Goal: Task Accomplishment & Management: Complete application form

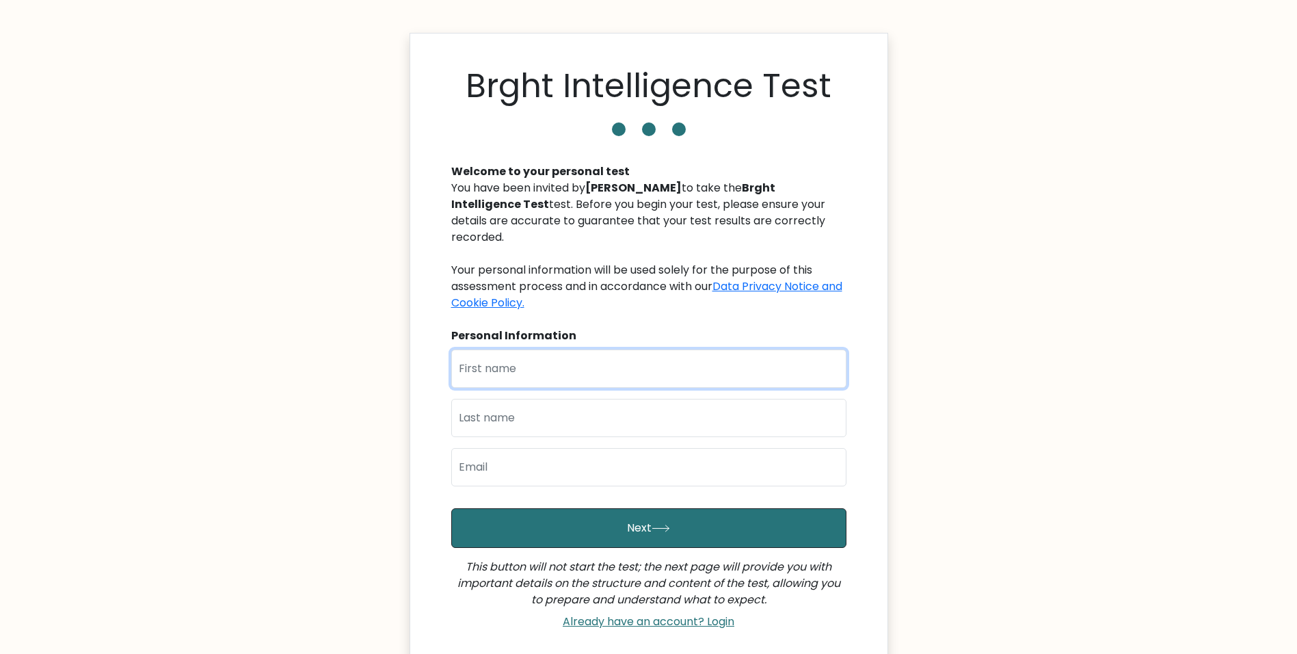
click at [534, 349] on input "text" at bounding box center [648, 368] width 395 height 38
click at [325, 383] on body "Brght Intelligence Test Welcome to your personal test You have been invited by …" at bounding box center [648, 392] width 1297 height 785
click at [695, 349] on input "text" at bounding box center [648, 368] width 395 height 38
type input "Jacob"
type input "Jawabreh"
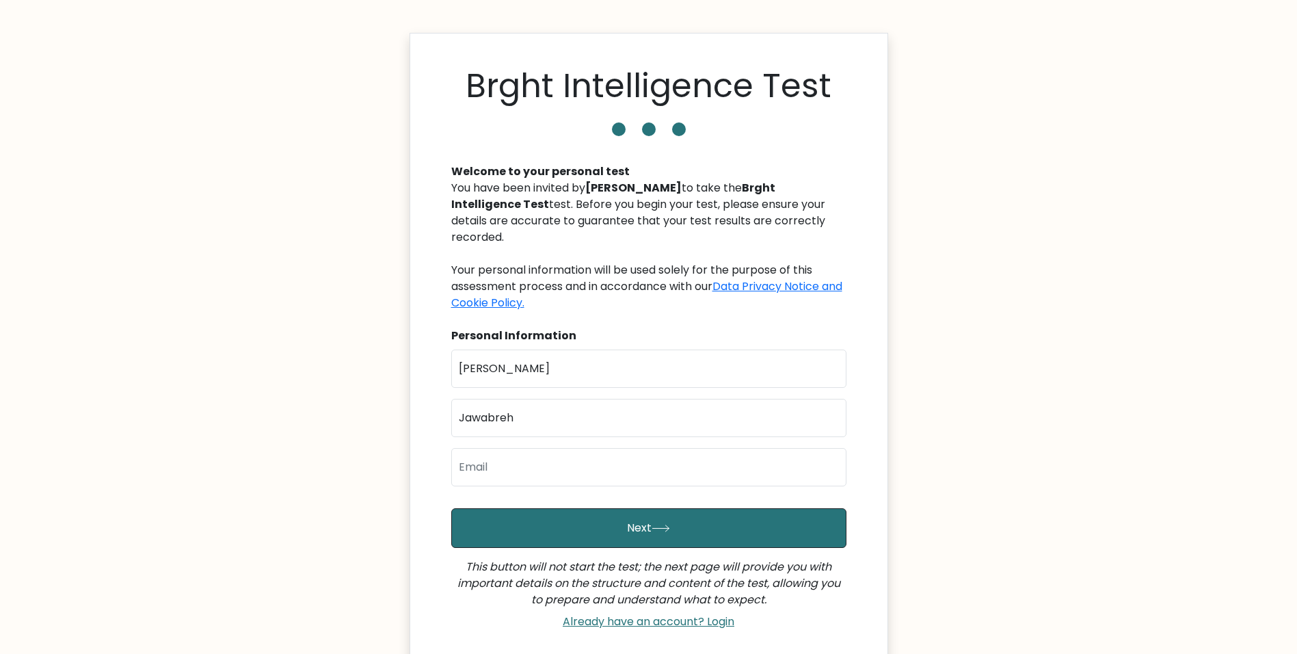
type input "jacoblj205@gmail.com"
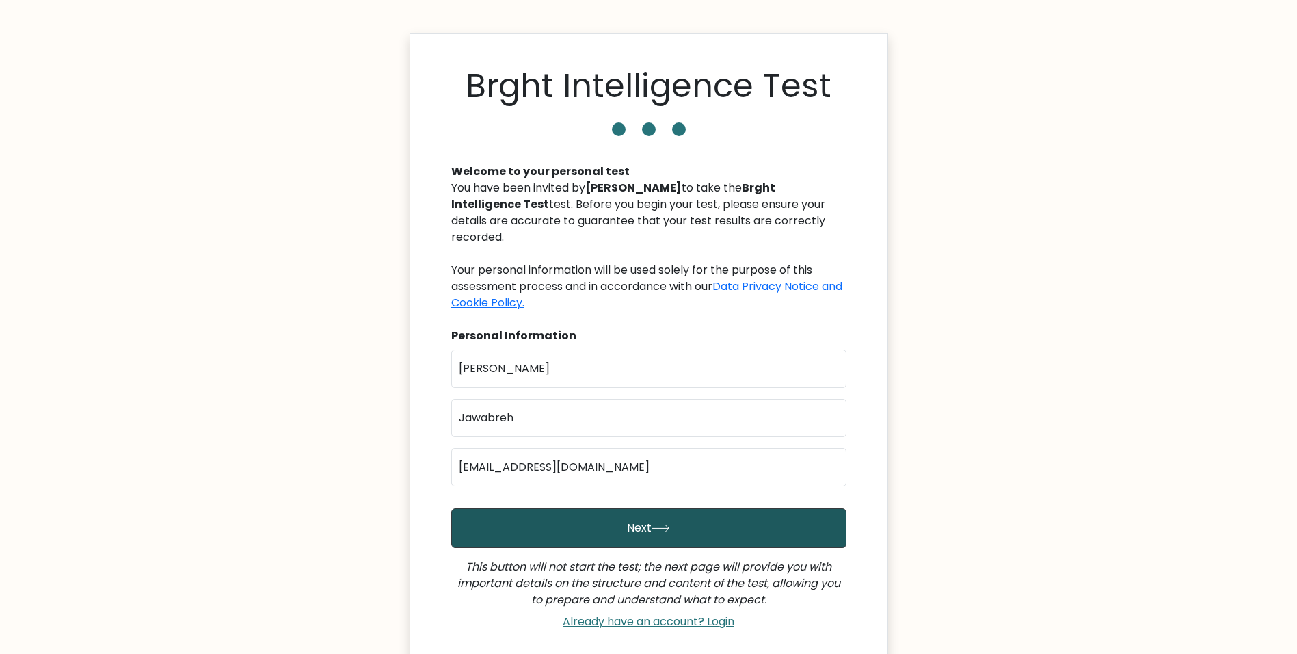
click at [624, 508] on button "Next" at bounding box center [648, 528] width 395 height 40
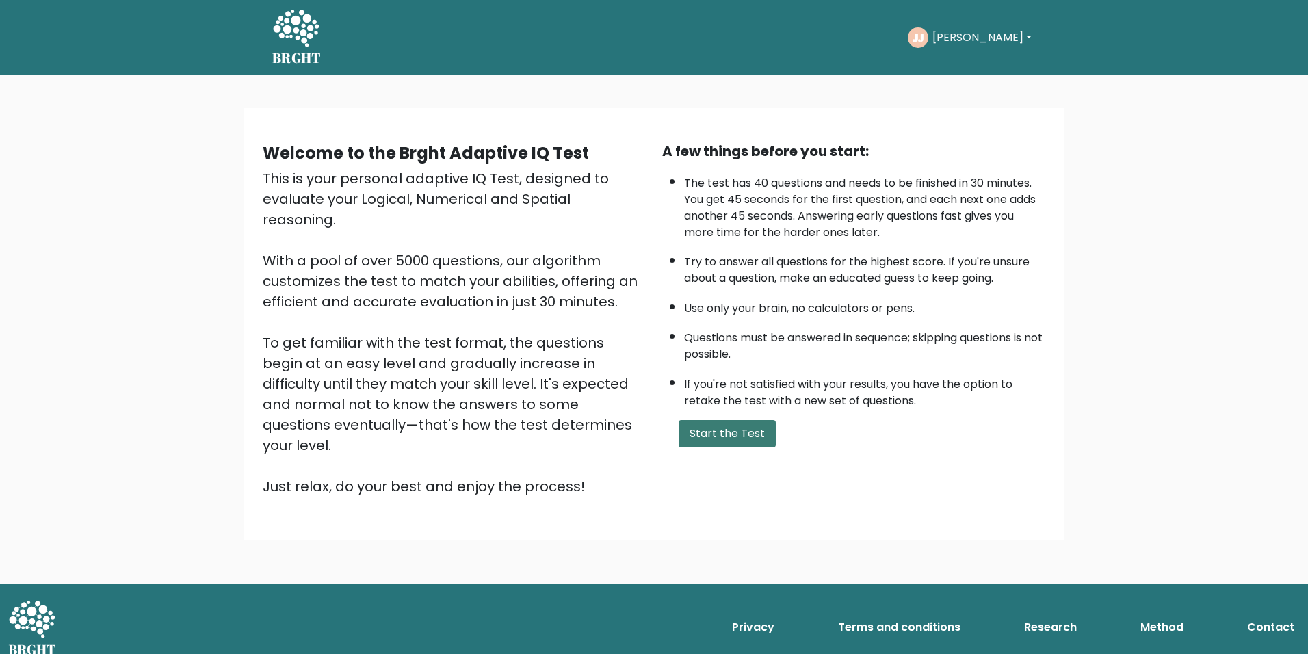
click at [728, 436] on button "Start the Test" at bounding box center [726, 433] width 97 height 27
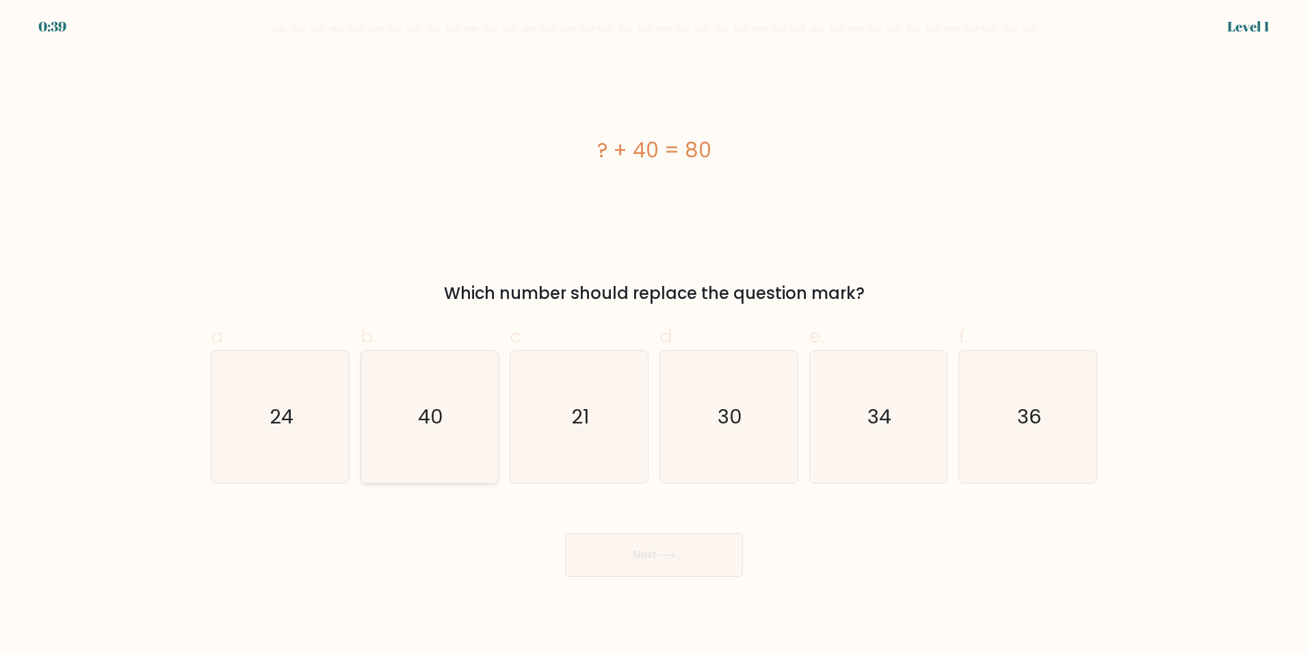
click at [446, 421] on icon "40" at bounding box center [429, 417] width 132 height 132
click at [654, 336] on input "b. 40" at bounding box center [654, 331] width 1 height 9
radio input "true"
click at [648, 551] on button "Next" at bounding box center [654, 555] width 178 height 44
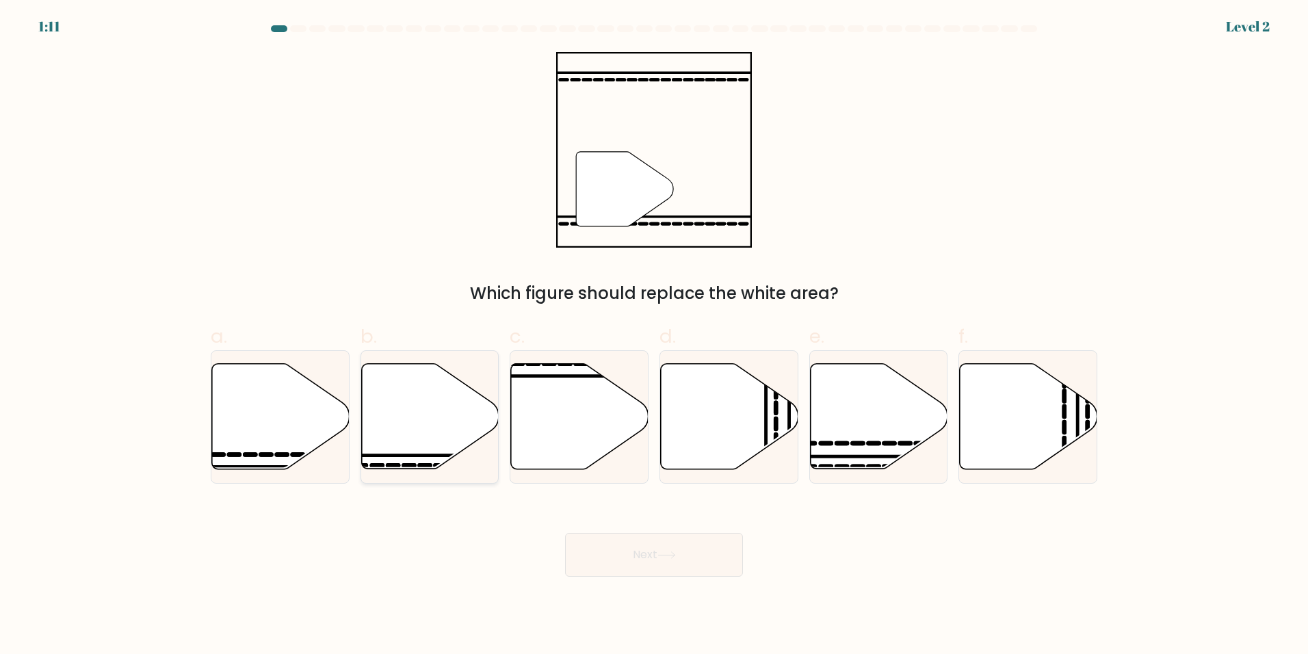
click at [447, 404] on icon at bounding box center [429, 416] width 137 height 105
click at [654, 336] on input "b." at bounding box center [654, 331] width 1 height 9
radio input "true"
click at [672, 554] on icon at bounding box center [666, 555] width 18 height 8
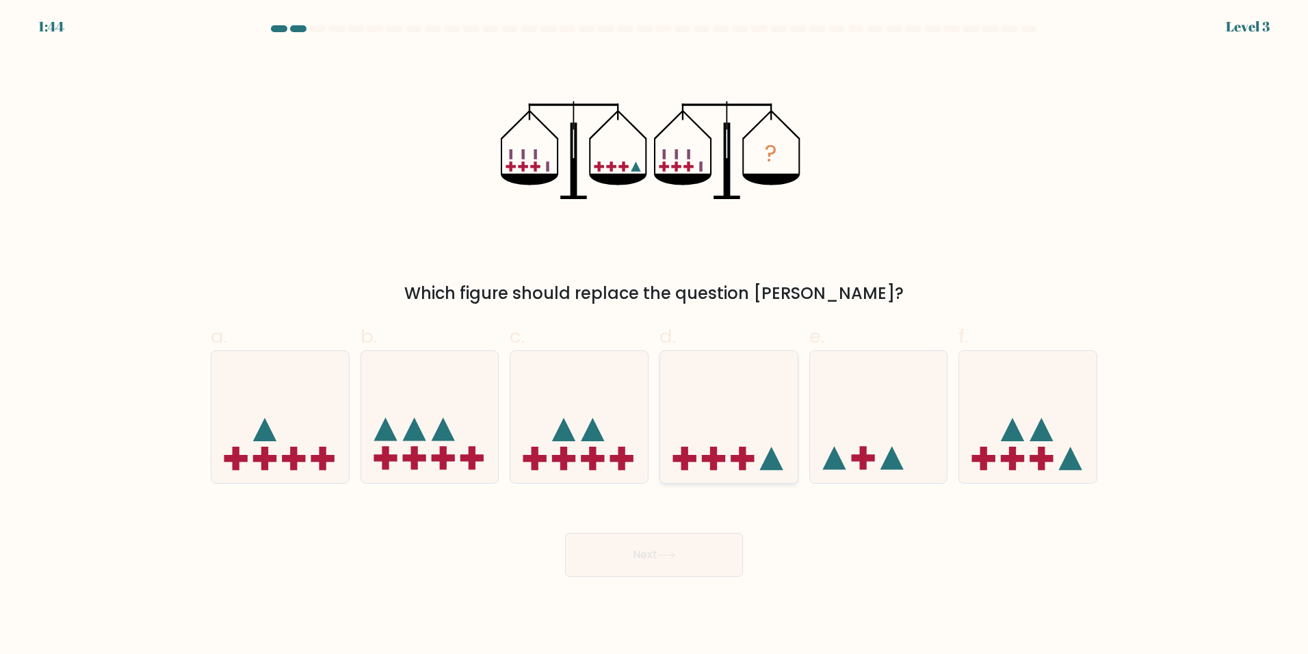
click at [752, 443] on icon at bounding box center [728, 417] width 137 height 114
click at [655, 336] on input "d." at bounding box center [654, 331] width 1 height 9
radio input "true"
click at [655, 557] on button "Next" at bounding box center [654, 555] width 178 height 44
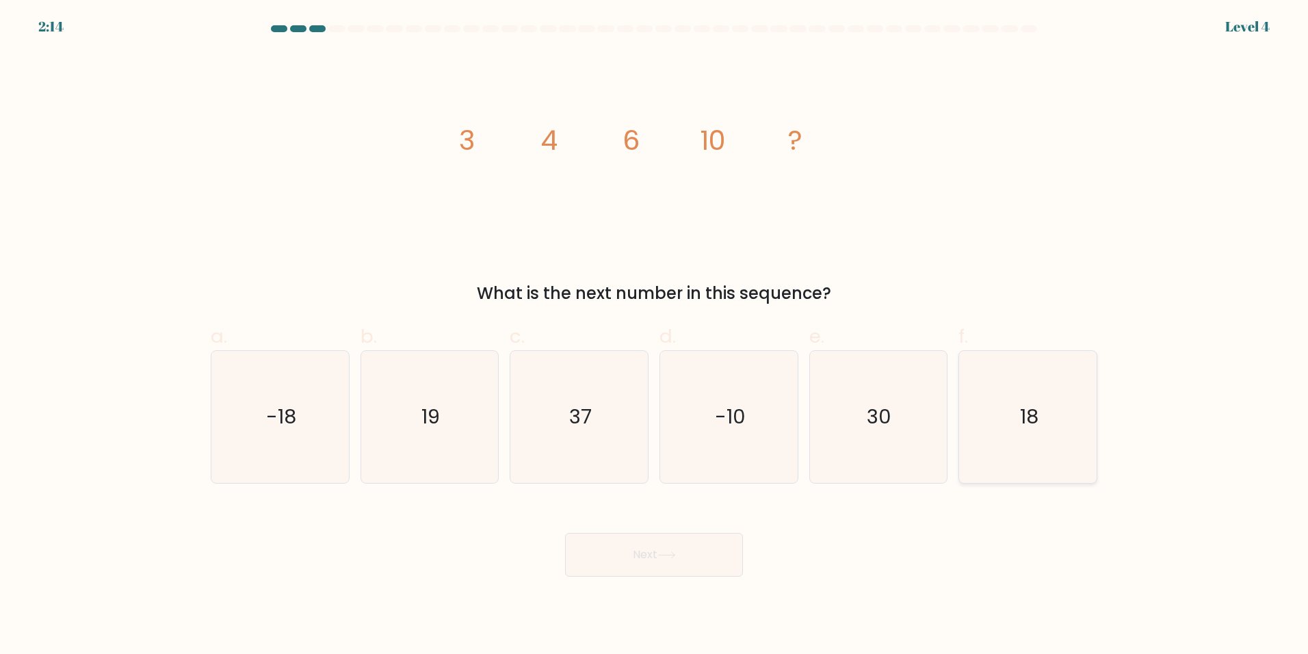
click at [1033, 449] on icon "18" at bounding box center [1028, 417] width 132 height 132
click at [655, 336] on input "f. 18" at bounding box center [654, 331] width 1 height 9
radio input "true"
click at [652, 557] on button "Next" at bounding box center [654, 555] width 178 height 44
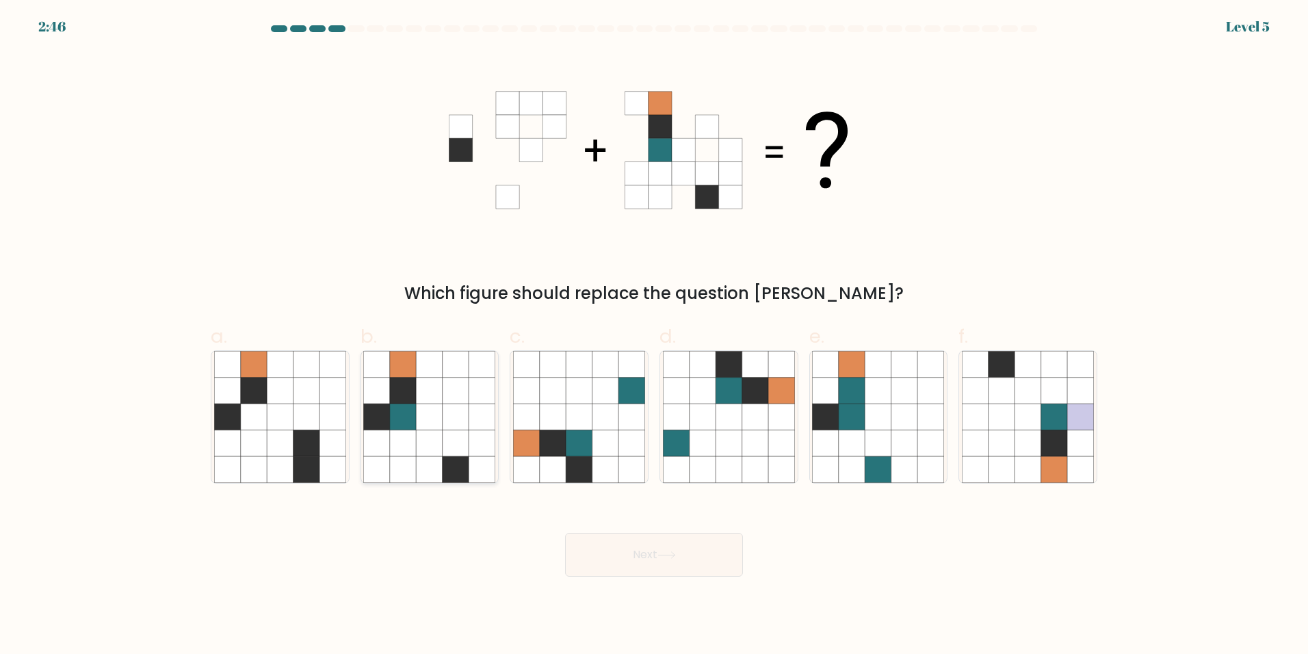
click at [409, 421] on icon at bounding box center [403, 417] width 26 height 26
click at [654, 336] on input "b." at bounding box center [654, 331] width 1 height 9
radio input "true"
click at [632, 558] on button "Next" at bounding box center [654, 555] width 178 height 44
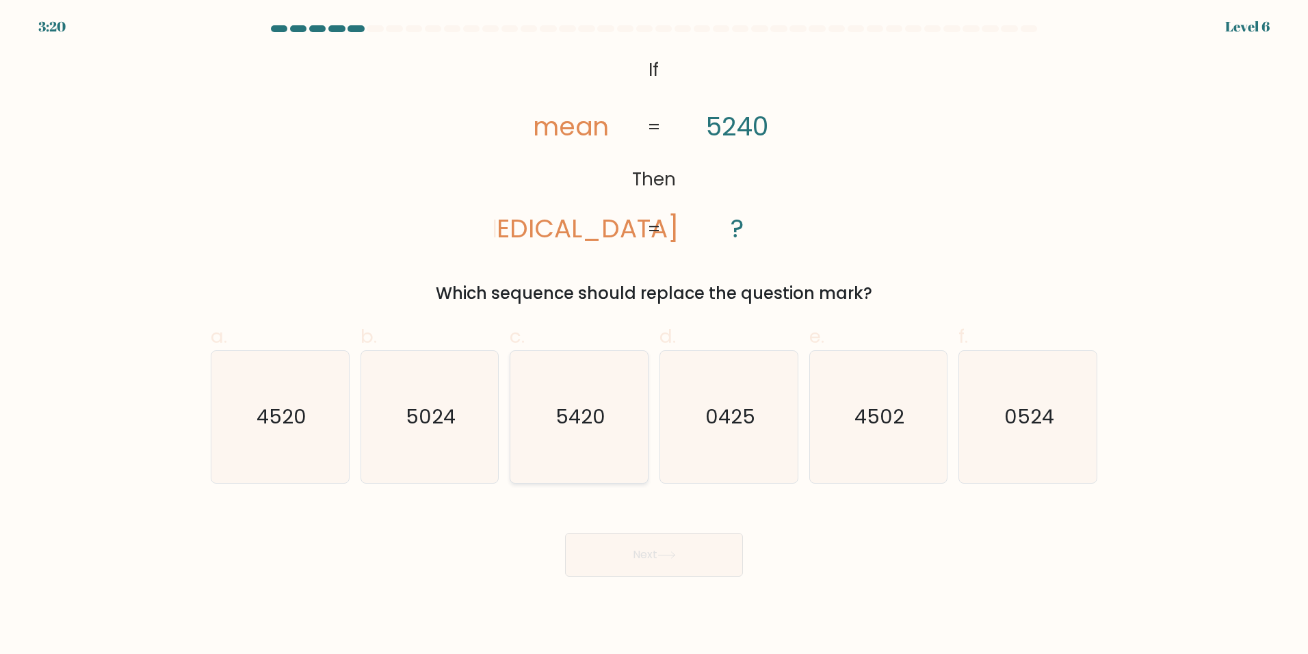
click at [556, 451] on icon "5420" at bounding box center [579, 417] width 132 height 132
click at [654, 336] on input "c. 5420" at bounding box center [654, 331] width 1 height 9
radio input "true"
click at [640, 568] on button "Next" at bounding box center [654, 555] width 178 height 44
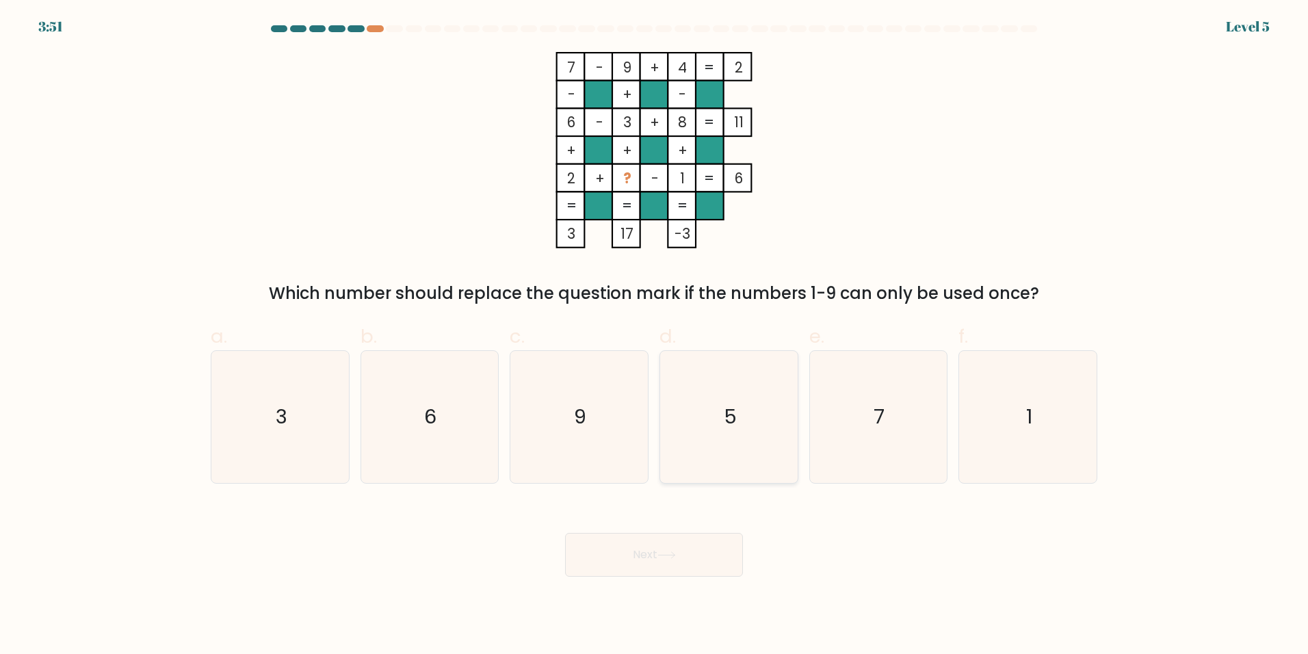
click at [708, 434] on icon "5" at bounding box center [729, 417] width 132 height 132
click at [655, 336] on input "d. 5" at bounding box center [654, 331] width 1 height 9
radio input "true"
click at [676, 558] on icon at bounding box center [666, 555] width 18 height 8
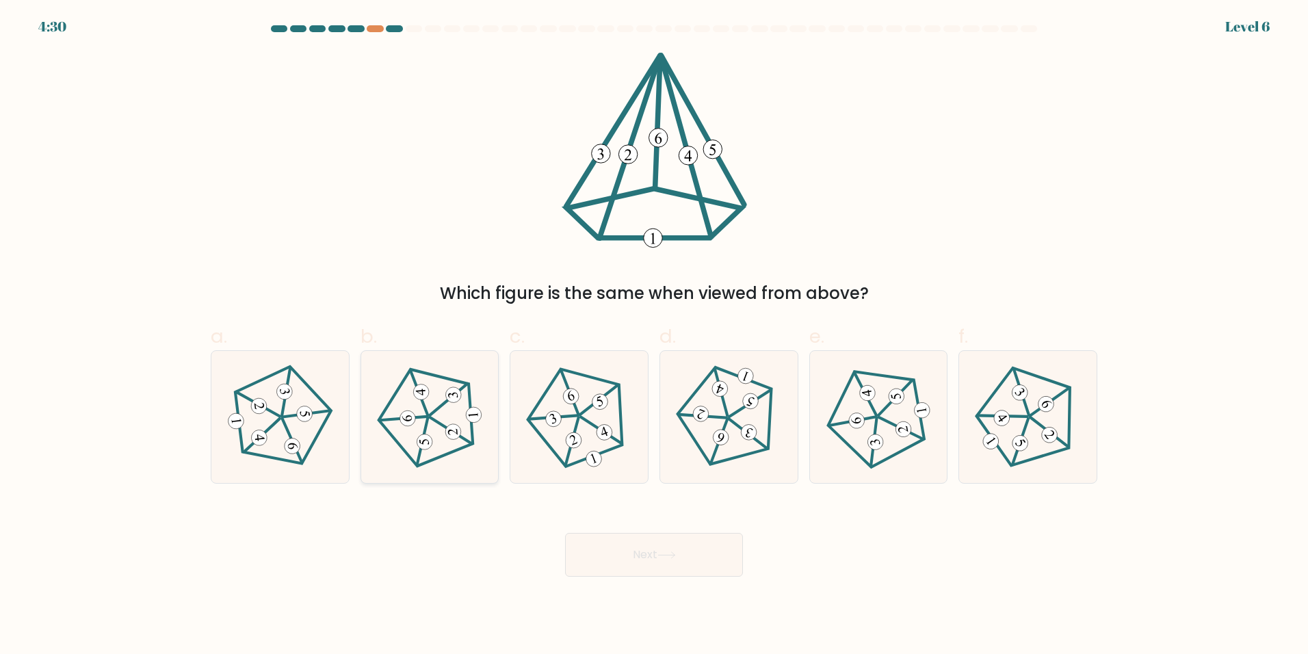
click at [460, 392] on 393 at bounding box center [453, 395] width 16 height 16
click at [654, 336] on input "b." at bounding box center [654, 331] width 1 height 9
radio input "true"
click at [648, 553] on button "Next" at bounding box center [654, 555] width 178 height 44
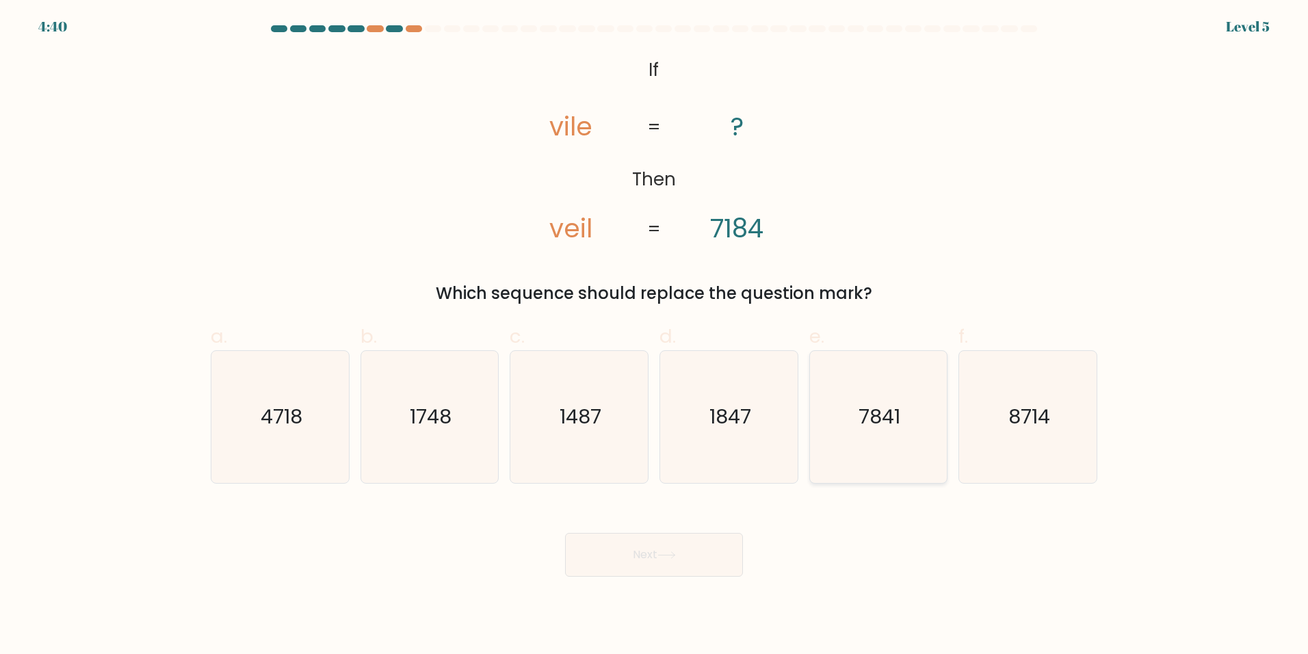
drag, startPoint x: 882, startPoint y: 436, endPoint x: 759, endPoint y: 499, distance: 138.3
click at [882, 436] on icon "7841" at bounding box center [878, 417] width 132 height 132
click at [655, 336] on input "e. 7841" at bounding box center [654, 331] width 1 height 9
radio input "true"
click at [667, 542] on button "Next" at bounding box center [654, 555] width 178 height 44
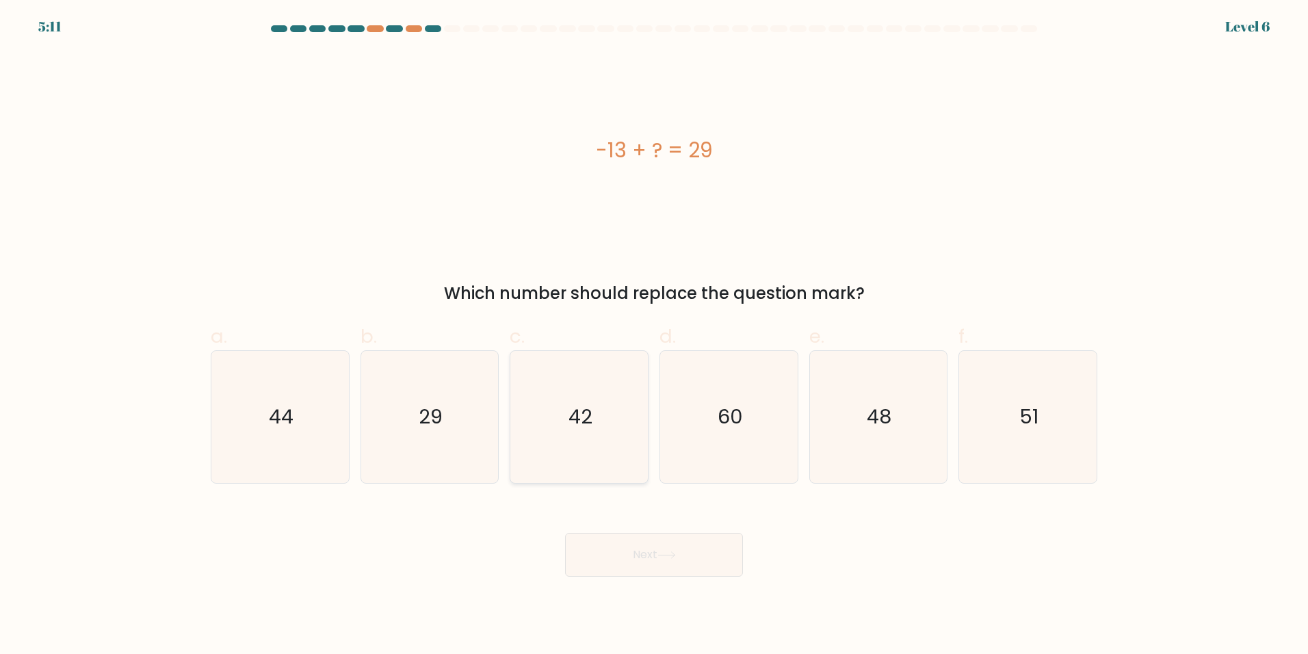
click at [594, 387] on icon "42" at bounding box center [579, 417] width 132 height 132
click at [654, 336] on input "c. 42" at bounding box center [654, 331] width 1 height 9
radio input "true"
click at [686, 538] on button "Next" at bounding box center [654, 555] width 178 height 44
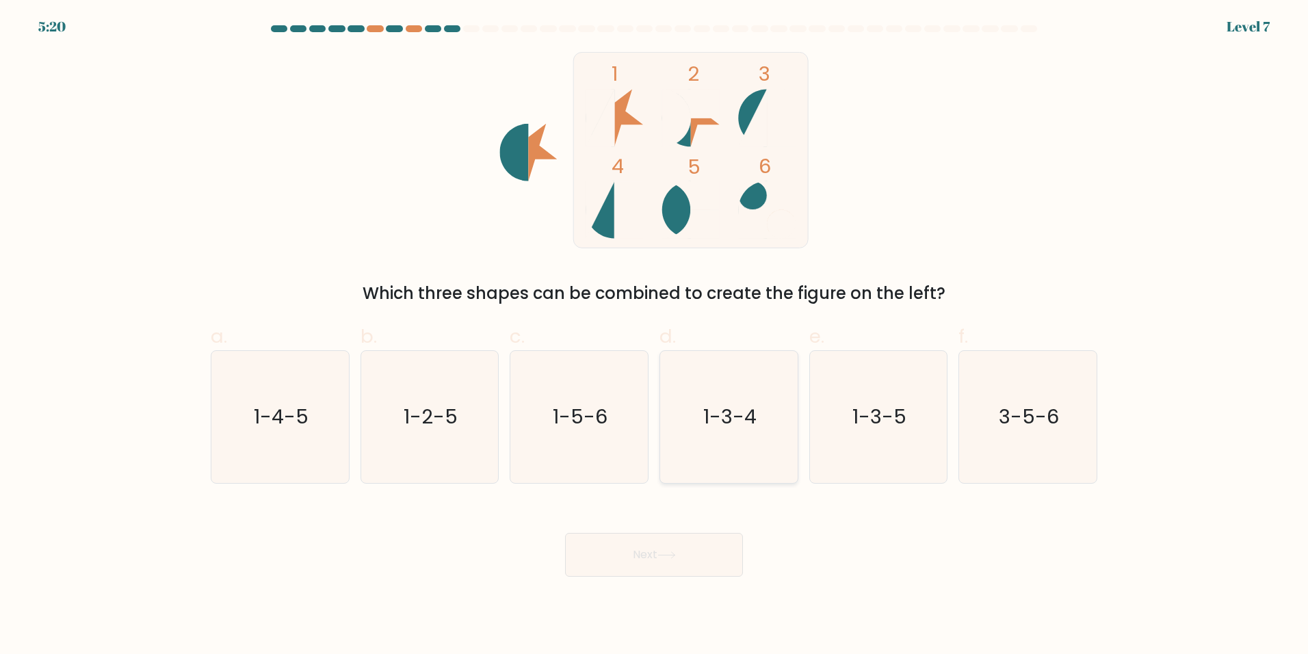
click at [709, 400] on icon "1-3-4" at bounding box center [729, 417] width 132 height 132
click at [655, 336] on input "d. 1-3-4" at bounding box center [654, 331] width 1 height 9
radio input "true"
click at [704, 569] on button "Next" at bounding box center [654, 555] width 178 height 44
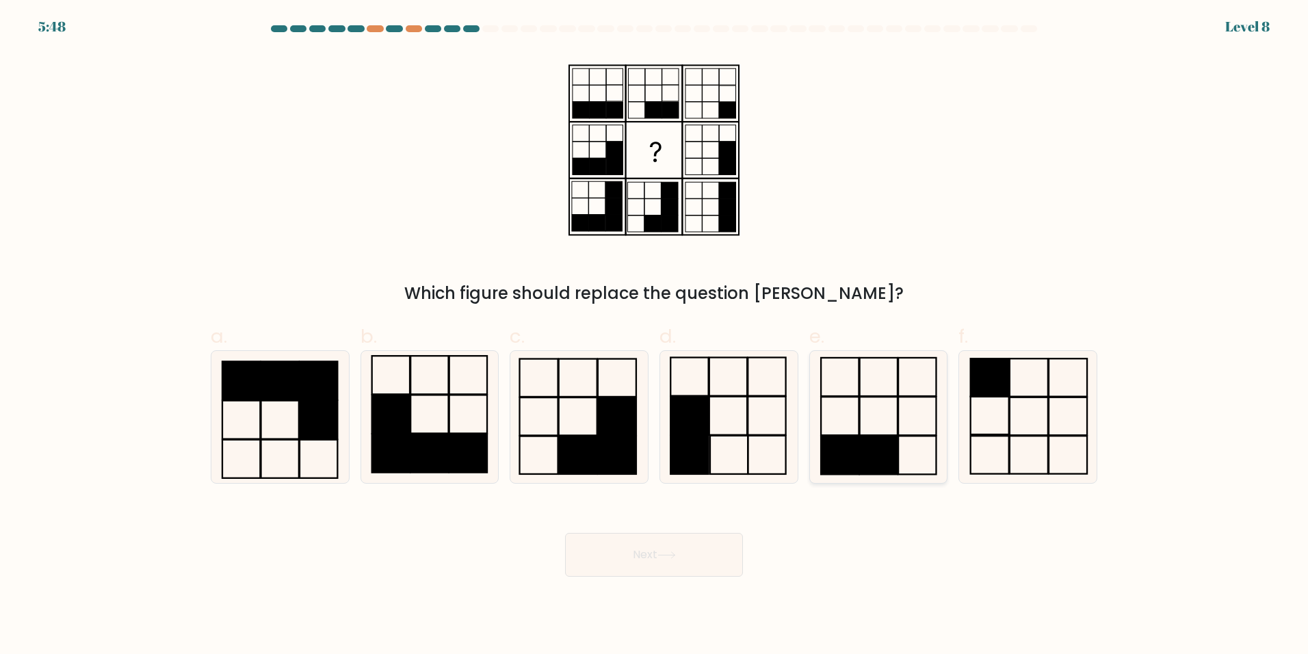
click at [870, 378] on icon at bounding box center [878, 417] width 132 height 132
click at [655, 336] on input "e." at bounding box center [654, 331] width 1 height 9
radio input "true"
click at [684, 562] on button "Next" at bounding box center [654, 555] width 178 height 44
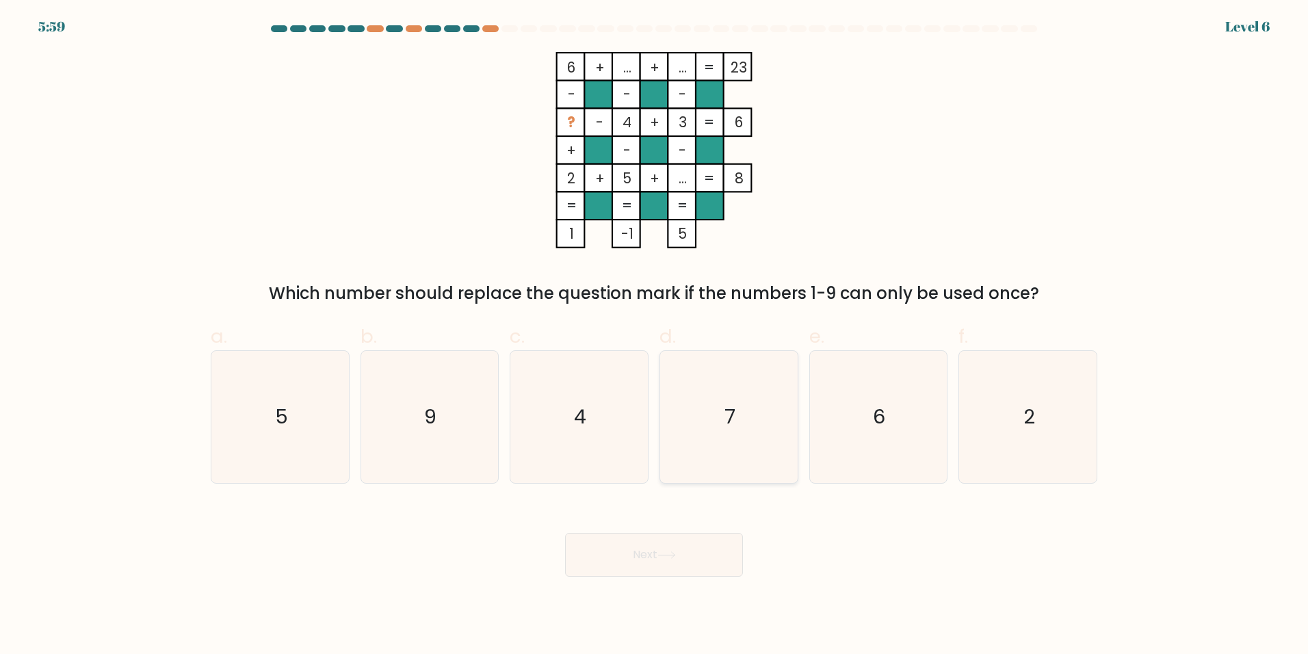
click at [719, 393] on icon "7" at bounding box center [729, 417] width 132 height 132
click at [655, 336] on input "d. 7" at bounding box center [654, 331] width 1 height 9
radio input "true"
click at [693, 572] on button "Next" at bounding box center [654, 555] width 178 height 44
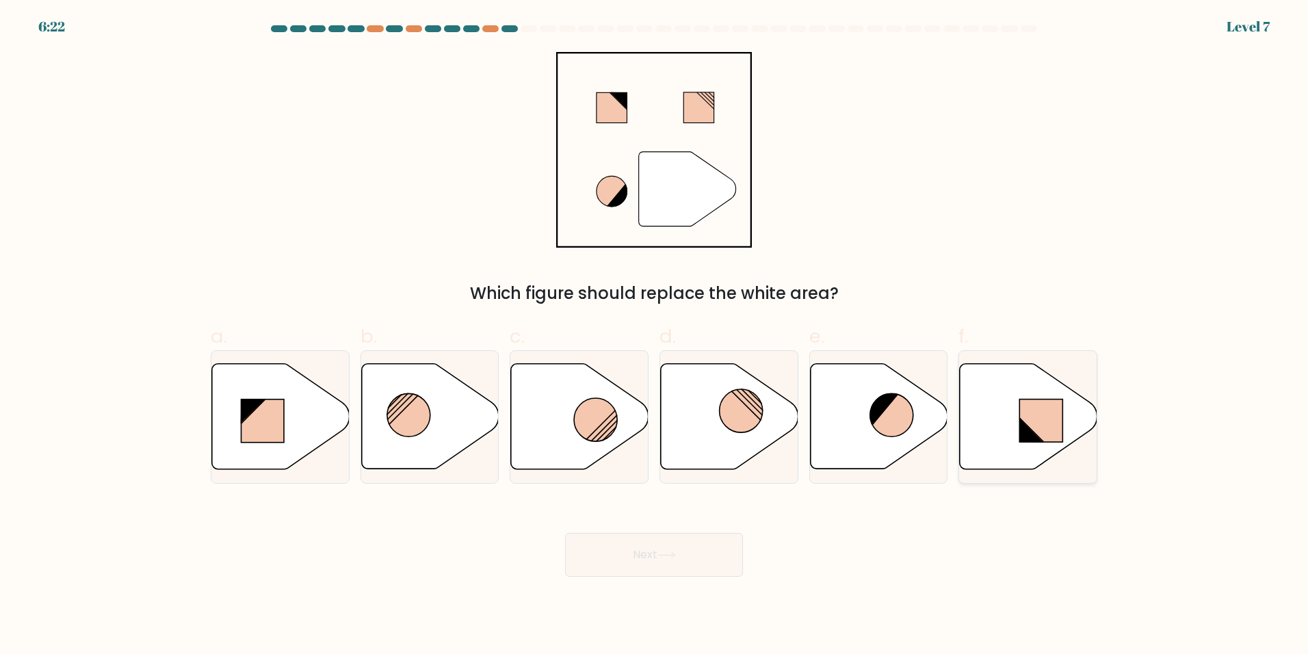
click at [1032, 400] on rect at bounding box center [1041, 420] width 43 height 42
click at [655, 336] on input "f." at bounding box center [654, 331] width 1 height 9
radio input "true"
click at [693, 559] on button "Next" at bounding box center [654, 555] width 178 height 44
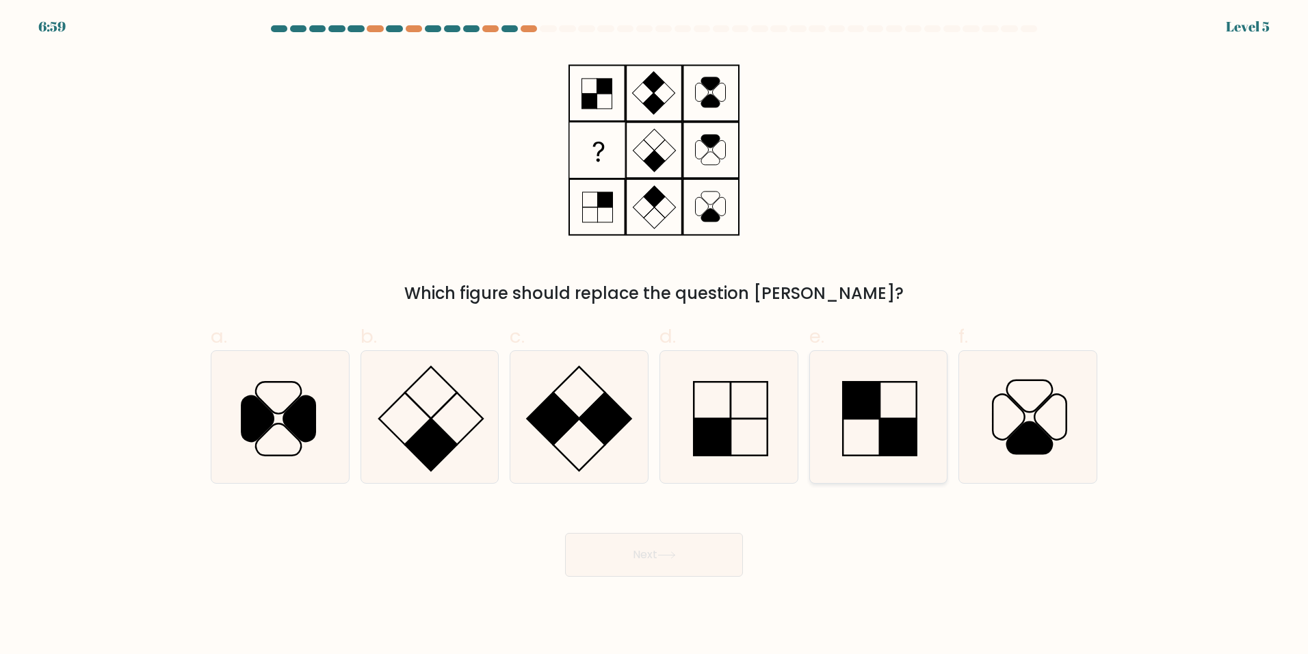
click at [894, 440] on rect at bounding box center [898, 437] width 37 height 37
click at [655, 336] on input "e." at bounding box center [654, 331] width 1 height 9
radio input "true"
click at [665, 553] on icon at bounding box center [666, 555] width 18 height 8
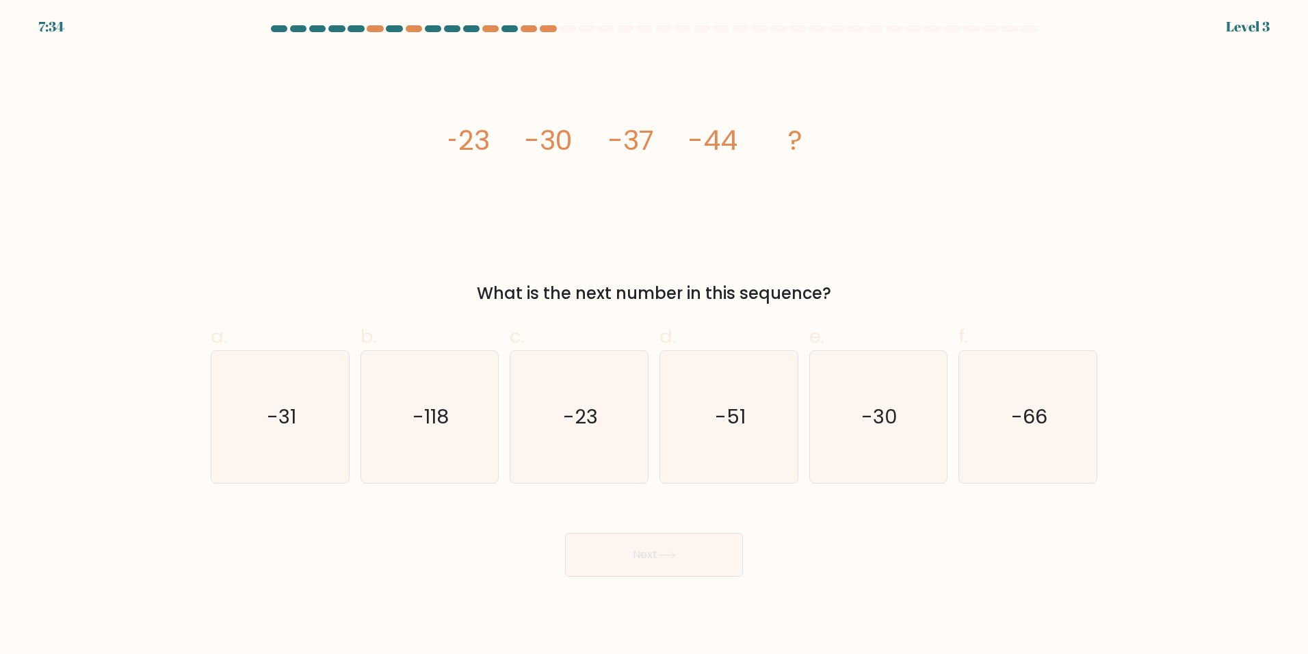
click at [538, 24] on div "7:34 Level 3" at bounding box center [654, 18] width 1308 height 37
click at [756, 386] on icon "-51" at bounding box center [729, 417] width 132 height 132
click at [655, 336] on input "d. -51" at bounding box center [654, 331] width 1 height 9
radio input "true"
click at [696, 566] on button "Next" at bounding box center [654, 555] width 178 height 44
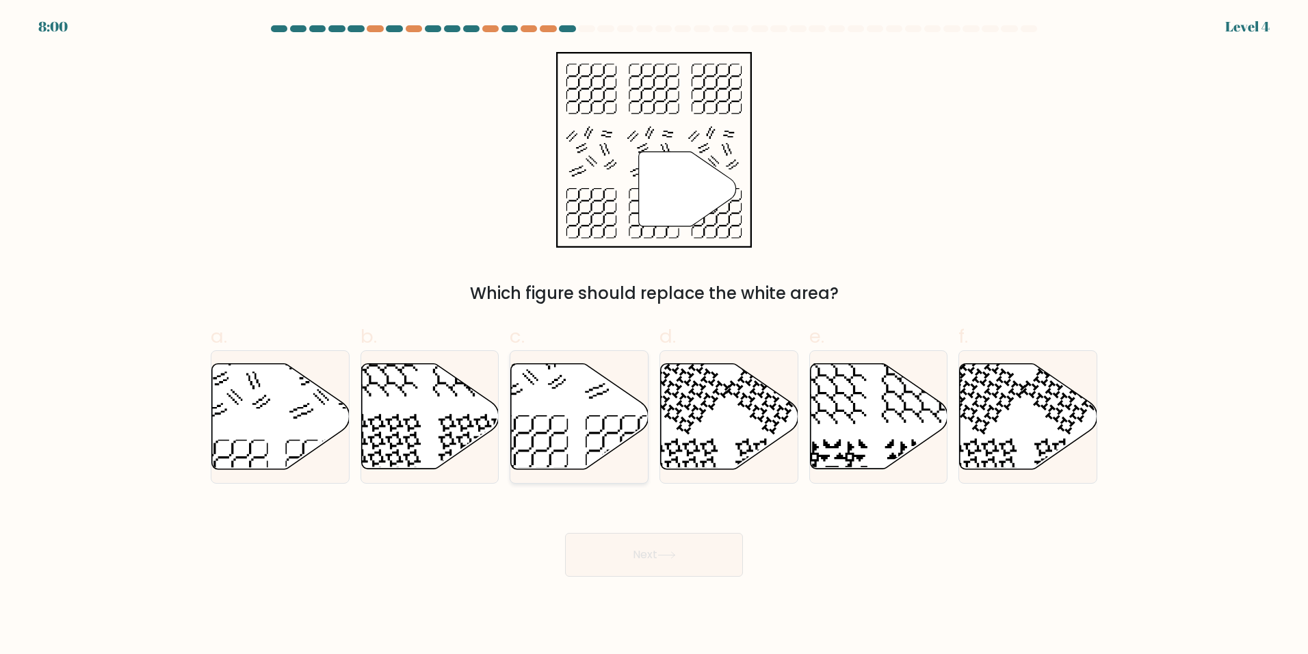
click at [581, 424] on icon at bounding box center [579, 416] width 137 height 105
click at [654, 336] on input "c." at bounding box center [654, 331] width 1 height 9
radio input "true"
click at [655, 538] on button "Next" at bounding box center [654, 555] width 178 height 44
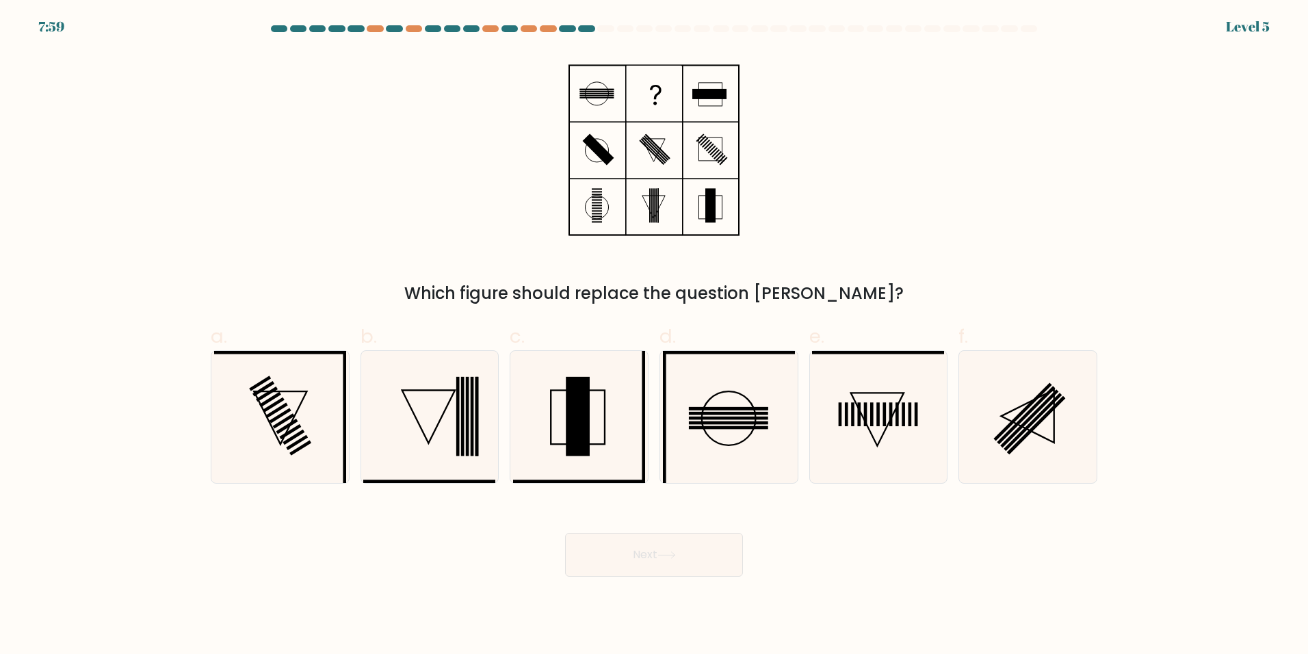
click at [654, 555] on button "Next" at bounding box center [654, 555] width 178 height 44
click at [877, 278] on div "Which figure should replace the question mark?" at bounding box center [653, 179] width 903 height 254
click at [876, 398] on icon at bounding box center [878, 417] width 132 height 132
click at [655, 336] on input "e." at bounding box center [654, 331] width 1 height 9
radio input "true"
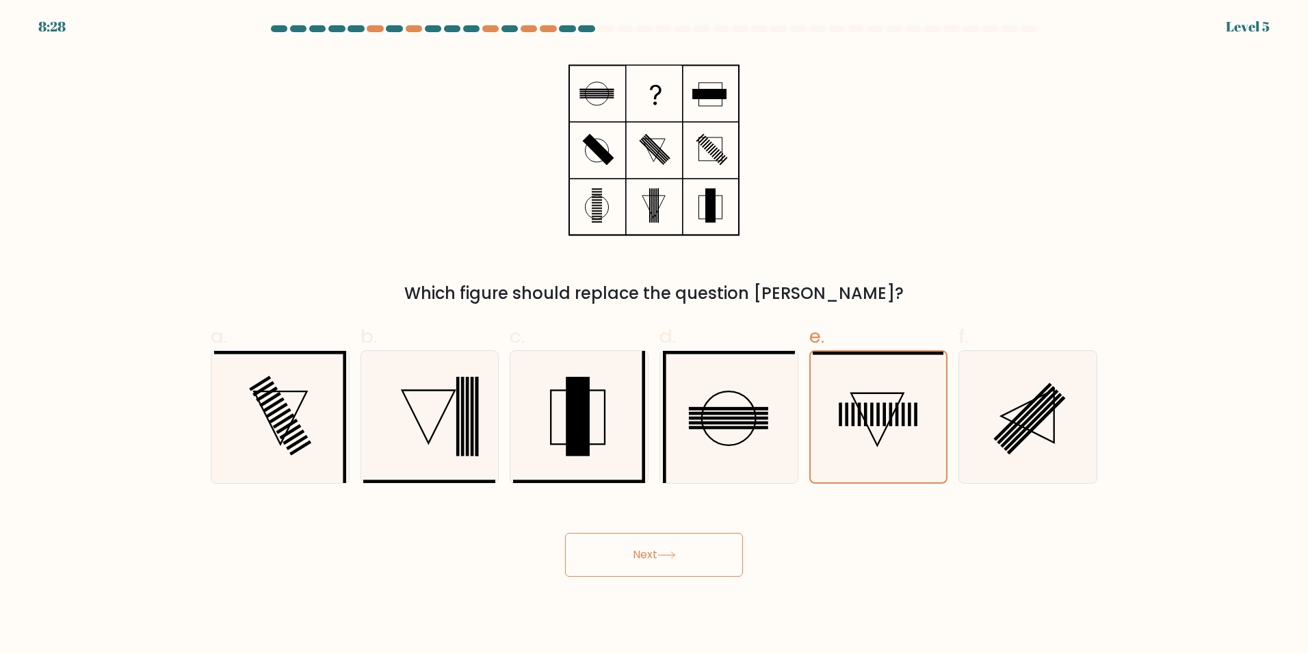
click at [684, 544] on button "Next" at bounding box center [654, 555] width 178 height 44
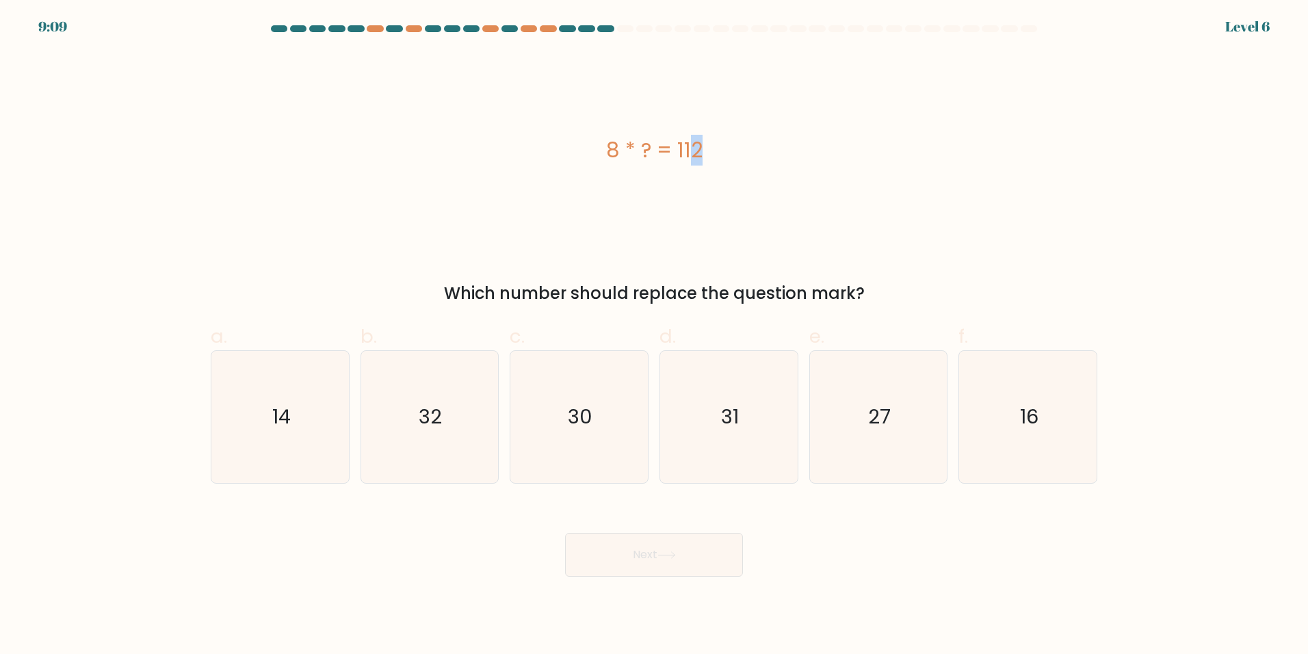
drag, startPoint x: 635, startPoint y: 145, endPoint x: 629, endPoint y: 146, distance: 6.9
click at [629, 146] on div "8 * ? = 112" at bounding box center [654, 150] width 886 height 31
drag, startPoint x: 629, startPoint y: 146, endPoint x: 499, endPoint y: 179, distance: 133.4
click at [499, 179] on div "8 * ? = 112" at bounding box center [654, 150] width 886 height 196
click at [300, 421] on icon "14" at bounding box center [280, 417] width 132 height 132
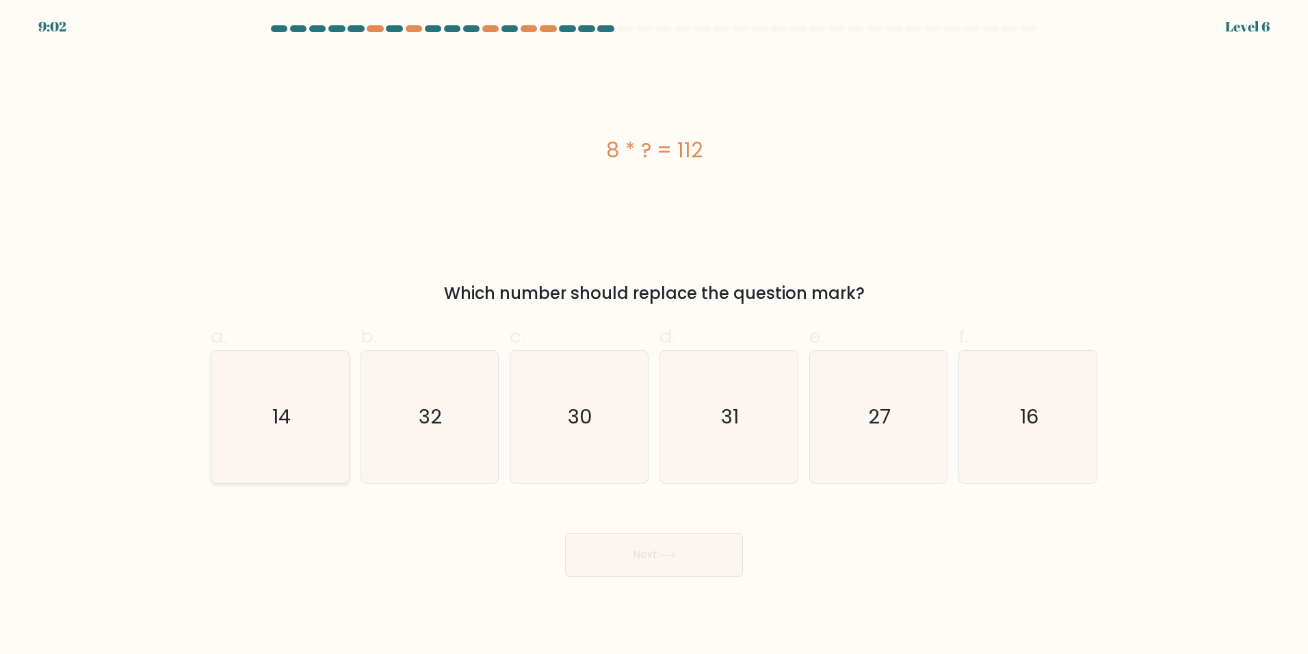
click at [654, 336] on input "a. 14" at bounding box center [654, 331] width 1 height 9
radio input "true"
click at [257, 437] on icon "14" at bounding box center [280, 417] width 131 height 131
click at [654, 336] on input "a. 14" at bounding box center [654, 331] width 1 height 9
click at [650, 551] on button "Next" at bounding box center [654, 555] width 178 height 44
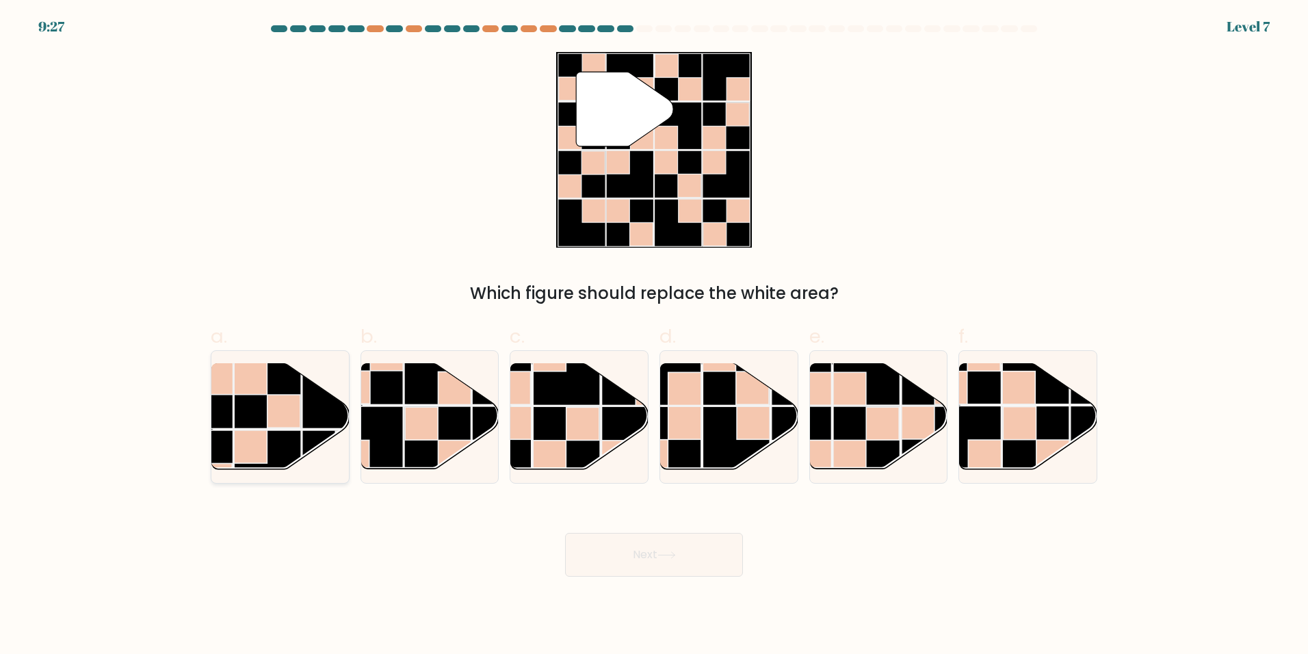
click at [260, 392] on rect at bounding box center [250, 378] width 33 height 33
click at [654, 336] on input "a." at bounding box center [654, 331] width 1 height 9
radio input "true"
click at [611, 556] on button "Next" at bounding box center [654, 555] width 178 height 44
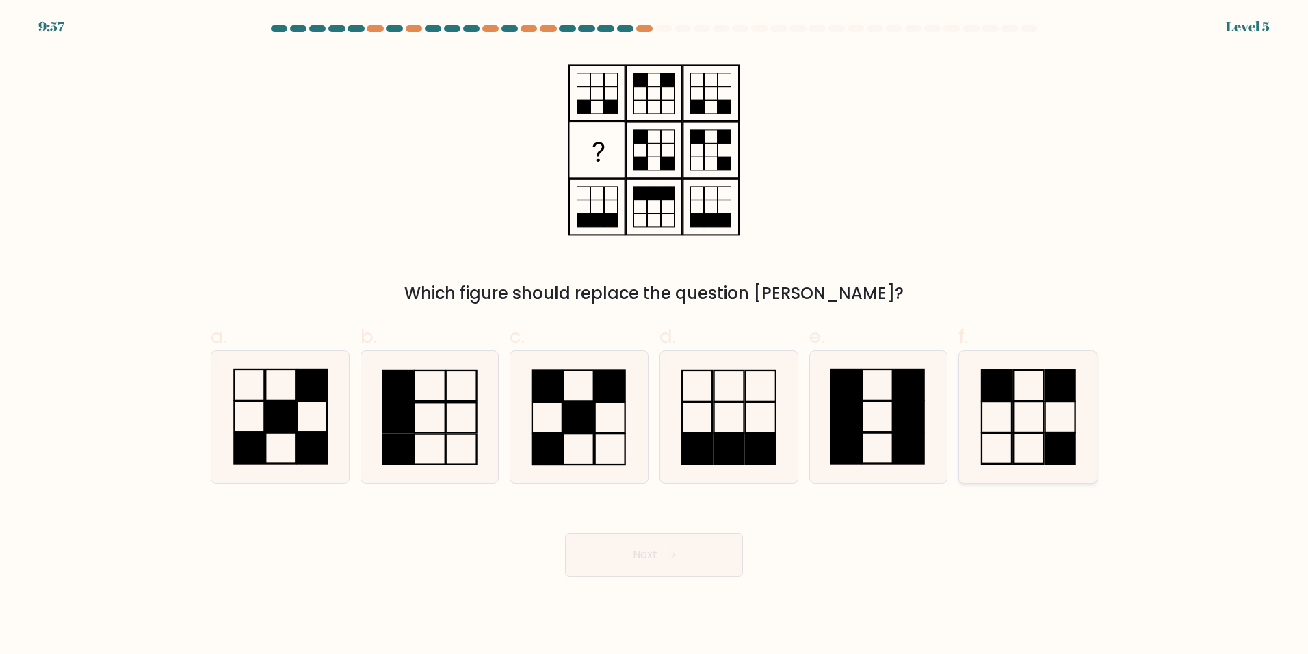
drag, startPoint x: 1018, startPoint y: 414, endPoint x: 736, endPoint y: 554, distance: 314.7
click at [1017, 414] on icon at bounding box center [1028, 417] width 132 height 132
click at [655, 336] on input "f." at bounding box center [654, 331] width 1 height 9
radio input "true"
click at [646, 564] on button "Next" at bounding box center [654, 555] width 178 height 44
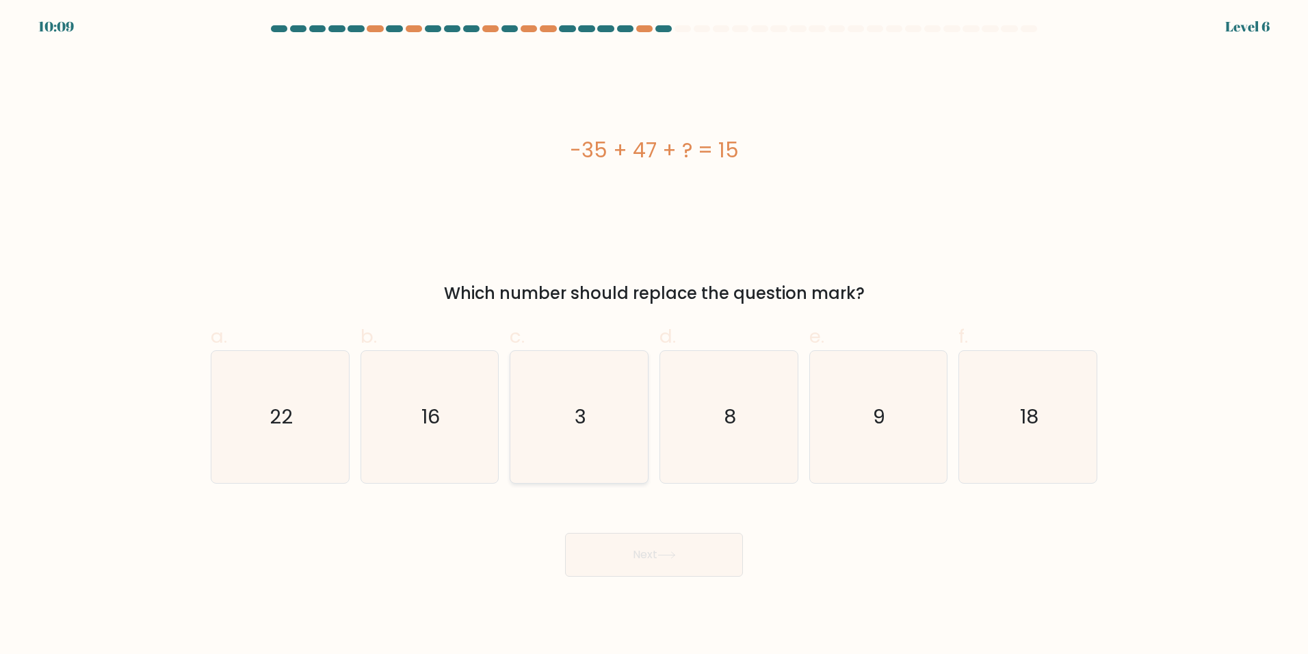
click at [546, 402] on icon "3" at bounding box center [579, 417] width 132 height 132
click at [654, 336] on input "c. 3" at bounding box center [654, 331] width 1 height 9
radio input "true"
click at [626, 554] on button "Next" at bounding box center [654, 555] width 178 height 44
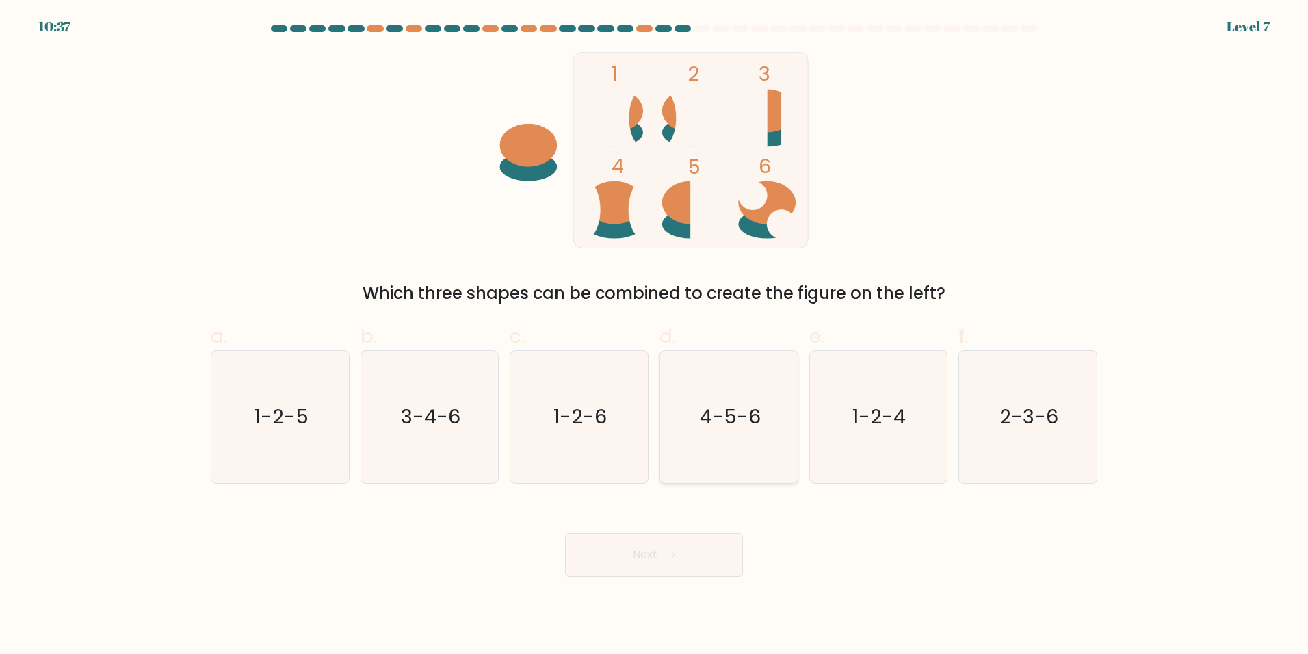
click at [737, 414] on text "4-5-6" at bounding box center [730, 416] width 61 height 27
click at [655, 336] on input "d. 4-5-6" at bounding box center [654, 331] width 1 height 9
radio input "true"
click at [620, 573] on button "Next" at bounding box center [654, 555] width 178 height 44
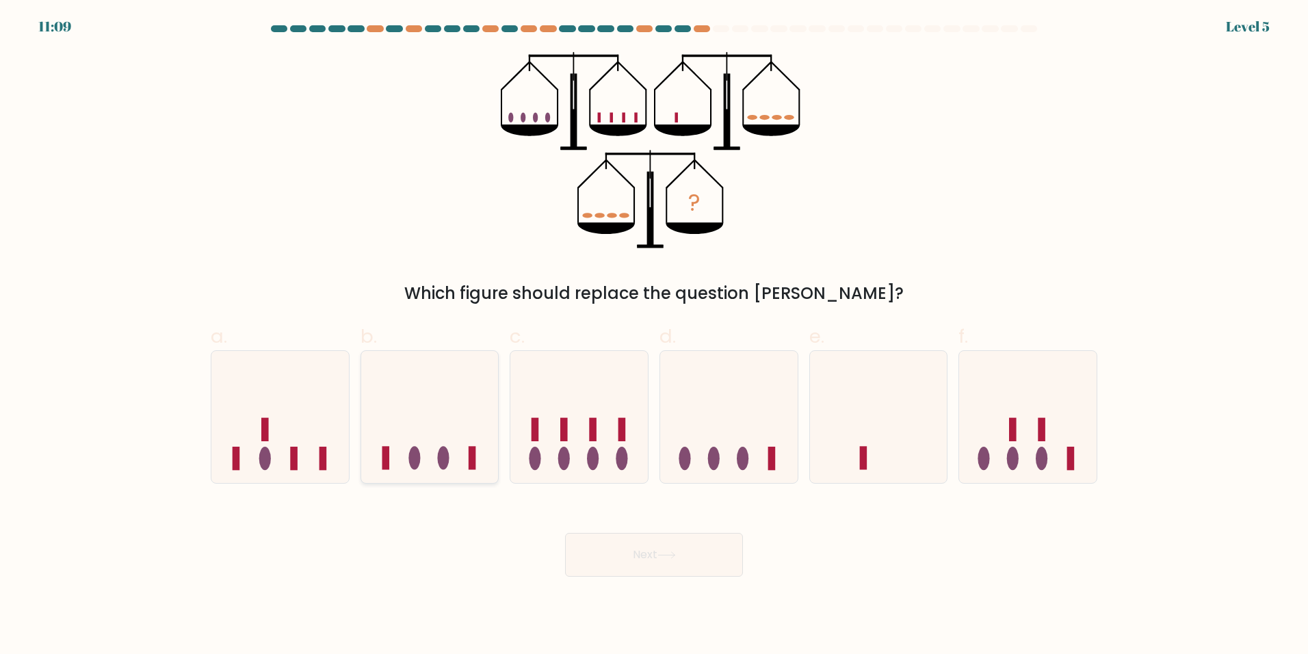
click at [476, 434] on icon at bounding box center [429, 417] width 137 height 114
click at [654, 336] on input "b." at bounding box center [654, 331] width 1 height 9
radio input "true"
click at [674, 558] on icon at bounding box center [666, 555] width 16 height 6
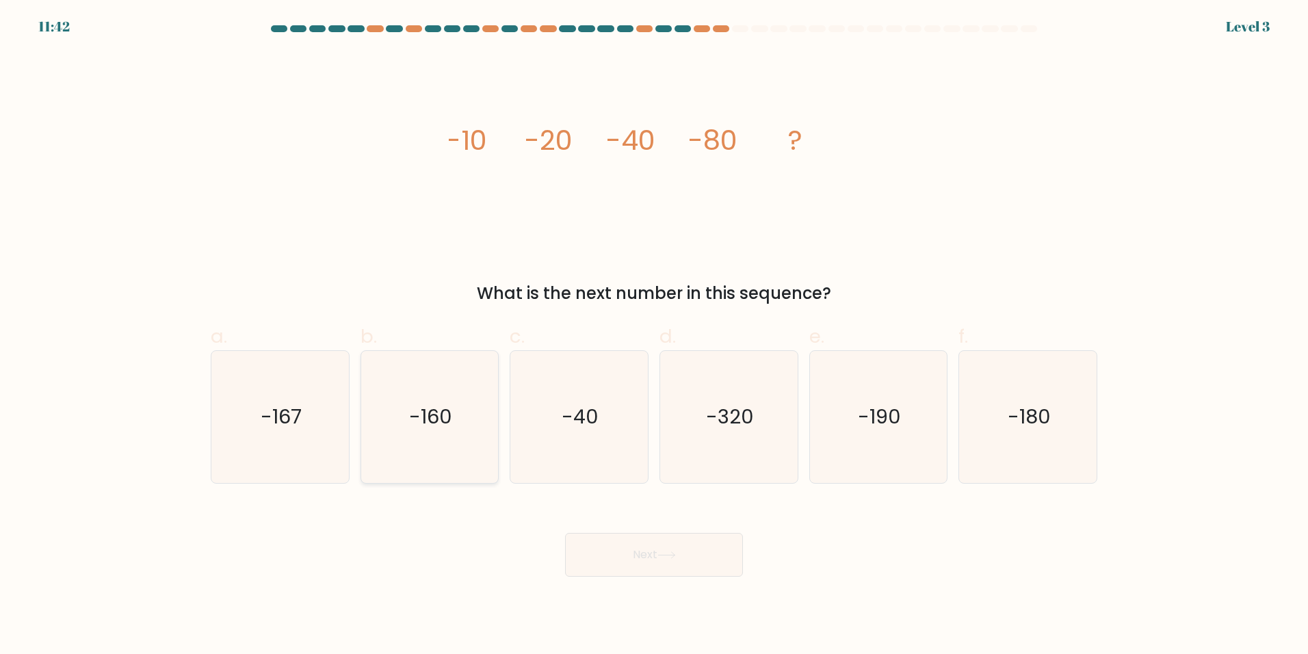
click at [422, 412] on text "-160" at bounding box center [430, 416] width 43 height 27
click at [654, 336] on input "b. -160" at bounding box center [654, 331] width 1 height 9
radio input "true"
click at [667, 547] on button "Next" at bounding box center [654, 555] width 178 height 44
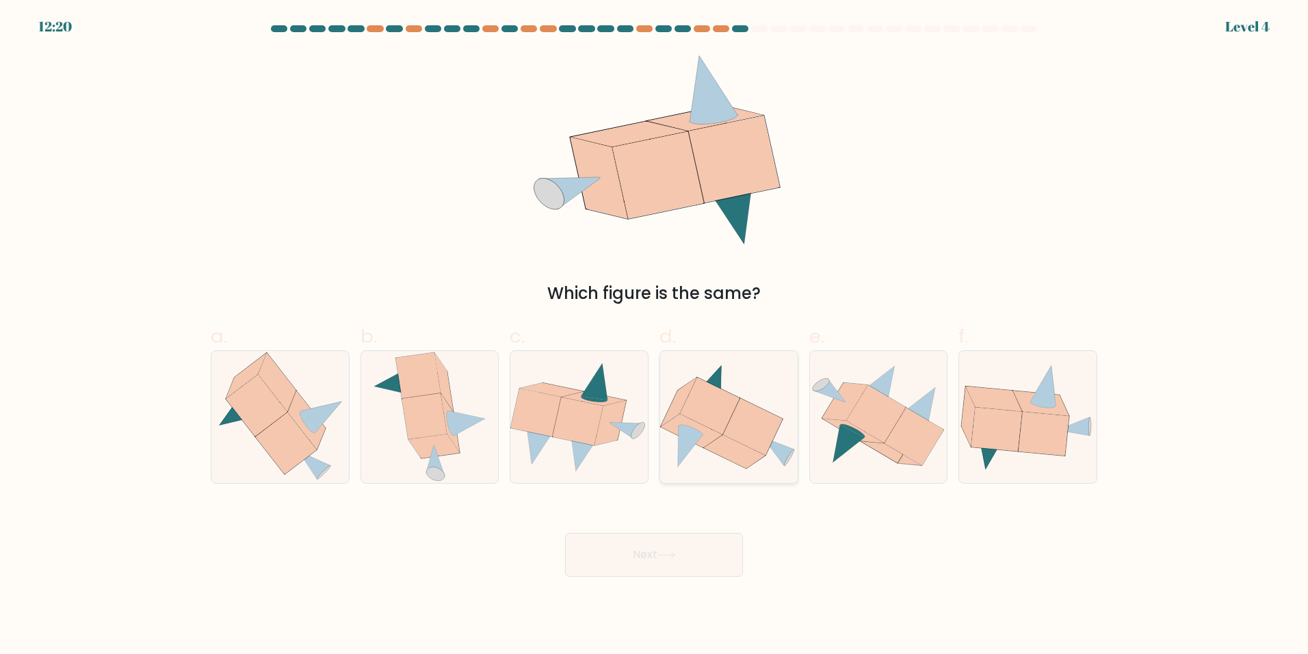
click at [735, 399] on icon at bounding box center [710, 406] width 60 height 57
click at [655, 336] on input "d." at bounding box center [654, 331] width 1 height 9
radio input "true"
click at [648, 553] on button "Next" at bounding box center [654, 555] width 178 height 44
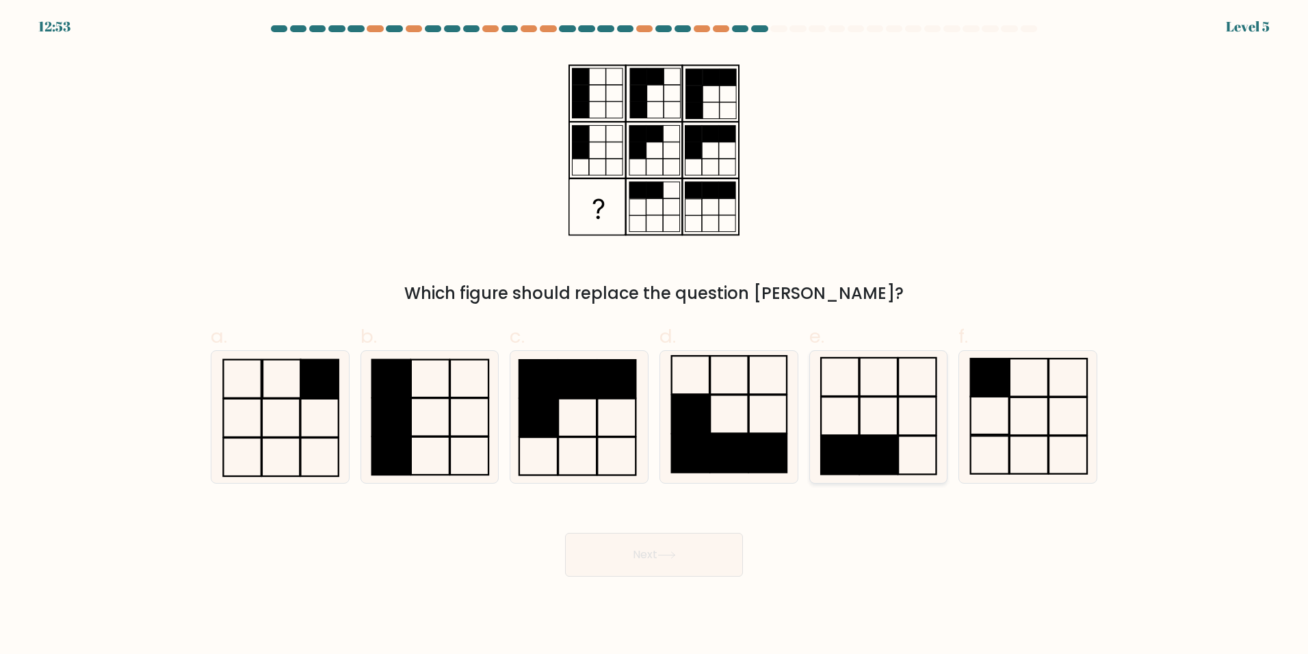
drag, startPoint x: 986, startPoint y: 384, endPoint x: 851, endPoint y: 461, distance: 155.6
click at [991, 382] on rect at bounding box center [989, 377] width 38 height 38
click at [655, 336] on input "f." at bounding box center [654, 331] width 1 height 9
radio input "true"
click at [674, 555] on icon at bounding box center [666, 555] width 16 height 6
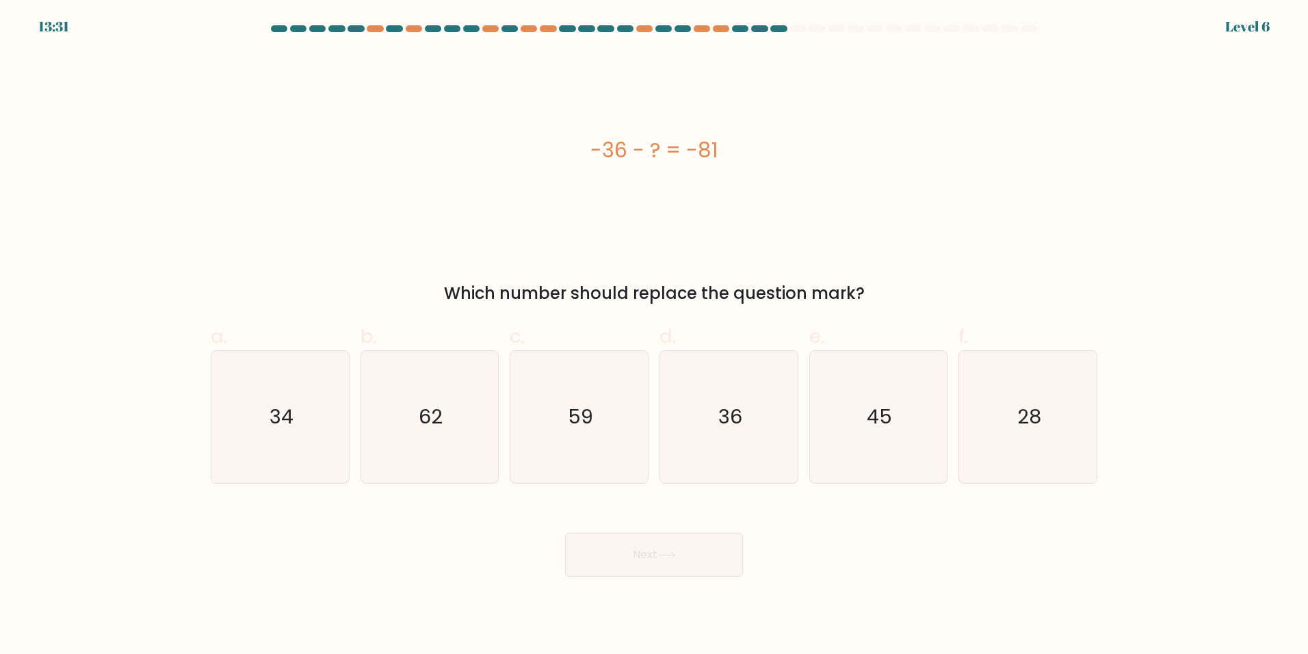
drag, startPoint x: 598, startPoint y: 235, endPoint x: 598, endPoint y: 216, distance: 18.5
drag, startPoint x: 598, startPoint y: 216, endPoint x: 368, endPoint y: 230, distance: 230.9
click at [363, 230] on div "-36 - ? = -81" at bounding box center [654, 150] width 886 height 196
drag, startPoint x: 889, startPoint y: 414, endPoint x: 879, endPoint y: 414, distance: 10.3
click at [889, 414] on text "45" at bounding box center [879, 416] width 25 height 27
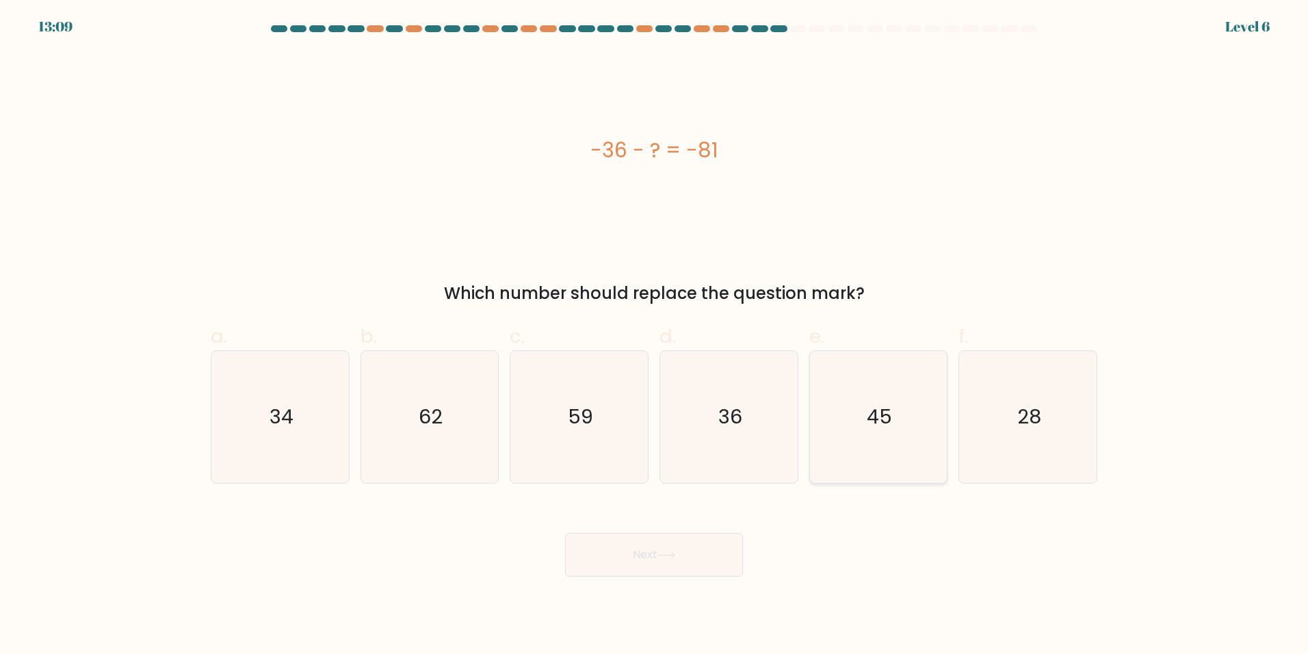
click at [655, 336] on input "e. 45" at bounding box center [654, 331] width 1 height 9
radio input "true"
click at [633, 562] on button "Next" at bounding box center [654, 555] width 178 height 44
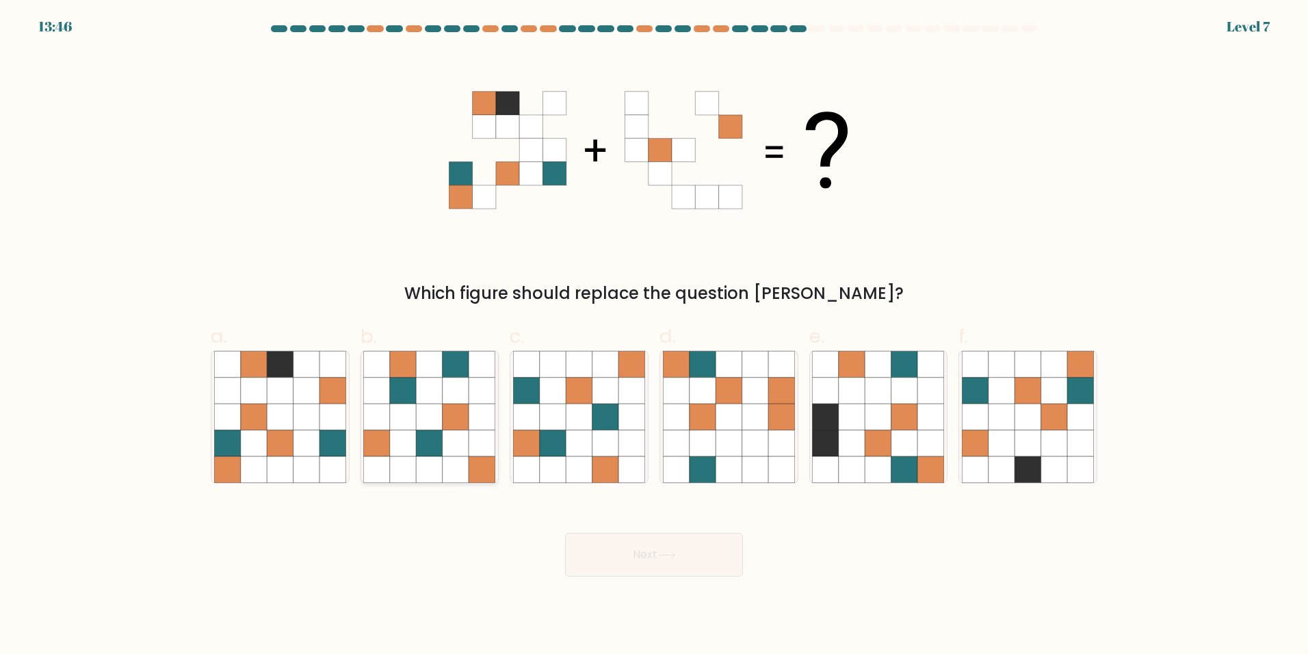
drag, startPoint x: 243, startPoint y: 396, endPoint x: 381, endPoint y: 406, distance: 137.8
click at [243, 395] on icon at bounding box center [254, 391] width 26 height 26
click at [654, 336] on input "a." at bounding box center [654, 331] width 1 height 9
radio input "true"
click at [695, 557] on button "Next" at bounding box center [654, 555] width 178 height 44
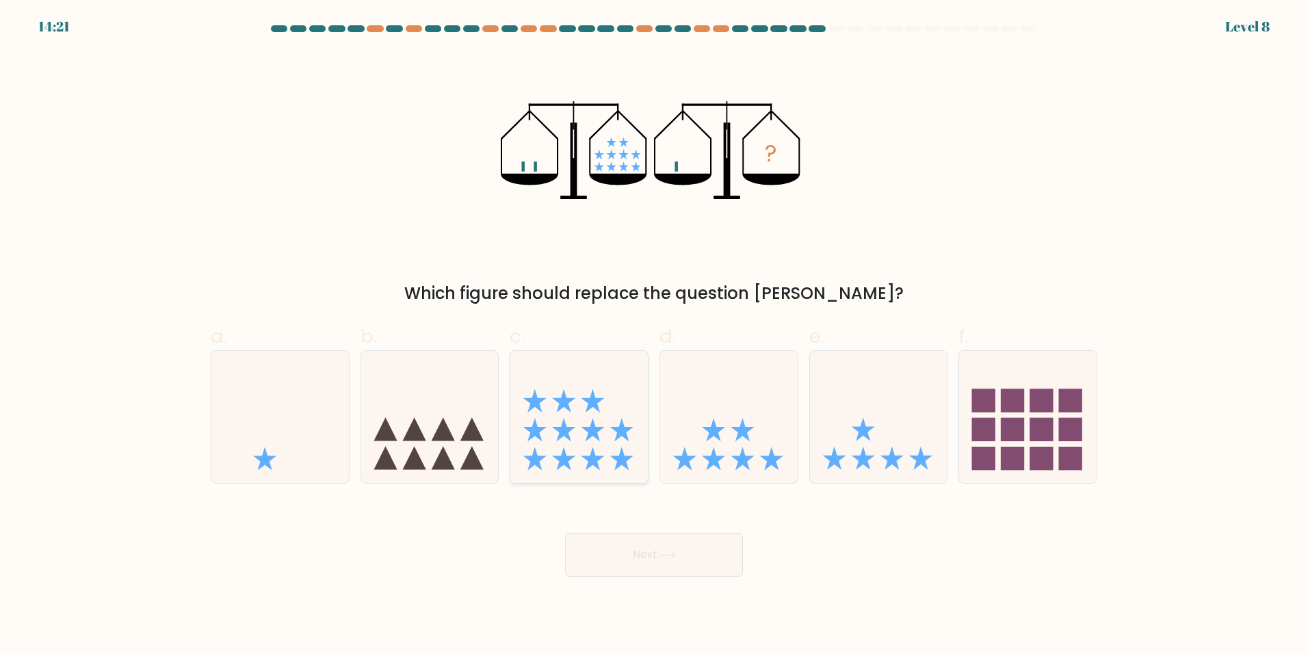
click at [612, 393] on icon at bounding box center [578, 417] width 137 height 114
click at [654, 336] on input "c." at bounding box center [654, 331] width 1 height 9
radio input "true"
drag, startPoint x: 656, startPoint y: 551, endPoint x: 669, endPoint y: 549, distance: 13.1
click at [659, 552] on button "Next" at bounding box center [654, 555] width 178 height 44
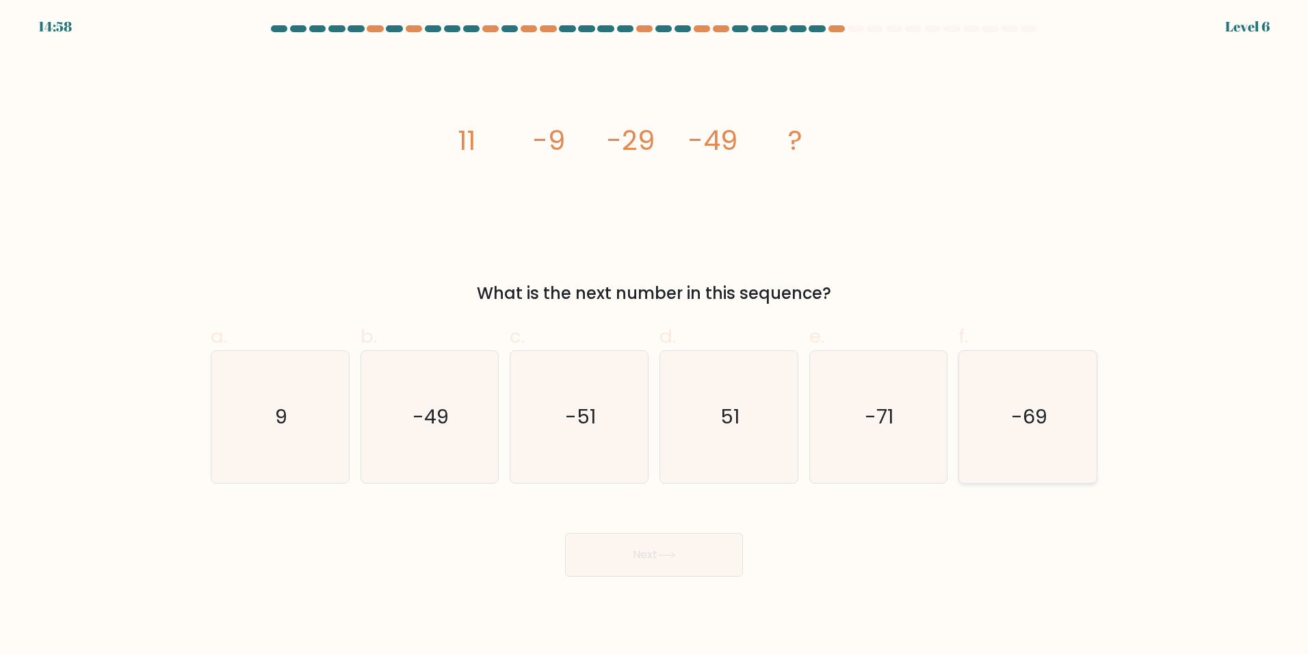
click at [987, 397] on icon "-69" at bounding box center [1028, 417] width 132 height 132
click at [655, 336] on input "f. -69" at bounding box center [654, 331] width 1 height 9
radio input "true"
click at [706, 572] on button "Next" at bounding box center [654, 555] width 178 height 44
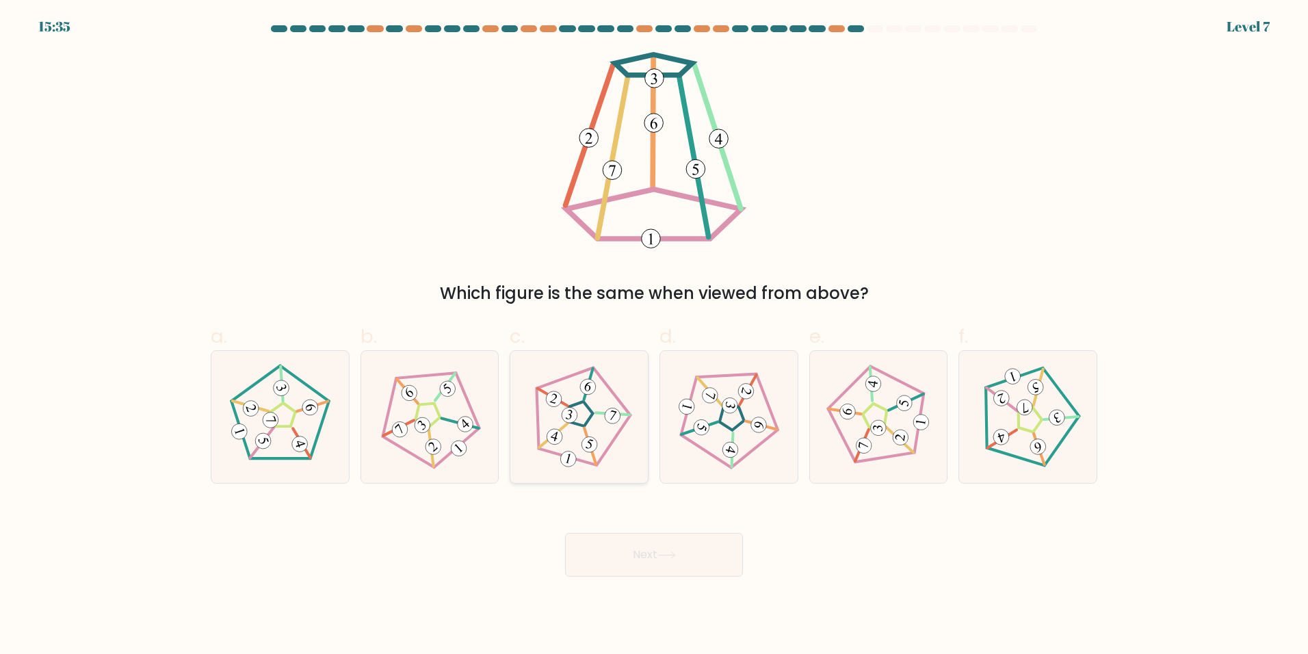
click at [585, 386] on 781 at bounding box center [587, 387] width 19 height 19
click at [654, 336] on input "c." at bounding box center [654, 331] width 1 height 9
radio input "true"
click at [647, 562] on button "Next" at bounding box center [654, 555] width 178 height 44
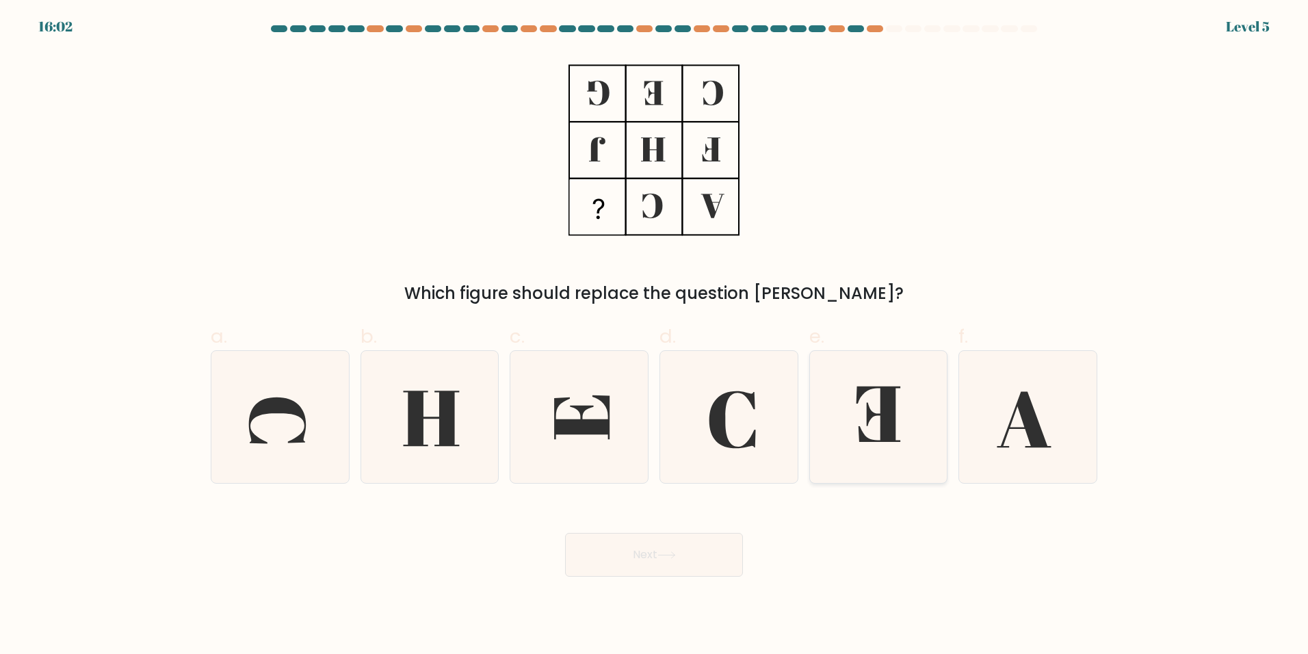
click at [886, 415] on icon at bounding box center [878, 413] width 44 height 55
click at [655, 336] on input "e." at bounding box center [654, 331] width 1 height 9
radio input "true"
click at [698, 572] on button "Next" at bounding box center [654, 555] width 178 height 44
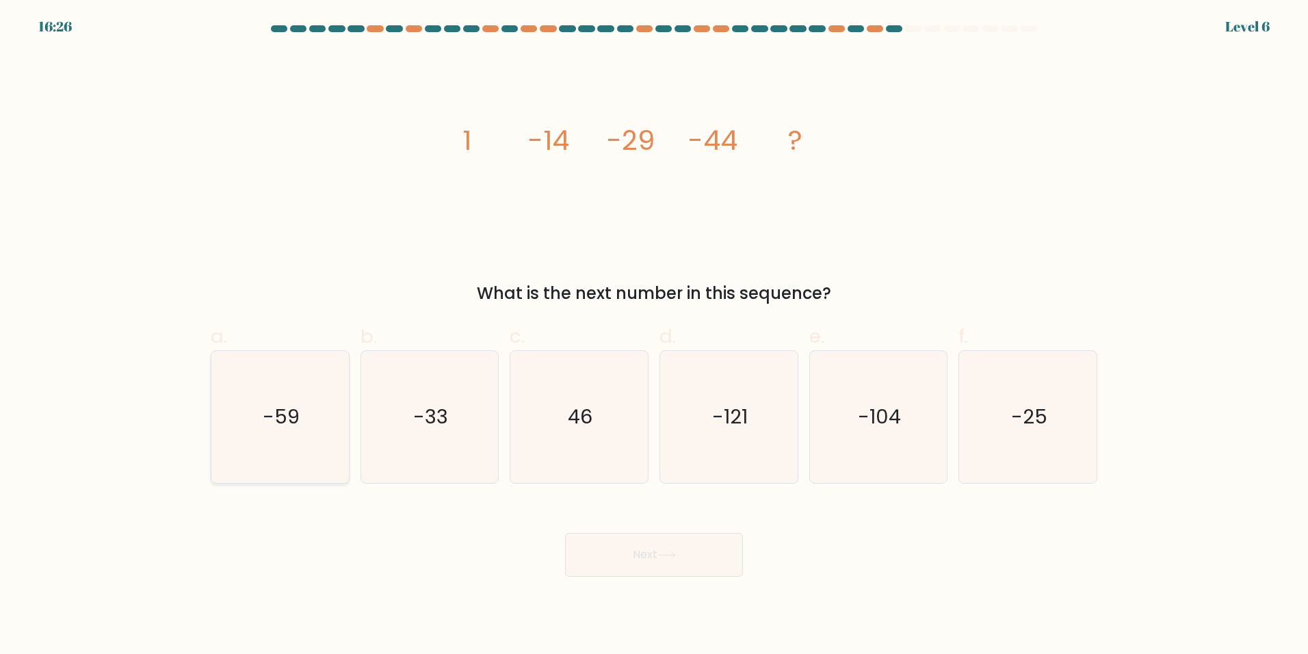
click at [281, 398] on icon "-59" at bounding box center [280, 417] width 132 height 132
click at [654, 336] on input "a. -59" at bounding box center [654, 331] width 1 height 9
radio input "true"
click at [682, 550] on button "Next" at bounding box center [654, 555] width 178 height 44
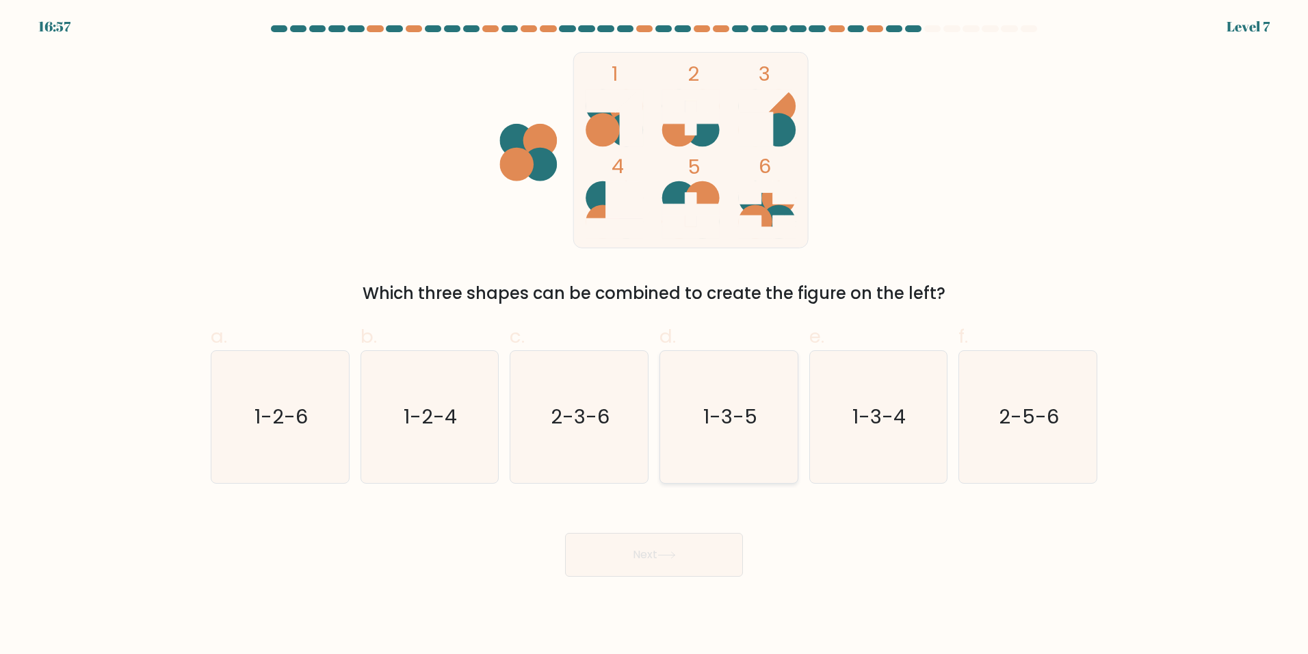
click at [713, 401] on icon "1-3-5" at bounding box center [729, 417] width 132 height 132
click at [655, 336] on input "d. 1-3-5" at bounding box center [654, 331] width 1 height 9
radio input "true"
click at [680, 553] on button "Next" at bounding box center [654, 555] width 178 height 44
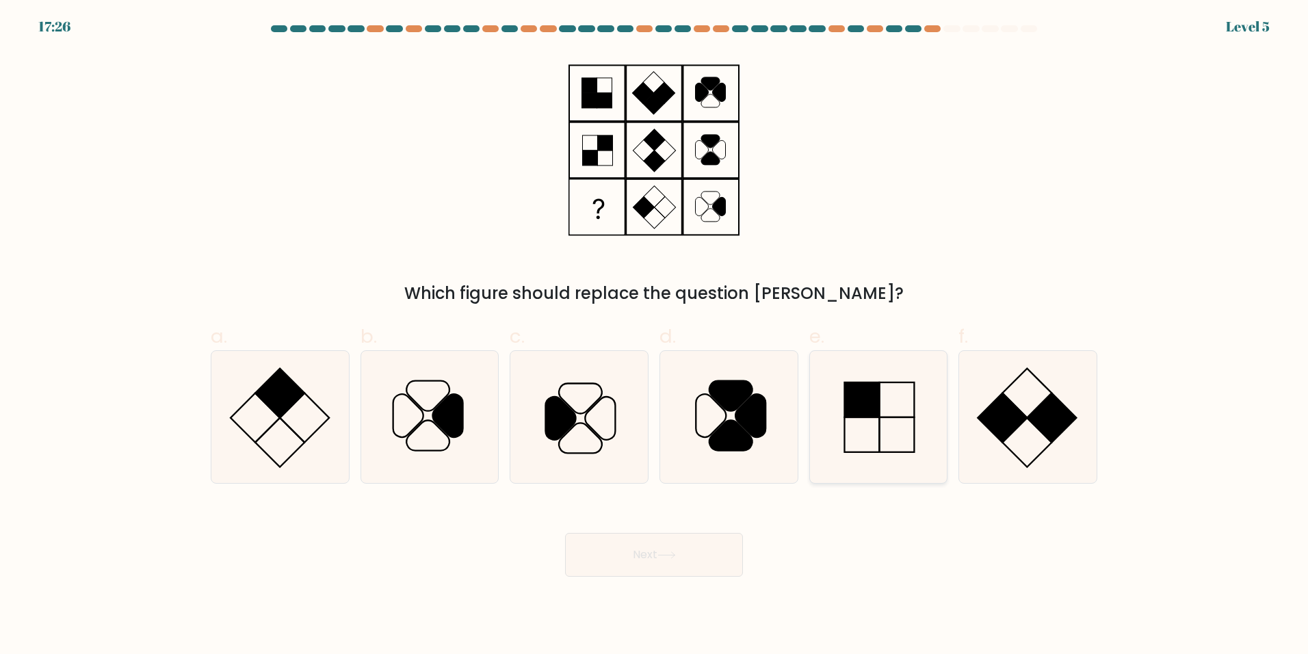
click at [896, 423] on icon at bounding box center [878, 417] width 132 height 132
click at [655, 336] on input "e." at bounding box center [654, 331] width 1 height 9
radio input "true"
click at [677, 562] on button "Next" at bounding box center [654, 555] width 178 height 44
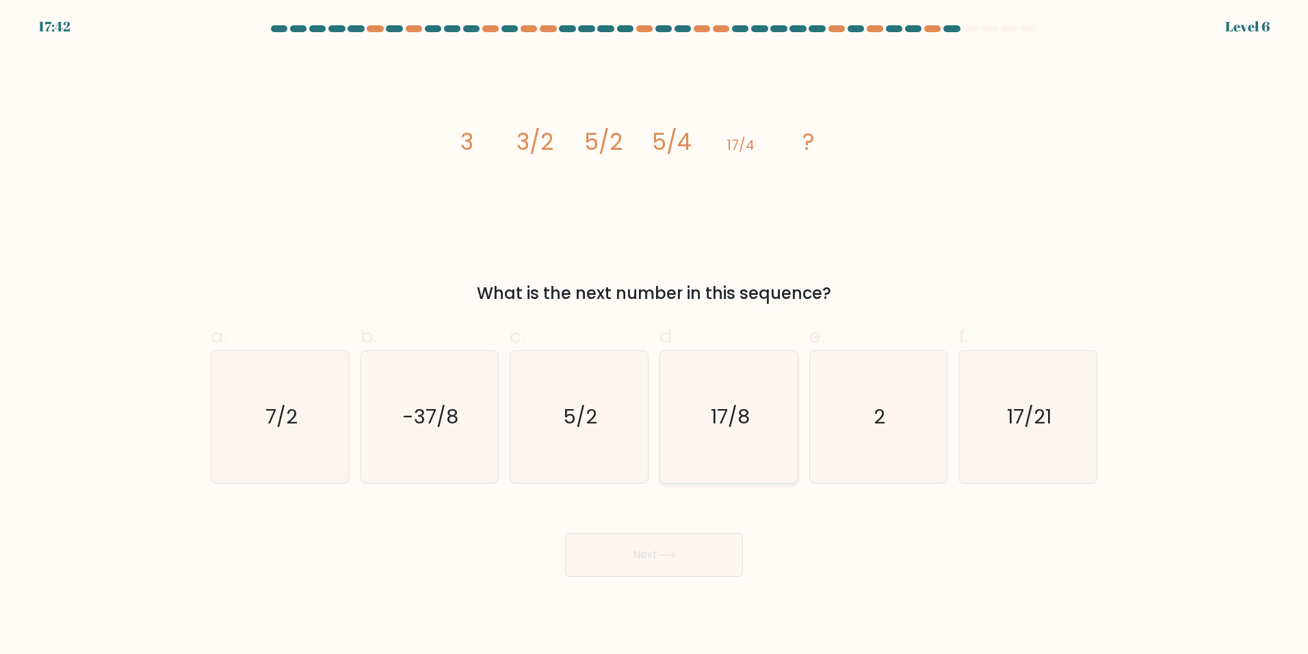
drag, startPoint x: 749, startPoint y: 419, endPoint x: 745, endPoint y: 460, distance: 41.2
click at [777, 434] on icon "17/8" at bounding box center [729, 417] width 132 height 132
click at [655, 336] on input "d. 17/8" at bounding box center [654, 331] width 1 height 9
radio input "true"
drag, startPoint x: 676, startPoint y: 564, endPoint x: 668, endPoint y: 565, distance: 7.6
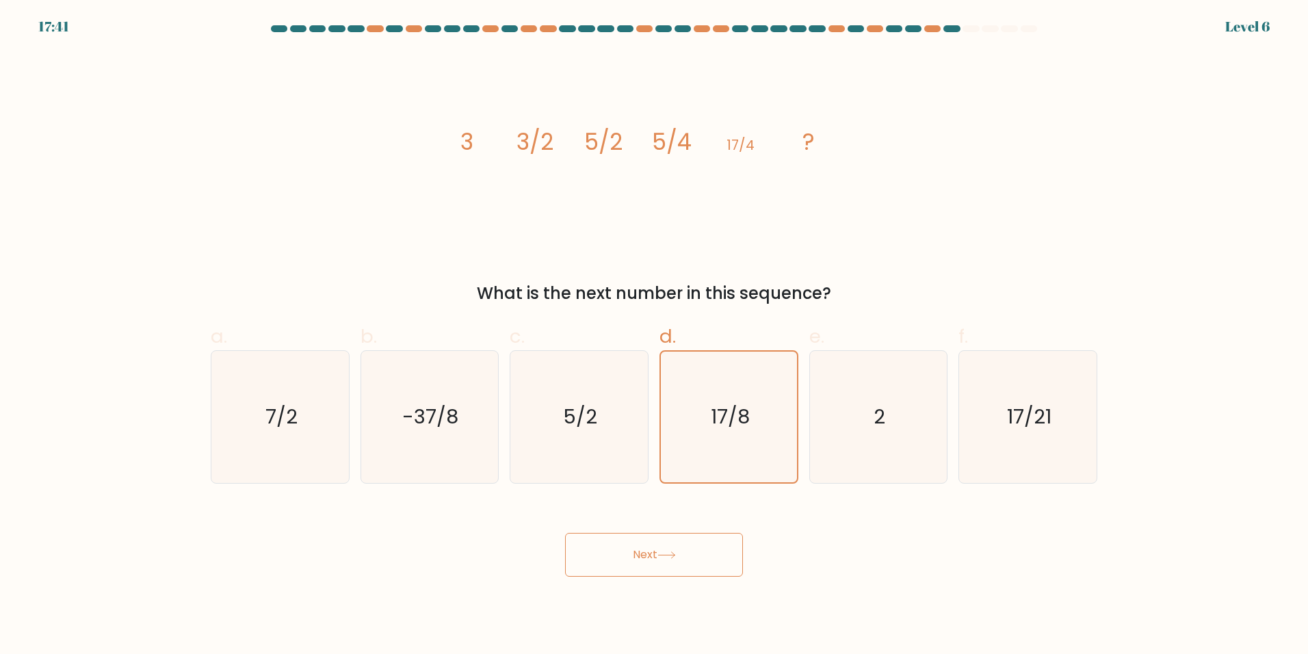
click at [673, 565] on button "Next" at bounding box center [654, 555] width 178 height 44
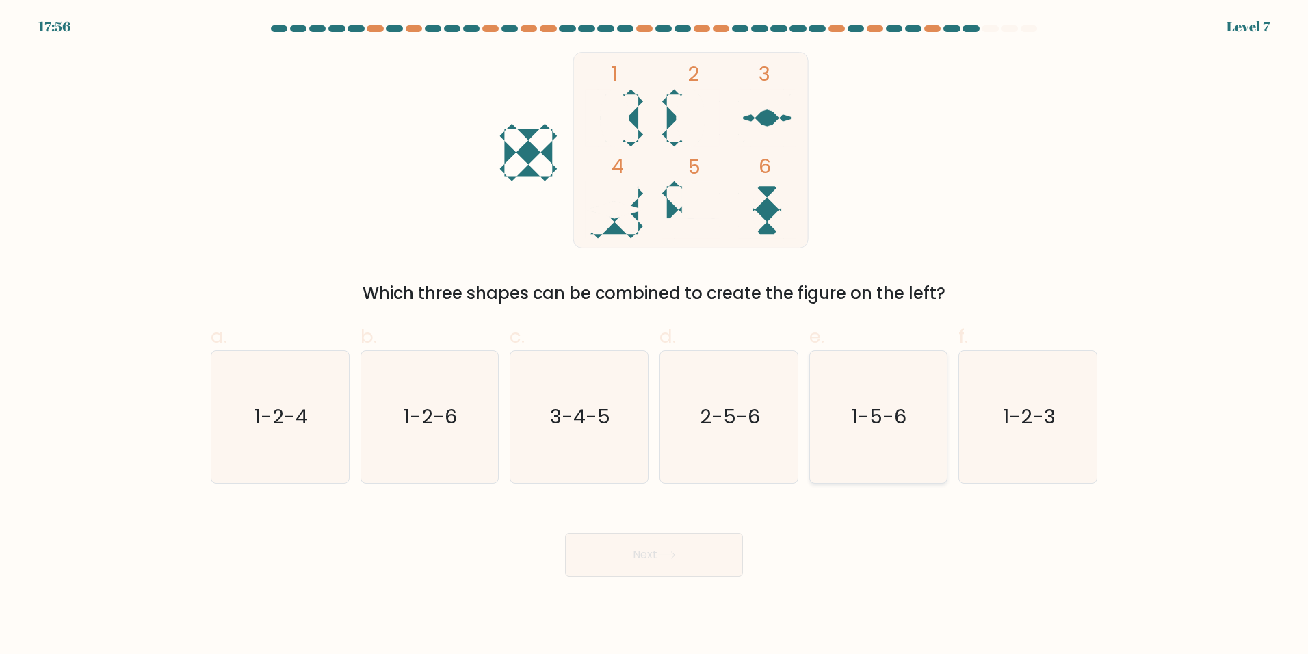
click at [839, 454] on icon "1-5-6" at bounding box center [878, 417] width 132 height 132
click at [655, 336] on input "e. 1-5-6" at bounding box center [654, 331] width 1 height 9
radio input "true"
click at [685, 561] on button "Next" at bounding box center [654, 555] width 178 height 44
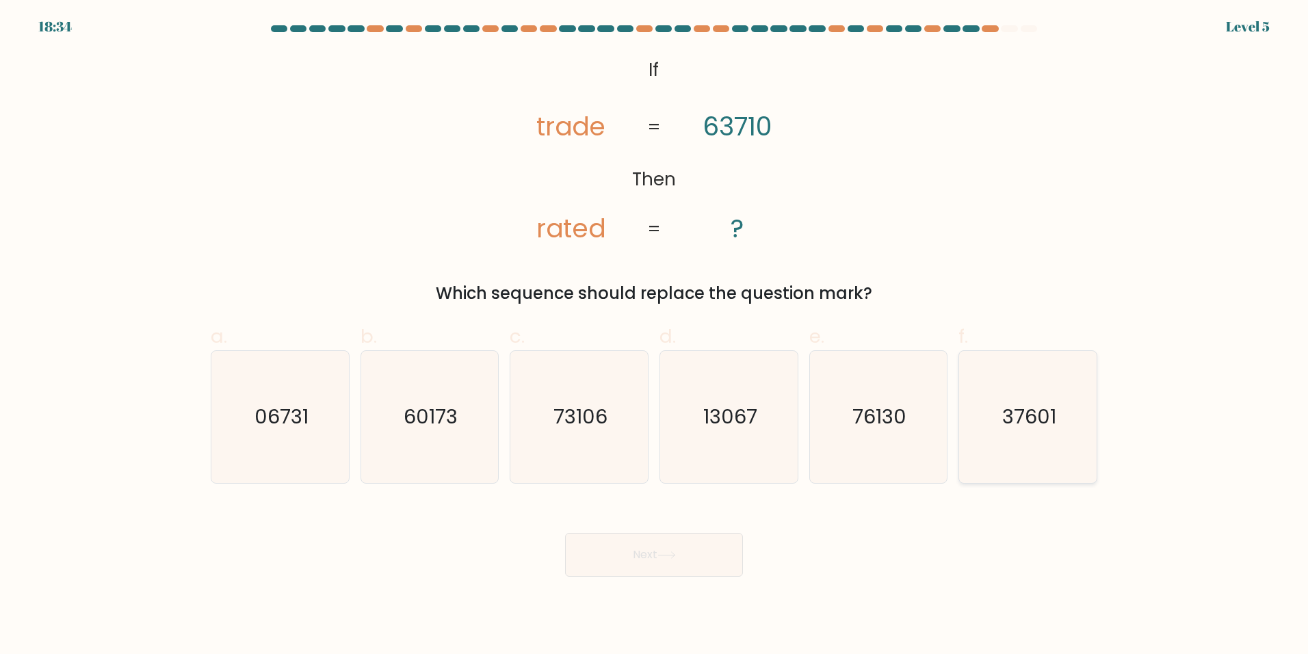
click at [1070, 421] on icon "37601" at bounding box center [1028, 417] width 132 height 132
click at [655, 336] on input "f. 37601" at bounding box center [654, 331] width 1 height 9
radio input "true"
click at [681, 551] on button "Next" at bounding box center [654, 555] width 178 height 44
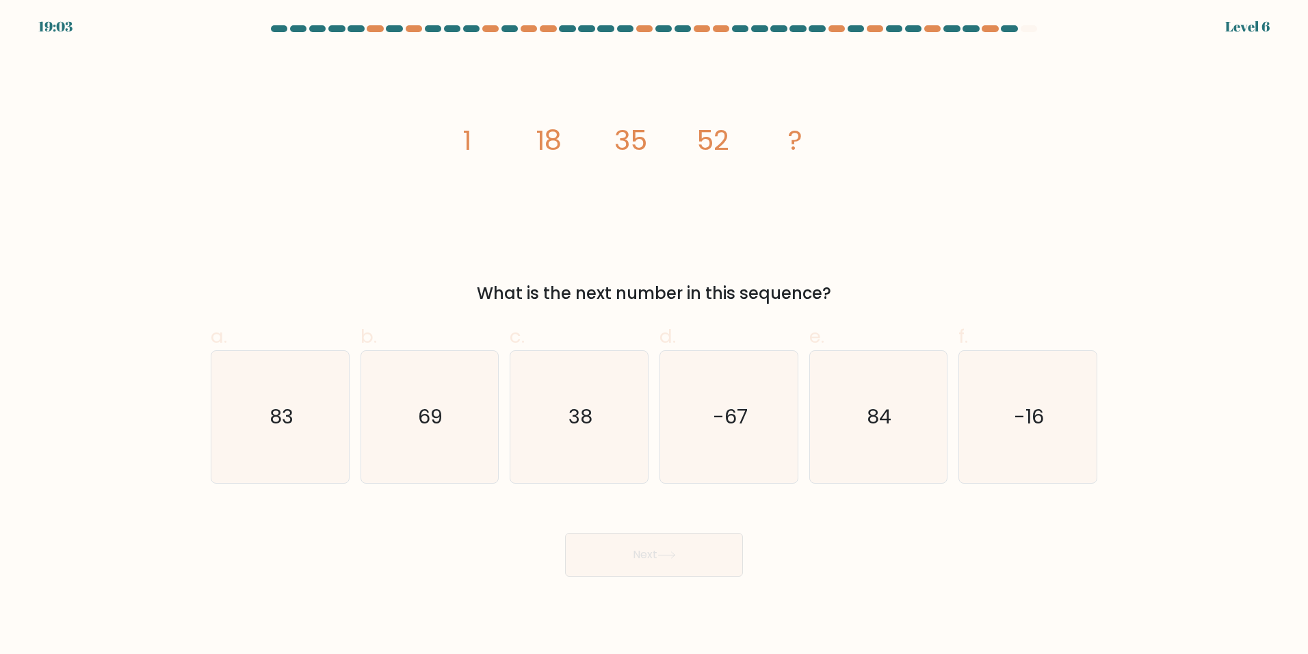
drag, startPoint x: 453, startPoint y: 387, endPoint x: 502, endPoint y: 435, distance: 68.7
click at [453, 386] on icon "69" at bounding box center [429, 417] width 132 height 132
click at [654, 336] on input "b. 69" at bounding box center [654, 331] width 1 height 9
radio input "true"
click at [605, 542] on button "Next" at bounding box center [654, 555] width 178 height 44
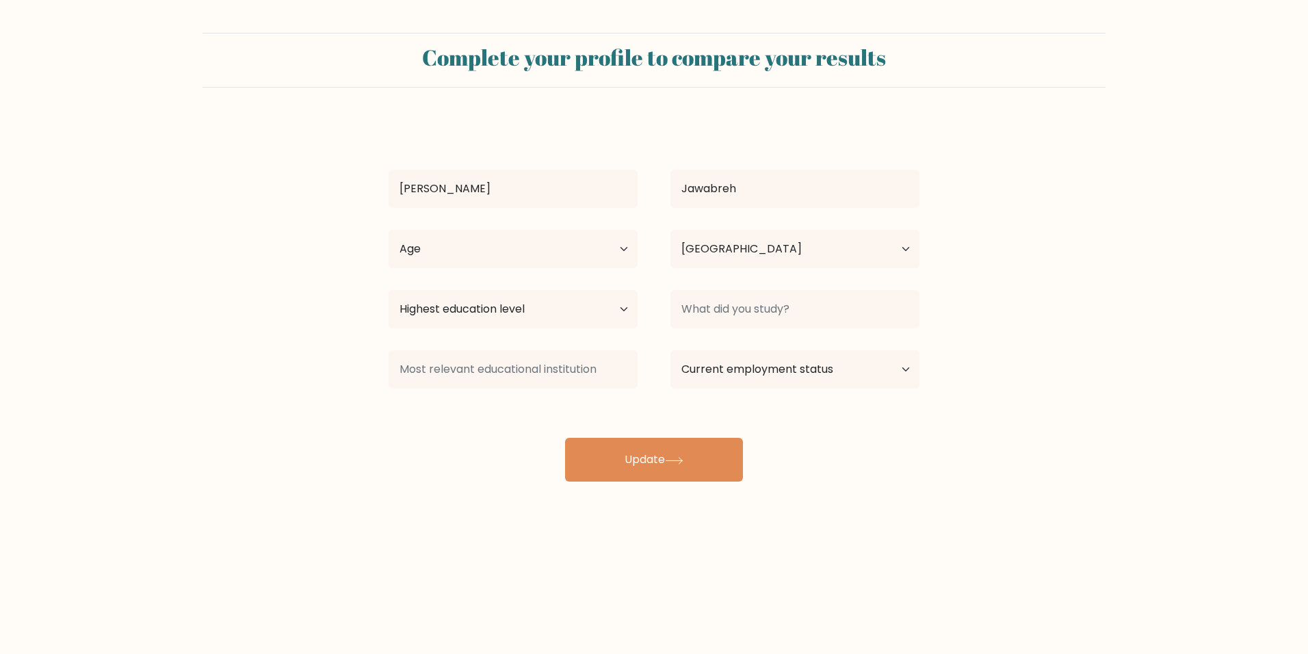
select select "SE"
click at [603, 311] on select "Highest education level No schooling Primary Lower Secondary Upper Secondary Oc…" at bounding box center [512, 309] width 249 height 38
select select "upper_secondary"
click at [388, 290] on select "Highest education level No schooling Primary Lower Secondary Upper Secondary Oc…" at bounding box center [512, 309] width 249 height 38
click at [806, 309] on input at bounding box center [794, 309] width 249 height 38
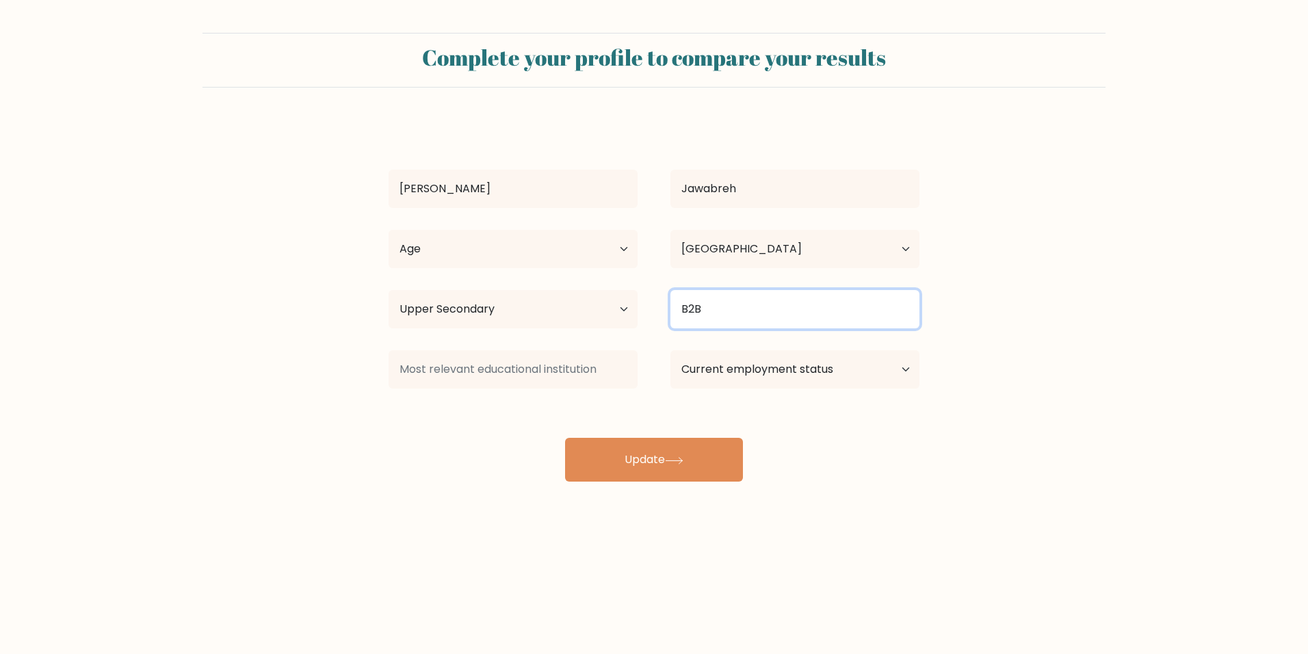
type input "B2B"
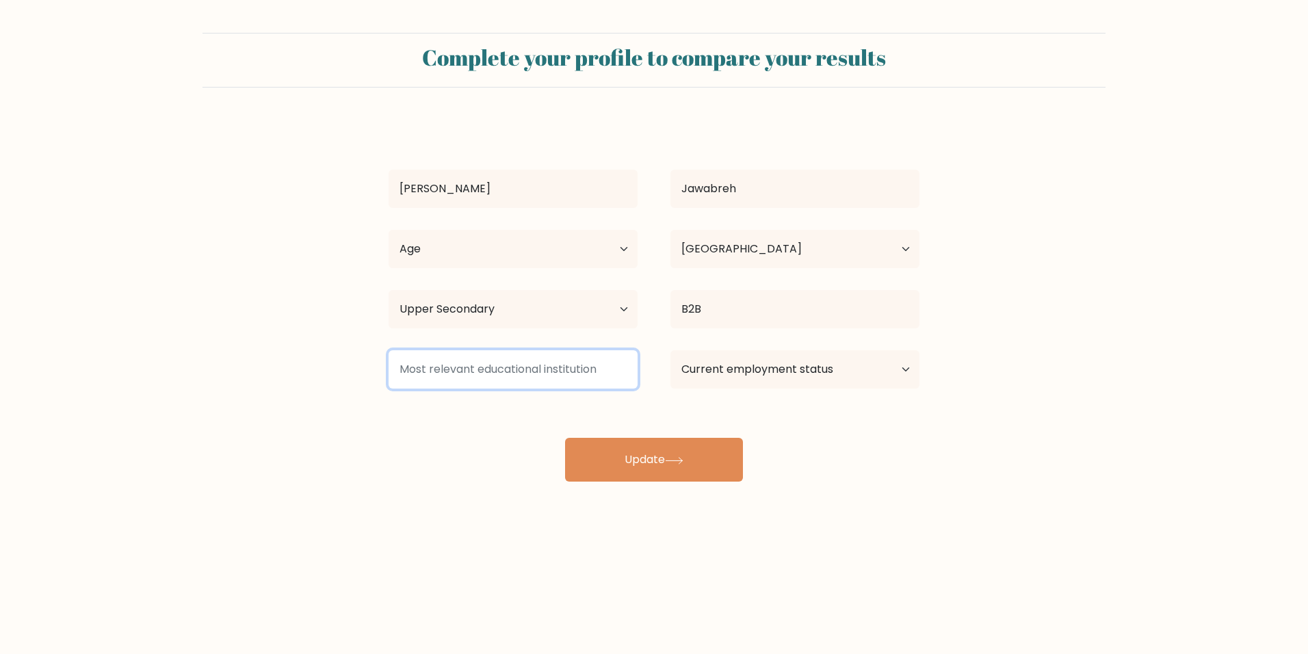
click at [468, 379] on input at bounding box center [512, 369] width 249 height 38
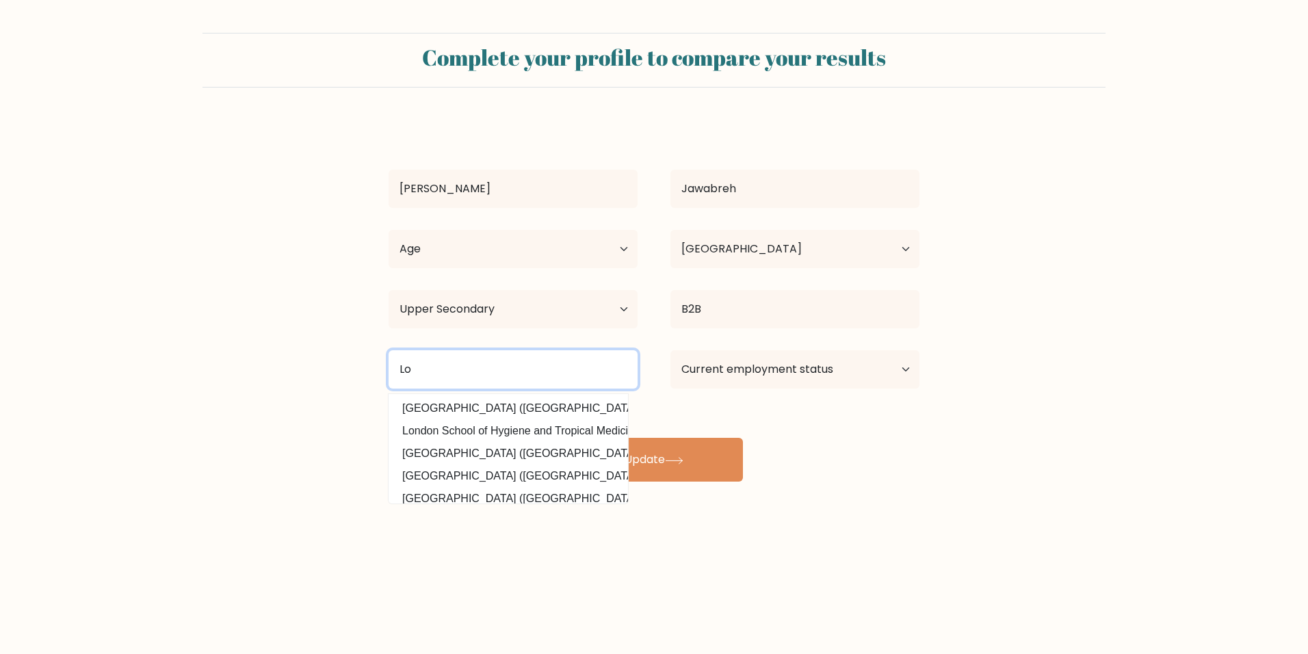
type input "L"
type input "e"
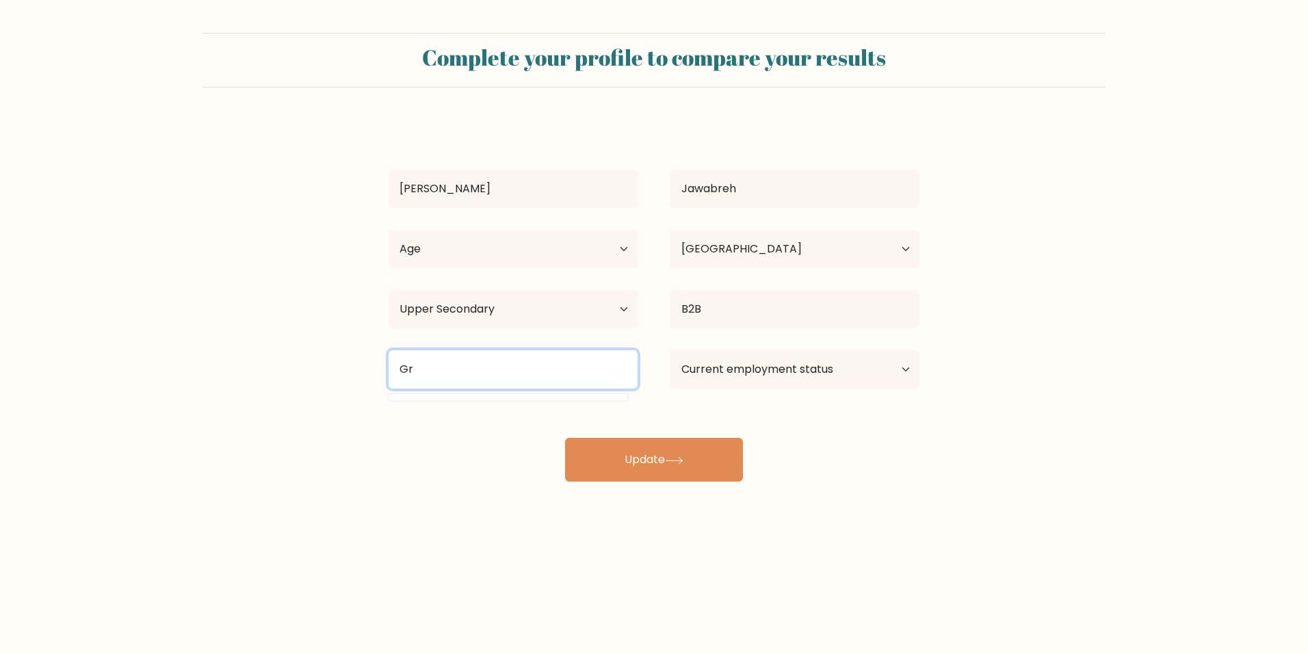
type input "G"
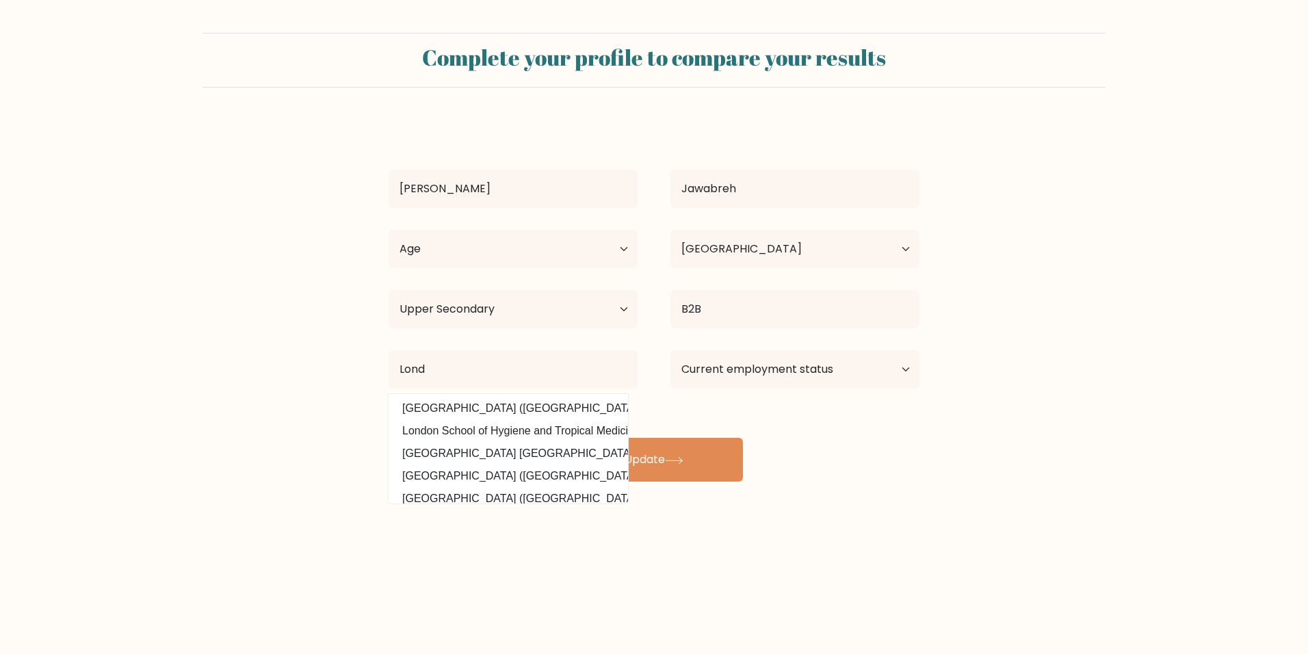
drag, startPoint x: 478, startPoint y: 426, endPoint x: 487, endPoint y: 423, distance: 9.3
click at [482, 421] on option "London School of Hygiene and Tropical Medicine, University of London (United Ki…" at bounding box center [508, 431] width 233 height 22
type input "London School of Hygiene and Tropical Medicine, University of London"
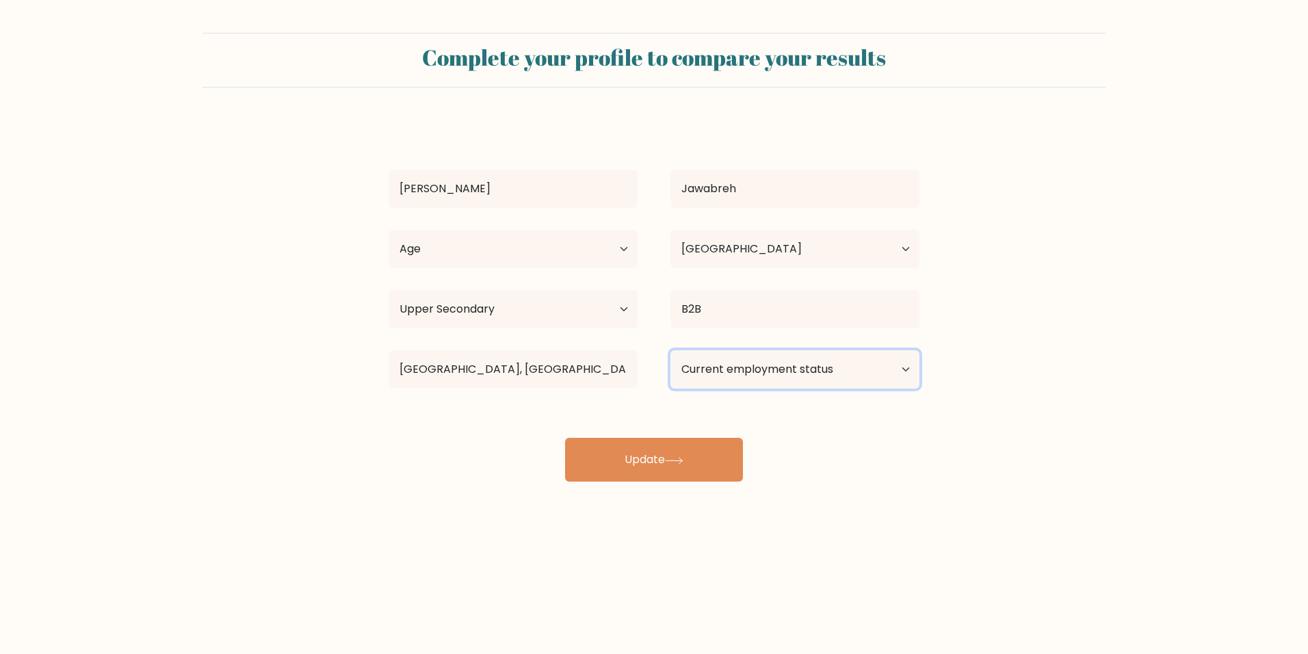
click at [798, 361] on select "Current employment status Employed Student Retired Other / prefer not to answer" at bounding box center [794, 369] width 249 height 38
select select "student"
click at [670, 350] on select "Current employment status Employed Student Retired Other / prefer not to answer" at bounding box center [794, 369] width 249 height 38
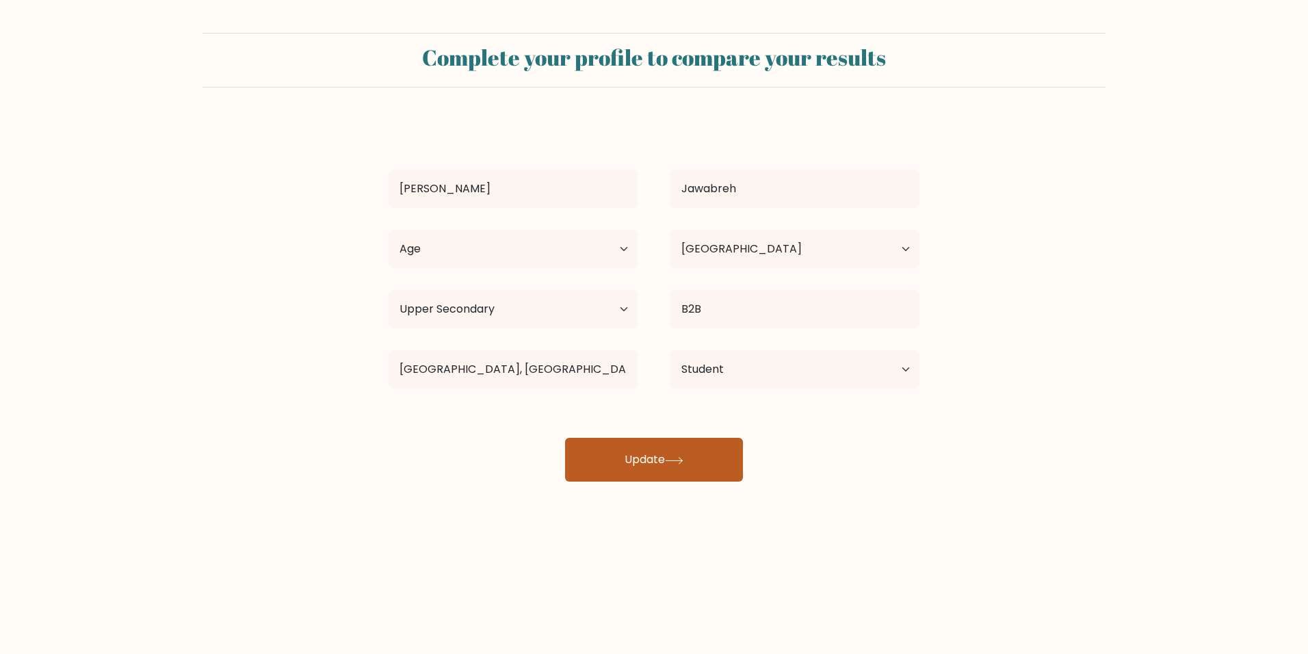
click at [671, 444] on button "Update" at bounding box center [654, 460] width 178 height 44
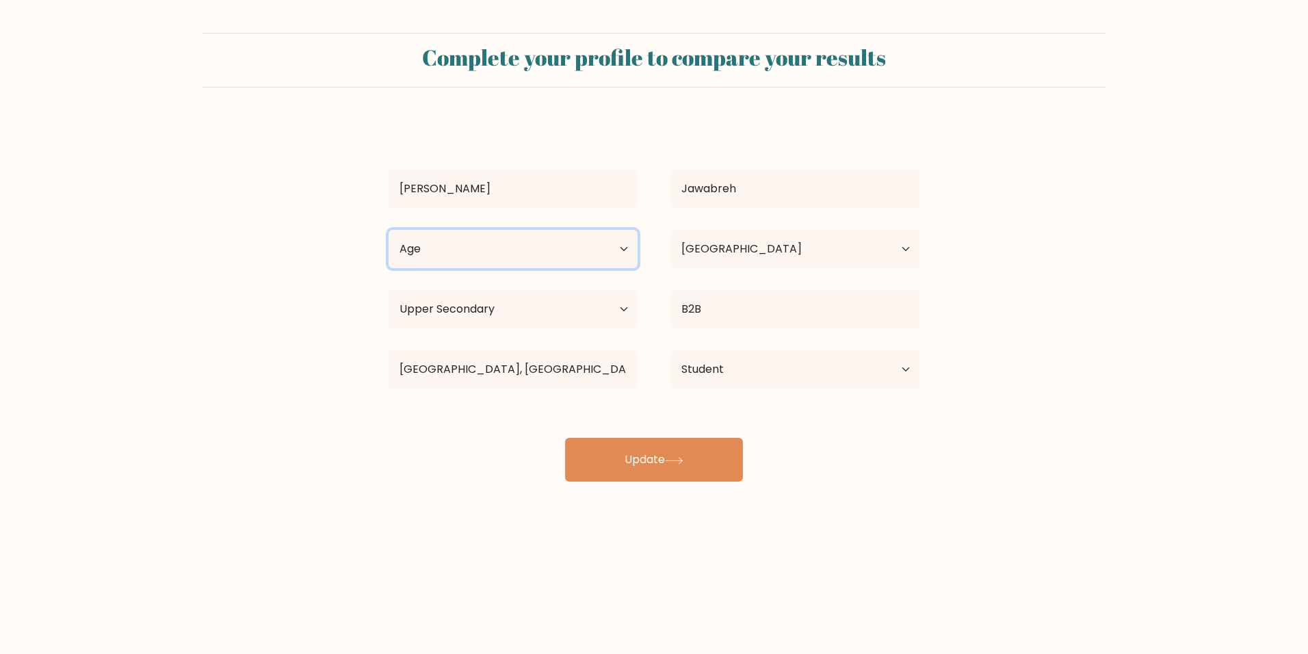
click at [434, 237] on select "Age Under 18 years old 18-24 years old 25-34 years old 35-44 years old 45-54 ye…" at bounding box center [512, 249] width 249 height 38
select select "18_24"
click at [388, 230] on select "Age Under 18 years old 18-24 years old 25-34 years old 35-44 years old 45-54 ye…" at bounding box center [512, 249] width 249 height 38
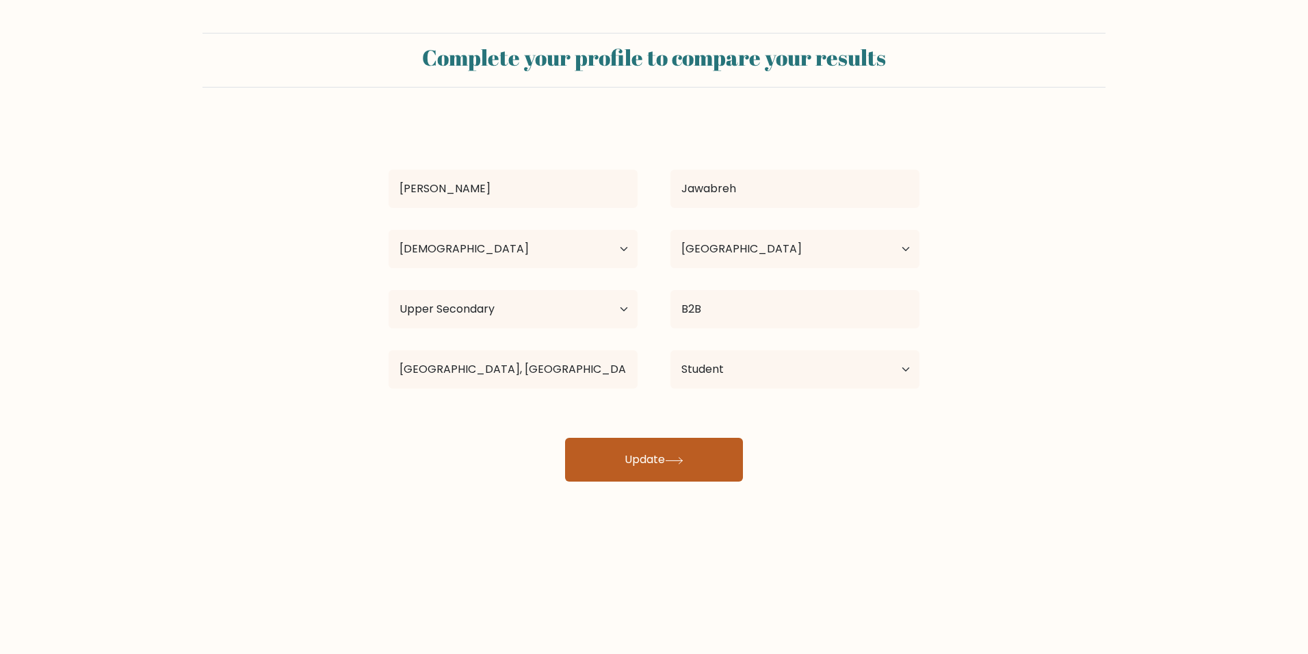
click at [618, 450] on button "Update" at bounding box center [654, 460] width 178 height 44
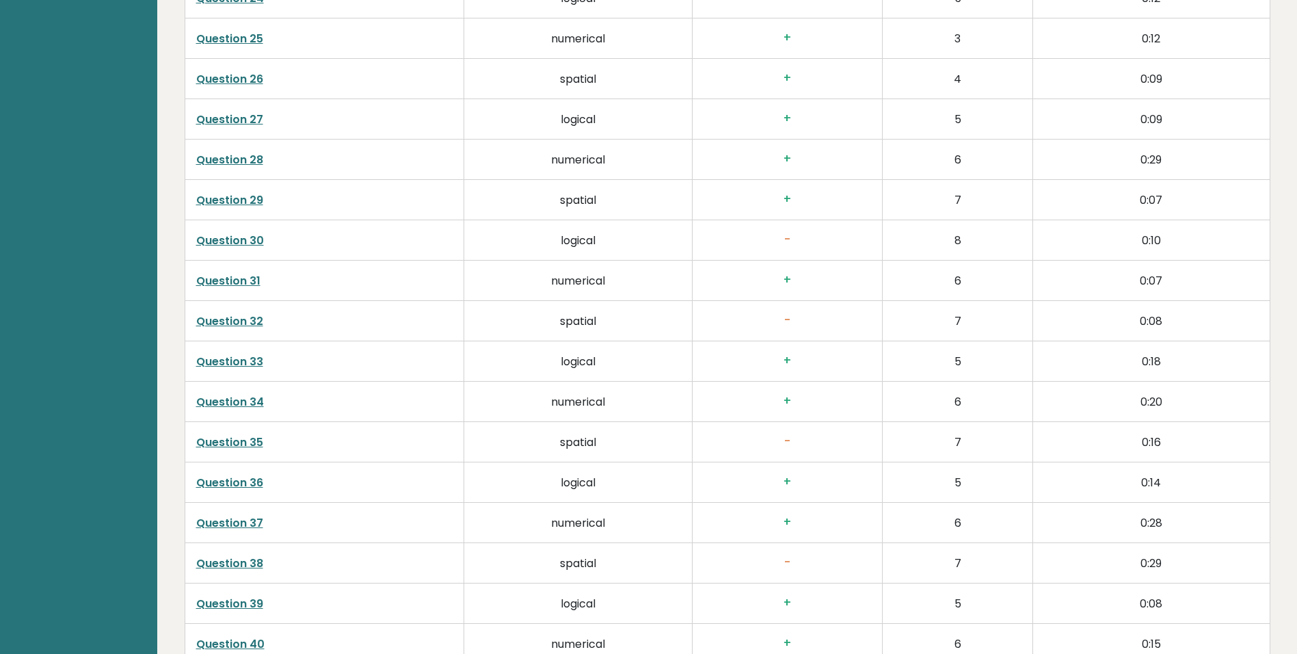
scroll to position [3485, 0]
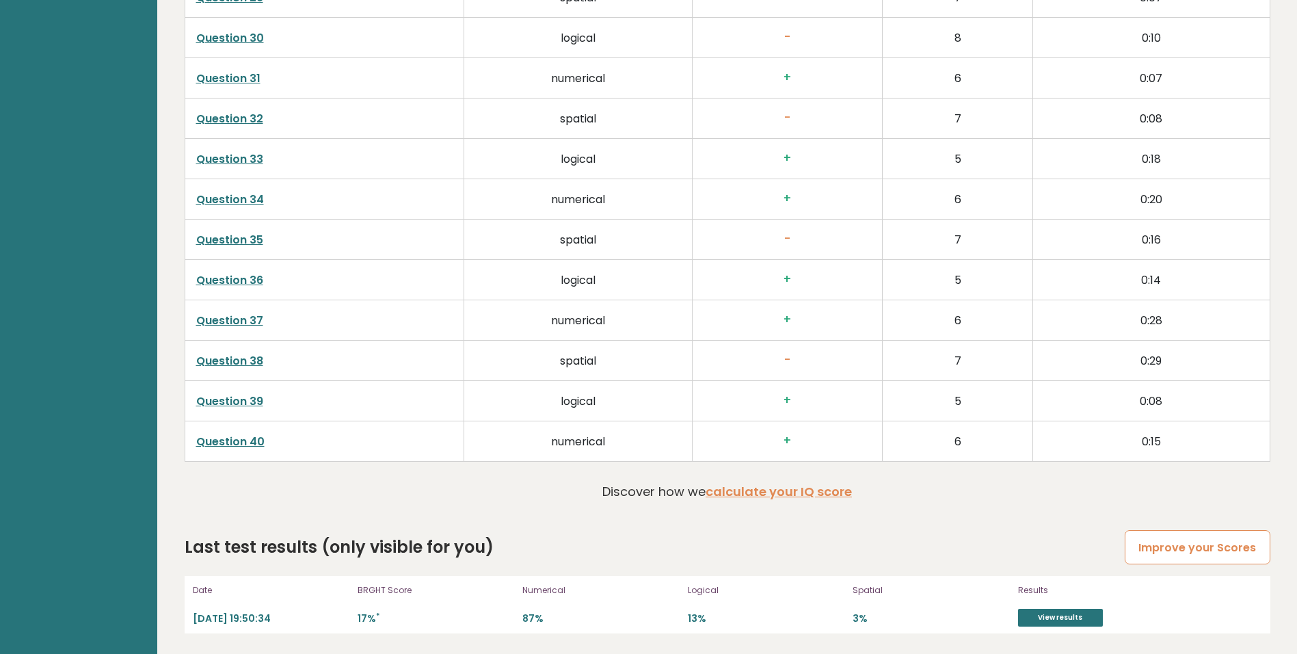
click at [1231, 553] on link "Improve your Scores" at bounding box center [1197, 547] width 145 height 35
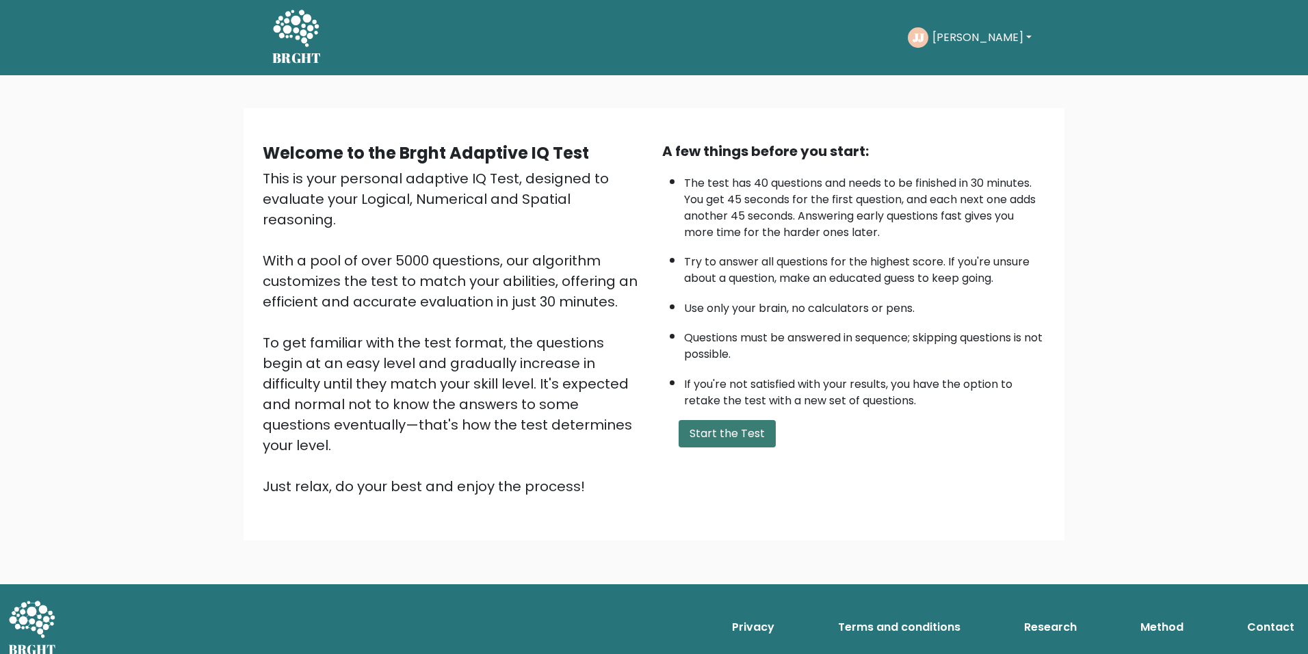
click at [751, 431] on button "Start the Test" at bounding box center [726, 433] width 97 height 27
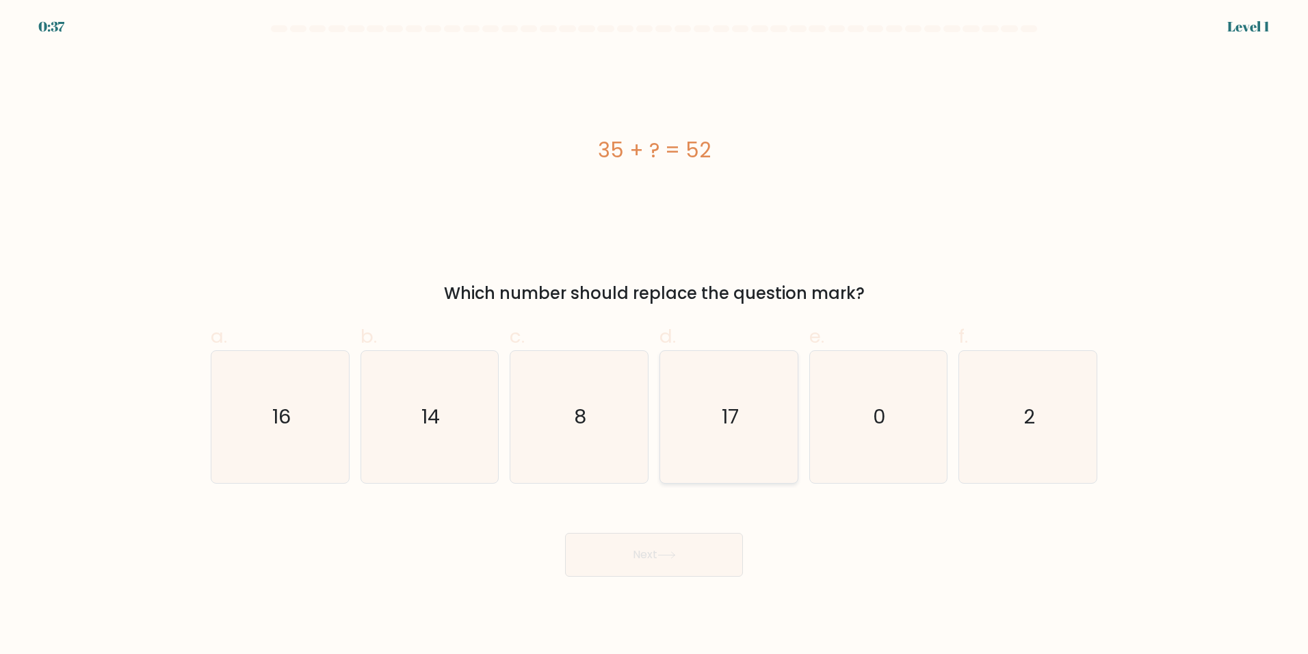
click at [754, 373] on icon "17" at bounding box center [729, 417] width 132 height 132
click at [655, 336] on input "d. 17" at bounding box center [654, 331] width 1 height 9
radio input "true"
click at [693, 548] on button "Next" at bounding box center [654, 555] width 178 height 44
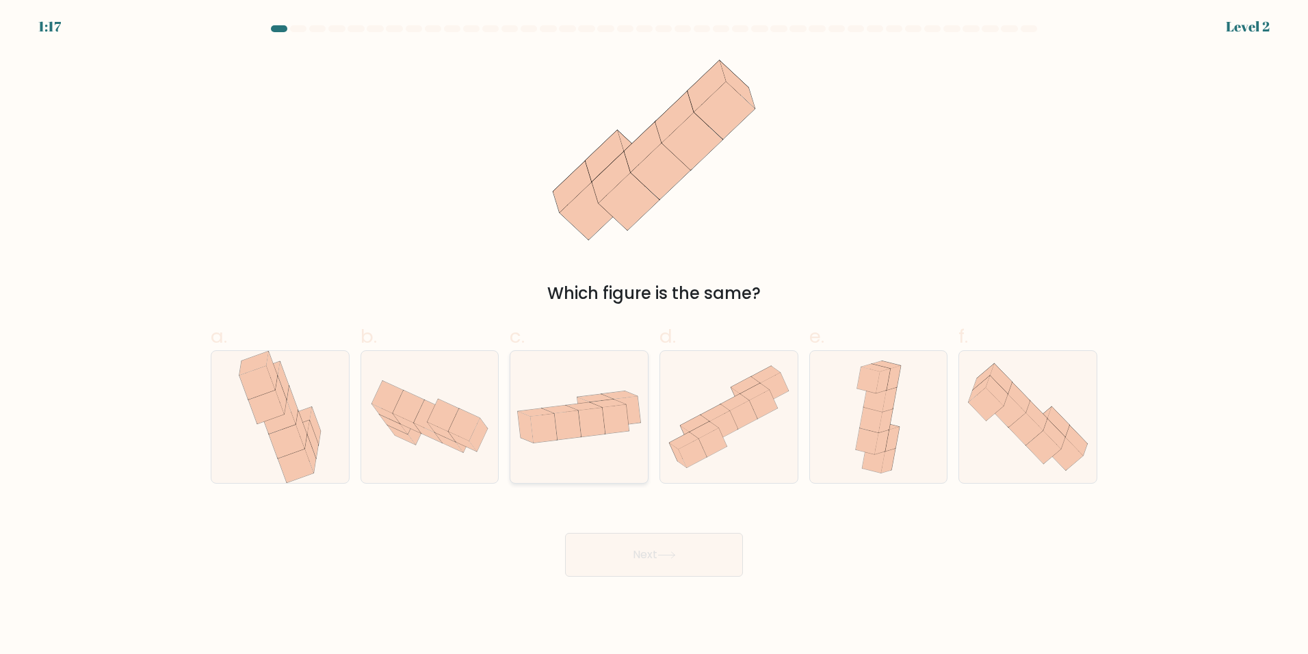
click at [587, 410] on icon at bounding box center [592, 422] width 27 height 29
click at [654, 336] on input "c." at bounding box center [654, 331] width 1 height 9
radio input "true"
click at [605, 555] on button "Next" at bounding box center [654, 555] width 178 height 44
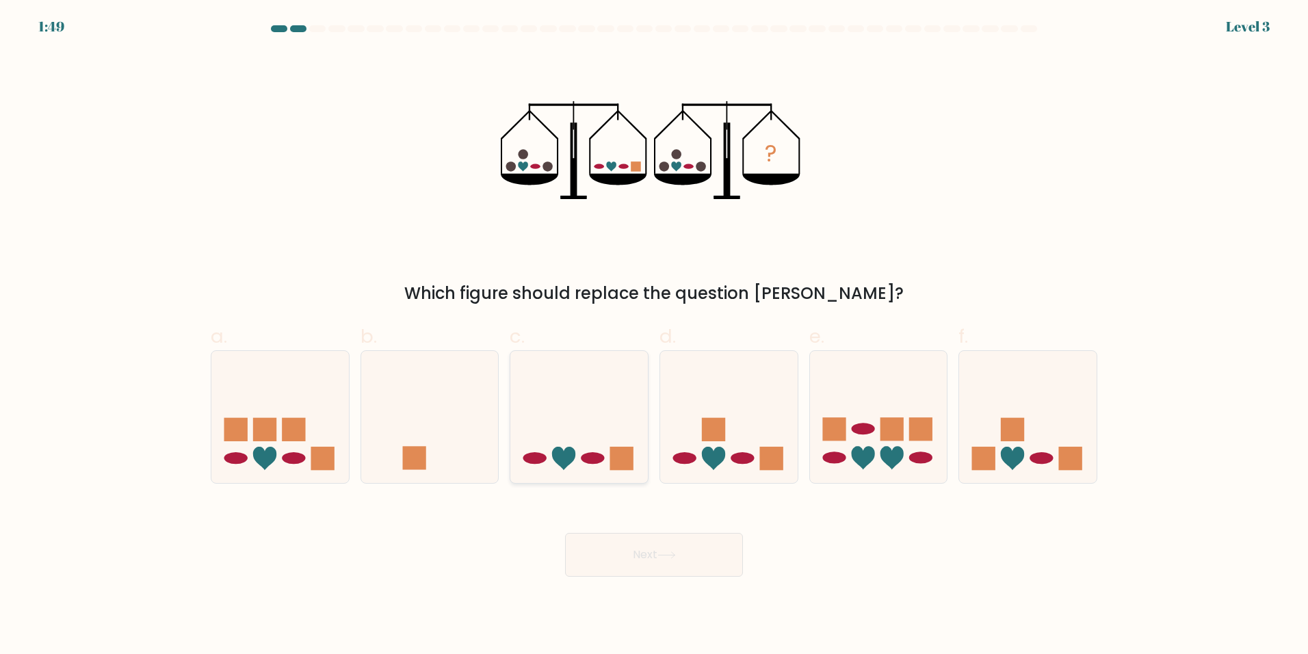
click at [577, 472] on icon at bounding box center [578, 417] width 137 height 114
click at [654, 336] on input "c." at bounding box center [654, 331] width 1 height 9
radio input "true"
click at [636, 559] on button "Next" at bounding box center [654, 555] width 178 height 44
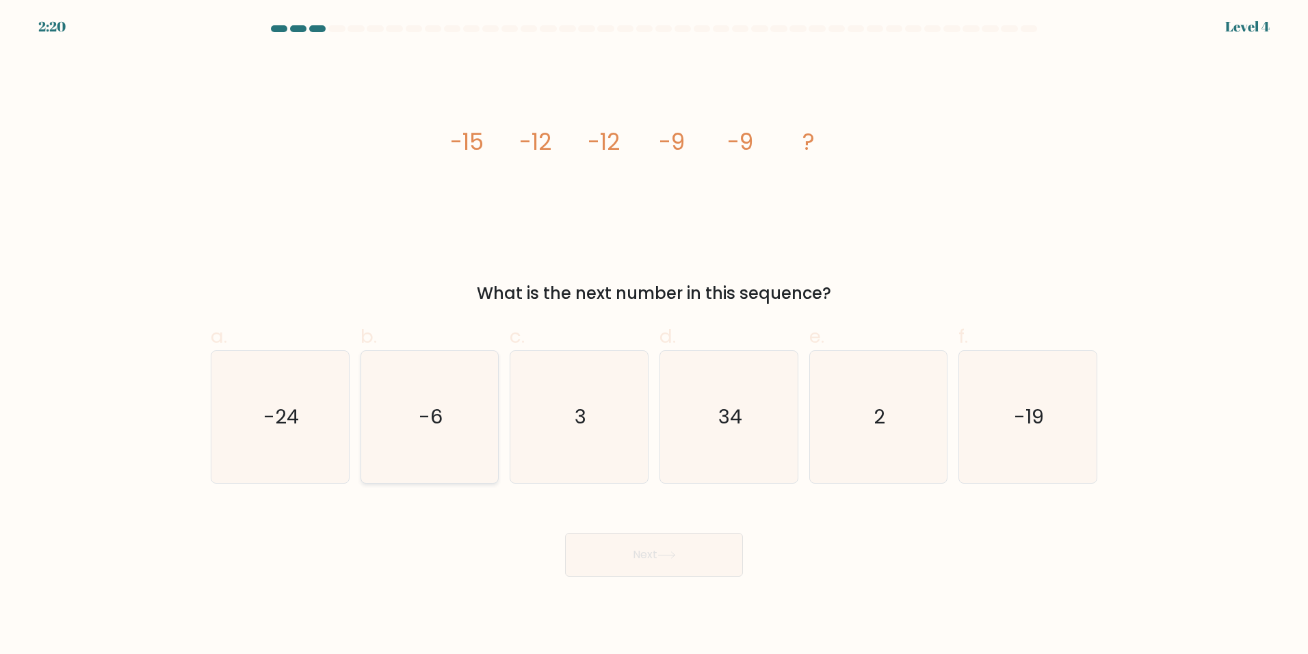
click at [432, 401] on icon "-6" at bounding box center [429, 417] width 132 height 132
click at [654, 336] on input "b. -6" at bounding box center [654, 331] width 1 height 9
radio input "true"
drag, startPoint x: 657, startPoint y: 572, endPoint x: 616, endPoint y: 574, distance: 41.1
click at [644, 571] on button "Next" at bounding box center [654, 555] width 178 height 44
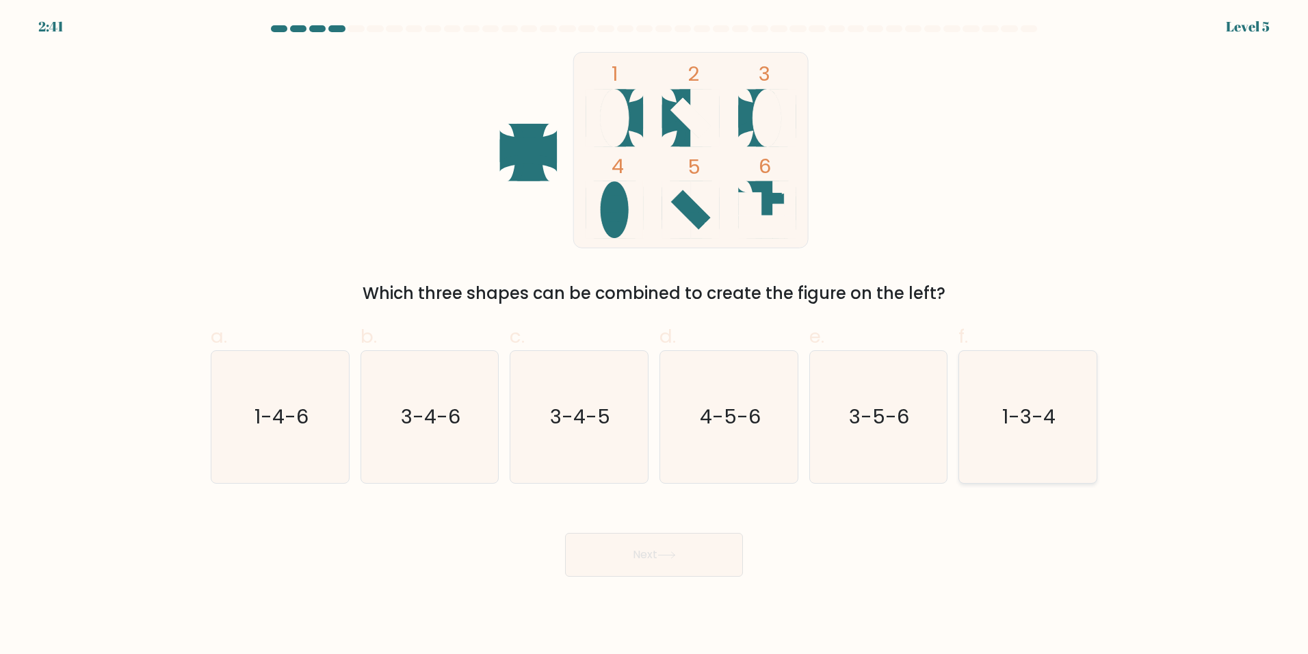
drag, startPoint x: 1057, startPoint y: 410, endPoint x: 1046, endPoint y: 404, distance: 12.2
click at [1053, 406] on icon "1-3-4" at bounding box center [1028, 417] width 132 height 132
click at [655, 336] on input "f. 1-3-4" at bounding box center [654, 331] width 1 height 9
radio input "true"
drag, startPoint x: 639, startPoint y: 564, endPoint x: 616, endPoint y: 562, distance: 22.7
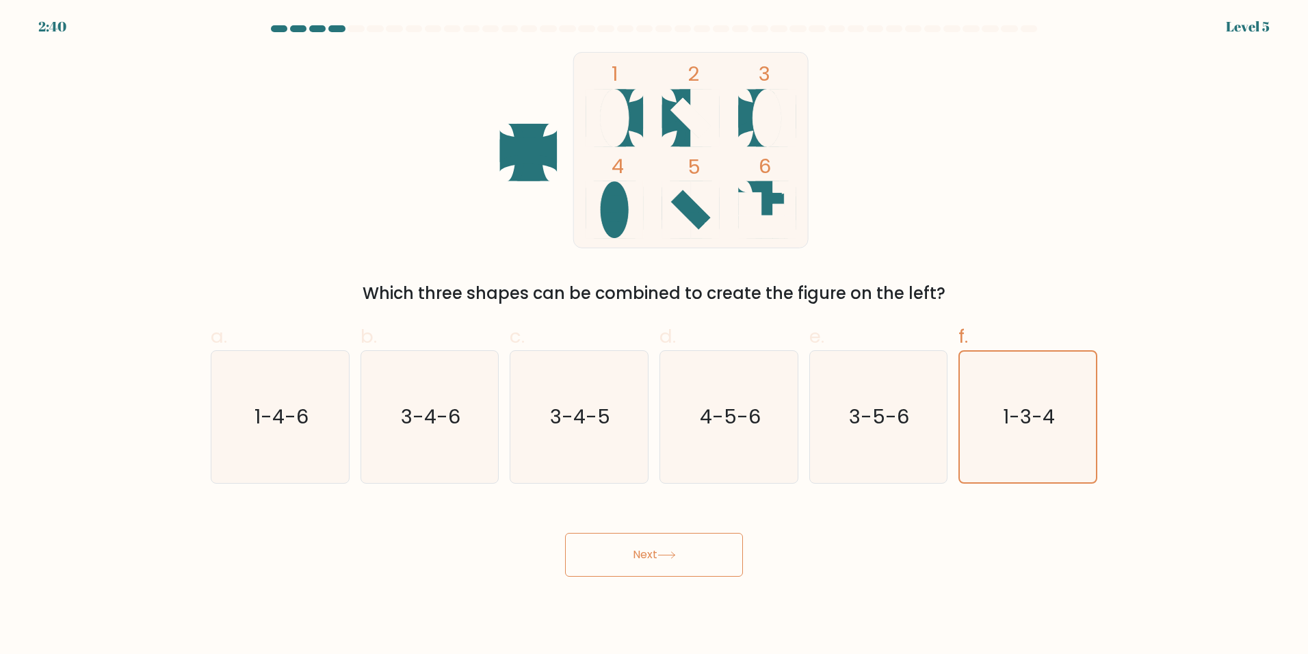
click at [632, 562] on button "Next" at bounding box center [654, 555] width 178 height 44
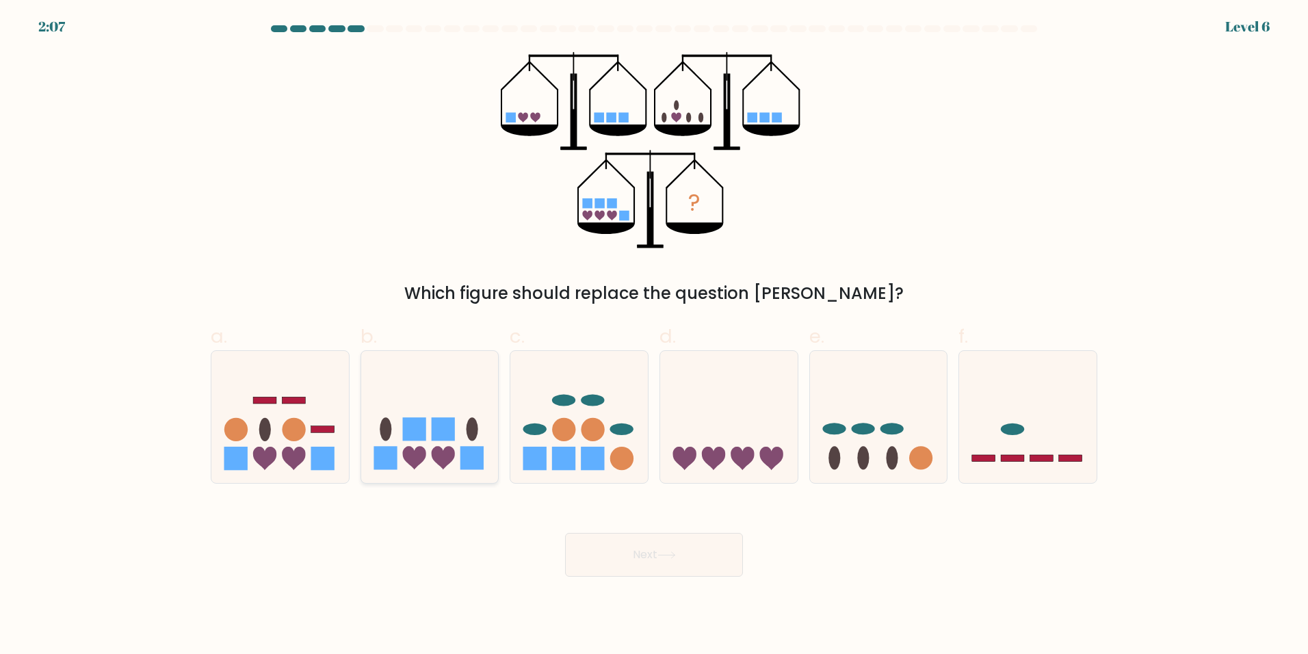
click at [460, 405] on icon at bounding box center [429, 417] width 137 height 114
click at [654, 336] on input "b." at bounding box center [654, 331] width 1 height 9
radio input "true"
click at [630, 555] on button "Next" at bounding box center [654, 555] width 178 height 44
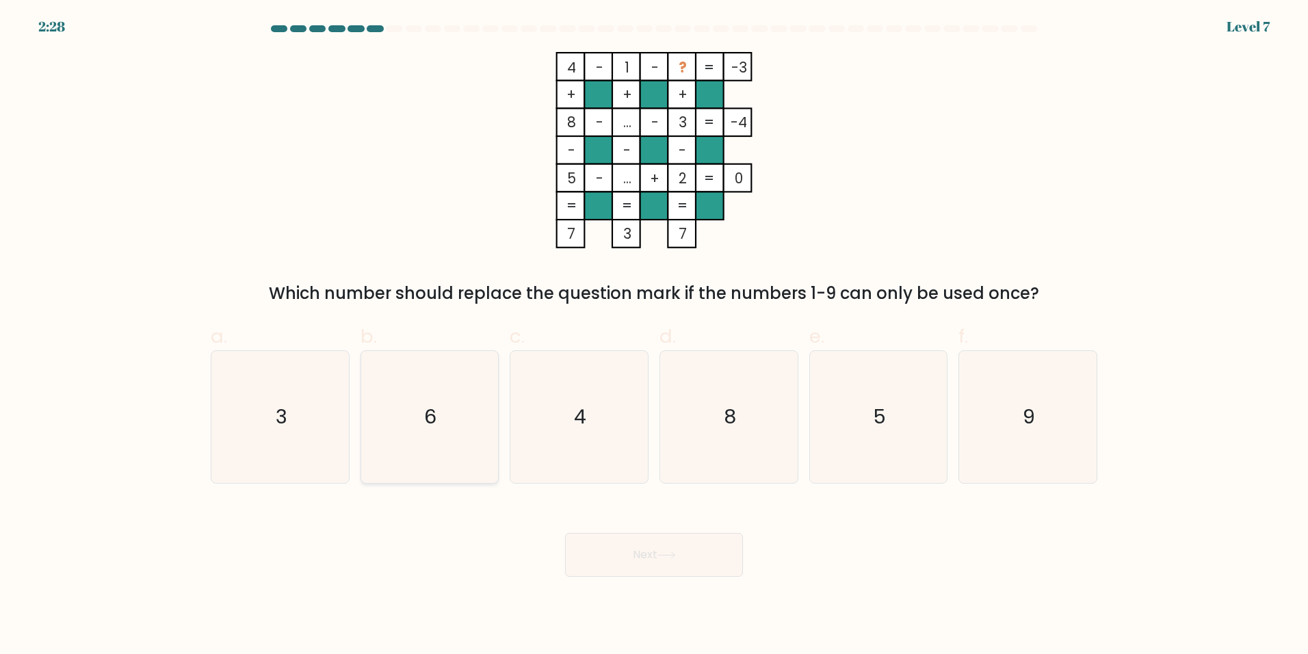
drag, startPoint x: 447, startPoint y: 395, endPoint x: 453, endPoint y: 404, distance: 9.9
click at [447, 395] on icon "6" at bounding box center [429, 417] width 132 height 132
click at [654, 336] on input "b. 6" at bounding box center [654, 331] width 1 height 9
radio input "true"
click at [687, 562] on button "Next" at bounding box center [654, 555] width 178 height 44
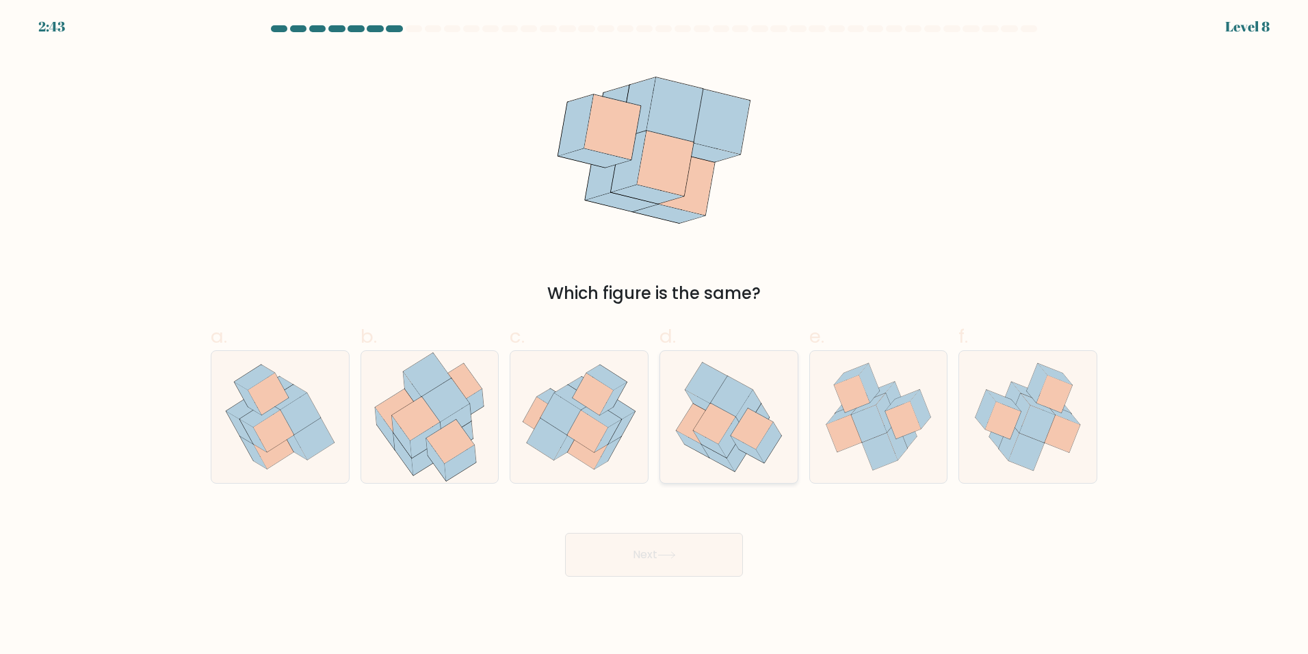
click at [778, 417] on icon at bounding box center [728, 417] width 133 height 132
click at [655, 336] on input "d." at bounding box center [654, 331] width 1 height 9
radio input "true"
click at [663, 558] on icon at bounding box center [666, 555] width 18 height 8
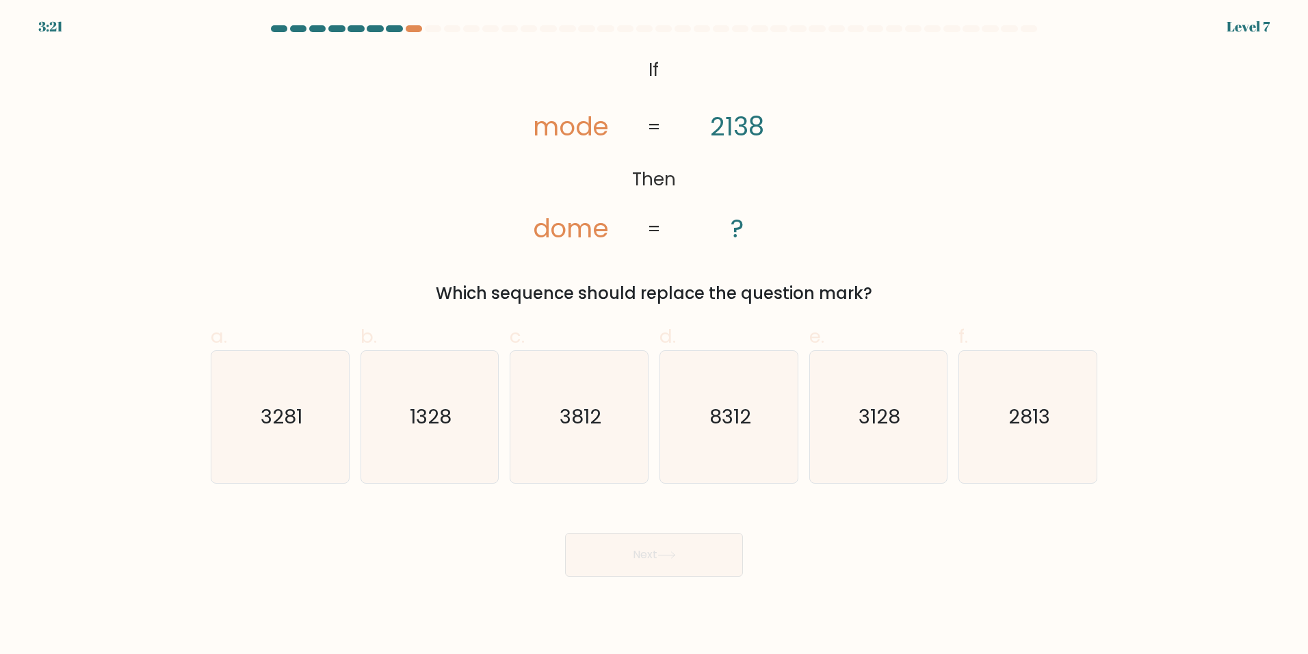
click at [406, 25] on at bounding box center [653, 28] width 769 height 7
click at [417, 32] on div at bounding box center [653, 31] width 903 height 12
click at [427, 41] on form "If ?" at bounding box center [654, 300] width 1308 height 551
drag, startPoint x: 427, startPoint y: 41, endPoint x: 414, endPoint y: 23, distance: 22.2
click at [414, 23] on div "3:20 Level 7" at bounding box center [654, 18] width 1308 height 37
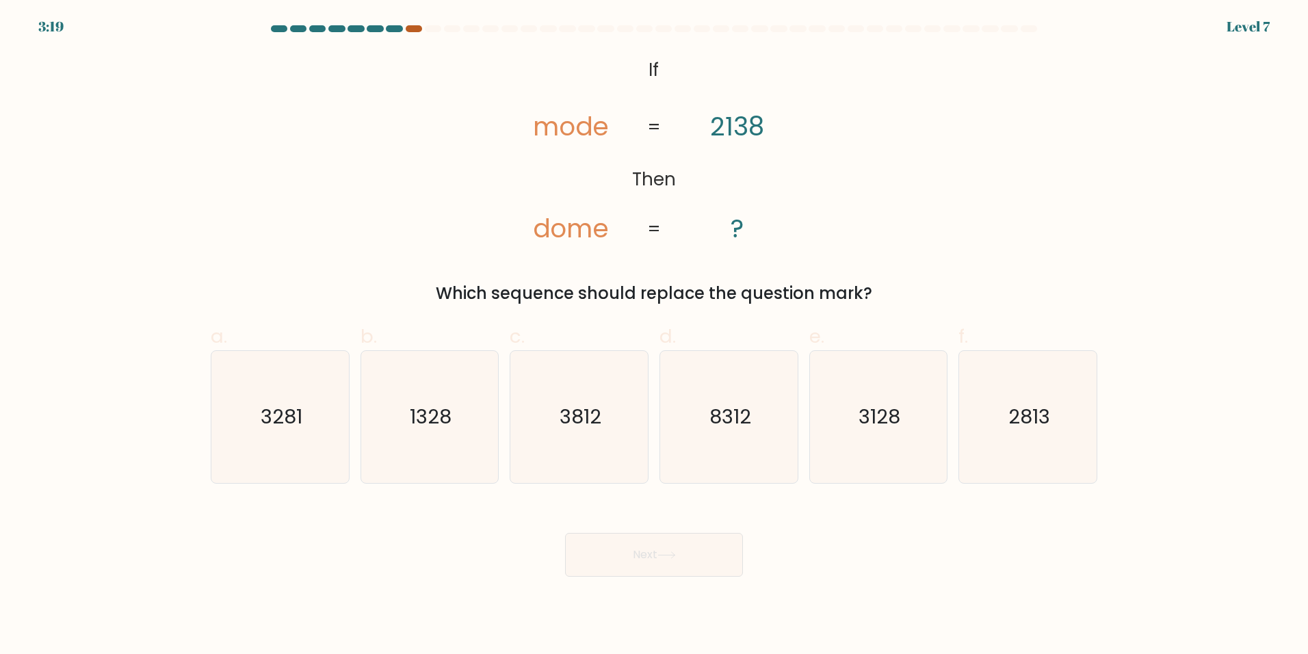
click at [410, 25] on div at bounding box center [414, 28] width 16 height 7
click at [417, 31] on div at bounding box center [414, 28] width 16 height 7
drag, startPoint x: 417, startPoint y: 25, endPoint x: 528, endPoint y: 149, distance: 166.1
click at [420, 32] on div at bounding box center [653, 31] width 903 height 12
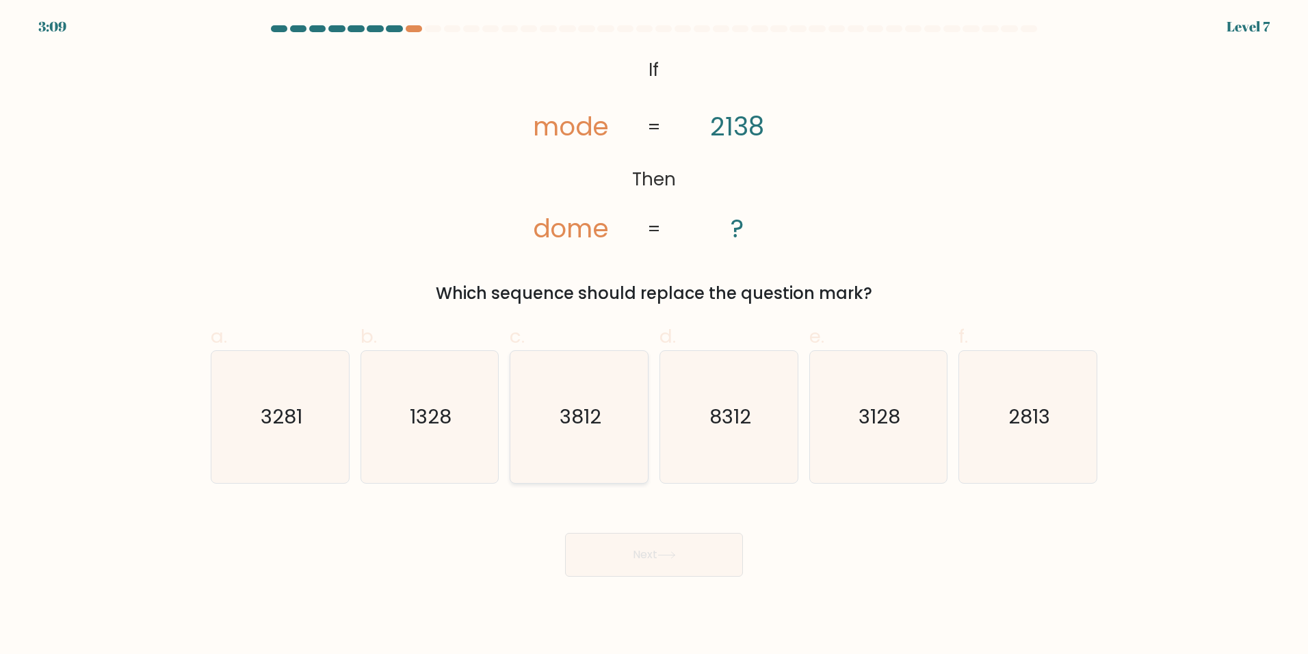
click at [614, 408] on icon "3812" at bounding box center [579, 417] width 132 height 132
click at [654, 336] on input "c. 3812" at bounding box center [654, 331] width 1 height 9
radio input "true"
click at [1256, 148] on form "If ?" at bounding box center [654, 300] width 1308 height 551
click at [916, 408] on icon "3128" at bounding box center [878, 417] width 132 height 132
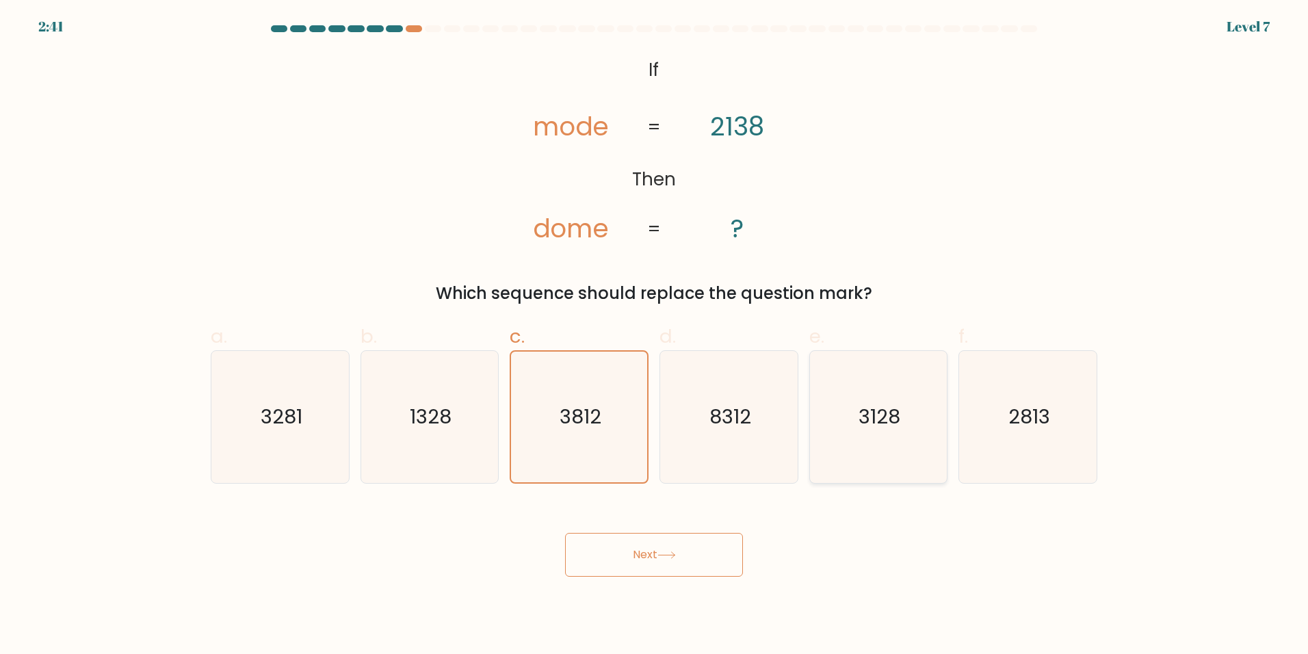
click at [655, 336] on input "e. 3128" at bounding box center [654, 331] width 1 height 9
radio input "true"
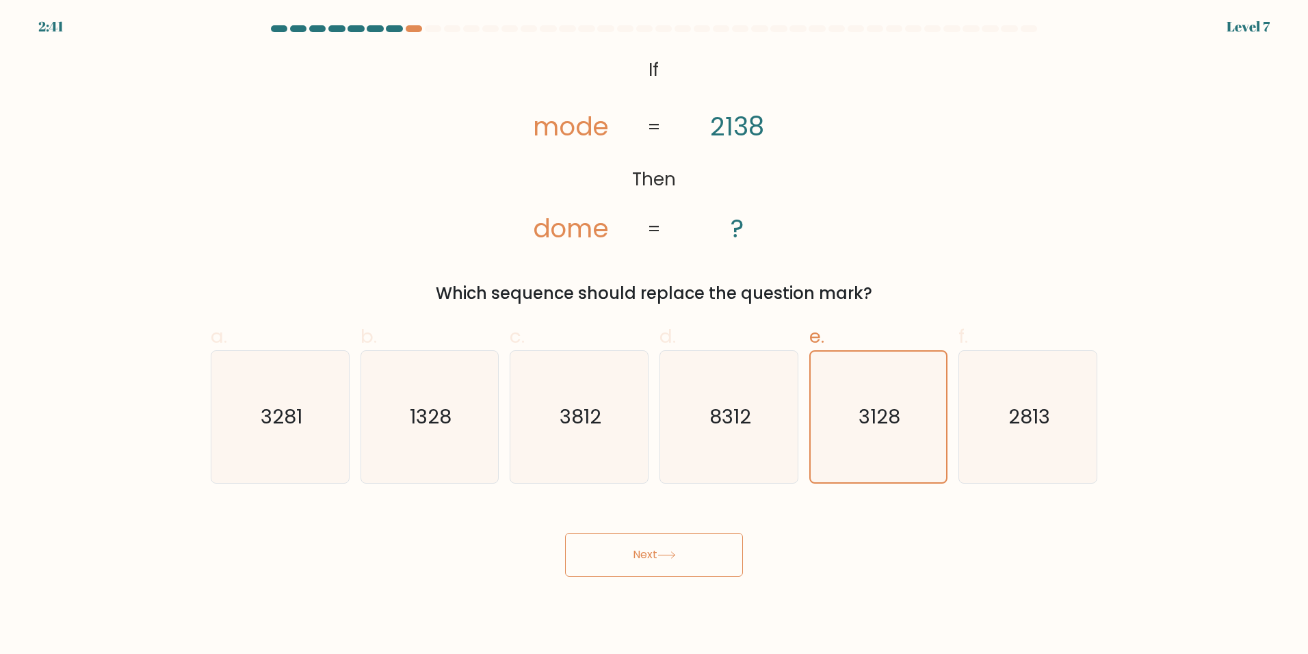
click at [668, 579] on body "2:41 Level 7 If" at bounding box center [654, 327] width 1308 height 654
click at [671, 557] on icon at bounding box center [666, 555] width 18 height 8
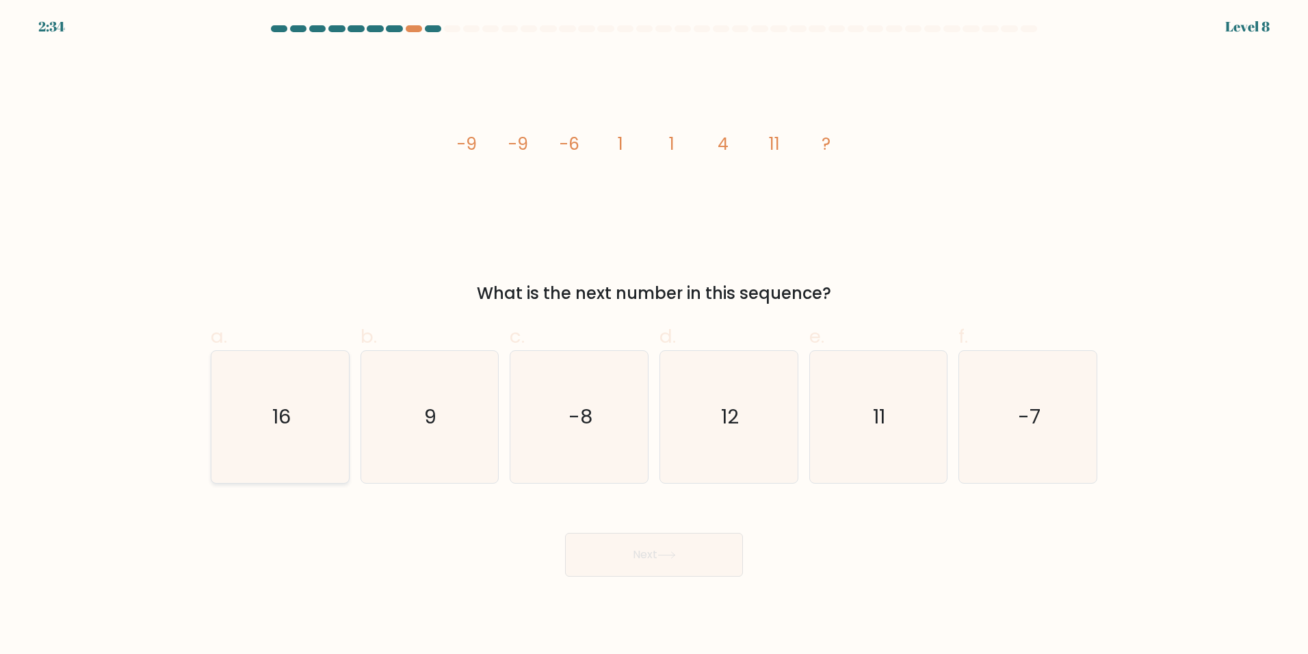
click at [254, 419] on icon "16" at bounding box center [280, 417] width 132 height 132
click at [654, 336] on input "a. 16" at bounding box center [654, 331] width 1 height 9
radio input "true"
click at [687, 555] on button "Next" at bounding box center [654, 555] width 178 height 44
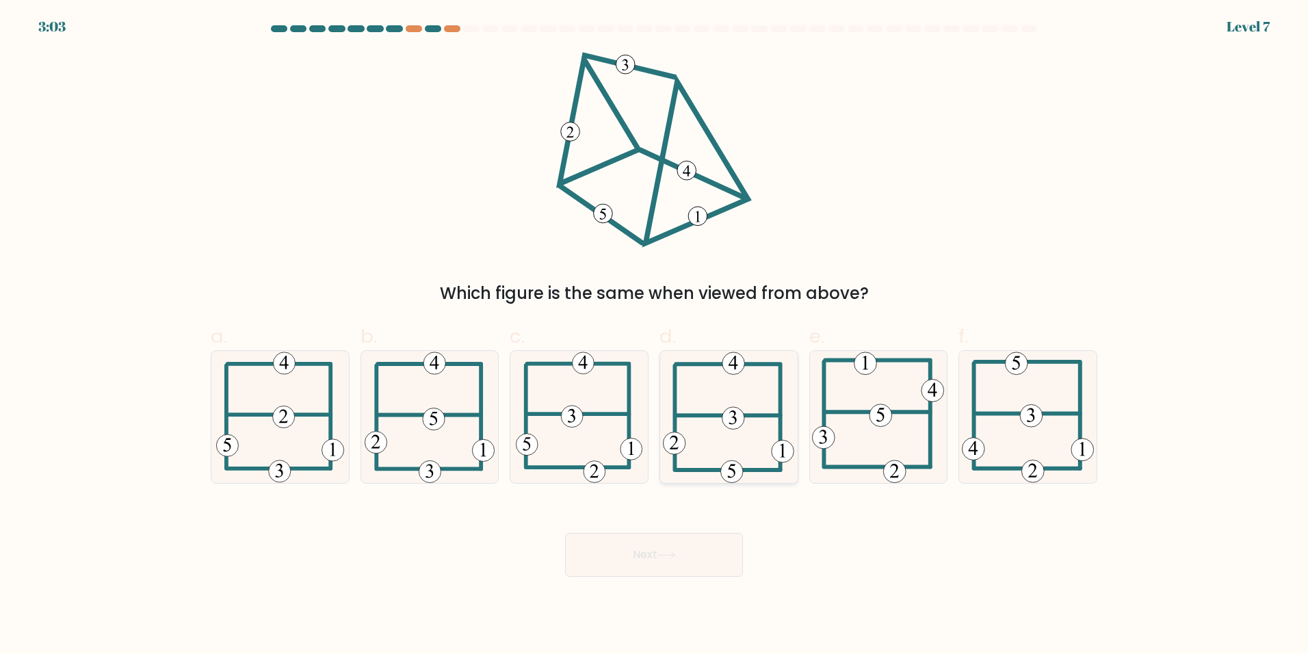
click at [742, 403] on icon at bounding box center [728, 417] width 131 height 132
click at [655, 336] on input "d." at bounding box center [654, 331] width 1 height 9
radio input "true"
click at [699, 548] on button "Next" at bounding box center [654, 555] width 178 height 44
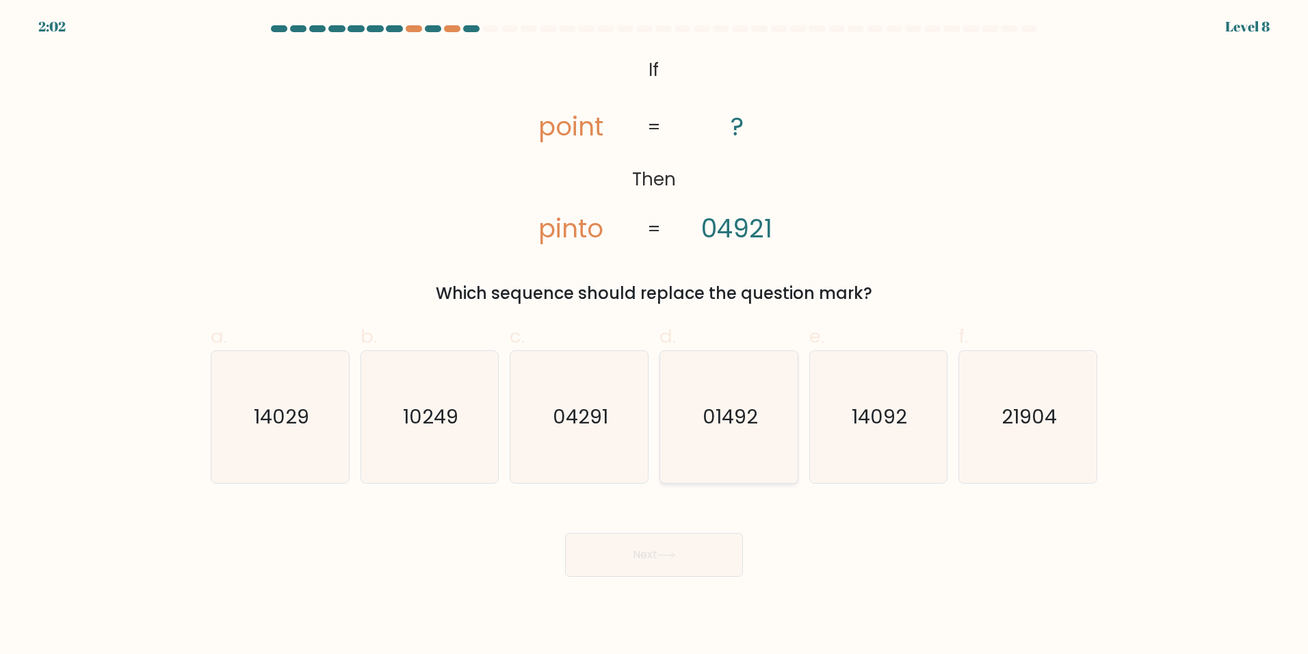
click at [756, 411] on text "01492" at bounding box center [729, 416] width 55 height 27
click at [655, 336] on input "d. 01492" at bounding box center [654, 331] width 1 height 9
radio input "true"
click at [678, 563] on button "Next" at bounding box center [654, 555] width 178 height 44
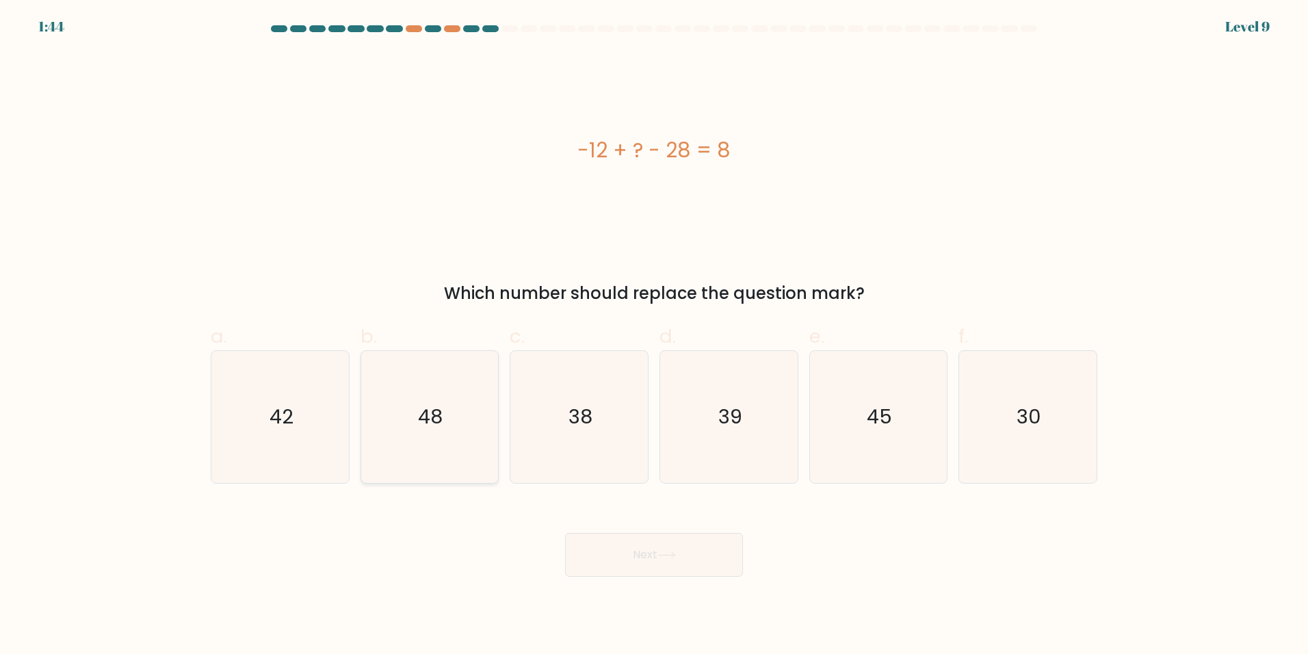
click at [471, 394] on icon "48" at bounding box center [429, 417] width 132 height 132
click at [654, 336] on input "b. 48" at bounding box center [654, 331] width 1 height 9
radio input "true"
click at [664, 559] on button "Next" at bounding box center [654, 555] width 178 height 44
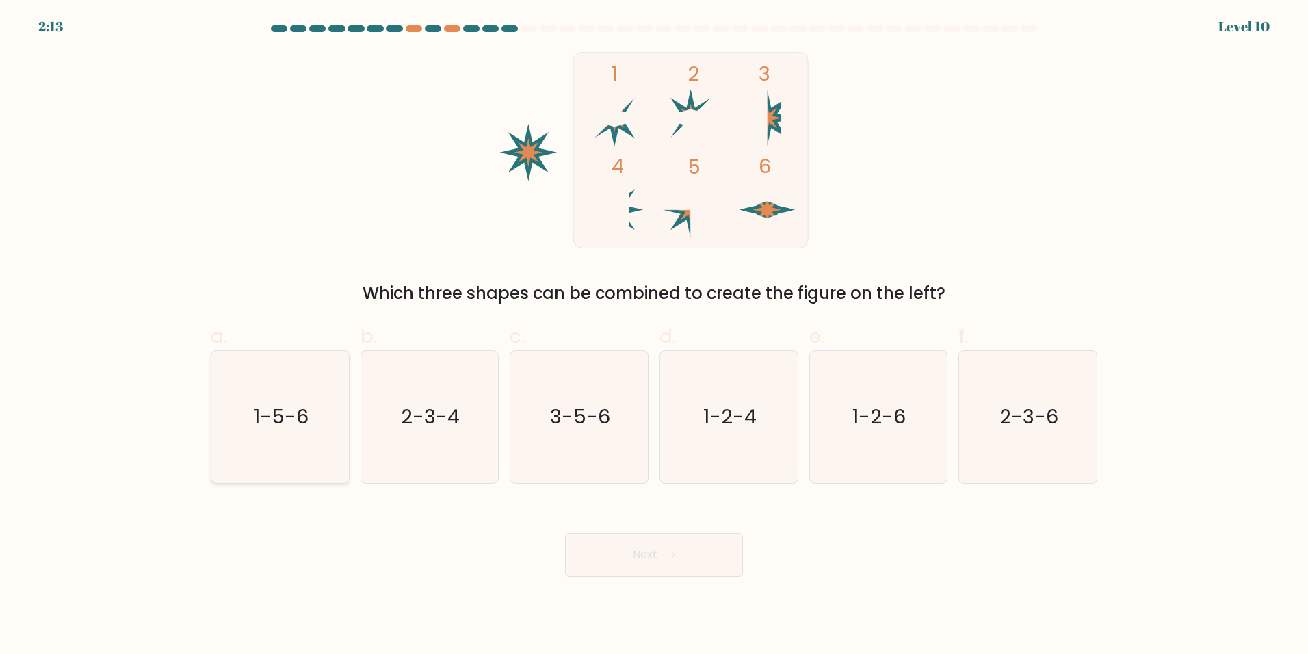
click at [288, 436] on icon "1-5-6" at bounding box center [280, 417] width 132 height 132
click at [654, 336] on input "a. 1-5-6" at bounding box center [654, 331] width 1 height 9
radio input "true"
click at [635, 558] on button "Next" at bounding box center [654, 555] width 178 height 44
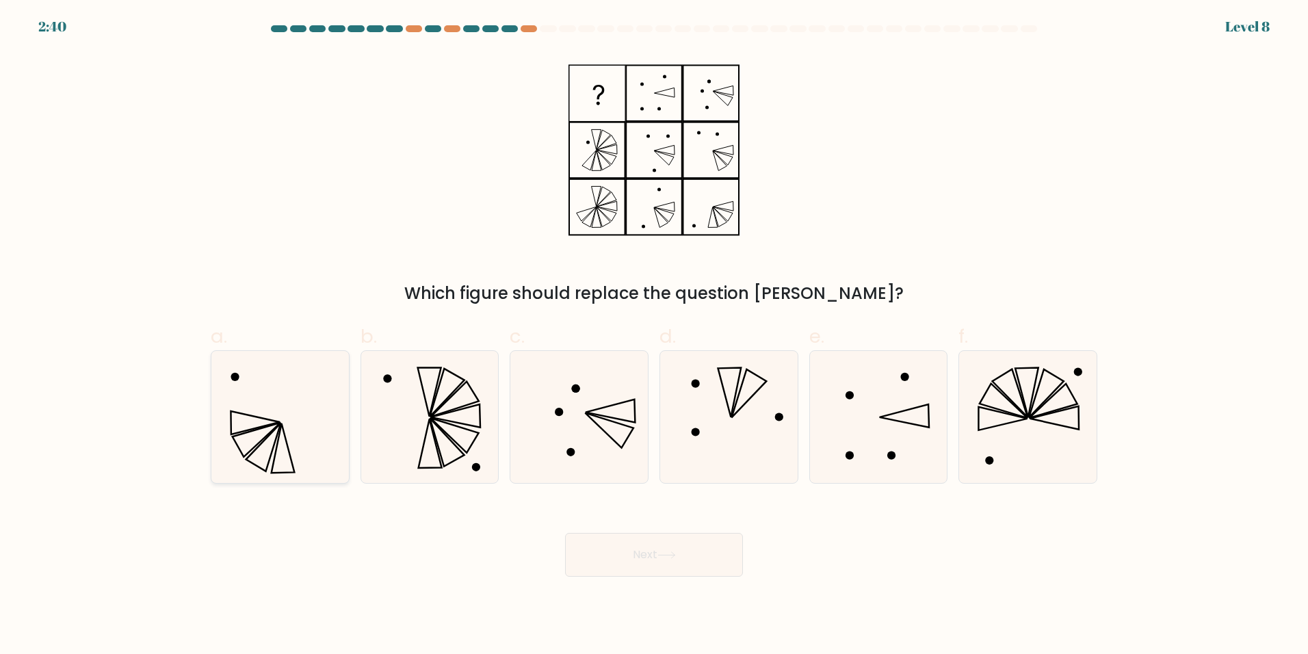
click at [314, 412] on icon at bounding box center [280, 417] width 132 height 132
click at [654, 336] on input "a." at bounding box center [654, 331] width 1 height 9
radio input "true"
drag, startPoint x: 662, startPoint y: 554, endPoint x: 464, endPoint y: 436, distance: 230.0
click at [464, 436] on form at bounding box center [654, 300] width 1308 height 551
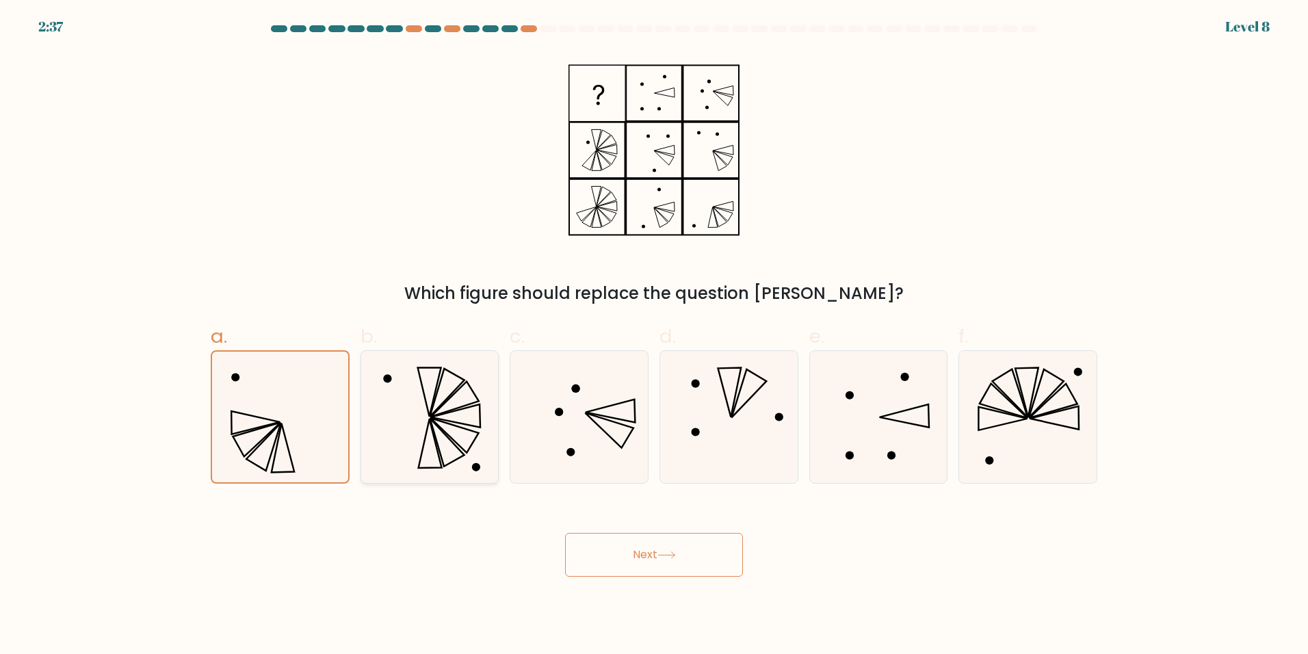
click at [449, 432] on icon at bounding box center [429, 417] width 132 height 132
click at [654, 336] on input "b." at bounding box center [654, 331] width 1 height 9
radio input "true"
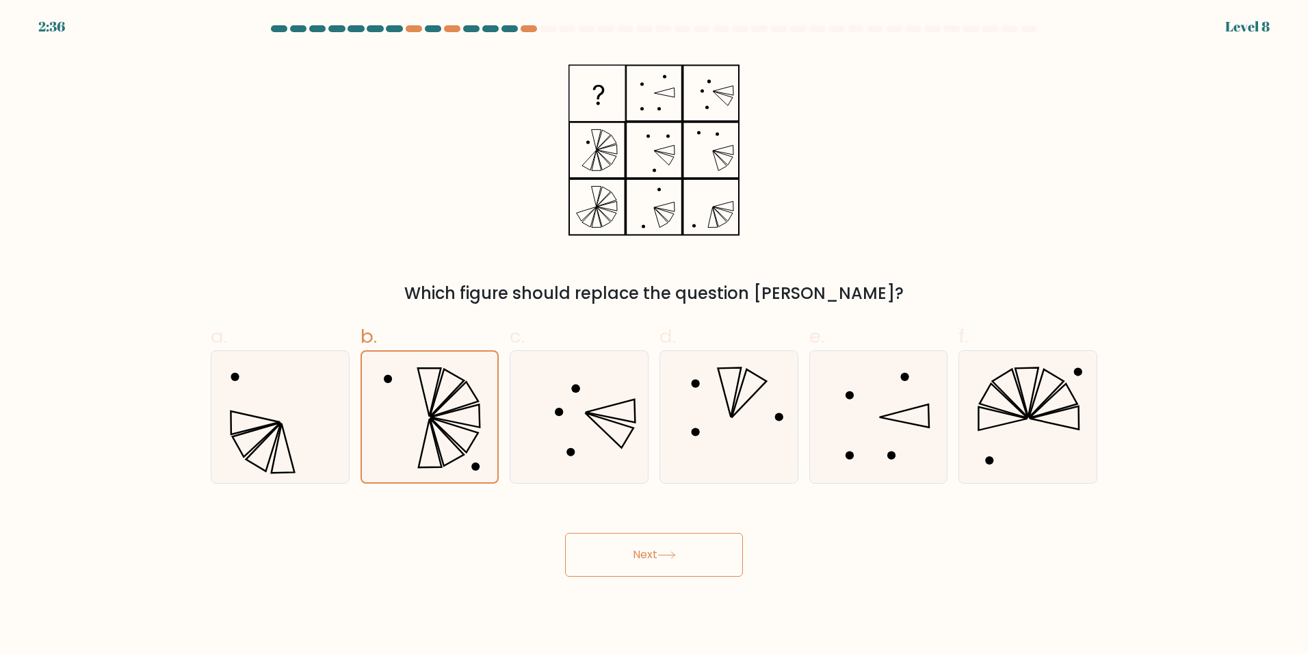
click at [639, 546] on button "Next" at bounding box center [654, 555] width 178 height 44
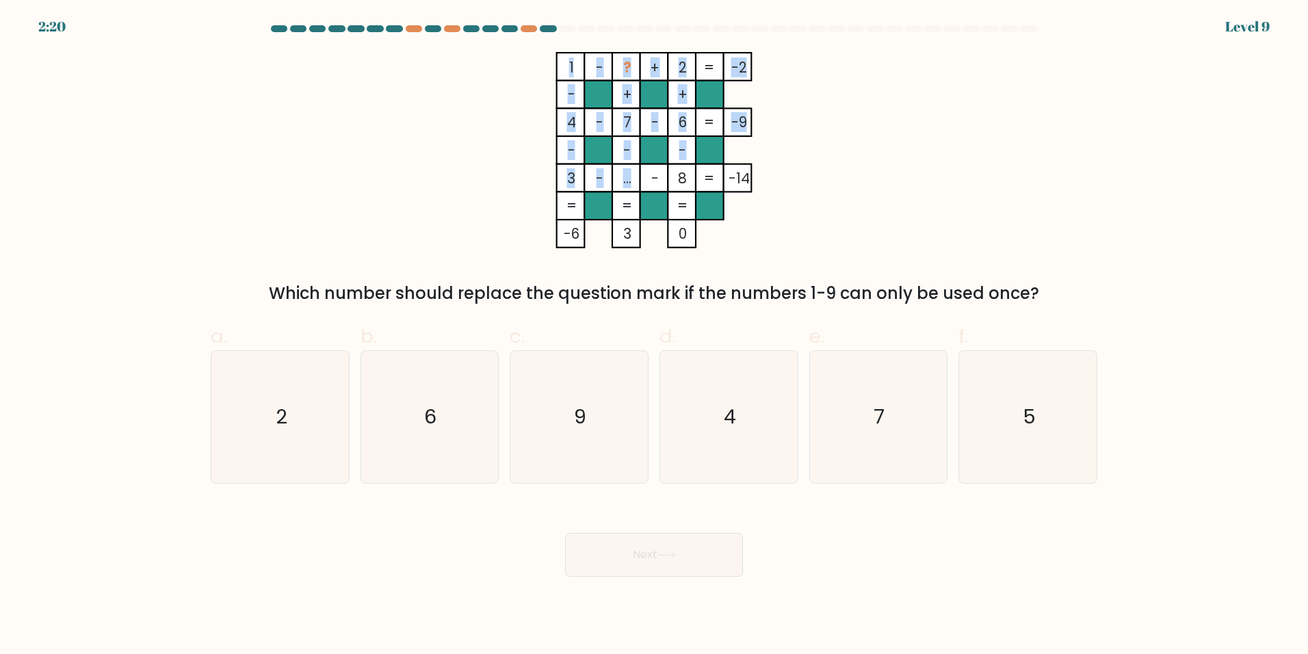
drag, startPoint x: 629, startPoint y: 187, endPoint x: 604, endPoint y: 168, distance: 31.7
click at [604, 168] on icon "1 - ? + 2 -2 - + + 4 - 7 - 6 -9 - - - 3 - ... - 8 = -14 = = = = -6 3 0 =" at bounding box center [654, 150] width 410 height 196
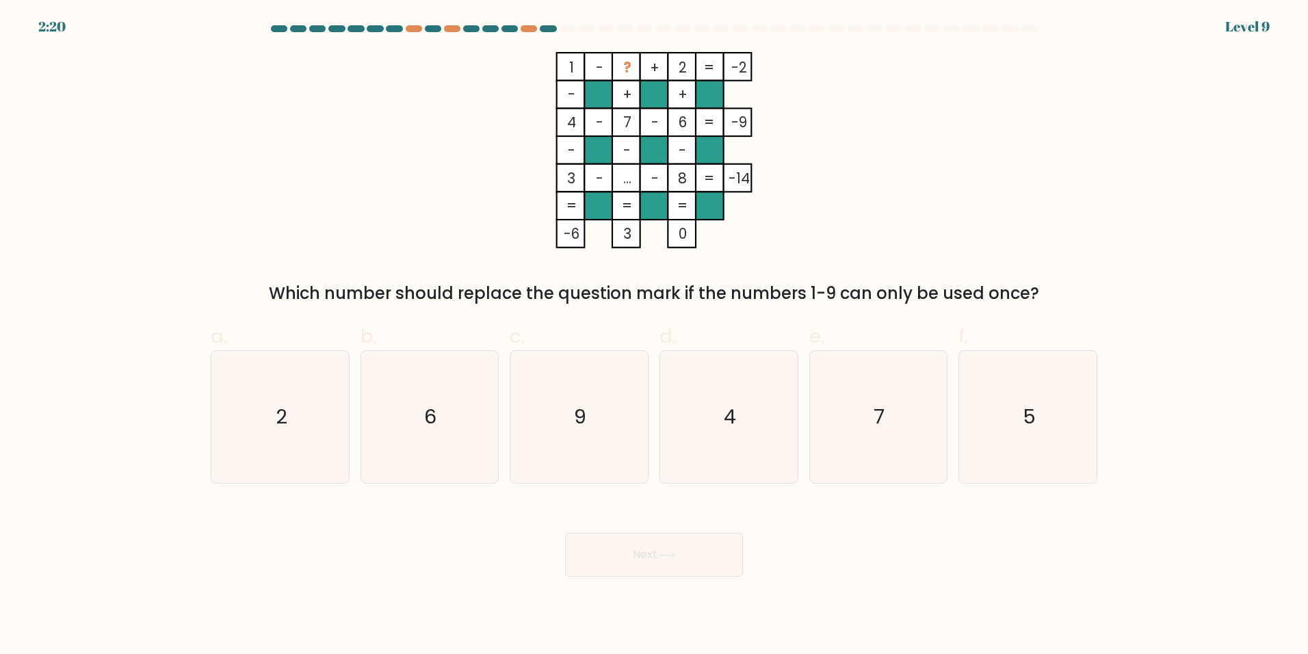
drag, startPoint x: 604, startPoint y: 168, endPoint x: 956, endPoint y: 205, distance: 354.2
click at [956, 205] on div "1 - ? + 2 -2 - + + 4 - 7 - 6 -9 - - - 3 - ... - 8 = -14 = = = = -6 3 0 = Which …" at bounding box center [653, 179] width 903 height 254
click at [471, 368] on icon "6" at bounding box center [429, 417] width 132 height 132
click at [654, 336] on input "b. 6" at bounding box center [654, 331] width 1 height 9
radio input "true"
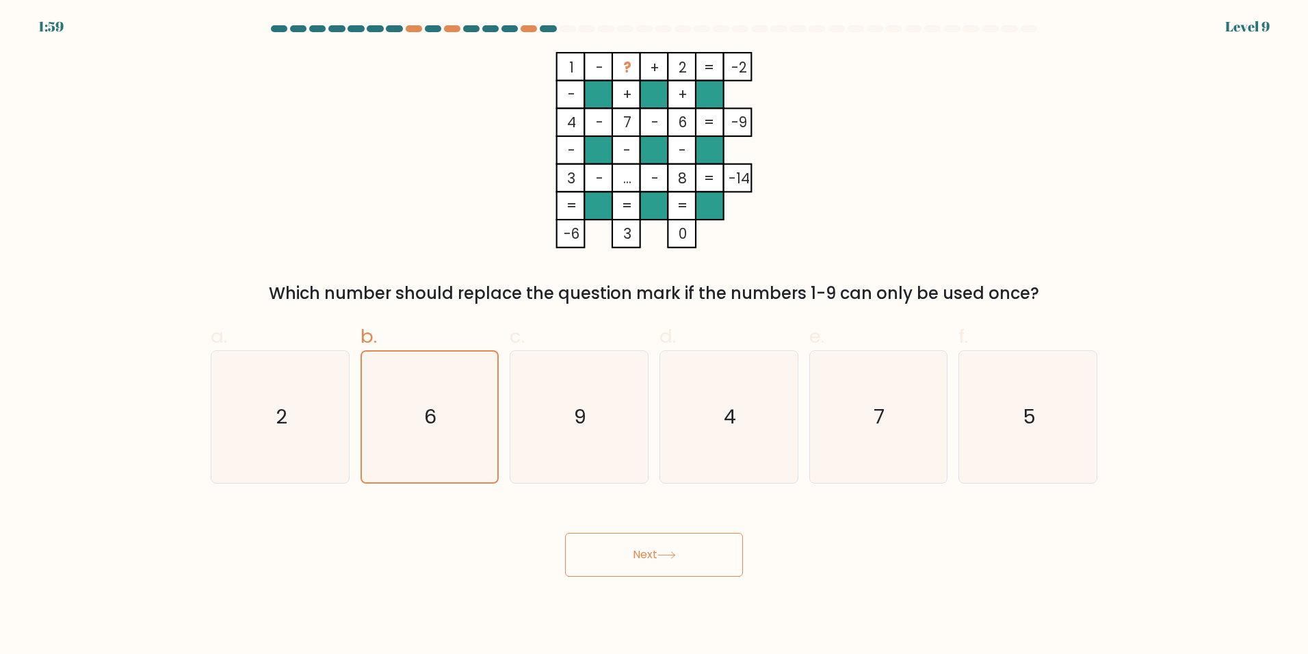
click at [639, 551] on button "Next" at bounding box center [654, 555] width 178 height 44
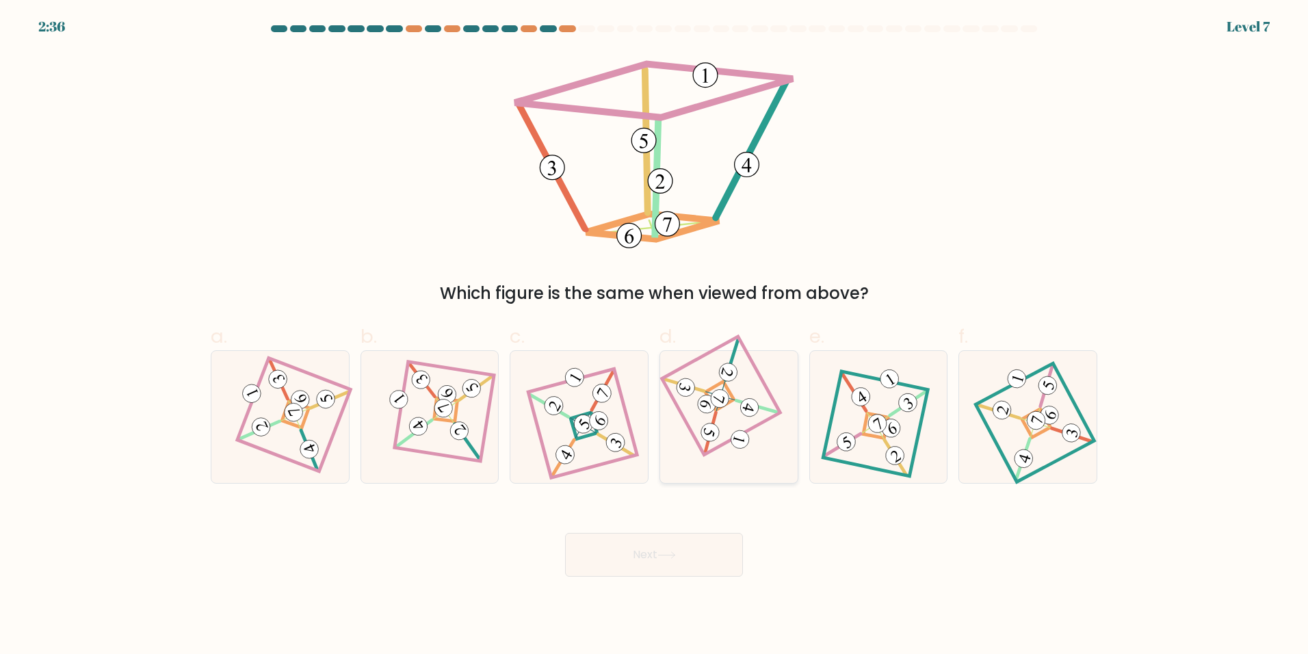
click at [724, 396] on 892 at bounding box center [720, 399] width 23 height 23
click at [655, 336] on input "d." at bounding box center [654, 331] width 1 height 9
radio input "true"
click at [676, 562] on button "Next" at bounding box center [654, 555] width 178 height 44
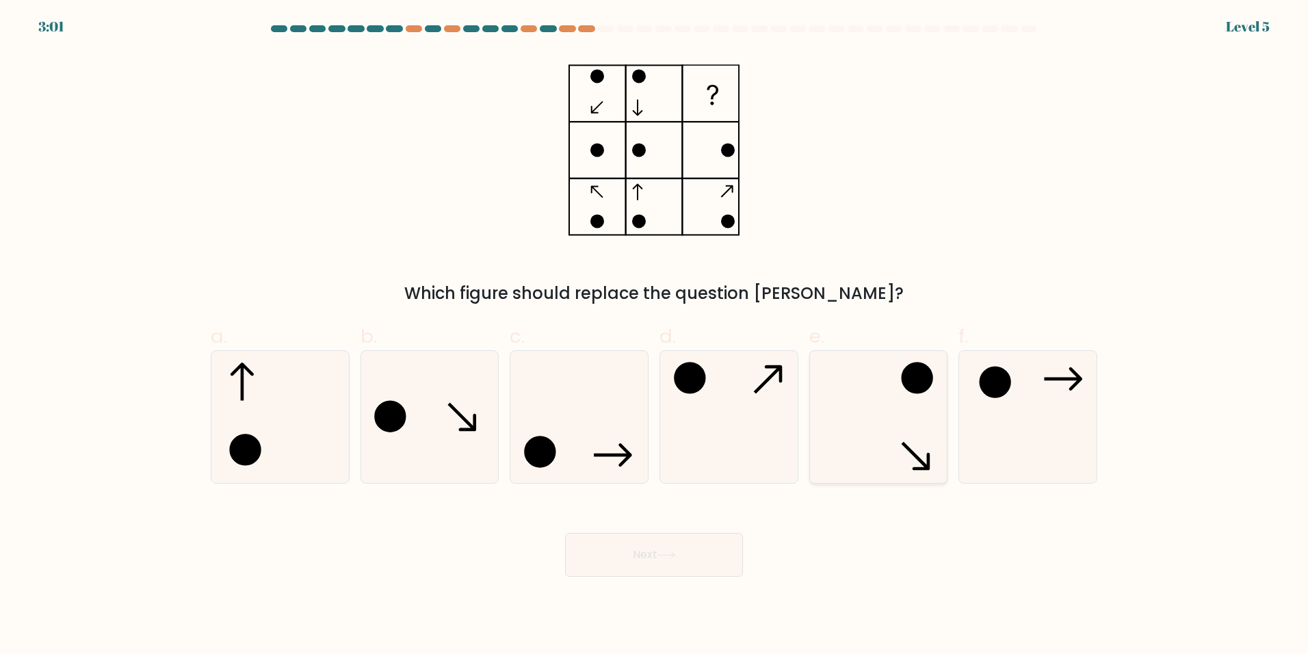
click at [904, 369] on icon at bounding box center [878, 417] width 132 height 132
click at [655, 336] on input "e." at bounding box center [654, 331] width 1 height 9
radio input "true"
click at [653, 553] on button "Next" at bounding box center [654, 555] width 178 height 44
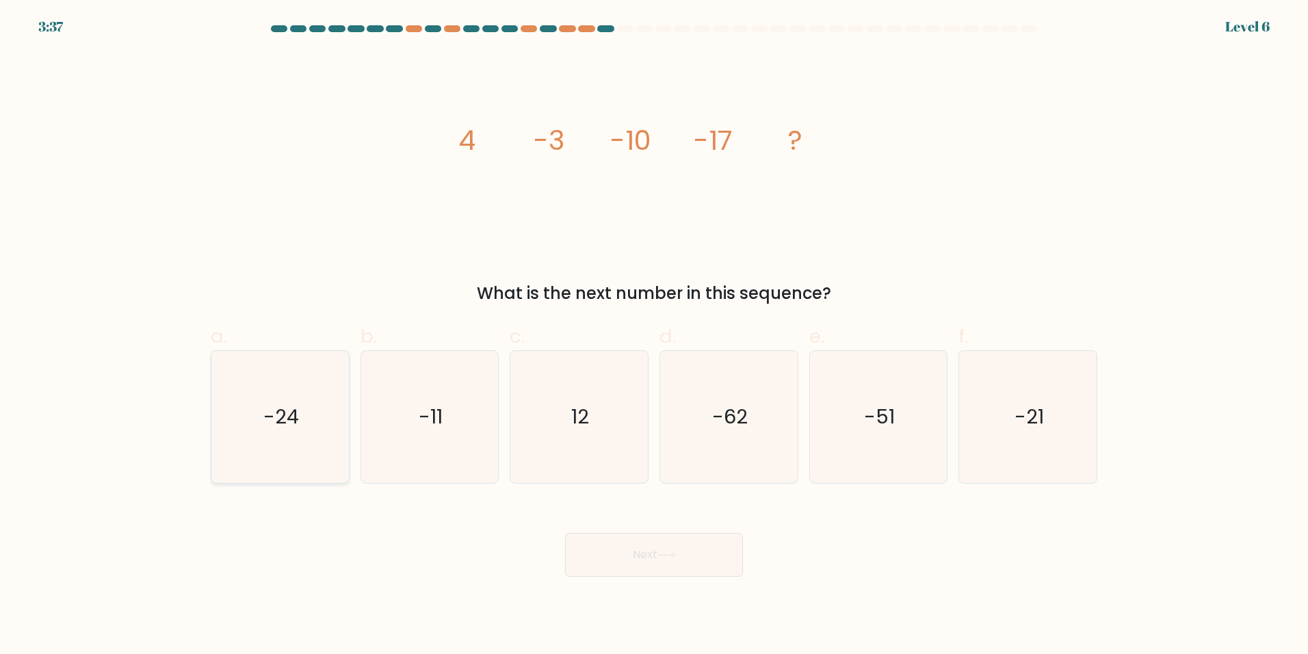
click at [302, 395] on icon "-24" at bounding box center [280, 417] width 132 height 132
click at [654, 336] on input "a. -24" at bounding box center [654, 331] width 1 height 9
radio input "true"
click at [693, 547] on button "Next" at bounding box center [654, 555] width 178 height 44
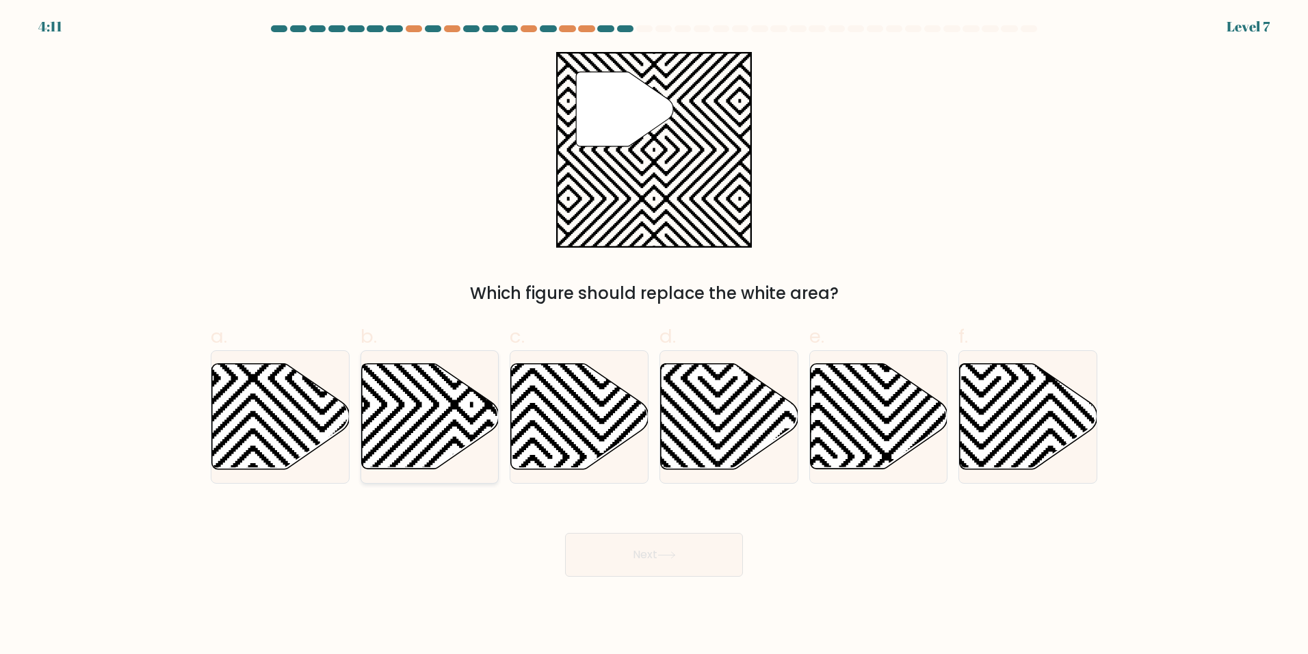
click at [406, 418] on icon at bounding box center [471, 474] width 277 height 277
click at [654, 336] on input "b." at bounding box center [654, 331] width 1 height 9
radio input "true"
click at [675, 554] on icon at bounding box center [666, 555] width 18 height 8
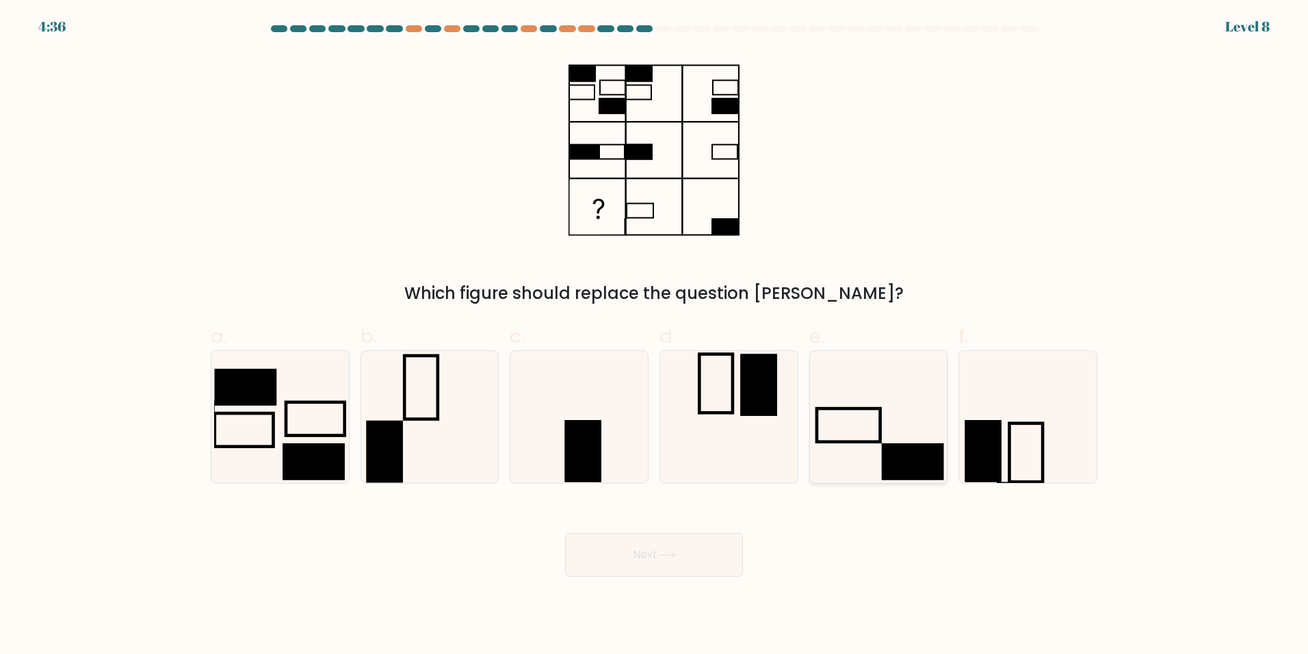
click at [864, 464] on icon at bounding box center [878, 417] width 132 height 132
click at [655, 336] on input "e." at bounding box center [654, 331] width 1 height 9
radio input "true"
drag, startPoint x: 664, startPoint y: 552, endPoint x: 657, endPoint y: 550, distance: 7.1
click at [663, 551] on icon at bounding box center [666, 555] width 18 height 8
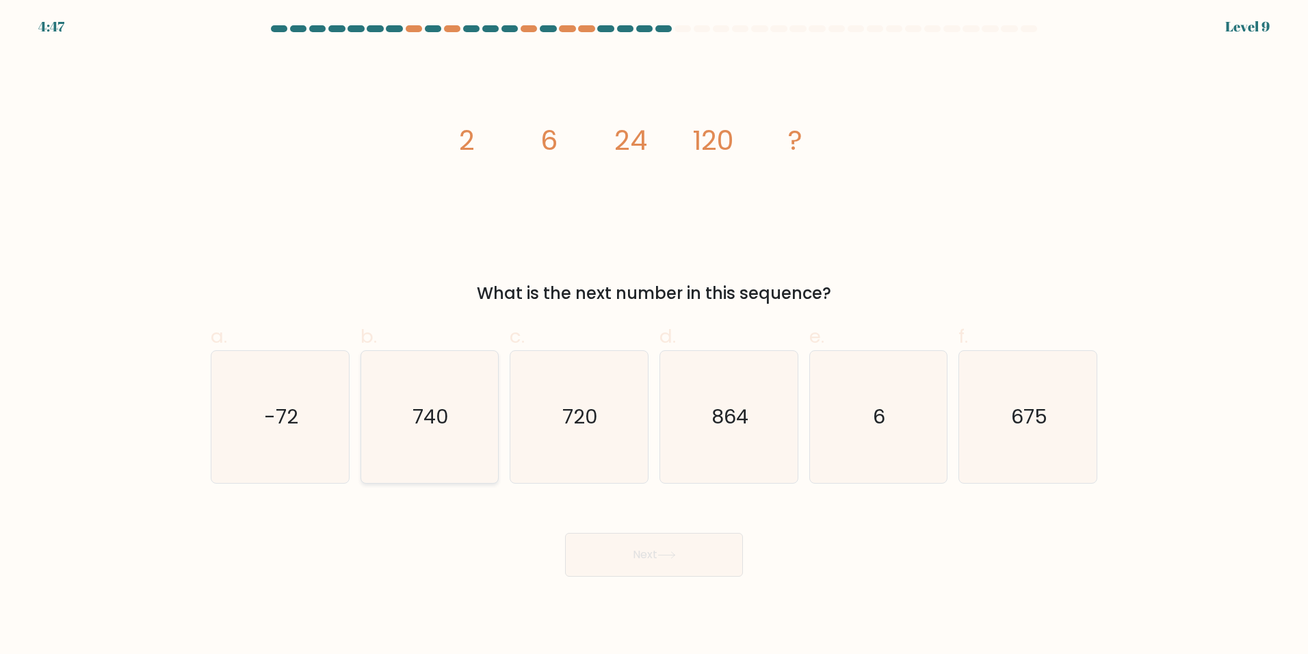
click at [423, 419] on text "740" at bounding box center [430, 416] width 36 height 27
click at [654, 336] on input "b. 740" at bounding box center [654, 331] width 1 height 9
radio input "true"
drag, startPoint x: 540, startPoint y: 419, endPoint x: 553, endPoint y: 411, distance: 15.4
click at [549, 415] on icon "720" at bounding box center [579, 417] width 132 height 132
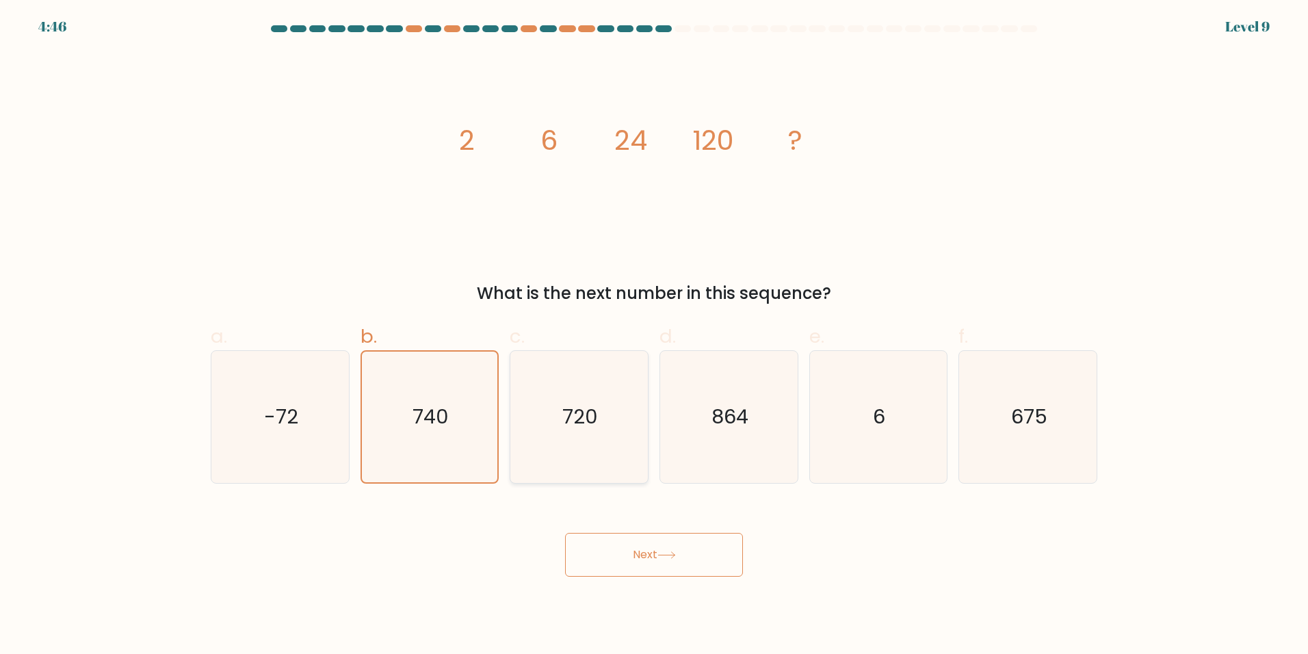
click at [654, 336] on input "c. 720" at bounding box center [654, 331] width 1 height 9
radio input "true"
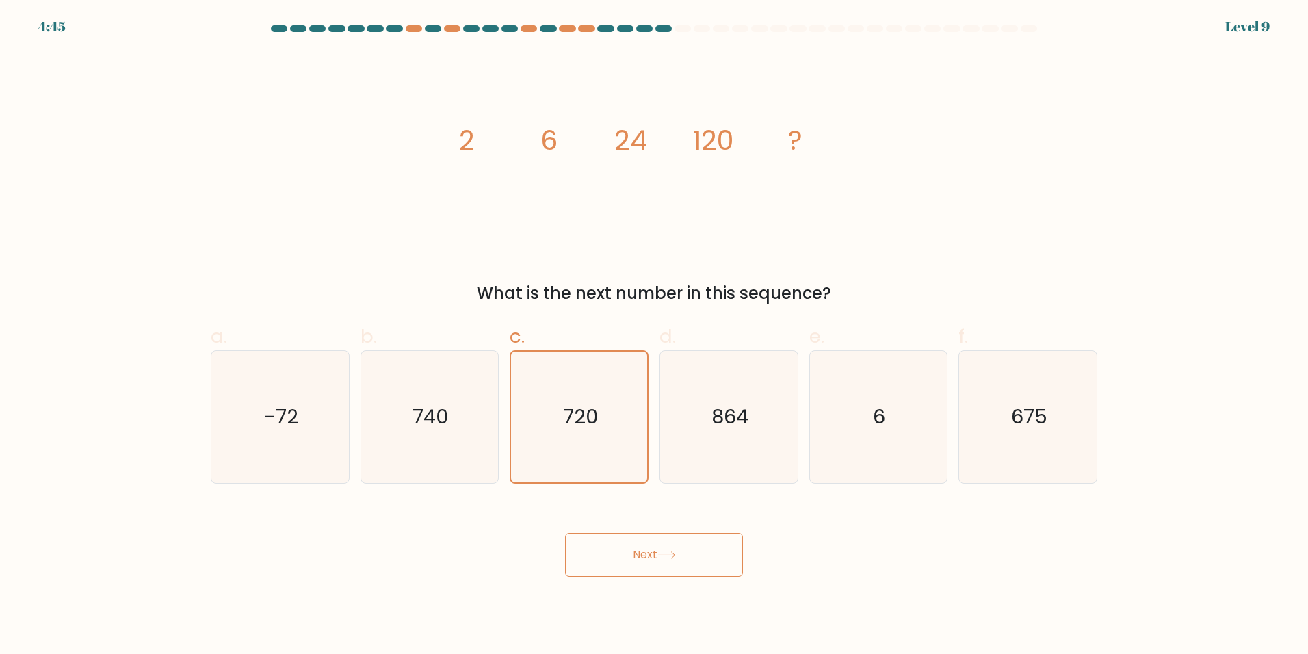
click at [673, 558] on icon at bounding box center [666, 555] width 18 height 8
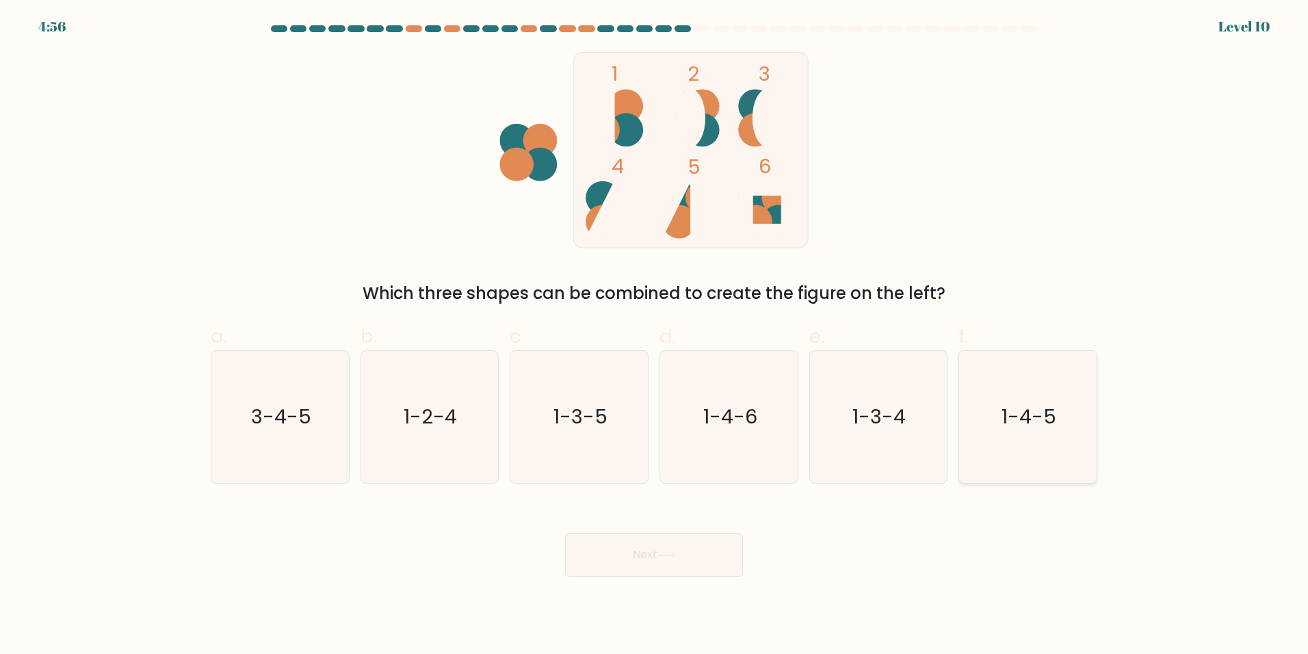
click at [1085, 434] on icon "1-4-5" at bounding box center [1028, 417] width 132 height 132
click at [655, 336] on input "f. 1-4-5" at bounding box center [654, 331] width 1 height 9
radio input "true"
click at [645, 550] on button "Next" at bounding box center [654, 555] width 178 height 44
click at [659, 554] on button "Next" at bounding box center [654, 555] width 178 height 44
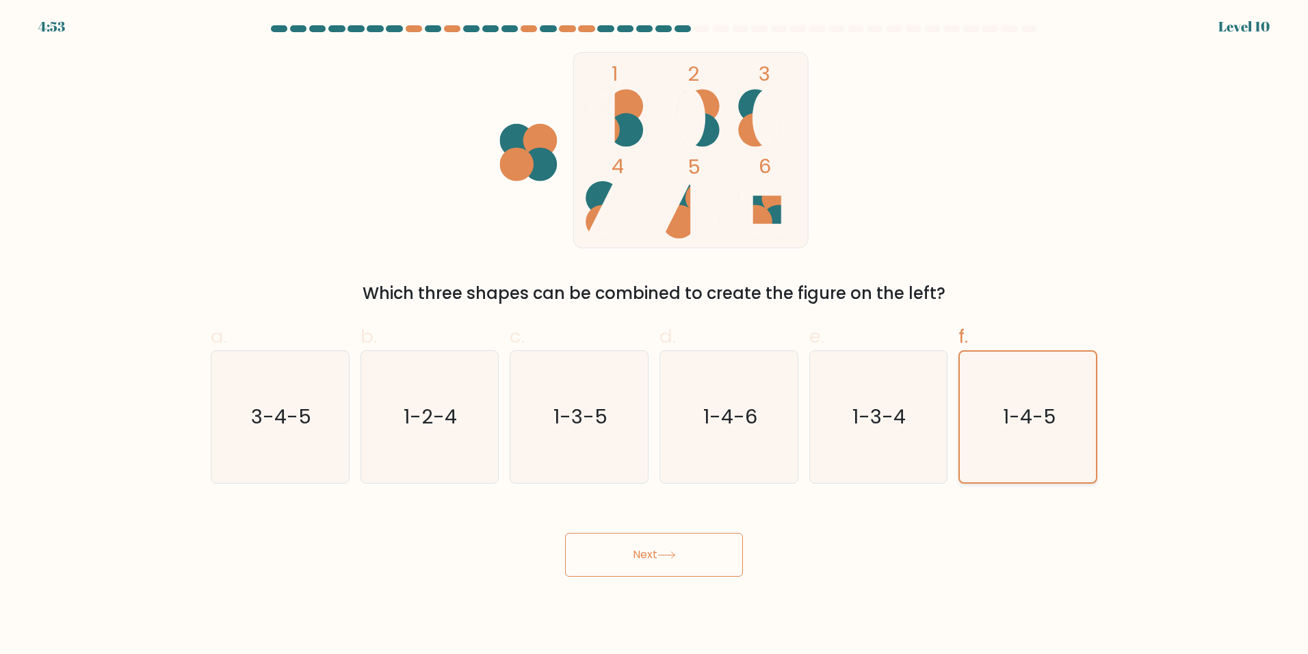
click at [1031, 411] on text "1-4-5" at bounding box center [1029, 416] width 53 height 27
click at [655, 336] on input "f. 1-4-5" at bounding box center [654, 331] width 1 height 9
click at [693, 553] on button "Next" at bounding box center [654, 555] width 178 height 44
drag, startPoint x: 949, startPoint y: 394, endPoint x: 933, endPoint y: 397, distance: 16.1
click at [947, 394] on div "e. 1-3-4" at bounding box center [879, 402] width 150 height 161
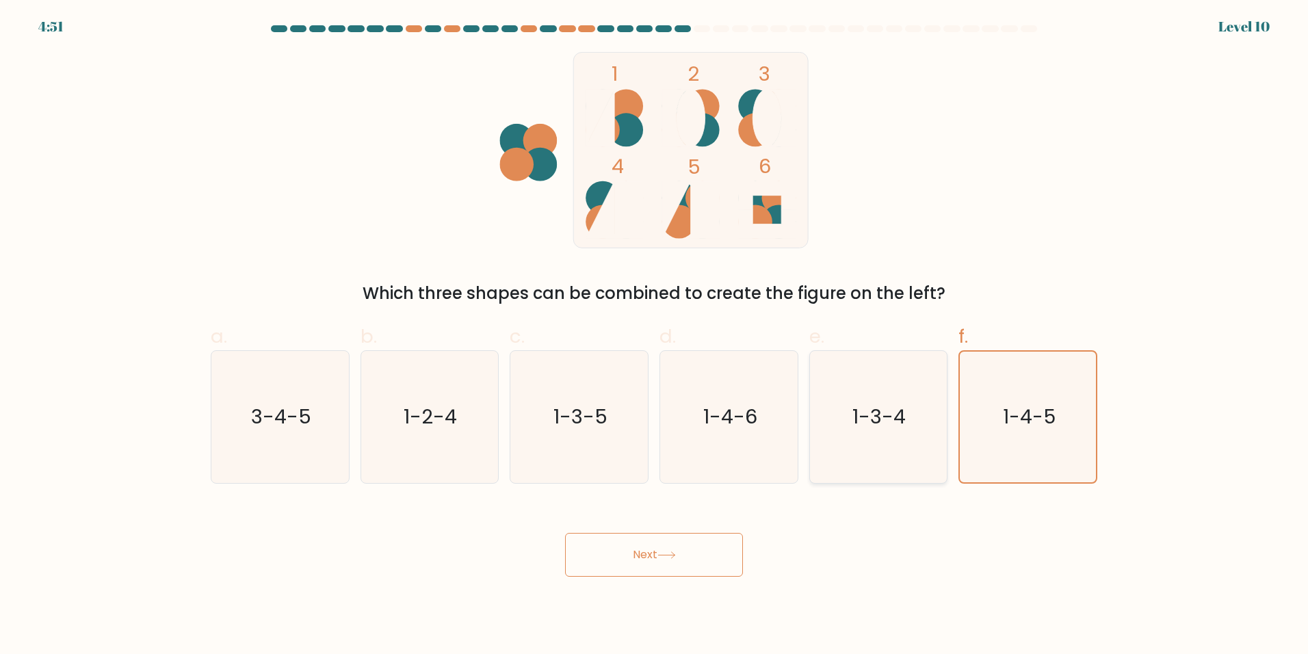
click at [909, 403] on icon "1-3-4" at bounding box center [878, 417] width 132 height 132
click at [655, 336] on input "e. 1-3-4" at bounding box center [654, 331] width 1 height 9
radio input "true"
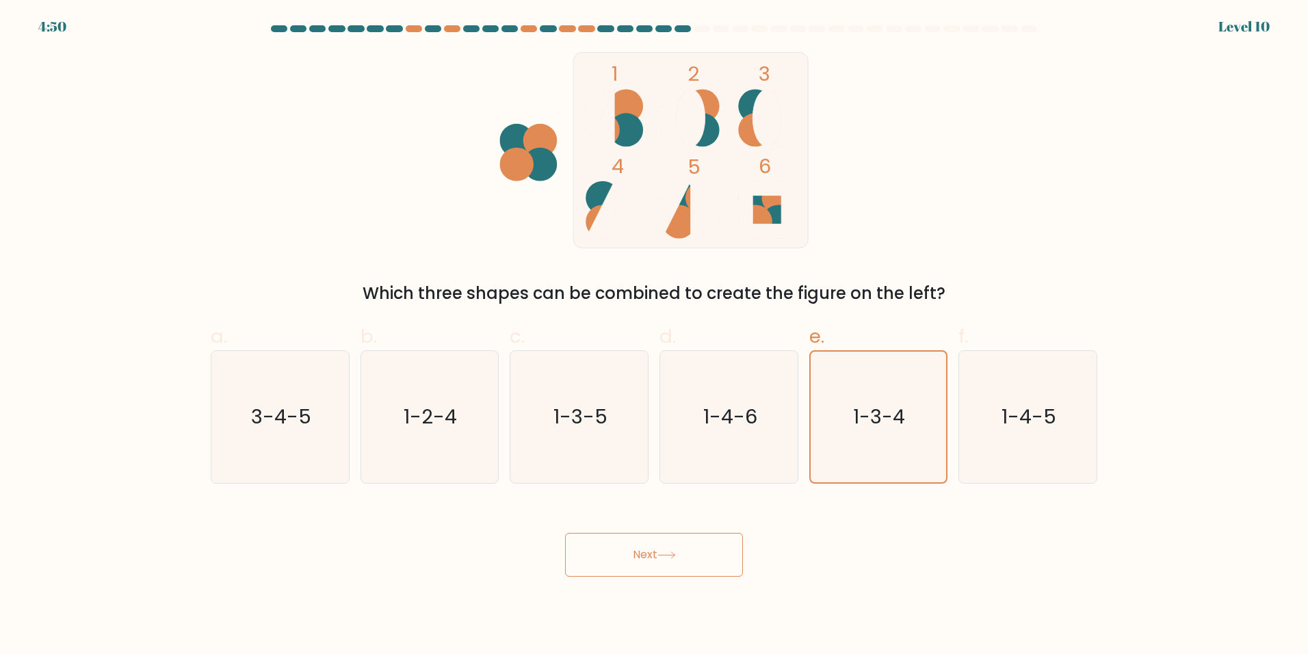
drag, startPoint x: 1018, startPoint y: 406, endPoint x: 689, endPoint y: 544, distance: 356.8
click at [1017, 406] on text "1-4-5" at bounding box center [1029, 416] width 55 height 27
click at [655, 336] on input "f. 1-4-5" at bounding box center [654, 331] width 1 height 9
radio input "true"
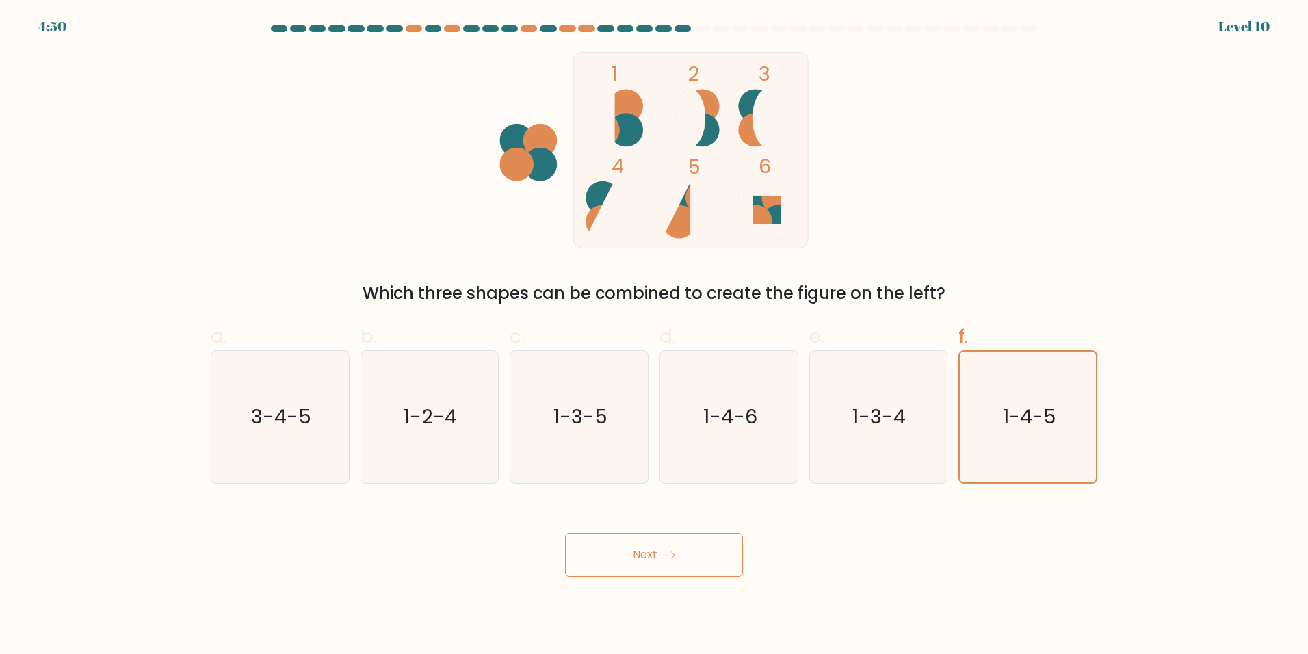
click at [639, 557] on button "Next" at bounding box center [654, 555] width 178 height 44
click at [633, 557] on button "Next" at bounding box center [654, 555] width 178 height 44
click at [631, 555] on button "Next" at bounding box center [654, 555] width 178 height 44
click at [987, 529] on div "Next" at bounding box center [653, 538] width 903 height 77
click at [896, 436] on icon "1-3-4" at bounding box center [878, 417] width 132 height 132
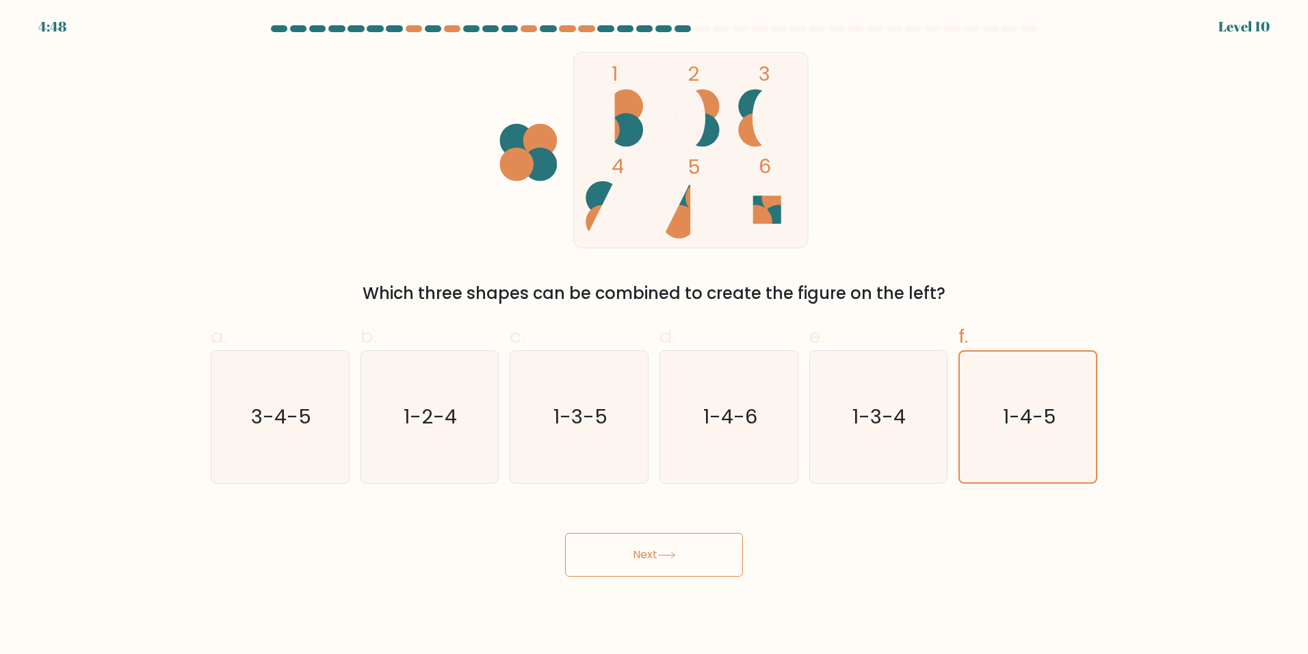
drag, startPoint x: 896, startPoint y: 436, endPoint x: 1072, endPoint y: 497, distance: 186.2
click at [1072, 492] on form at bounding box center [654, 300] width 1308 height 551
drag, startPoint x: 890, startPoint y: 468, endPoint x: 888, endPoint y: 451, distance: 16.5
click at [889, 467] on icon "1-3-4" at bounding box center [878, 417] width 132 height 132
click at [655, 336] on input "e. 1-3-4" at bounding box center [654, 331] width 1 height 9
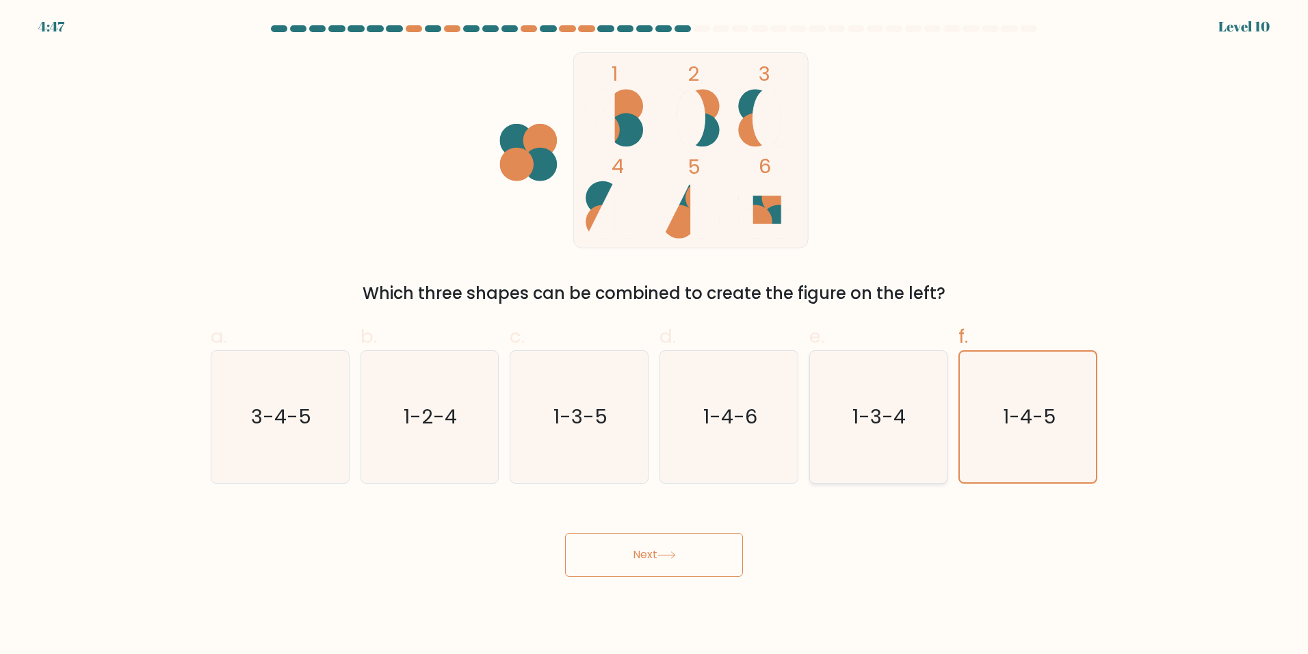
radio input "true"
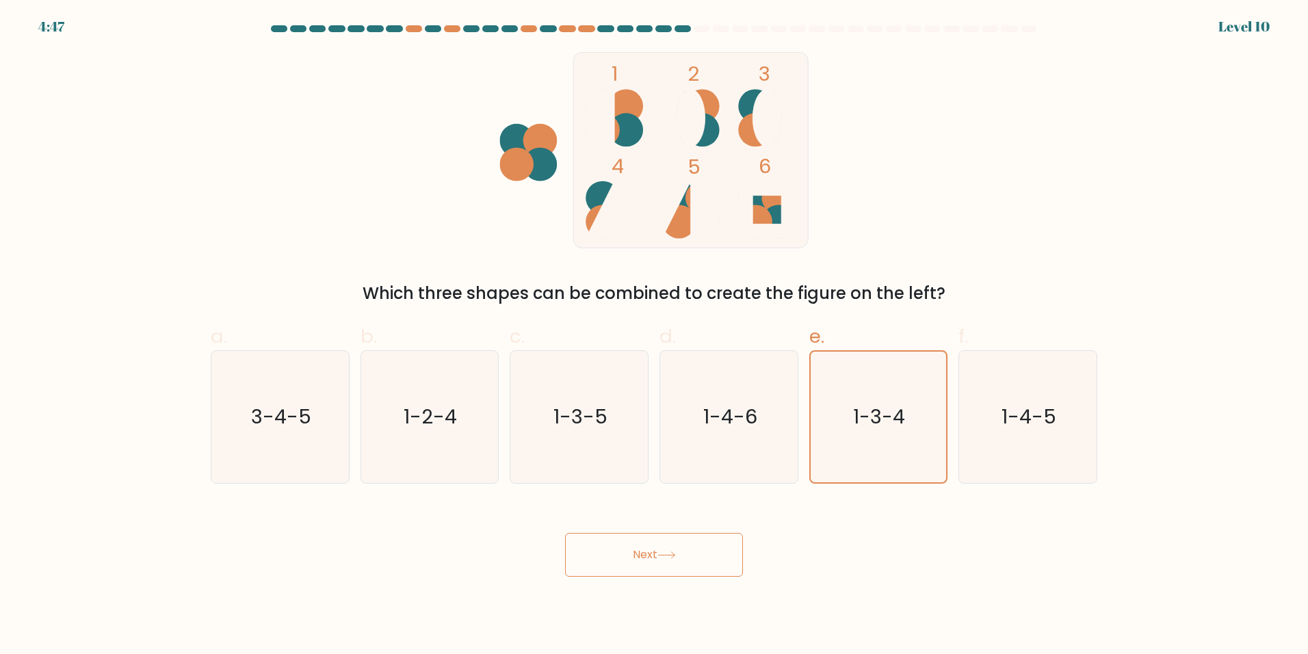
click at [958, 431] on div "1-4-5" at bounding box center [1027, 416] width 139 height 133
click at [655, 336] on input "f. 1-4-5" at bounding box center [654, 331] width 1 height 9
radio input "true"
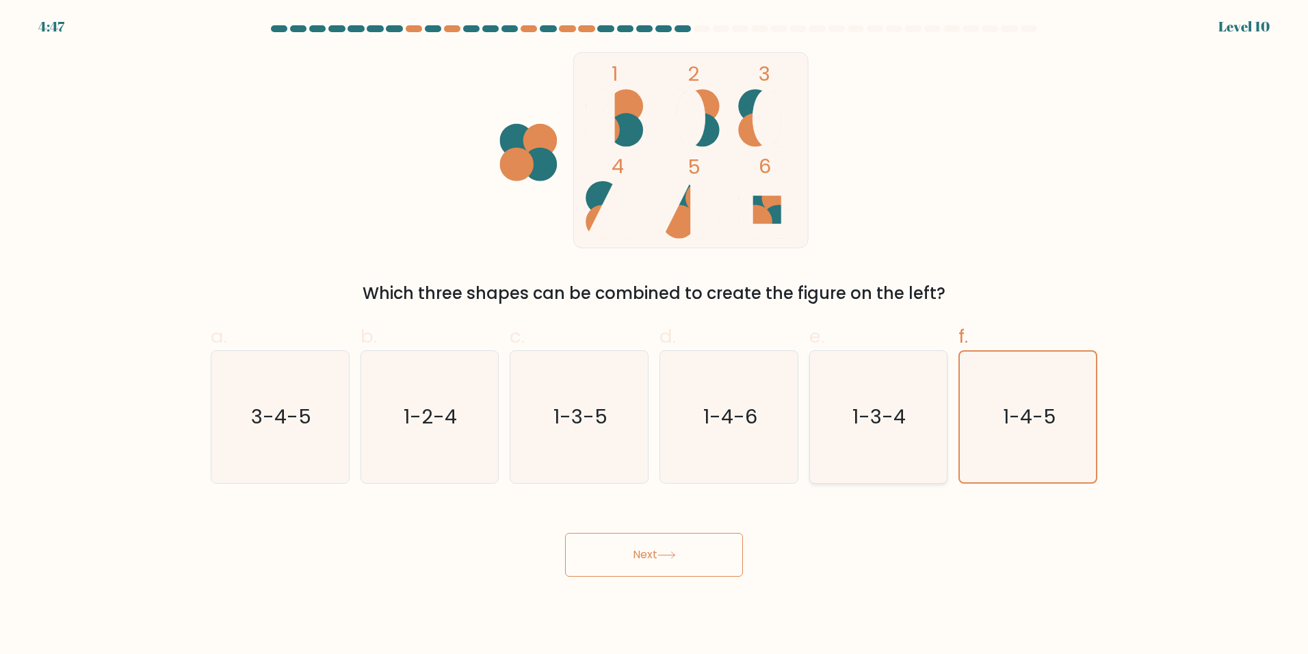
click at [866, 441] on icon "1-3-4" at bounding box center [878, 417] width 132 height 132
click at [655, 336] on input "e. 1-3-4" at bounding box center [654, 331] width 1 height 9
radio input "true"
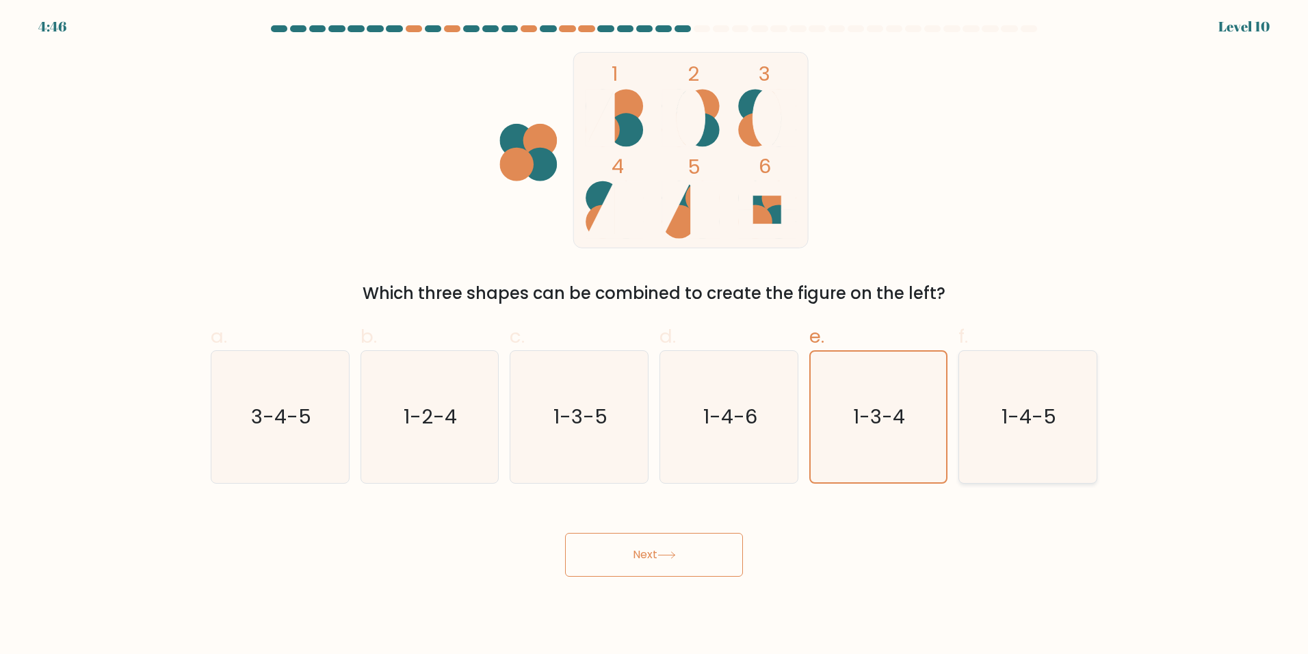
click at [964, 449] on icon "1-4-5" at bounding box center [1028, 417] width 132 height 132
click at [655, 336] on input "f. 1-4-5" at bounding box center [654, 331] width 1 height 9
radio input "true"
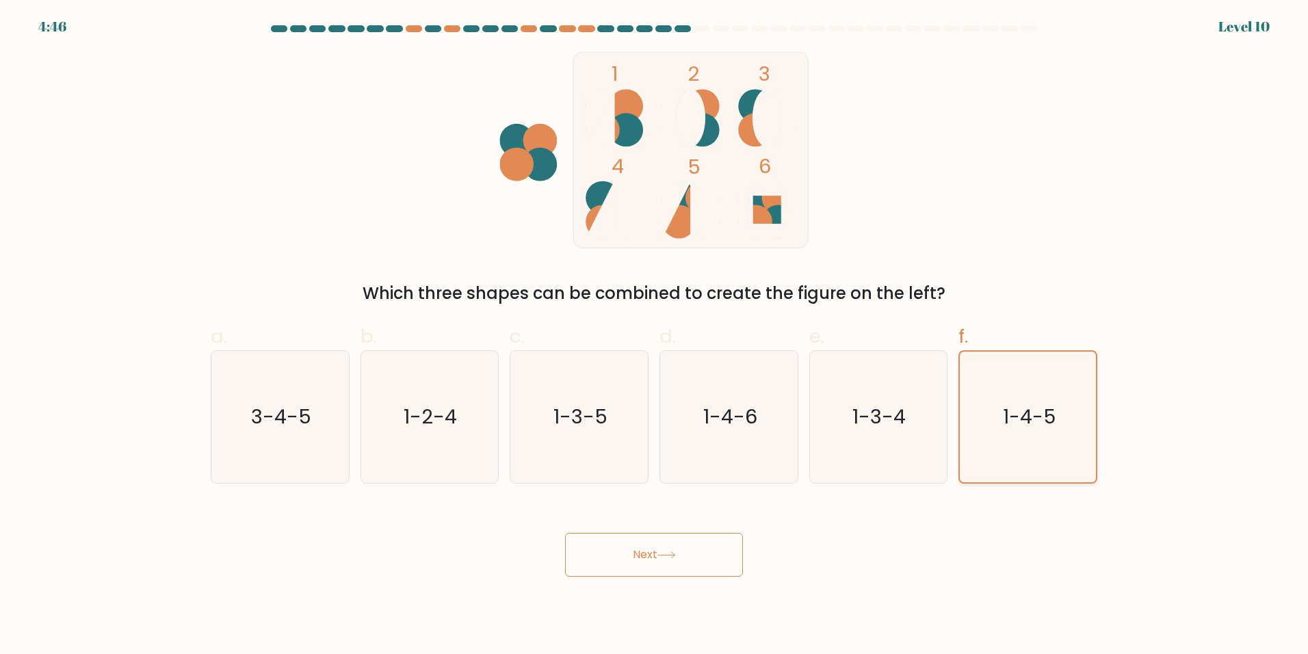
click at [969, 449] on icon "1-4-5" at bounding box center [1027, 417] width 131 height 131
click at [655, 336] on input "f. 1-4-5" at bounding box center [654, 331] width 1 height 9
drag, startPoint x: 972, startPoint y: 449, endPoint x: 949, endPoint y: 460, distance: 25.1
click at [970, 451] on icon "1-4-5" at bounding box center [1027, 417] width 131 height 131
click at [655, 336] on input "f. 1-4-5" at bounding box center [654, 331] width 1 height 9
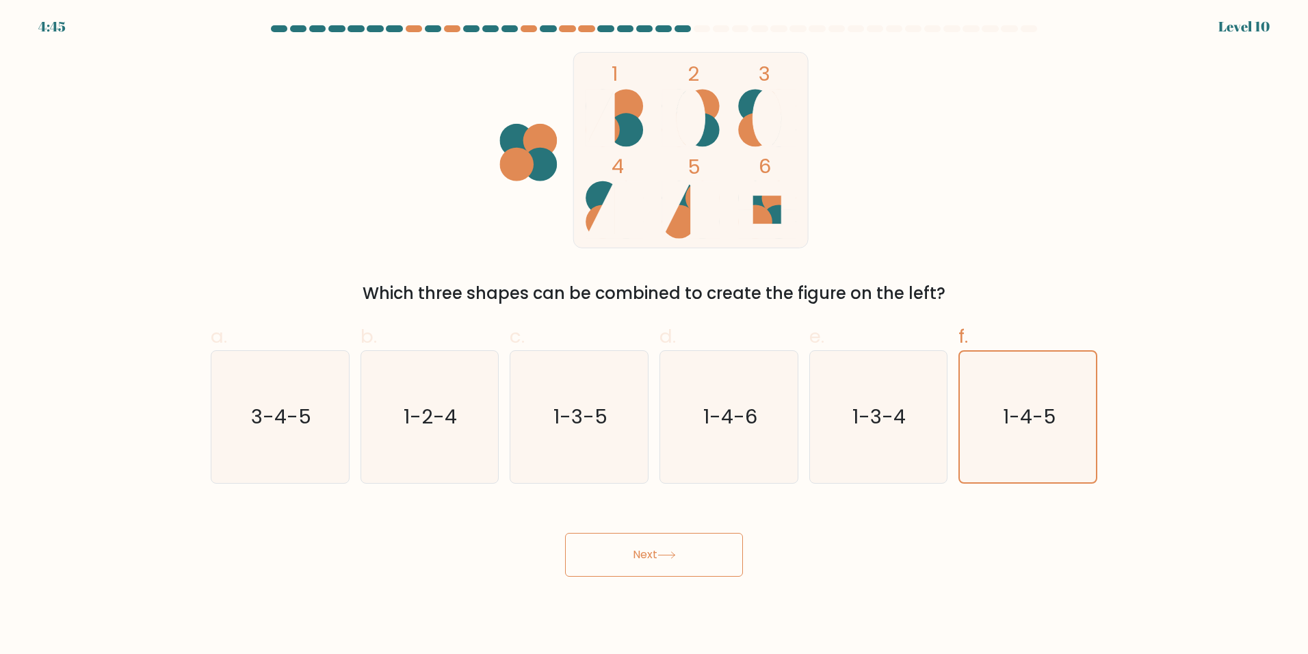
click at [662, 552] on icon at bounding box center [666, 555] width 18 height 8
click at [654, 551] on button "Next" at bounding box center [654, 555] width 178 height 44
drag, startPoint x: 648, startPoint y: 551, endPoint x: 641, endPoint y: 551, distance: 7.5
click at [644, 552] on button "Next" at bounding box center [654, 555] width 178 height 44
click at [641, 551] on button "Next" at bounding box center [654, 555] width 178 height 44
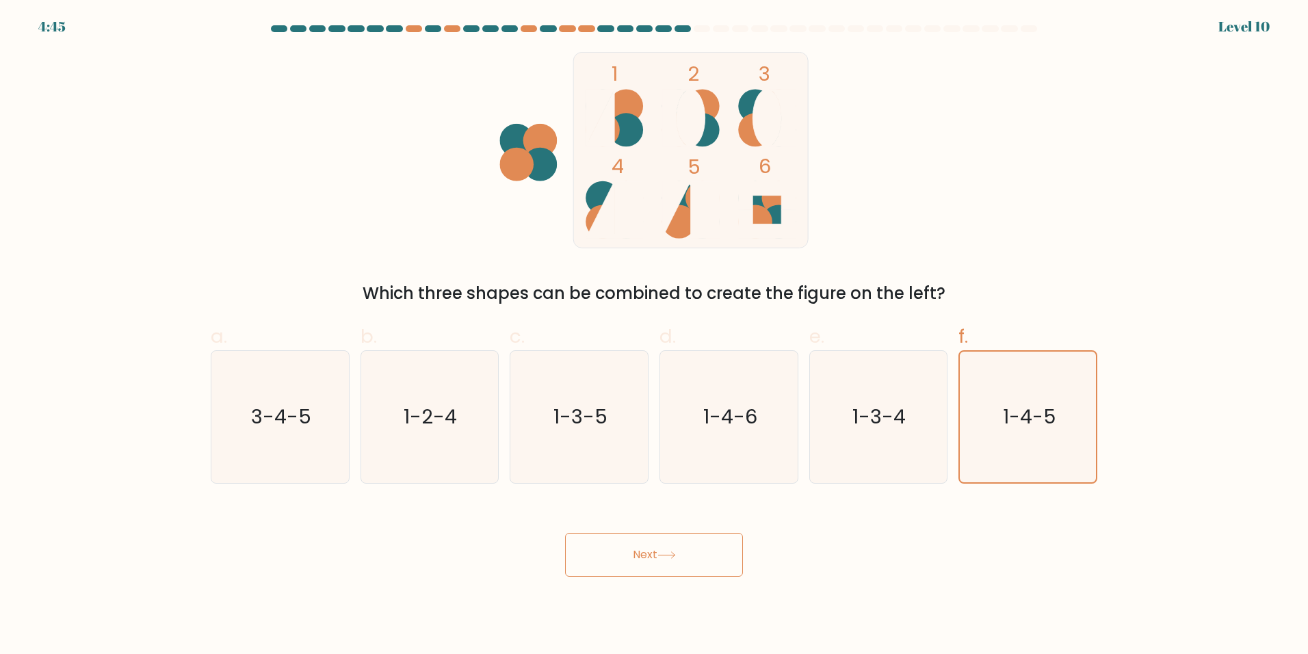
click at [638, 552] on button "Next" at bounding box center [654, 555] width 178 height 44
drag, startPoint x: 627, startPoint y: 560, endPoint x: 611, endPoint y: 563, distance: 16.6
click at [625, 559] on button "Next" at bounding box center [654, 555] width 178 height 44
click at [611, 562] on button "Next" at bounding box center [654, 555] width 178 height 44
click at [610, 559] on button "Next" at bounding box center [654, 555] width 178 height 44
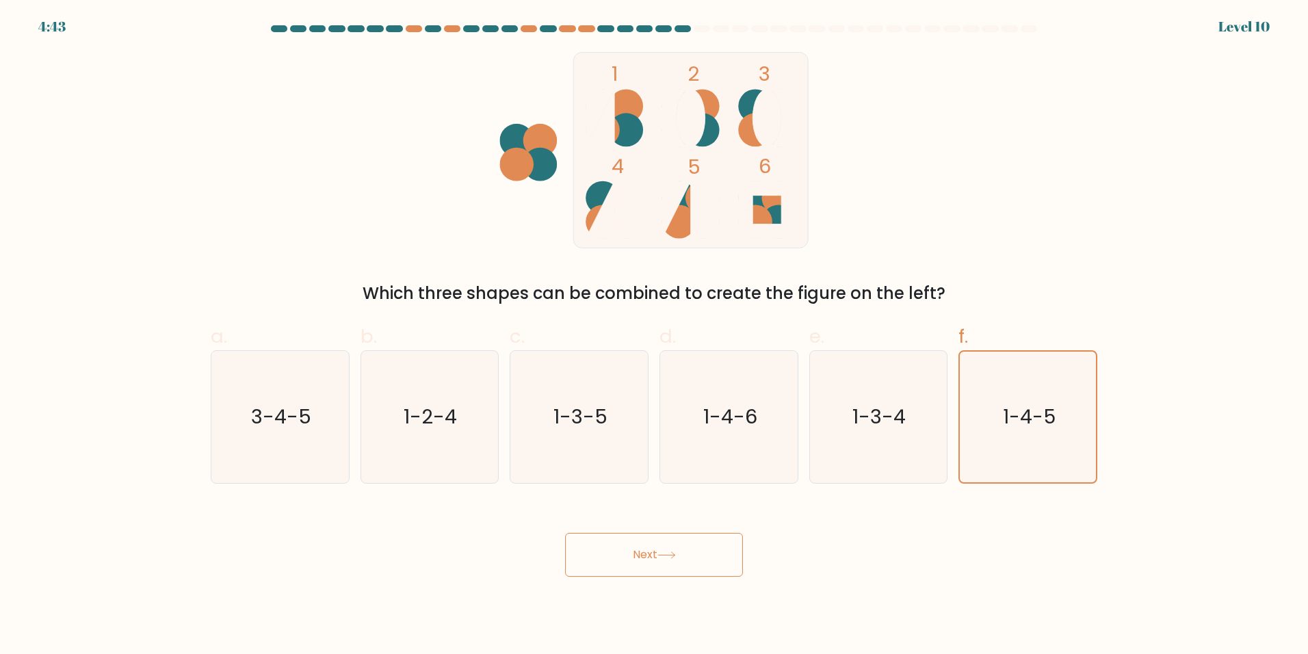
click at [601, 559] on button "Next" at bounding box center [654, 555] width 178 height 44
drag, startPoint x: 611, startPoint y: 560, endPoint x: 618, endPoint y: 561, distance: 6.9
click at [613, 561] on button "Next" at bounding box center [654, 555] width 178 height 44
drag, startPoint x: 618, startPoint y: 561, endPoint x: 536, endPoint y: 570, distance: 83.2
click at [597, 563] on button "Next" at bounding box center [654, 555] width 178 height 44
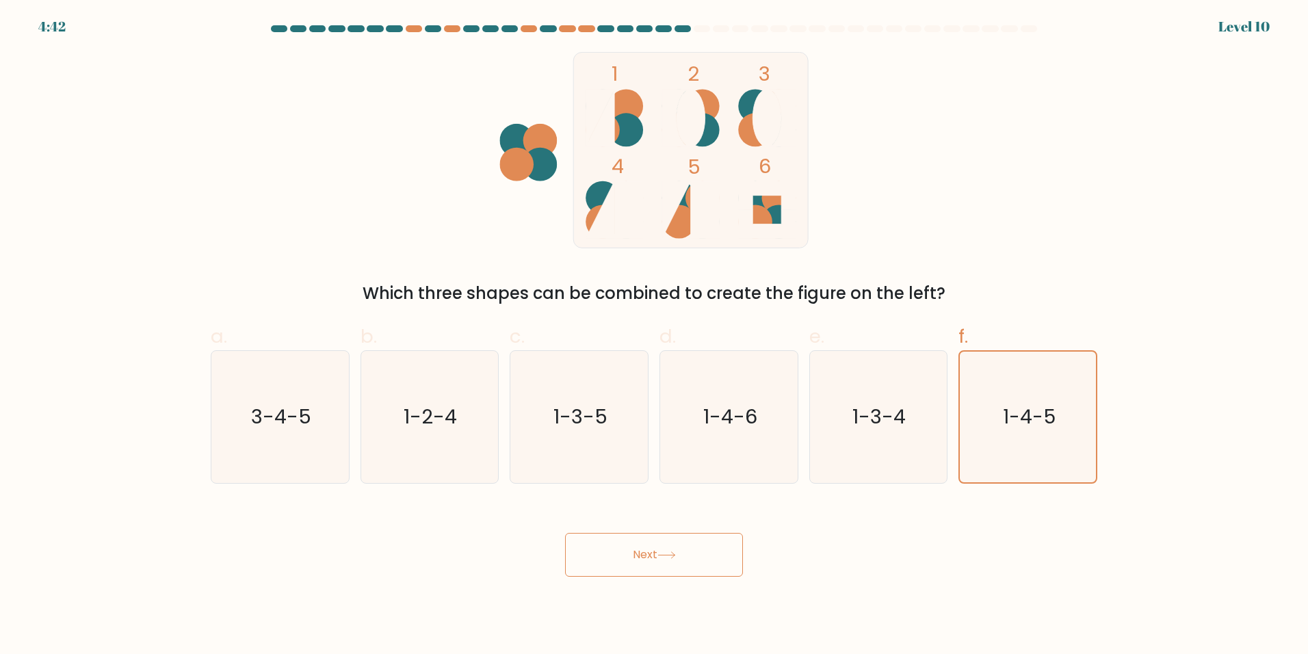
click at [652, 566] on button "Next" at bounding box center [654, 555] width 178 height 44
click at [637, 564] on button "Next" at bounding box center [654, 555] width 178 height 44
drag, startPoint x: 650, startPoint y: 562, endPoint x: 659, endPoint y: 564, distance: 9.8
click at [658, 563] on button "Next" at bounding box center [654, 555] width 178 height 44
click at [652, 564] on button "Next" at bounding box center [654, 555] width 178 height 44
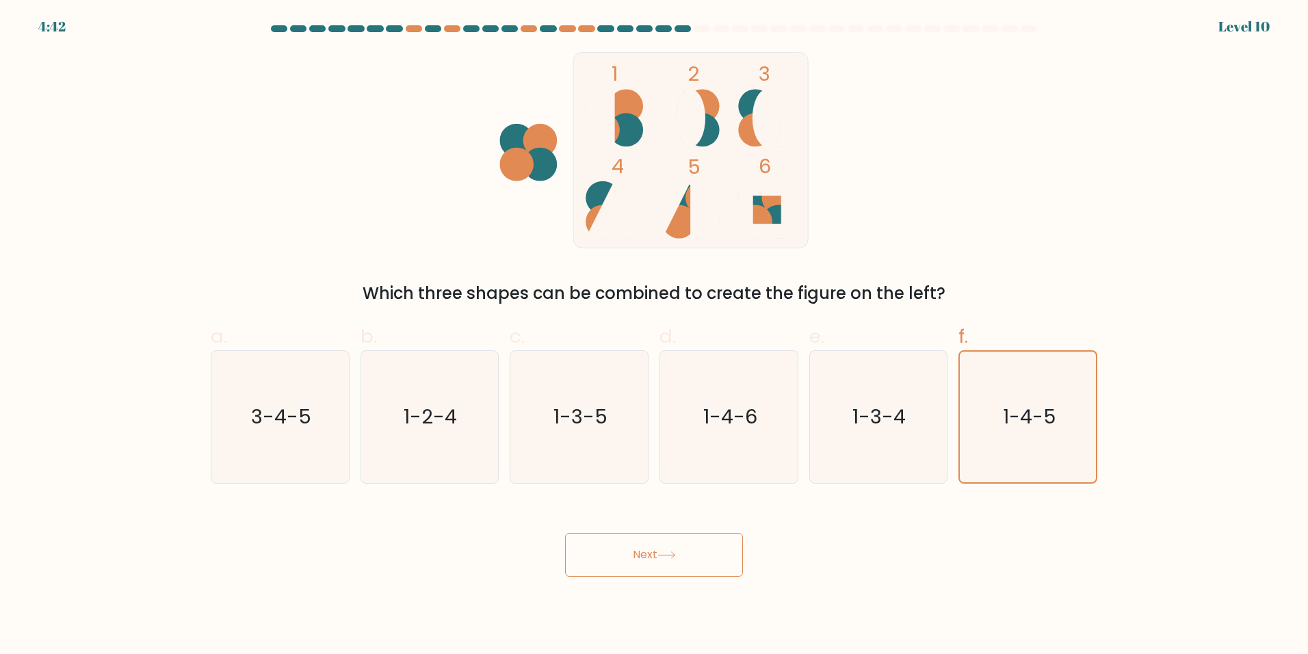
click at [656, 564] on button "Next" at bounding box center [654, 555] width 178 height 44
drag, startPoint x: 655, startPoint y: 563, endPoint x: 647, endPoint y: 562, distance: 8.2
click at [650, 565] on button "Next" at bounding box center [654, 555] width 178 height 44
click at [646, 564] on button "Next" at bounding box center [654, 555] width 178 height 44
click at [644, 560] on button "Next" at bounding box center [654, 555] width 178 height 44
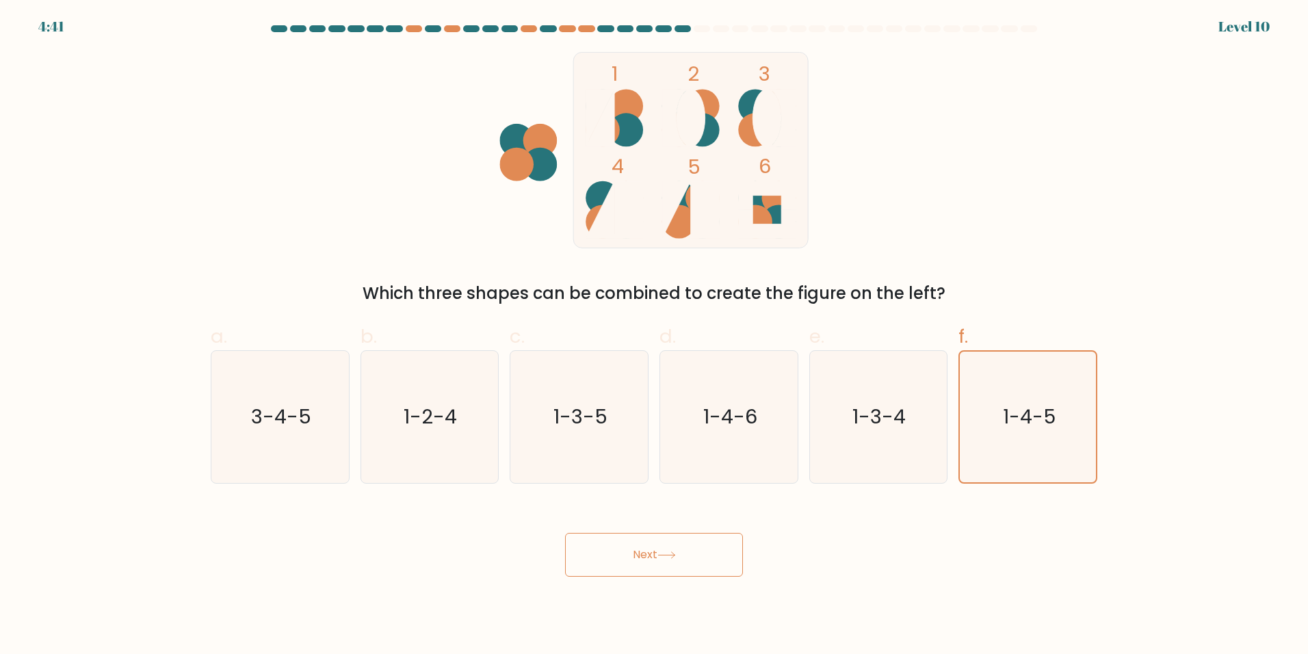
click at [639, 559] on button "Next" at bounding box center [654, 555] width 178 height 44
click at [644, 557] on button "Next" at bounding box center [654, 555] width 178 height 44
drag, startPoint x: 646, startPoint y: 556, endPoint x: 680, endPoint y: 559, distance: 34.3
click at [648, 557] on button "Next" at bounding box center [654, 555] width 178 height 44
drag, startPoint x: 680, startPoint y: 559, endPoint x: 707, endPoint y: 561, distance: 27.4
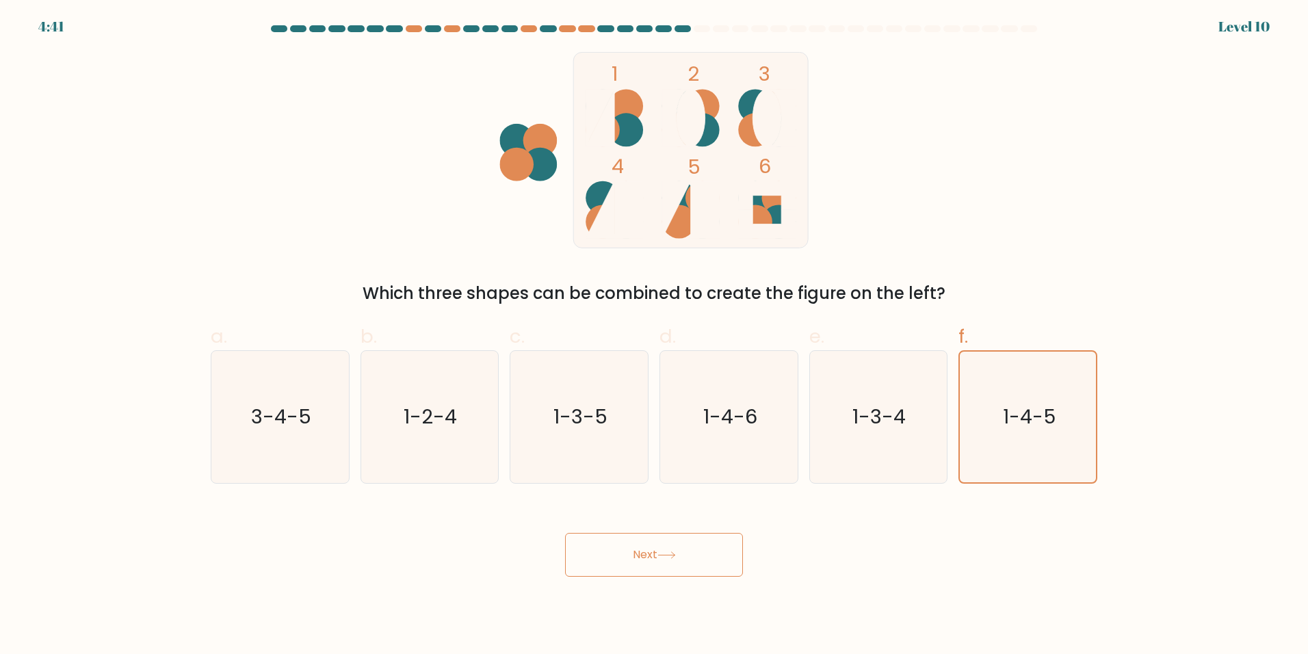
click at [692, 564] on button "Next" at bounding box center [654, 555] width 178 height 44
drag, startPoint x: 707, startPoint y: 561, endPoint x: 719, endPoint y: 564, distance: 12.6
click at [716, 564] on button "Next" at bounding box center [654, 555] width 178 height 44
click at [655, 582] on body "4:40 Level 10" at bounding box center [654, 327] width 1308 height 654
click at [676, 544] on button "Next" at bounding box center [654, 555] width 178 height 44
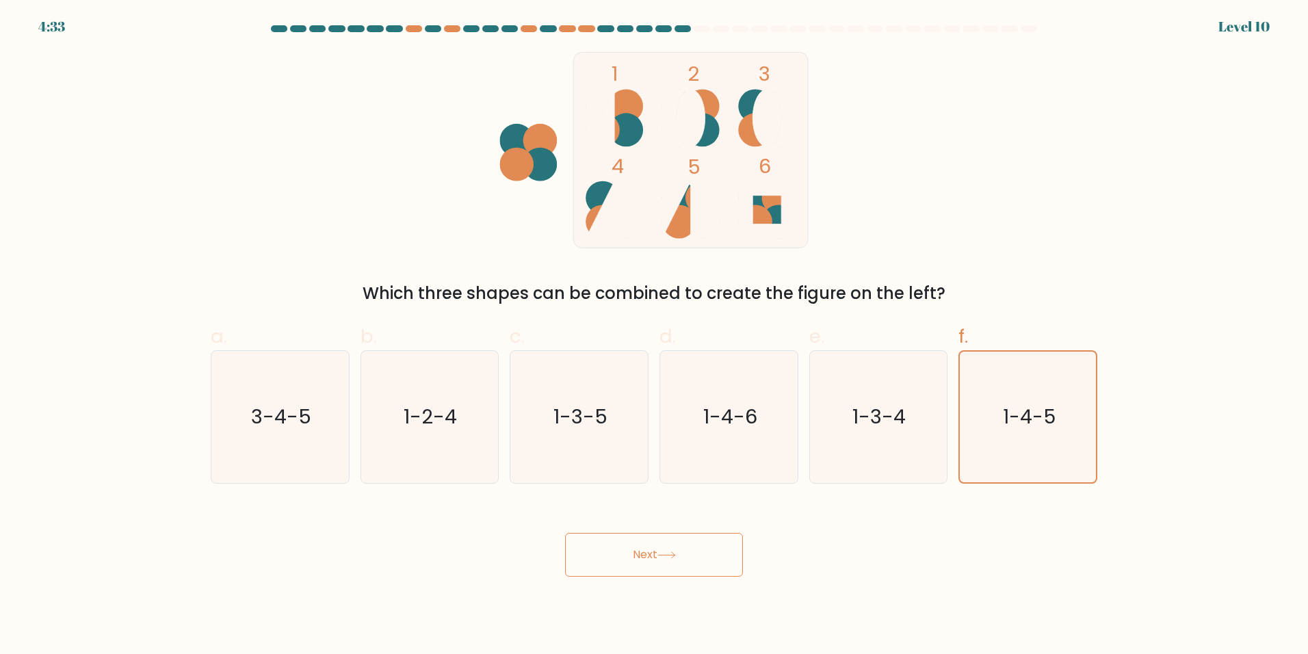
click at [676, 544] on button "Next" at bounding box center [654, 555] width 178 height 44
click at [678, 544] on button "Next" at bounding box center [654, 555] width 178 height 44
click at [1008, 399] on icon "1-4-5" at bounding box center [1027, 417] width 131 height 131
click at [655, 336] on input "f. 1-4-5" at bounding box center [654, 331] width 1 height 9
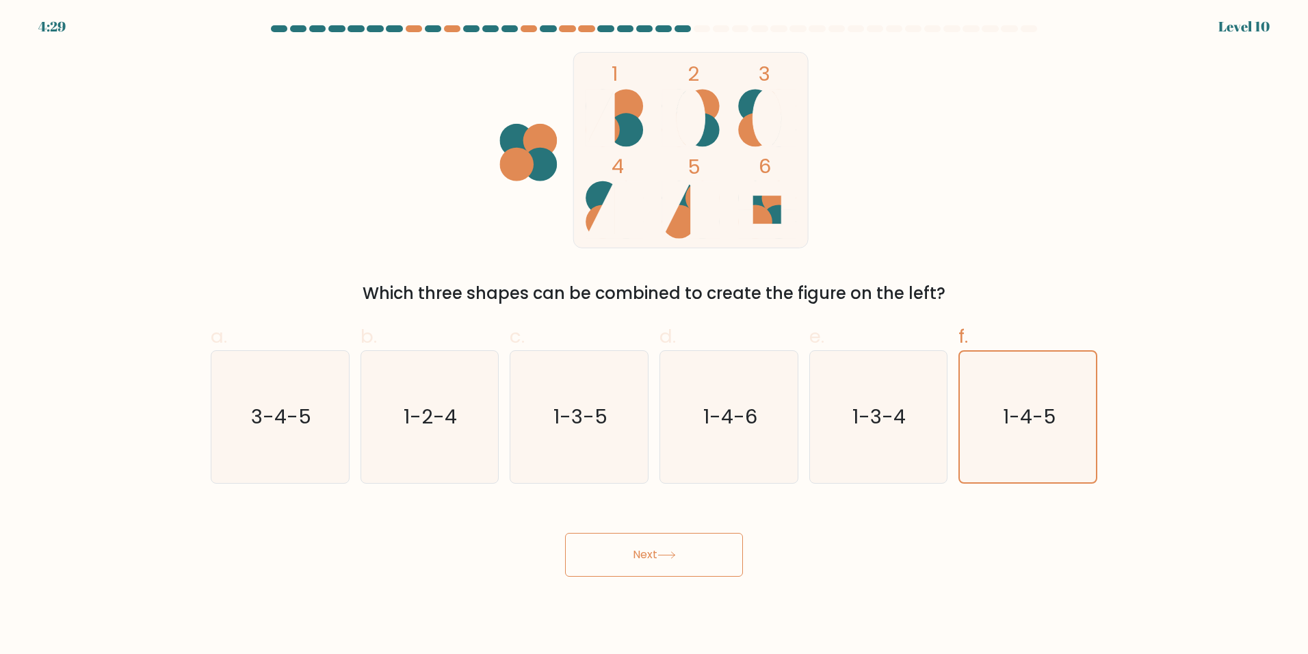
click at [663, 565] on button "Next" at bounding box center [654, 555] width 178 height 44
click at [674, 564] on button "Next" at bounding box center [654, 555] width 178 height 44
click at [676, 563] on button "Next" at bounding box center [654, 555] width 178 height 44
click at [691, 562] on button "Next" at bounding box center [654, 555] width 178 height 44
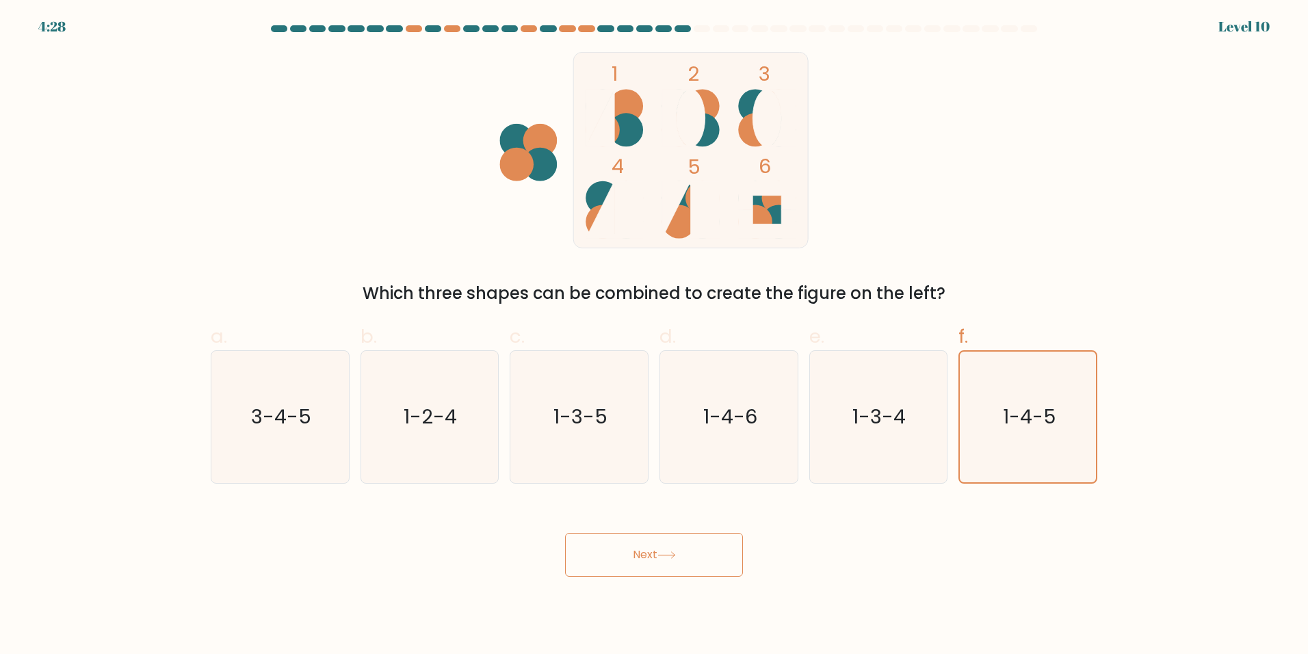
click at [691, 562] on button "Next" at bounding box center [654, 555] width 178 height 44
drag, startPoint x: 691, startPoint y: 562, endPoint x: 683, endPoint y: 564, distance: 7.6
click at [683, 564] on button "Next" at bounding box center [654, 555] width 178 height 44
click at [856, 440] on icon "1-3-4" at bounding box center [878, 417] width 132 height 132
click at [655, 336] on input "e. 1-3-4" at bounding box center [654, 331] width 1 height 9
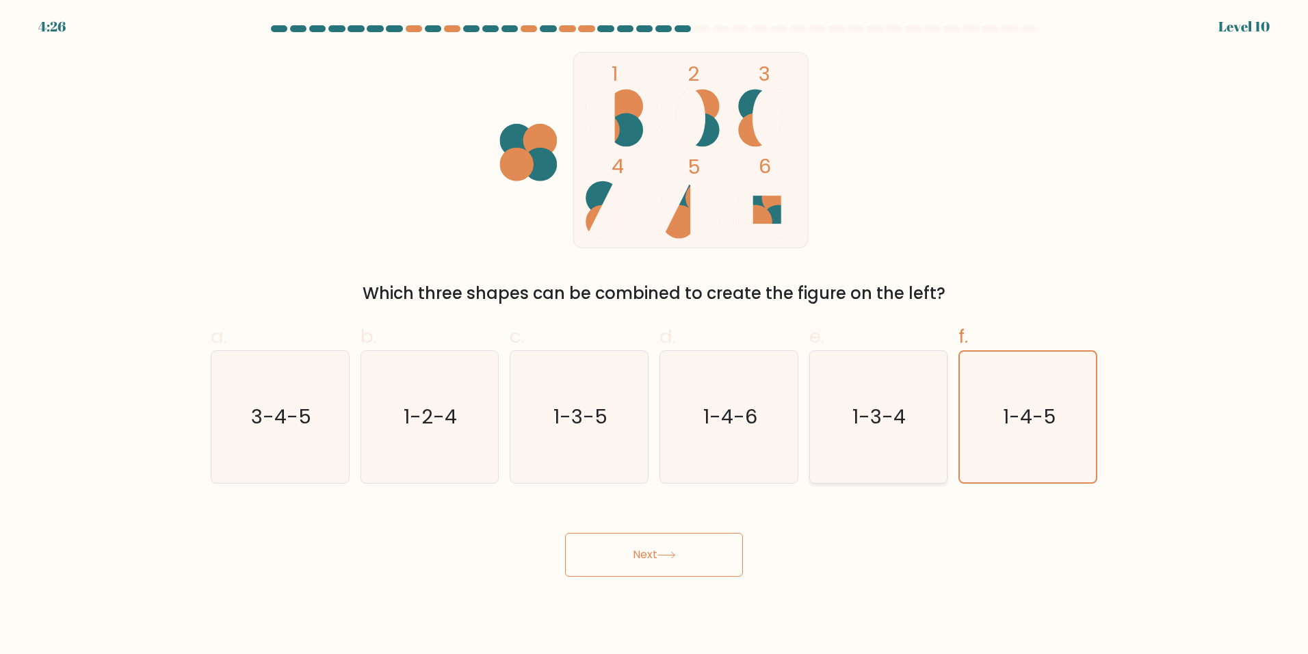
radio input "true"
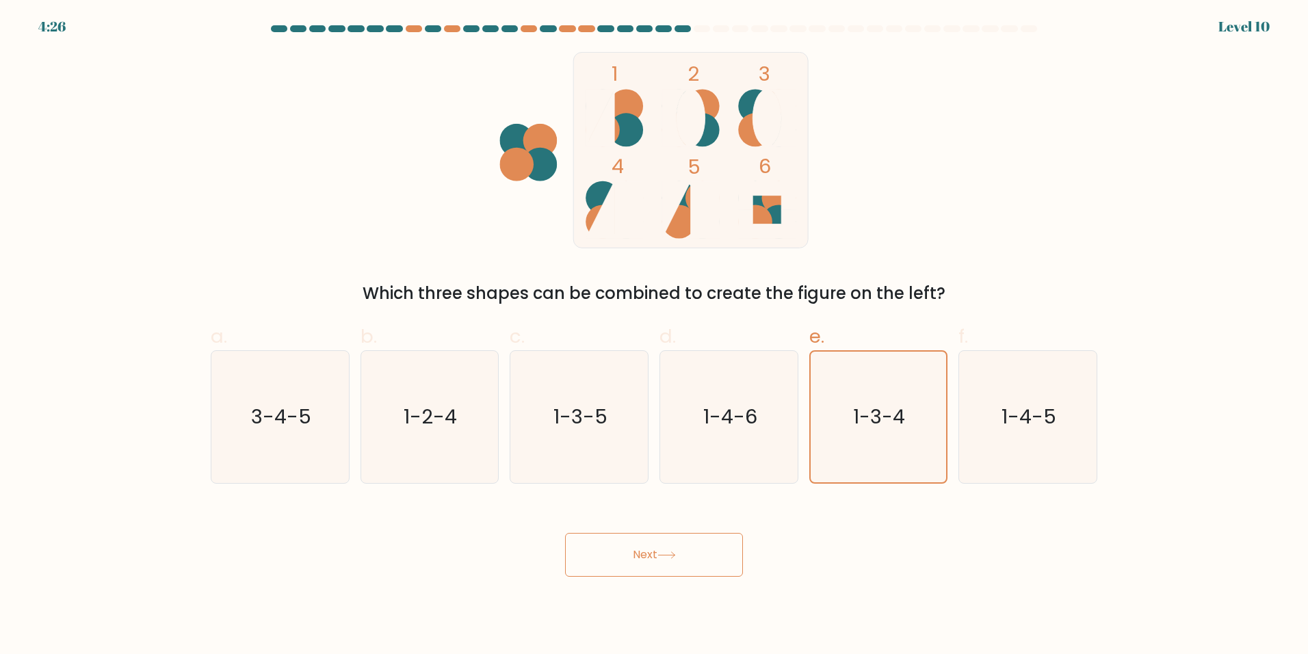
click at [671, 567] on button "Next" at bounding box center [654, 555] width 178 height 44
drag, startPoint x: 1022, startPoint y: 451, endPoint x: 1013, endPoint y: 455, distance: 9.5
click at [1013, 455] on icon "1-4-5" at bounding box center [1028, 417] width 132 height 132
click at [970, 525] on div "Next" at bounding box center [653, 538] width 903 height 77
click at [1090, 412] on icon "1-4-5" at bounding box center [1028, 417] width 132 height 132
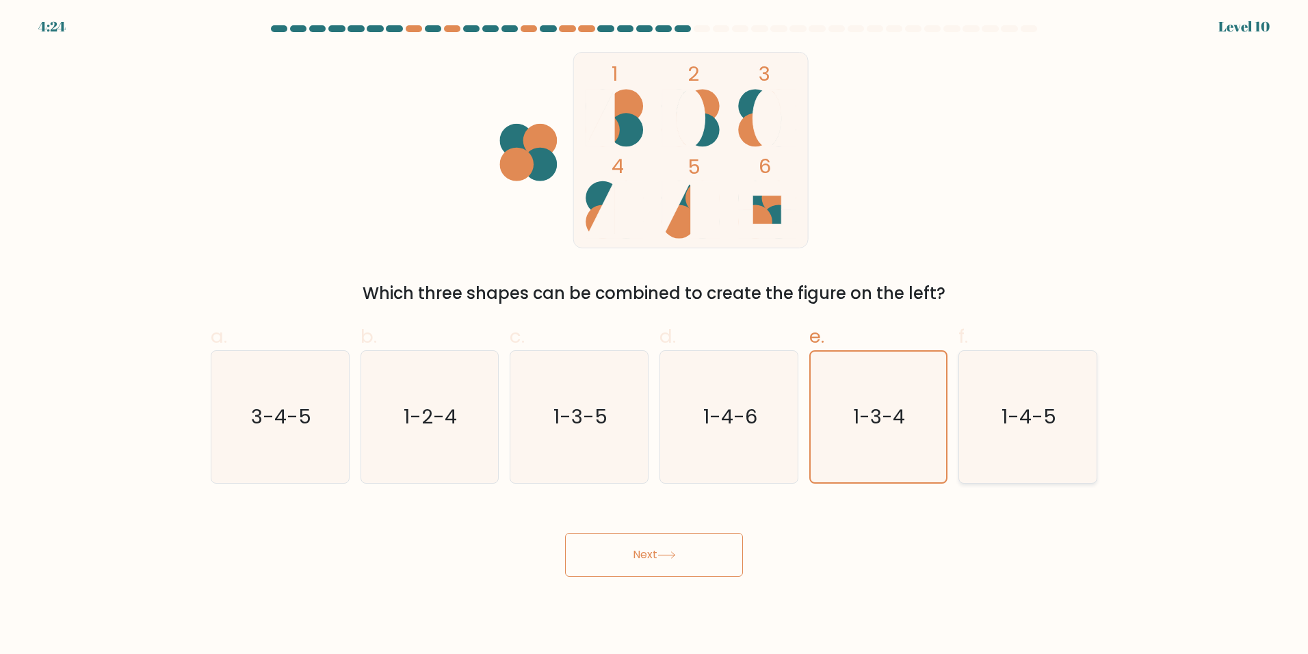
click at [655, 336] on input "f. 1-4-5" at bounding box center [654, 331] width 1 height 9
radio input "true"
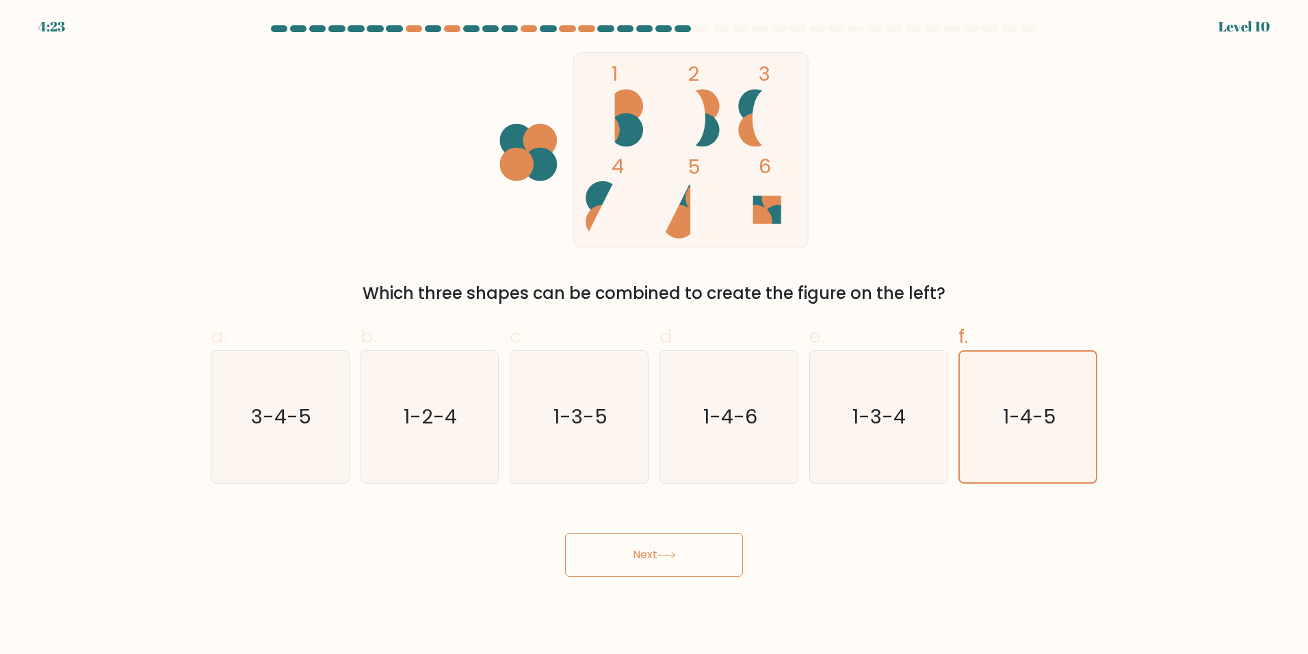
click at [701, 546] on button "Next" at bounding box center [654, 555] width 178 height 44
drag, startPoint x: 706, startPoint y: 562, endPoint x: 713, endPoint y: 551, distance: 13.5
click at [706, 563] on button "Next" at bounding box center [654, 555] width 178 height 44
click at [715, 552] on button "Next" at bounding box center [654, 555] width 178 height 44
drag, startPoint x: 710, startPoint y: 549, endPoint x: 740, endPoint y: 532, distance: 34.3
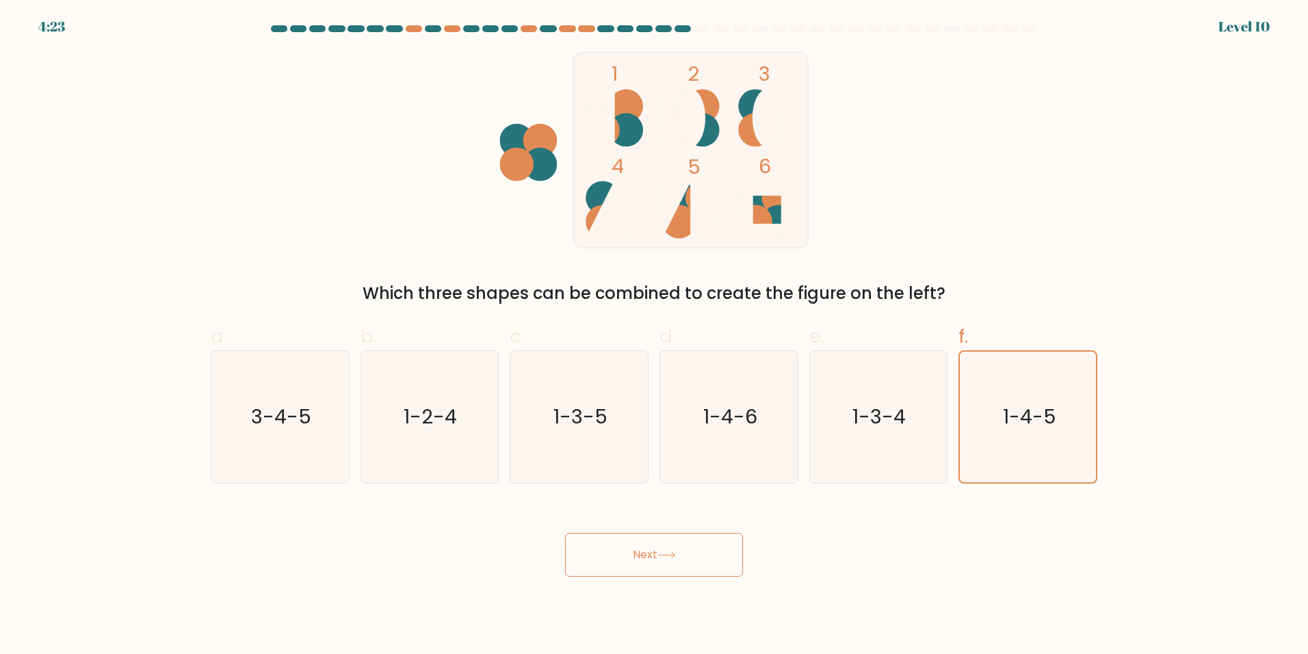
click at [711, 545] on button "Next" at bounding box center [654, 555] width 178 height 44
click at [741, 569] on div "Next" at bounding box center [653, 538] width 903 height 77
click at [642, 562] on button "Next" at bounding box center [654, 555] width 178 height 44
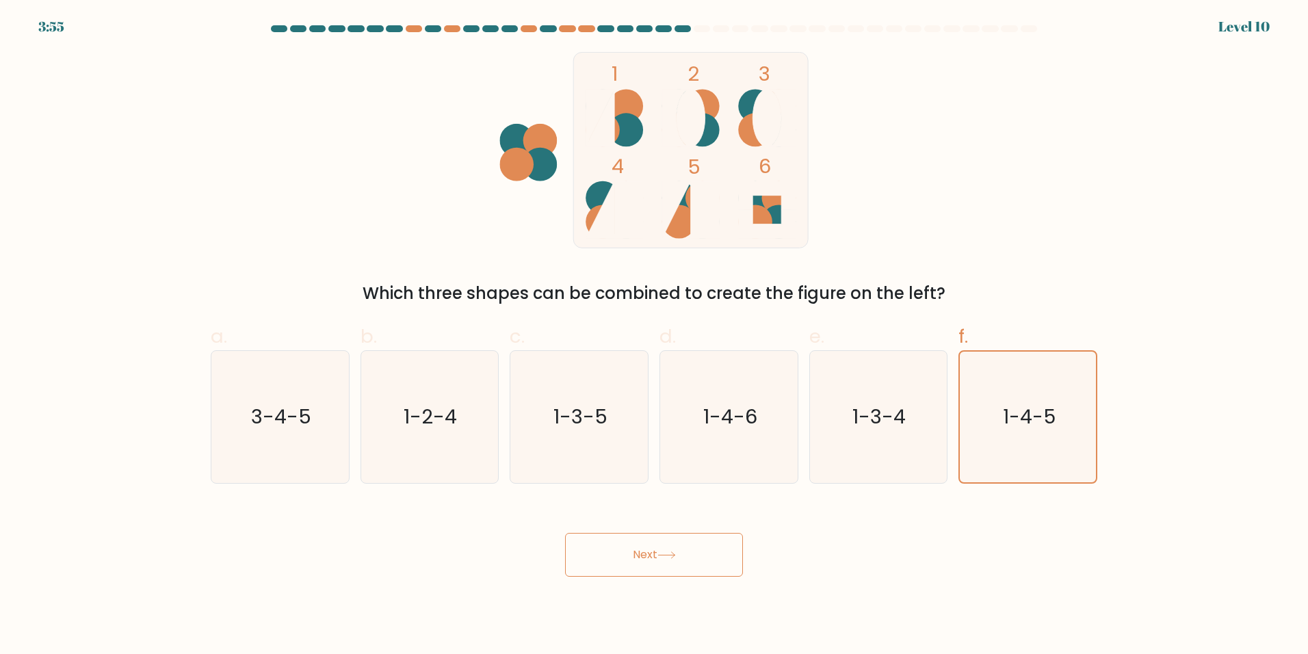
click at [611, 562] on button "Next" at bounding box center [654, 555] width 178 height 44
click at [328, 384] on icon "3-4-5" at bounding box center [280, 417] width 132 height 132
click at [654, 336] on input "a. 3-4-5" at bounding box center [654, 331] width 1 height 9
radio input "true"
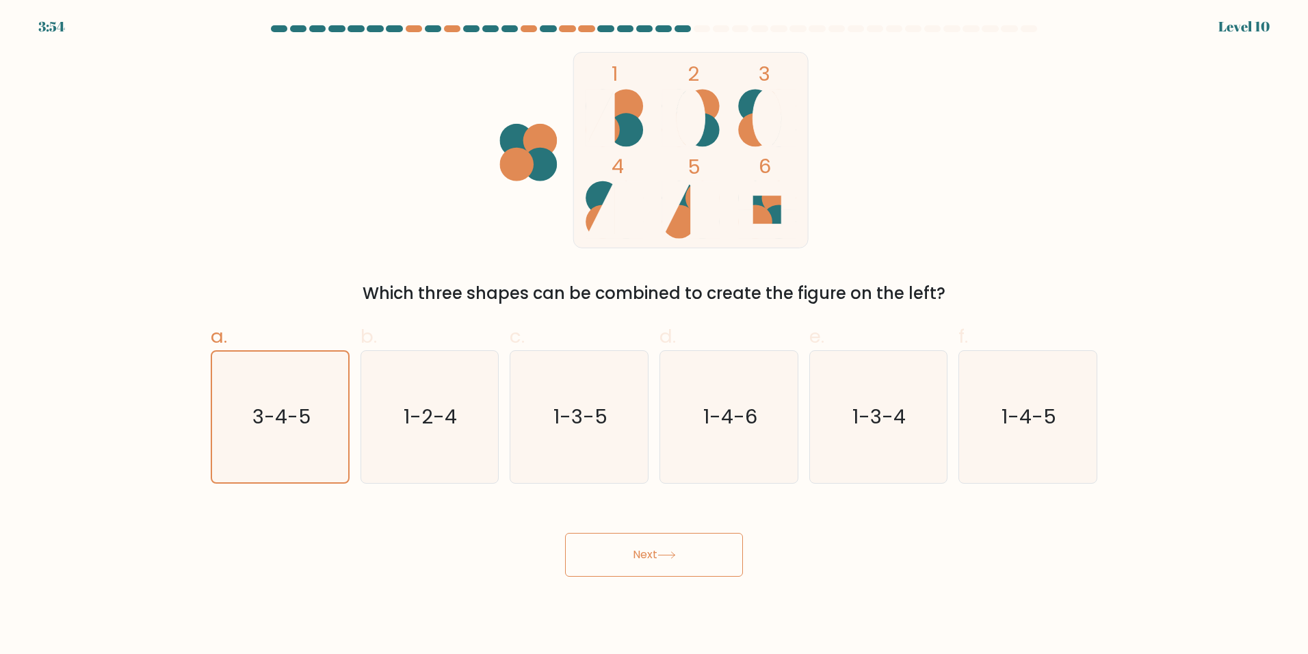
click at [648, 582] on body "3:54 Level 10" at bounding box center [654, 327] width 1308 height 654
drag, startPoint x: 652, startPoint y: 578, endPoint x: 656, endPoint y: 562, distance: 16.9
click at [654, 572] on body "3:54 Level 10" at bounding box center [654, 327] width 1308 height 654
click at [656, 562] on button "Next" at bounding box center [654, 555] width 178 height 44
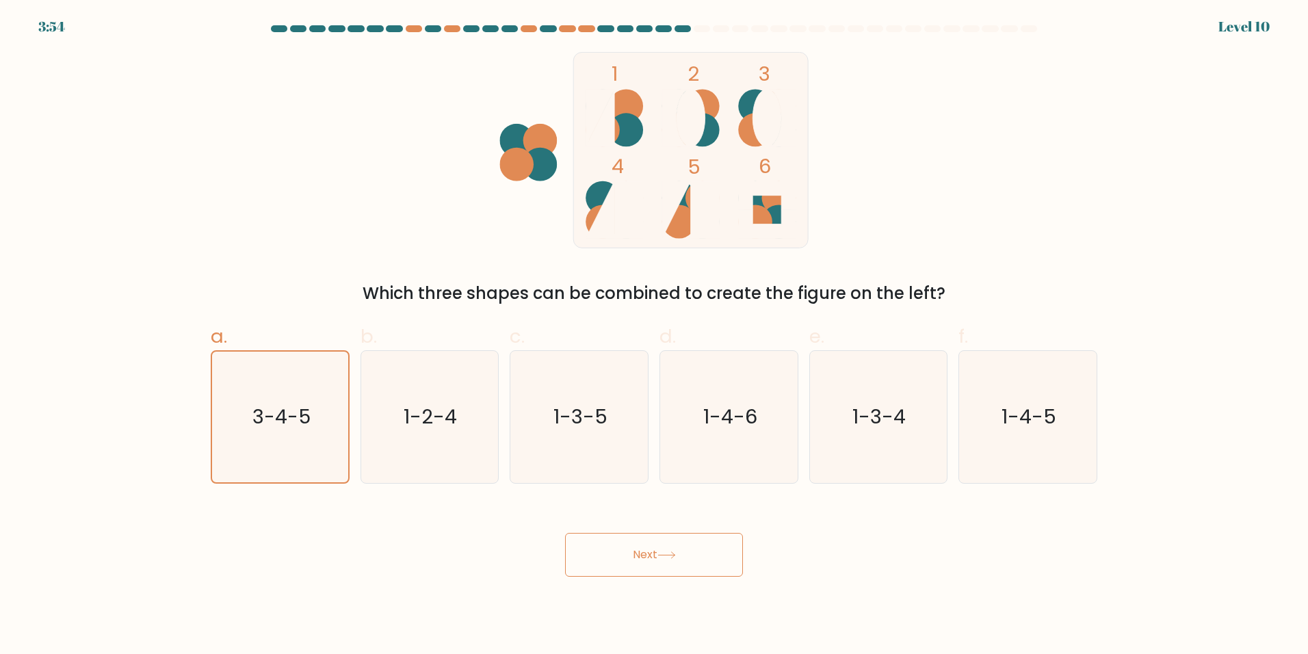
click at [656, 562] on button "Next" at bounding box center [654, 555] width 178 height 44
click at [641, 563] on button "Next" at bounding box center [654, 555] width 178 height 44
click at [416, 430] on icon "1-2-4" at bounding box center [429, 417] width 132 height 132
click at [661, 570] on button "Next" at bounding box center [654, 555] width 178 height 44
click at [432, 441] on icon "1-2-4" at bounding box center [429, 417] width 132 height 132
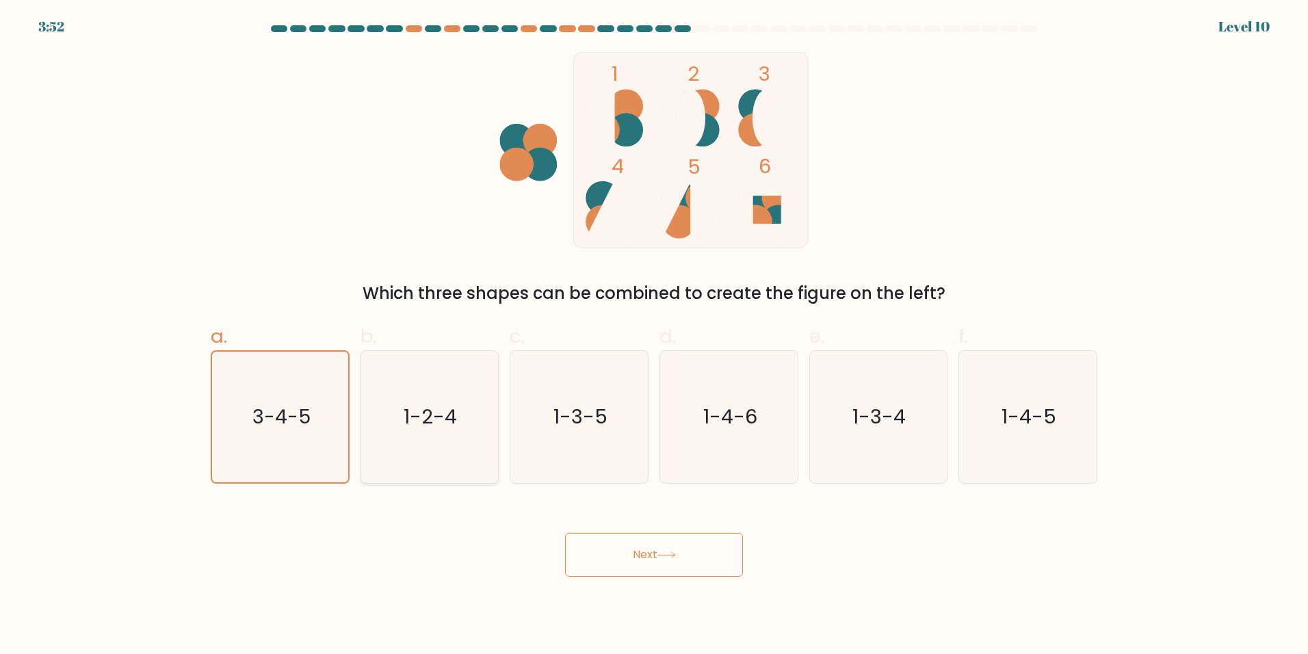
click at [654, 336] on input "b. 1-2-4" at bounding box center [654, 331] width 1 height 9
radio input "true"
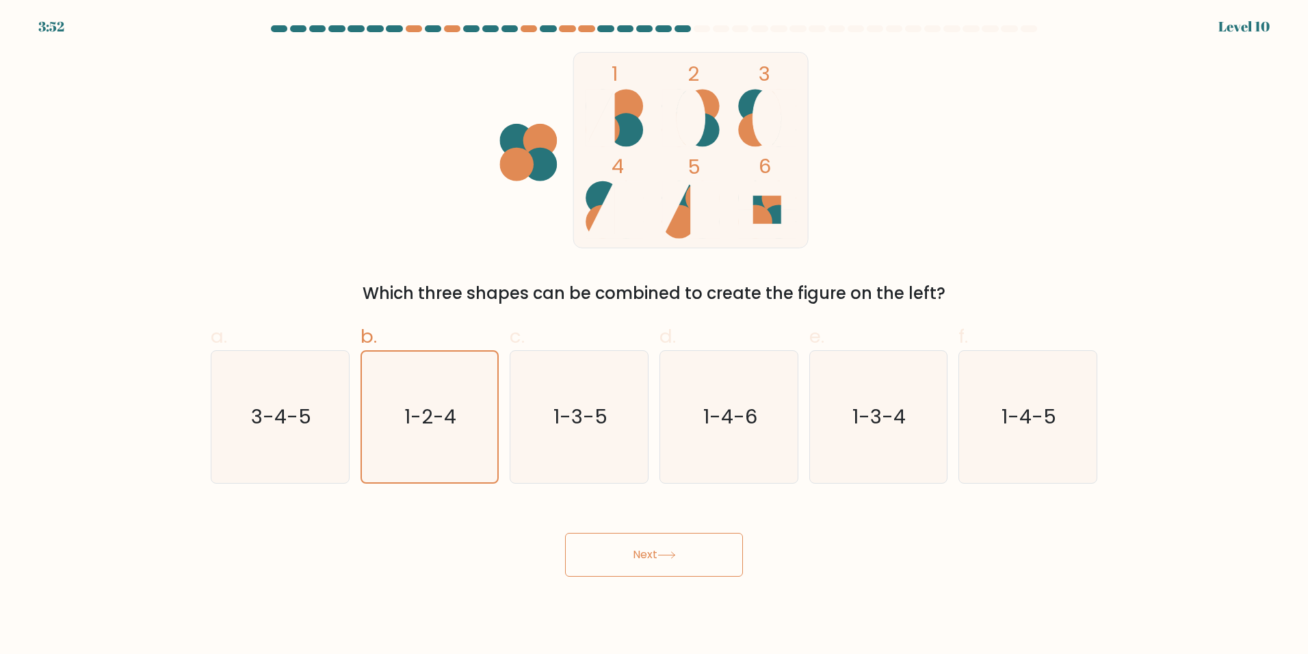
click at [612, 551] on button "Next" at bounding box center [654, 555] width 178 height 44
drag, startPoint x: 612, startPoint y: 551, endPoint x: 603, endPoint y: 537, distance: 16.3
click at [613, 549] on button "Next" at bounding box center [654, 555] width 178 height 44
click at [607, 548] on button "Next" at bounding box center [654, 555] width 178 height 44
click at [555, 369] on icon "1-3-5" at bounding box center [579, 417] width 132 height 132
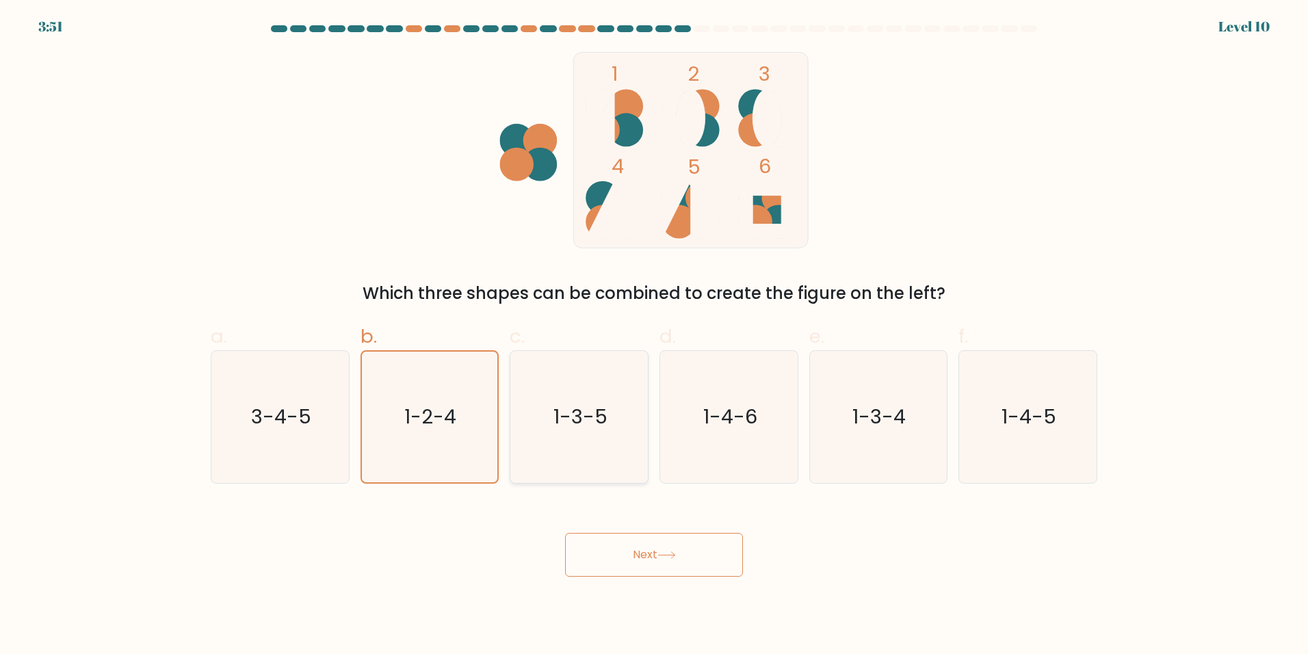
click at [654, 336] on input "c. 1-3-5" at bounding box center [654, 331] width 1 height 9
radio input "true"
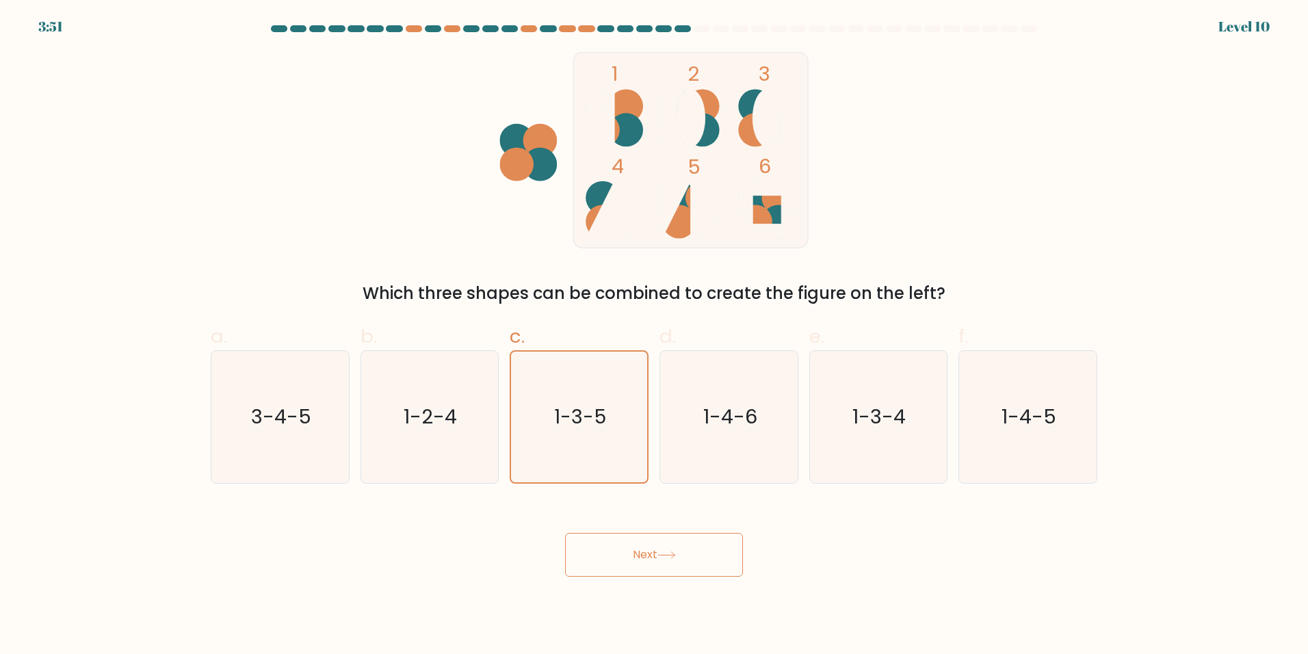
click at [573, 263] on div "1 2 3 4 5 6 Which three shapes can be combined to create the figure on the left?" at bounding box center [653, 179] width 903 height 254
click at [560, 289] on div "Which three shapes can be combined to create the figure on the left?" at bounding box center [654, 293] width 870 height 25
click at [559, 291] on div "Which three shapes can be combined to create the figure on the left?" at bounding box center [654, 293] width 870 height 25
click at [561, 291] on div "Which three shapes can be combined to create the figure on the left?" at bounding box center [654, 293] width 870 height 25
drag, startPoint x: 561, startPoint y: 291, endPoint x: 574, endPoint y: 345, distance: 54.9
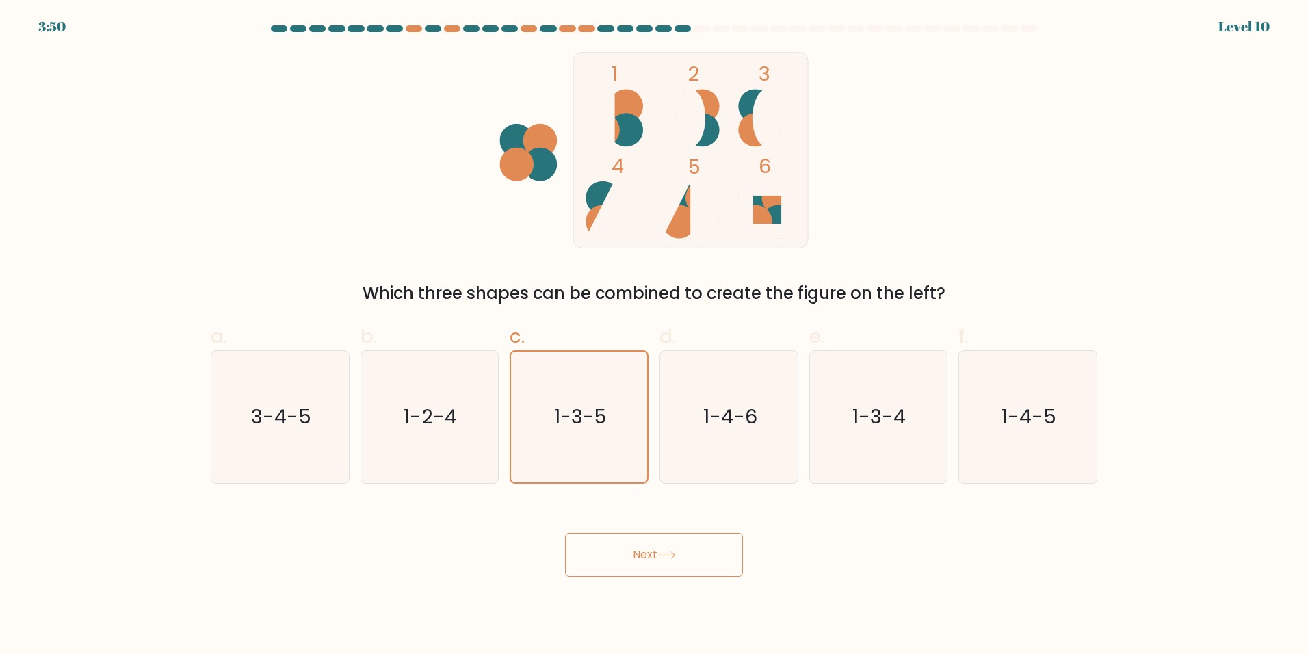
click at [578, 346] on label "c. 1-3-5" at bounding box center [579, 402] width 139 height 161
click at [654, 336] on input "c. 1-3-5" at bounding box center [654, 331] width 1 height 9
click at [574, 345] on label "c. 1-3-5" at bounding box center [579, 402] width 139 height 161
click at [654, 336] on input "c. 1-3-5" at bounding box center [654, 331] width 1 height 9
drag, startPoint x: 567, startPoint y: 419, endPoint x: 604, endPoint y: 454, distance: 50.8
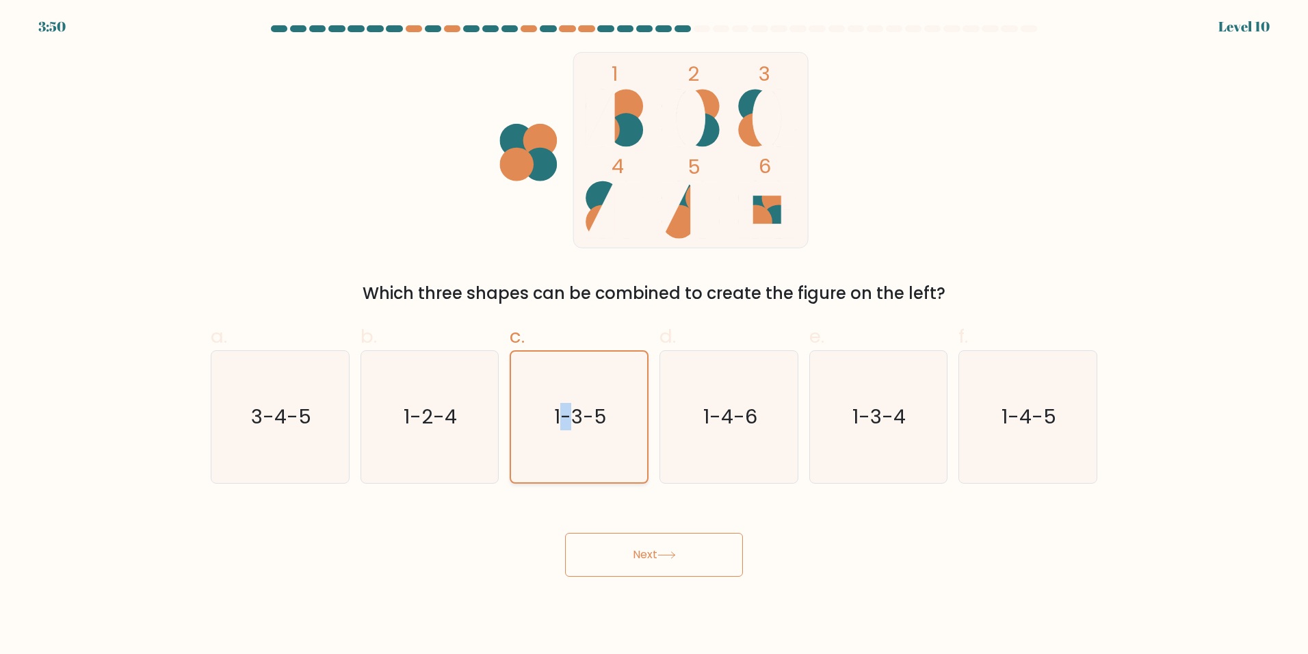
click at [569, 419] on text "1-3-5" at bounding box center [581, 416] width 52 height 27
click at [572, 424] on text "1-3-5" at bounding box center [581, 416] width 52 height 27
click at [654, 336] on input "c. 1-3-5" at bounding box center [654, 331] width 1 height 9
drag, startPoint x: 666, startPoint y: 574, endPoint x: 659, endPoint y: 569, distance: 8.8
click at [667, 572] on button "Next" at bounding box center [654, 555] width 178 height 44
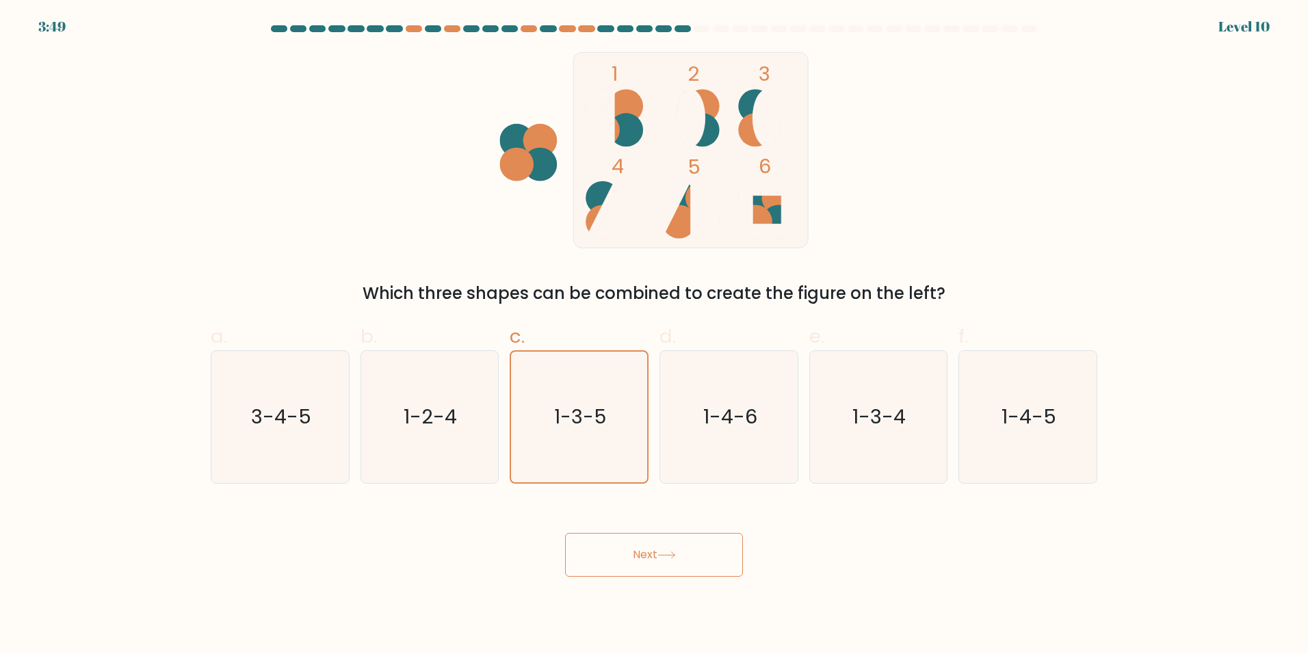
click at [659, 569] on button "Next" at bounding box center [654, 555] width 178 height 44
click at [668, 568] on button "Next" at bounding box center [654, 555] width 178 height 44
drag, startPoint x: 670, startPoint y: 570, endPoint x: 676, endPoint y: 562, distance: 9.7
click at [668, 560] on button "Next" at bounding box center [654, 555] width 178 height 44
drag, startPoint x: 676, startPoint y: 562, endPoint x: 704, endPoint y: 528, distance: 44.2
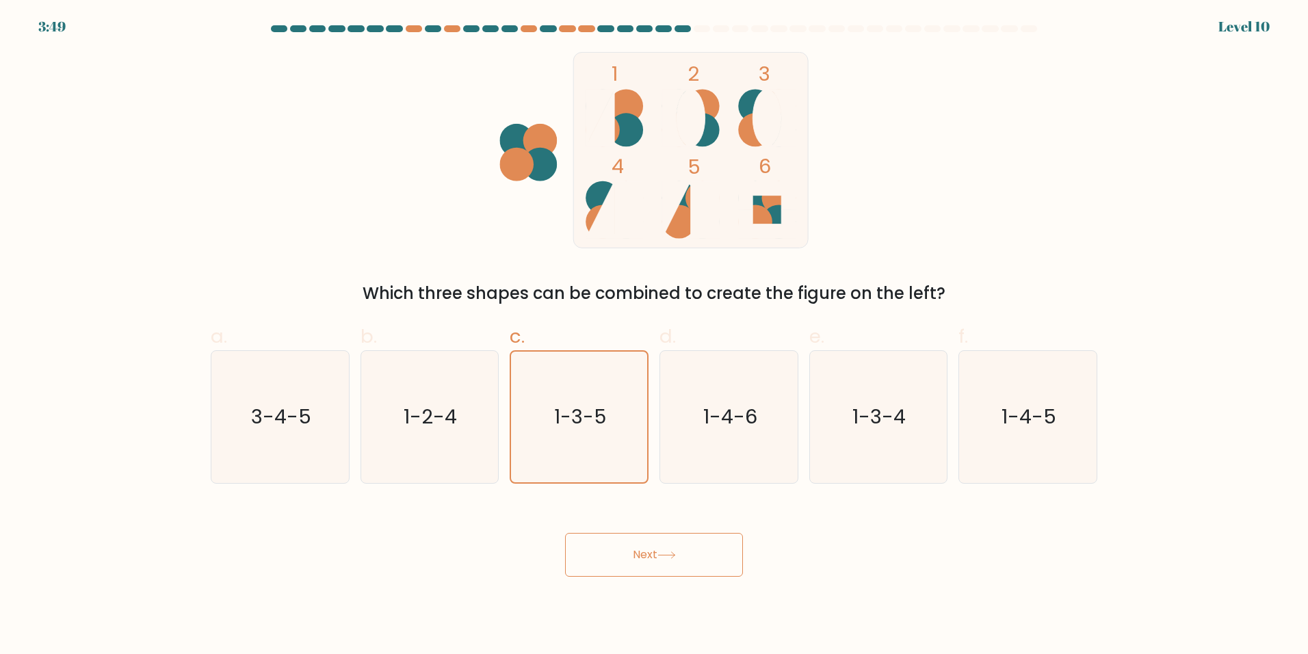
click at [681, 561] on button "Next" at bounding box center [654, 555] width 178 height 44
click at [713, 448] on icon "1-4-6" at bounding box center [729, 417] width 132 height 132
click at [655, 336] on input "d. 1-4-6" at bounding box center [654, 331] width 1 height 9
radio input "true"
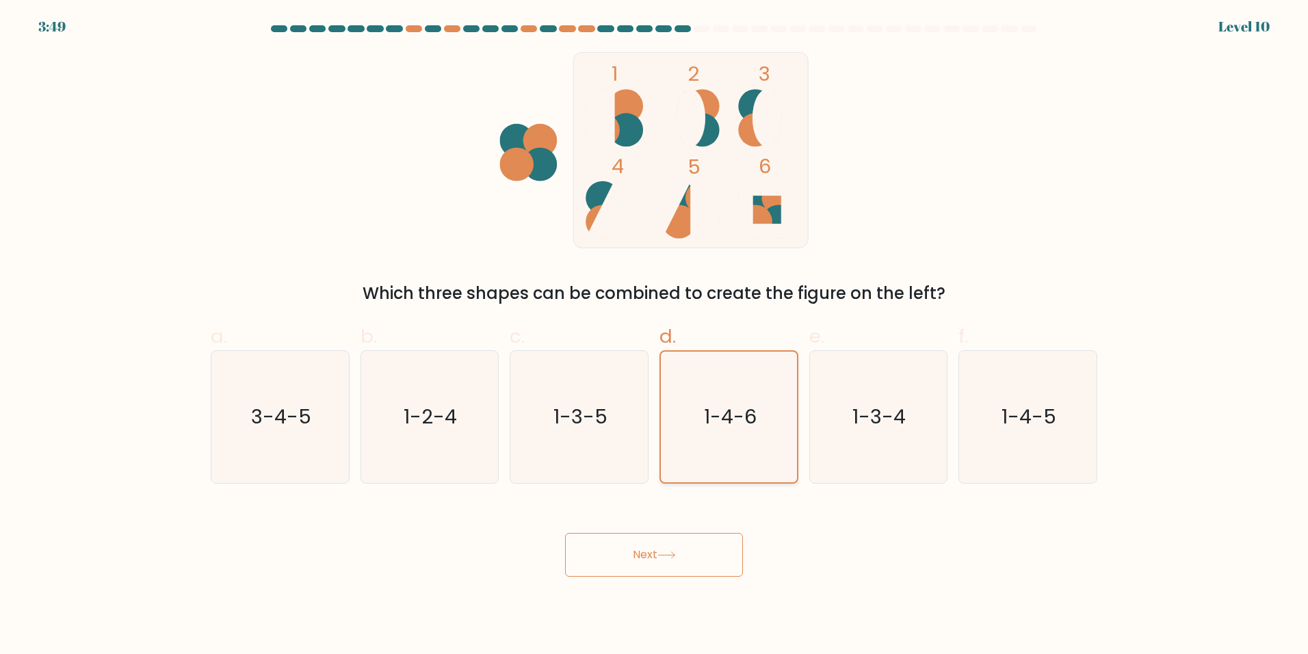
click at [711, 445] on icon "1-4-6" at bounding box center [728, 417] width 131 height 131
click at [655, 336] on input "d. 1-4-6" at bounding box center [654, 331] width 1 height 9
click at [701, 551] on button "Next" at bounding box center [654, 555] width 178 height 44
click at [908, 437] on icon "1-3-4" at bounding box center [878, 417] width 132 height 132
click at [655, 336] on input "e. 1-3-4" at bounding box center [654, 331] width 1 height 9
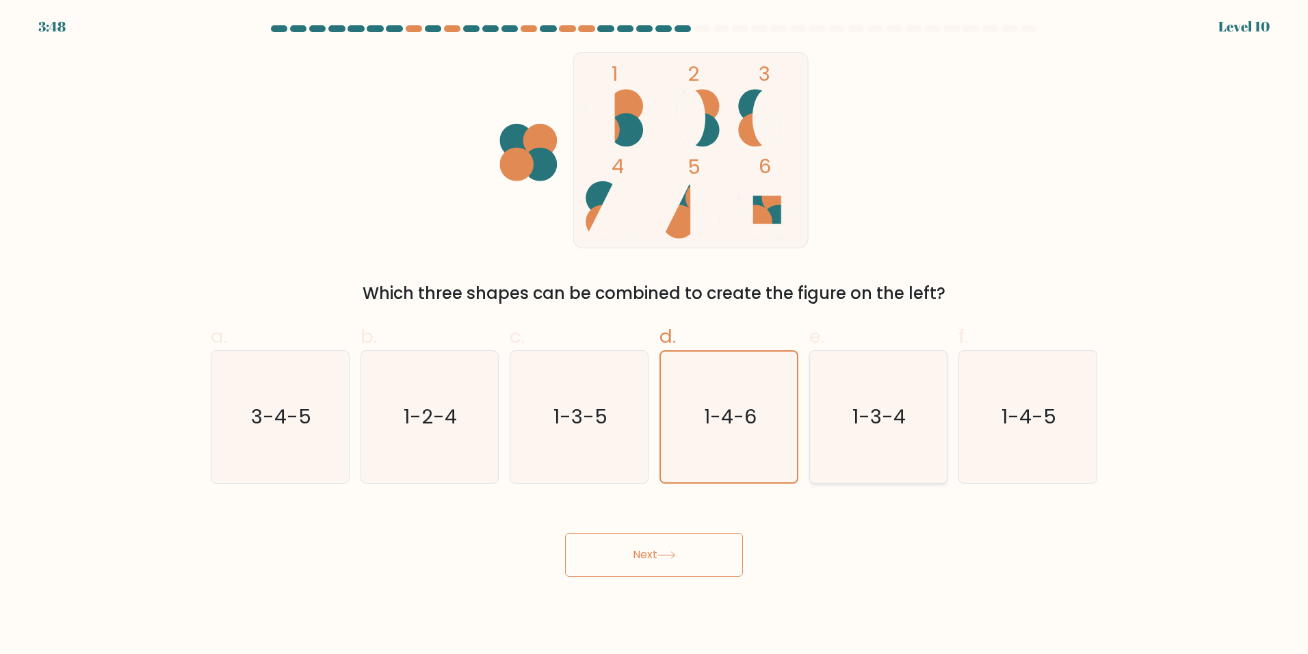
radio input "true"
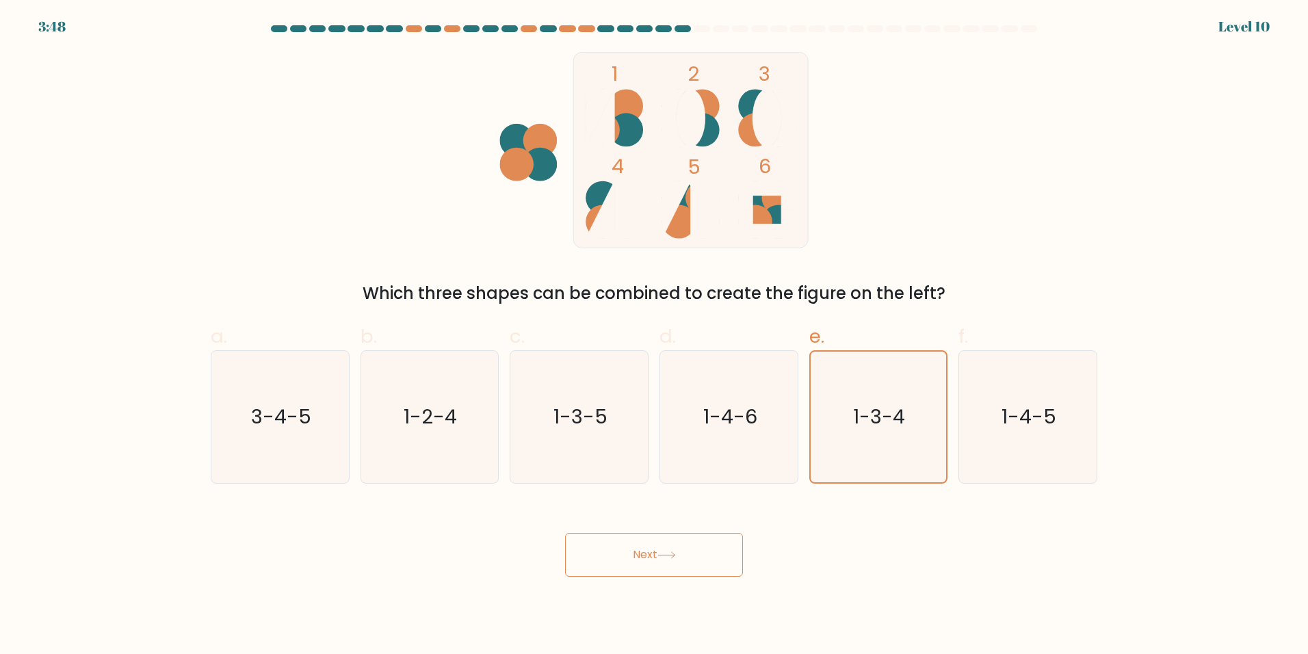
click at [691, 592] on body "3:48 Level 10" at bounding box center [654, 327] width 1308 height 654
click at [708, 566] on body "3:48 Level 10" at bounding box center [654, 327] width 1308 height 654
click at [725, 533] on button "Next" at bounding box center [654, 555] width 178 height 44
drag, startPoint x: 722, startPoint y: 536, endPoint x: 743, endPoint y: 531, distance: 21.1
click at [721, 538] on button "Next" at bounding box center [654, 555] width 178 height 44
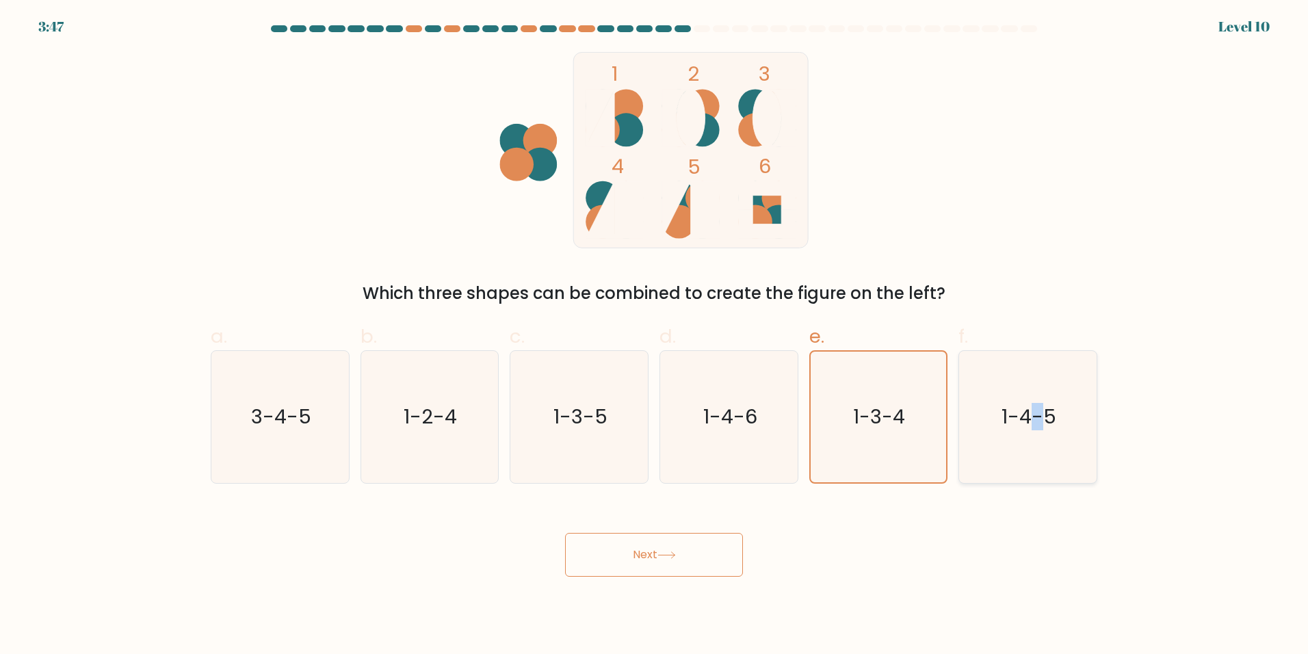
click at [1038, 431] on icon "1-4-5" at bounding box center [1028, 417] width 132 height 132
click at [689, 581] on body "3:47 Level 10" at bounding box center [654, 327] width 1308 height 654
click at [698, 555] on button "Next" at bounding box center [654, 555] width 178 height 44
drag, startPoint x: 698, startPoint y: 555, endPoint x: 1073, endPoint y: 438, distance: 392.8
click at [724, 545] on button "Next" at bounding box center [654, 555] width 178 height 44
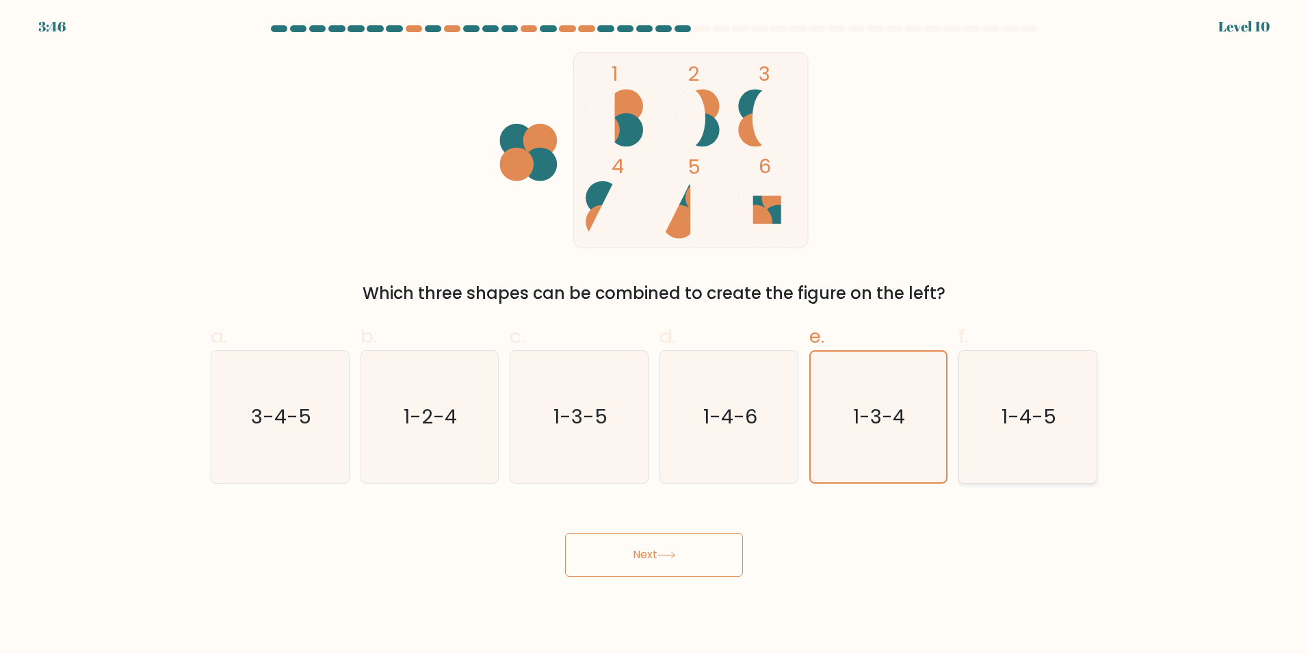
click at [1083, 410] on icon "1-4-5" at bounding box center [1028, 417] width 132 height 132
click at [655, 336] on input "f. 1-4-5" at bounding box center [654, 331] width 1 height 9
radio input "true"
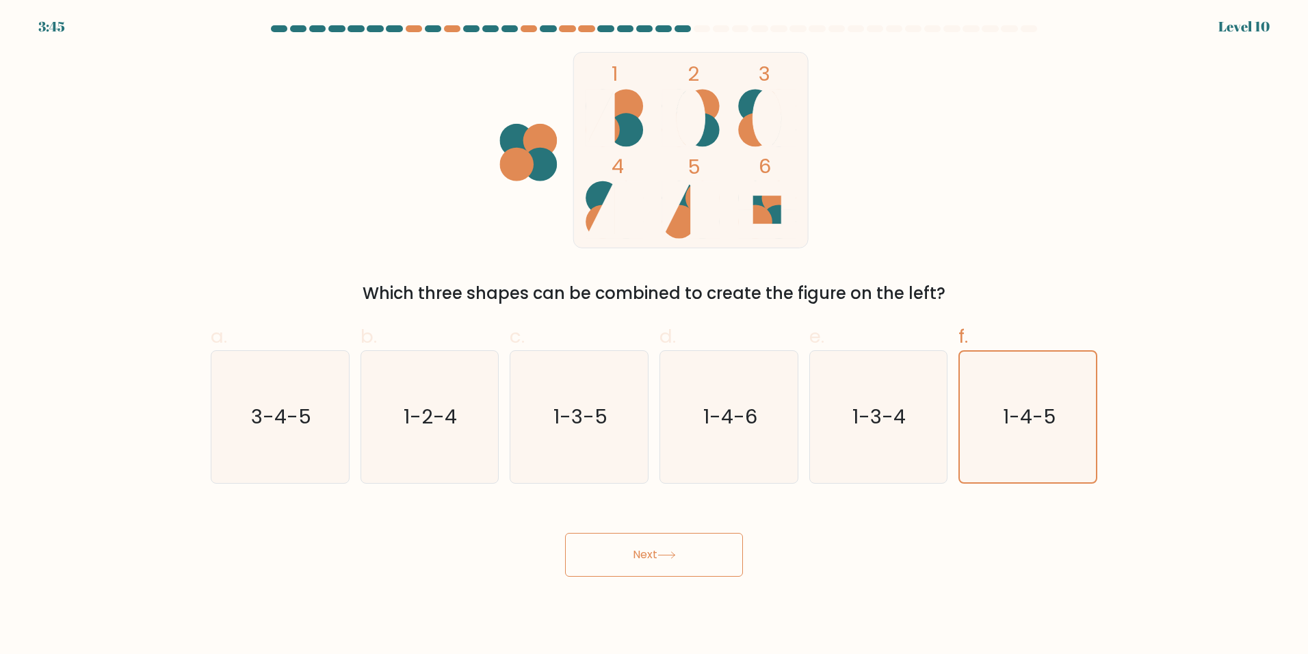
drag, startPoint x: 687, startPoint y: 560, endPoint x: 698, endPoint y: 557, distance: 11.5
click at [704, 549] on button "Next" at bounding box center [654, 555] width 178 height 44
click at [565, 533] on button "Next" at bounding box center [654, 555] width 178 height 44
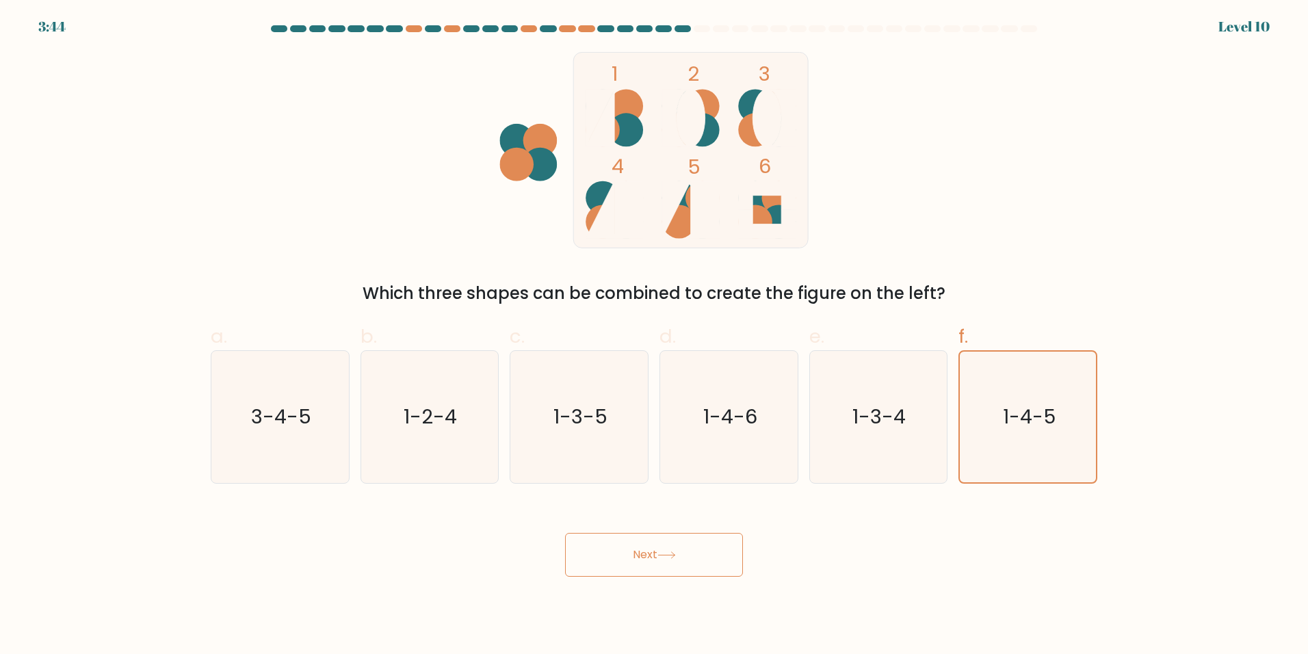
click at [565, 533] on button "Next" at bounding box center [654, 555] width 178 height 44
click at [705, 519] on div "Next" at bounding box center [653, 538] width 903 height 77
click at [732, 486] on form at bounding box center [654, 300] width 1308 height 551
click at [666, 502] on form at bounding box center [654, 300] width 1308 height 551
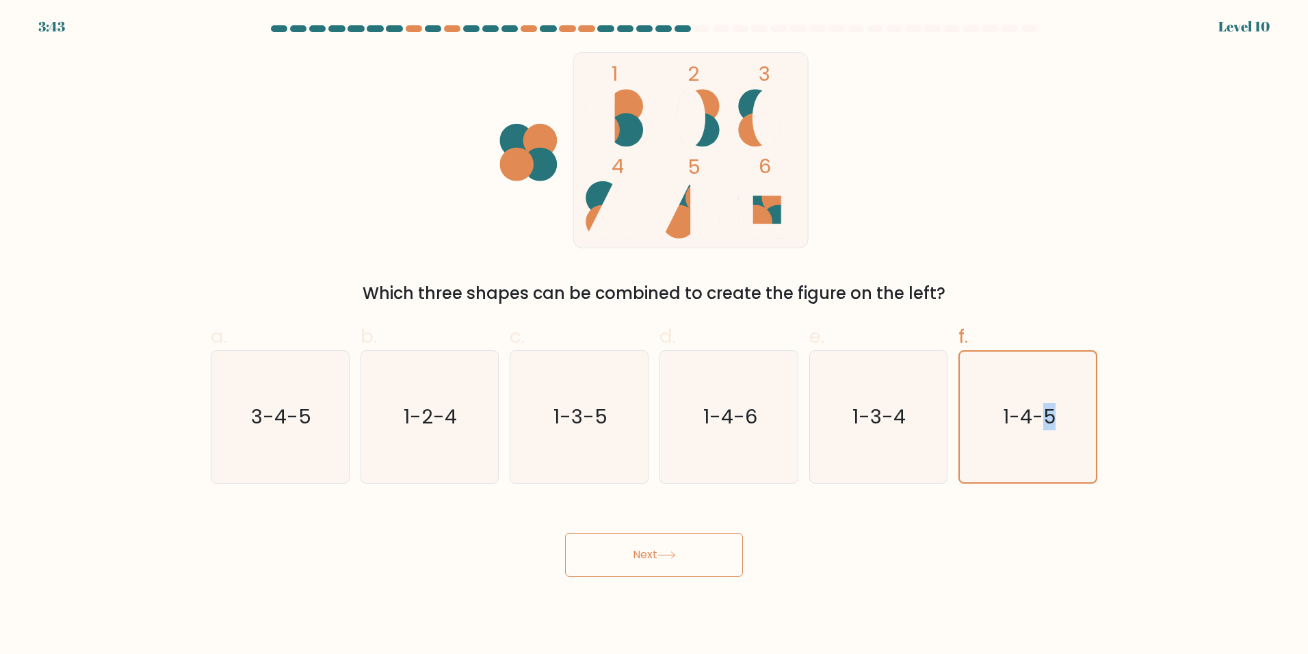
drag, startPoint x: 666, startPoint y: 502, endPoint x: 690, endPoint y: 559, distance: 62.2
click at [692, 555] on button "Next" at bounding box center [654, 555] width 178 height 44
click at [690, 562] on button "Next" at bounding box center [654, 555] width 178 height 44
click at [696, 562] on button "Next" at bounding box center [654, 555] width 178 height 44
click at [565, 533] on button "Next" at bounding box center [654, 555] width 178 height 44
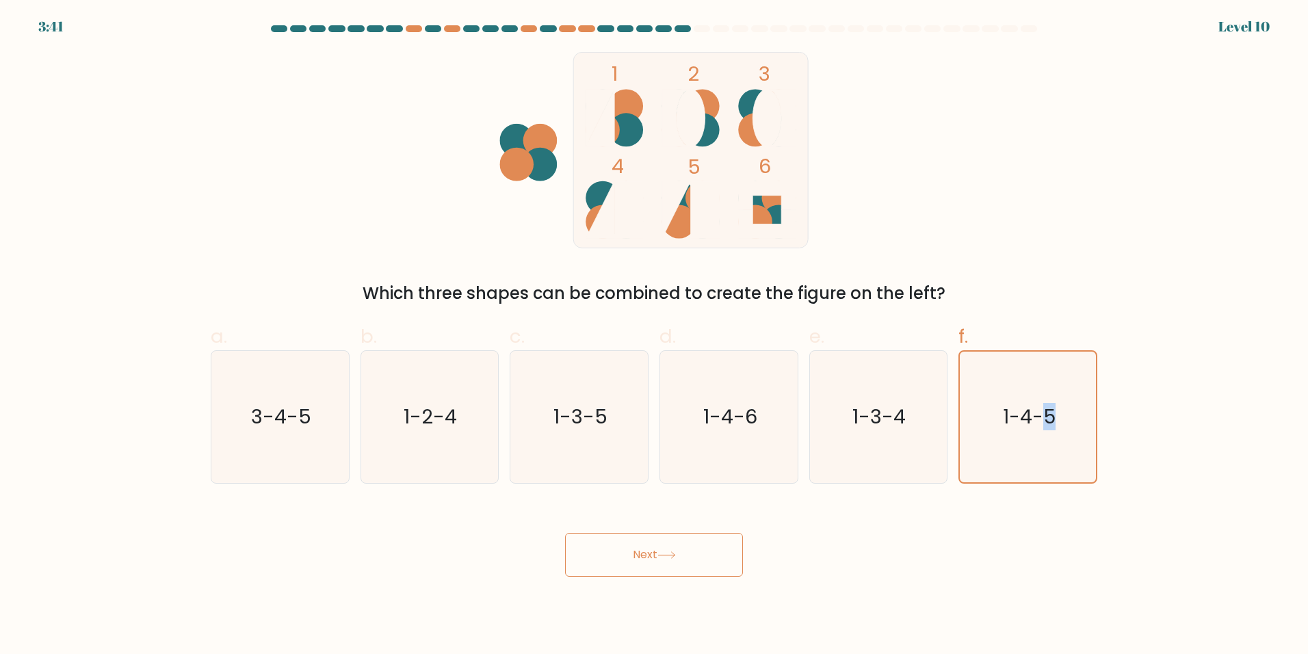
click at [565, 533] on button "Next" at bounding box center [654, 555] width 178 height 44
drag, startPoint x: 713, startPoint y: 555, endPoint x: 713, endPoint y: 547, distance: 8.2
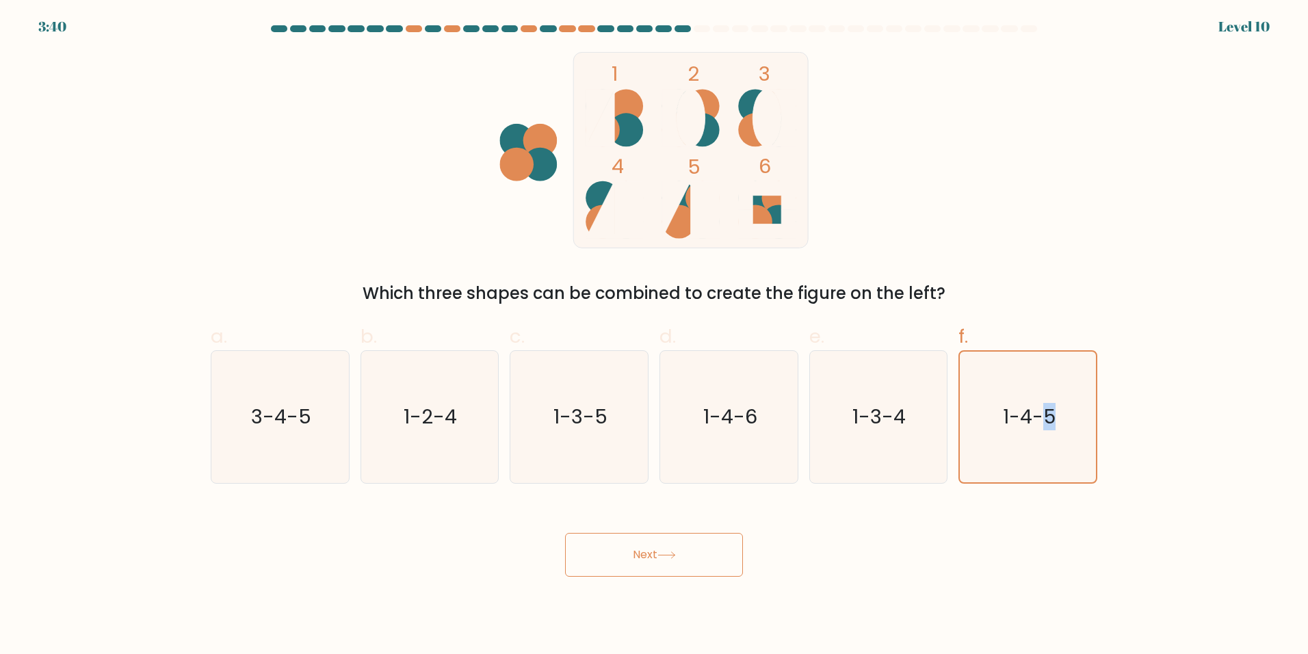
click at [713, 553] on button "Next" at bounding box center [654, 555] width 178 height 44
click at [713, 546] on button "Next" at bounding box center [654, 555] width 178 height 44
click at [712, 546] on button "Next" at bounding box center [654, 555] width 178 height 44
drag, startPoint x: 711, startPoint y: 545, endPoint x: 1089, endPoint y: 527, distance: 379.3
click at [797, 541] on div "Next" at bounding box center [653, 538] width 903 height 77
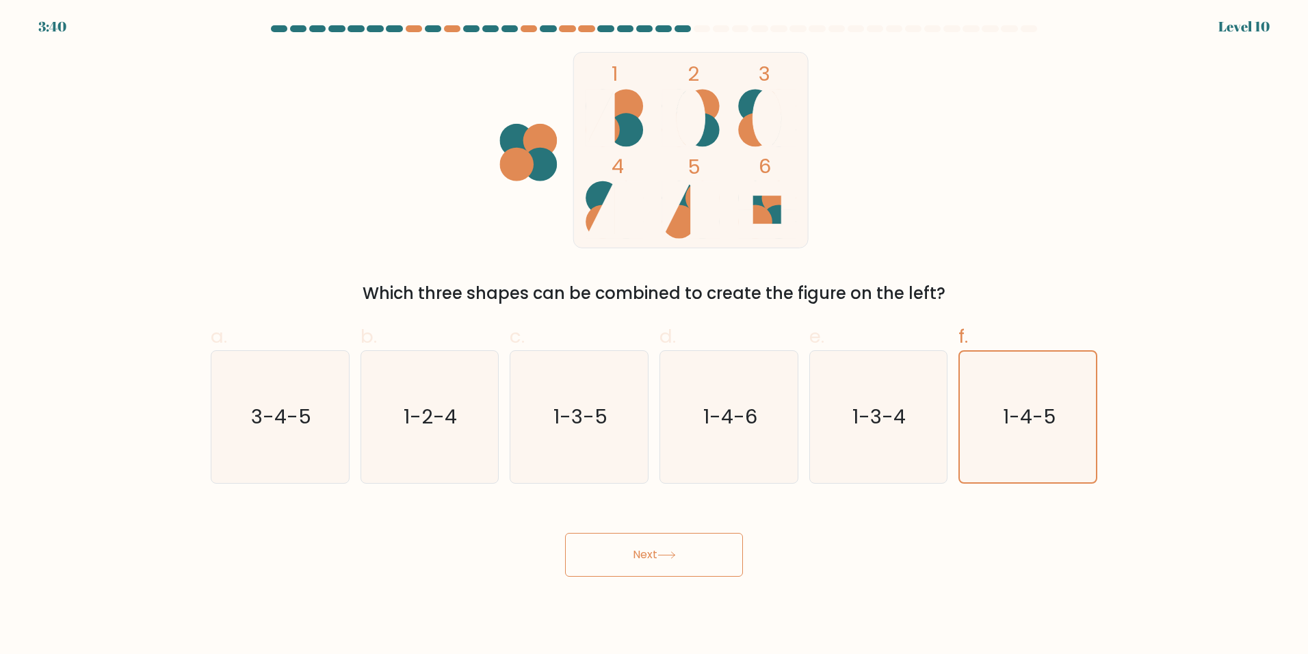
drag, startPoint x: 1089, startPoint y: 527, endPoint x: 1104, endPoint y: 497, distance: 34.0
click at [1098, 512] on div "Next" at bounding box center [653, 538] width 903 height 77
click at [632, 553] on button "Next" at bounding box center [654, 555] width 178 height 44
click at [629, 553] on button "Next" at bounding box center [654, 555] width 178 height 44
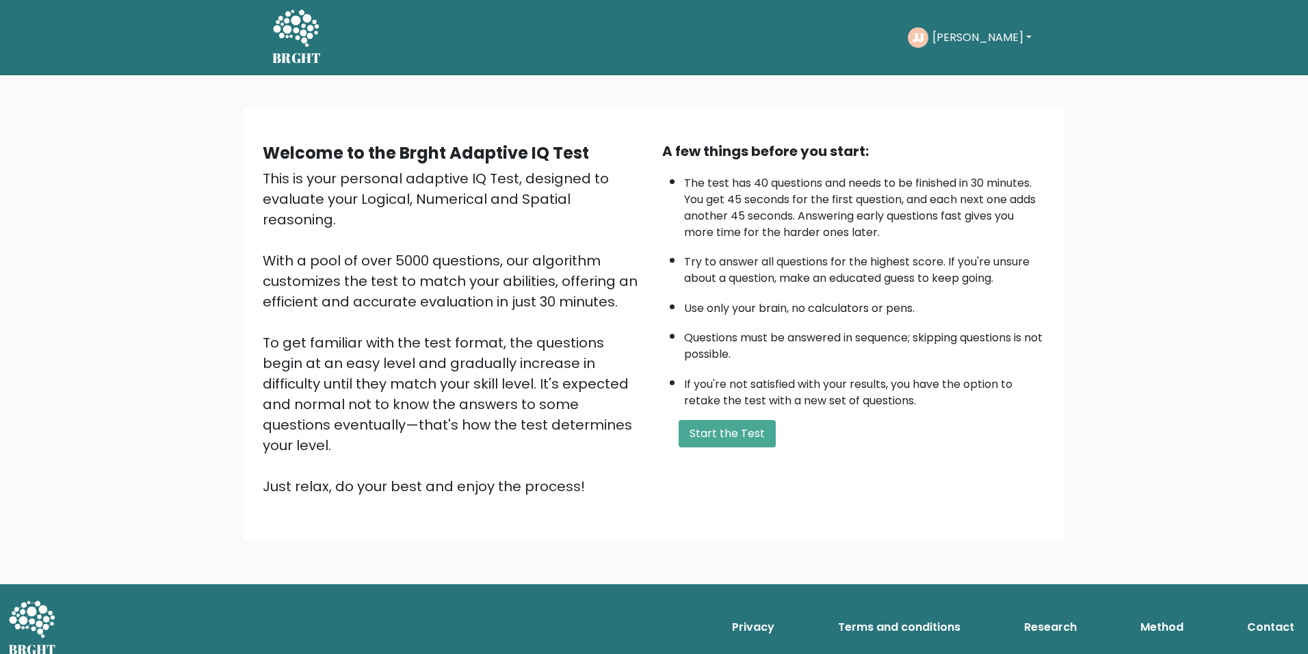
click at [928, 47] on icon "JJ" at bounding box center [918, 37] width 21 height 21
click at [956, 32] on button "[PERSON_NAME]" at bounding box center [981, 38] width 107 height 18
drag, startPoint x: 789, startPoint y: 368, endPoint x: 727, endPoint y: 458, distance: 109.1
click at [787, 374] on ul "The test has 40 questions and needs to be finished in 30 minutes. You get 45 se…" at bounding box center [853, 288] width 383 height 241
click at [713, 472] on div "Welcome to the Brght Adaptive IQ Test This is your personal adaptive IQ Test, d…" at bounding box center [654, 324] width 804 height 388
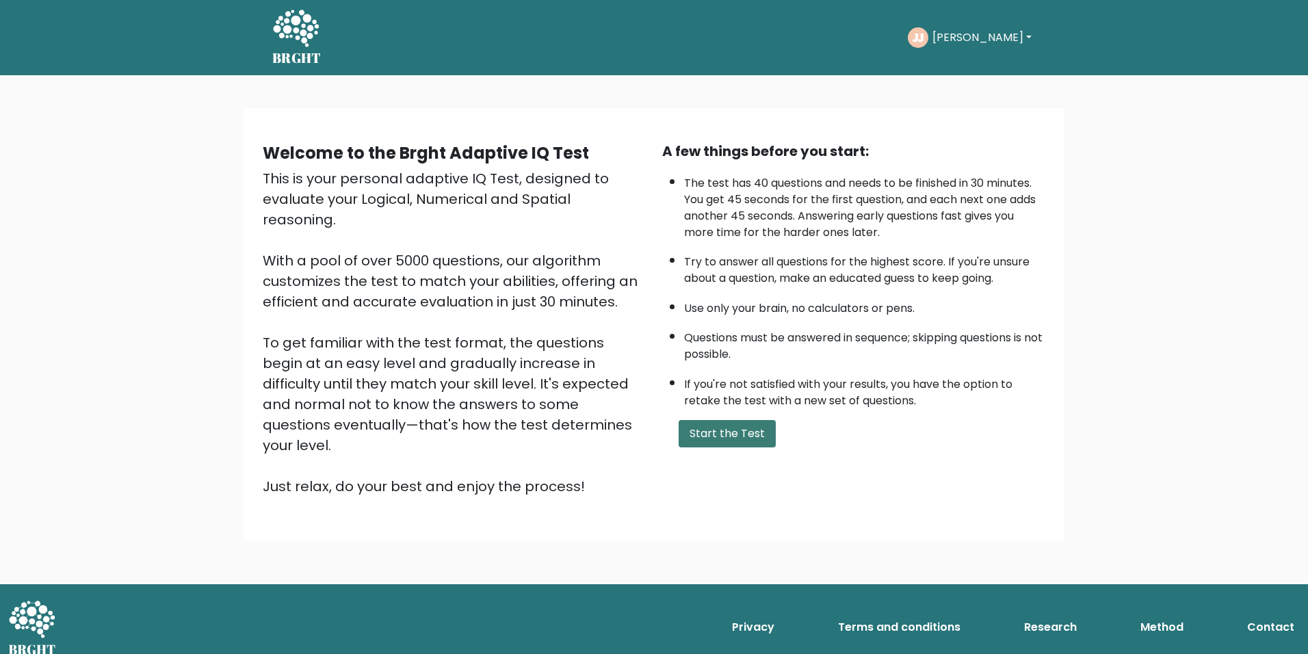
click at [715, 447] on button "Start the Test" at bounding box center [726, 433] width 97 height 27
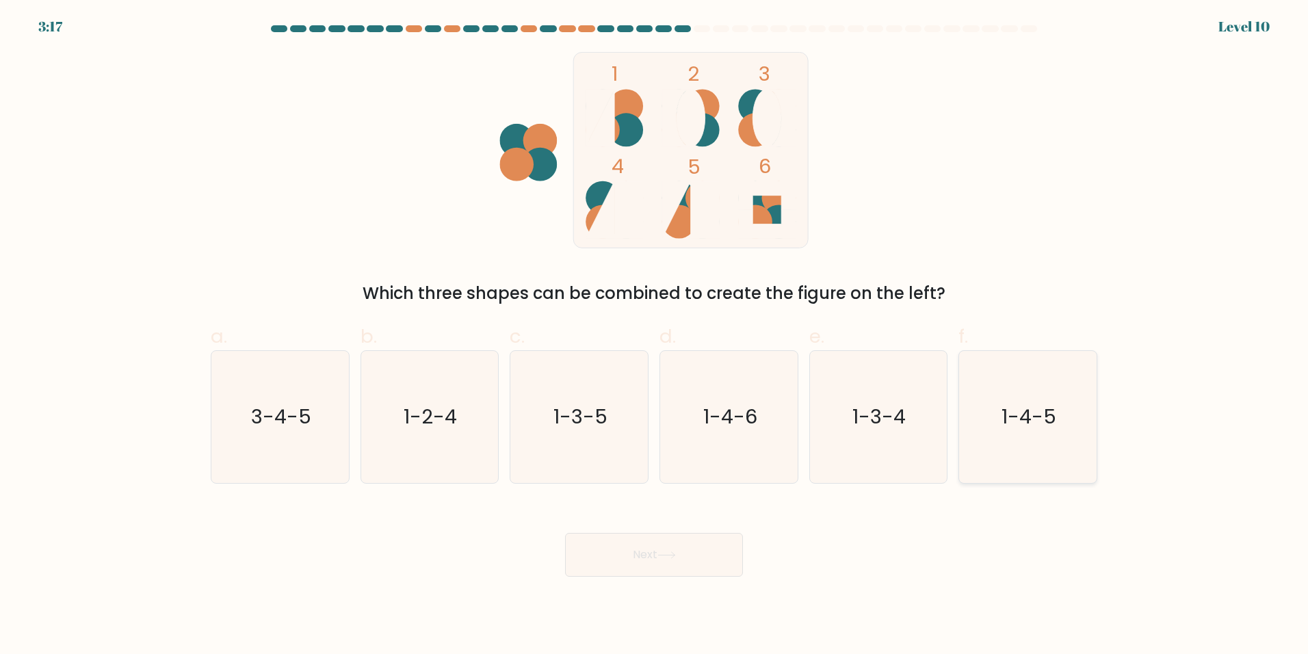
click at [1072, 405] on icon "1-4-5" at bounding box center [1028, 417] width 132 height 132
click at [655, 336] on input "f. 1-4-5" at bounding box center [654, 331] width 1 height 9
radio input "true"
click at [729, 564] on button "Next" at bounding box center [654, 555] width 178 height 44
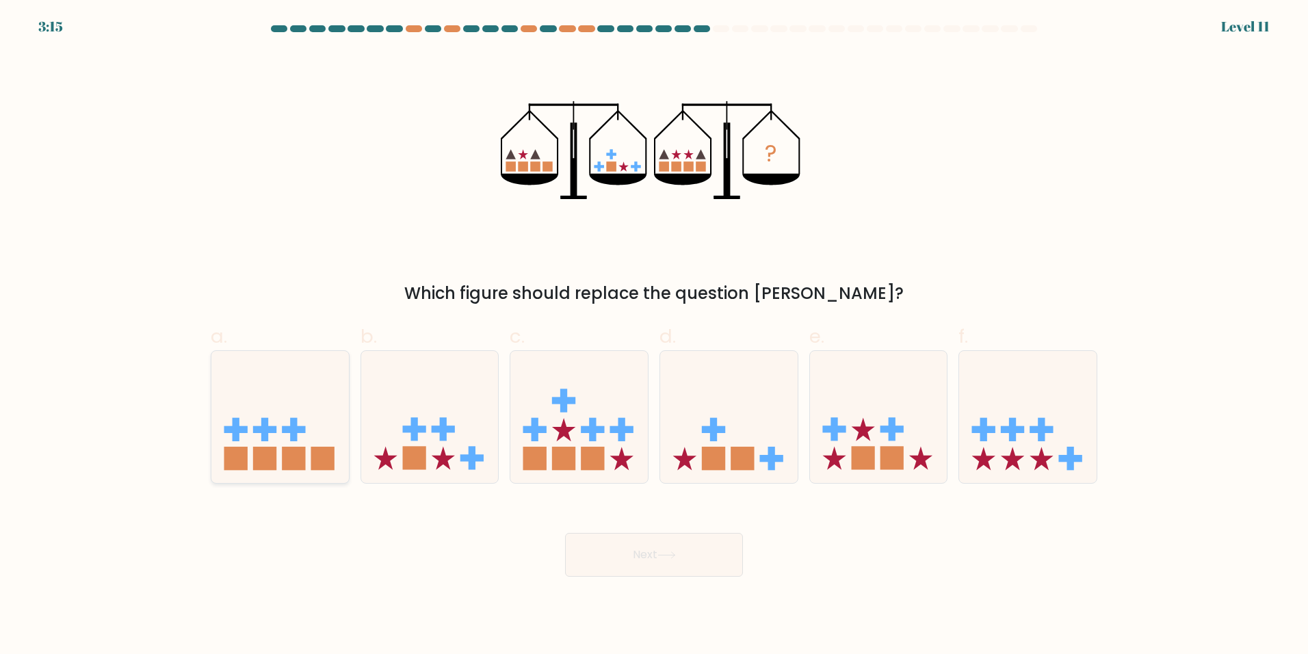
click at [296, 427] on rect at bounding box center [293, 429] width 23 height 7
click at [654, 336] on input "a." at bounding box center [654, 331] width 1 height 9
radio input "true"
click at [616, 555] on button "Next" at bounding box center [654, 555] width 178 height 44
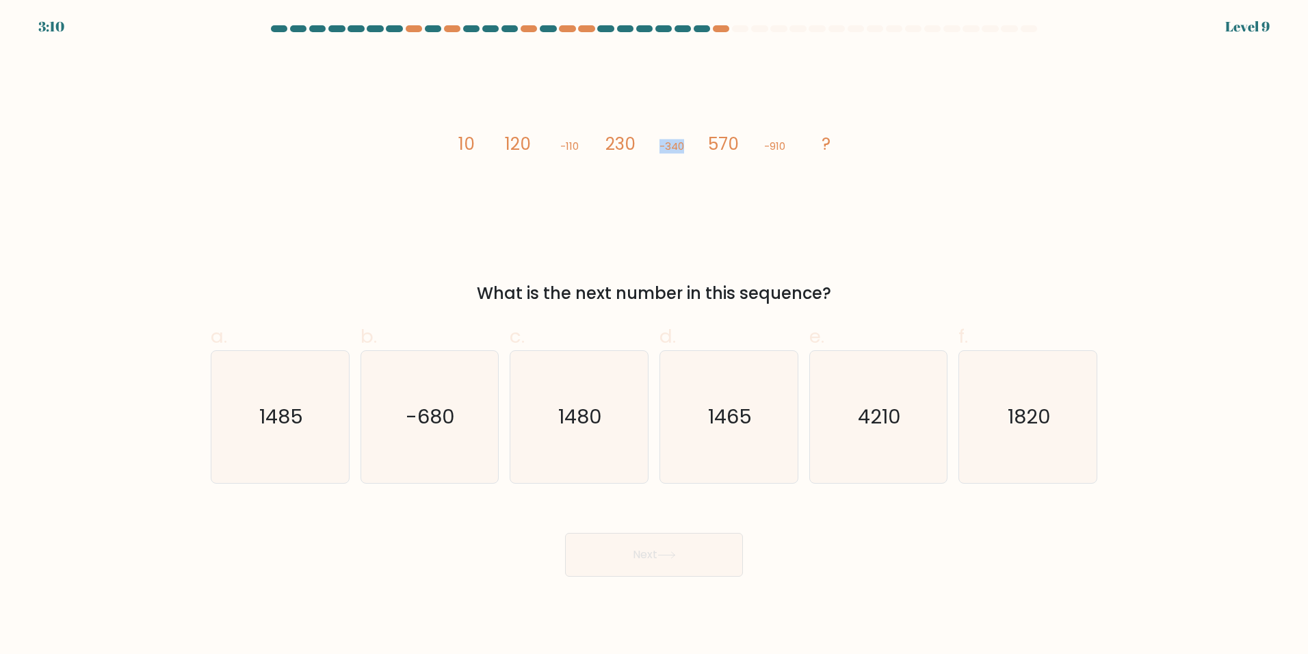
drag, startPoint x: 690, startPoint y: 149, endPoint x: 655, endPoint y: 151, distance: 34.9
click at [655, 151] on icon "image/svg+xml 10 120 -110 230 -340 570 -910 ?" at bounding box center [654, 150] width 410 height 196
click at [698, 185] on icon "image/svg+xml 10 120 -110 230 -340 570 -910 ?" at bounding box center [654, 150] width 410 height 196
drag, startPoint x: 525, startPoint y: 397, endPoint x: 533, endPoint y: 406, distance: 12.6
click at [526, 398] on icon "1480" at bounding box center [579, 417] width 132 height 132
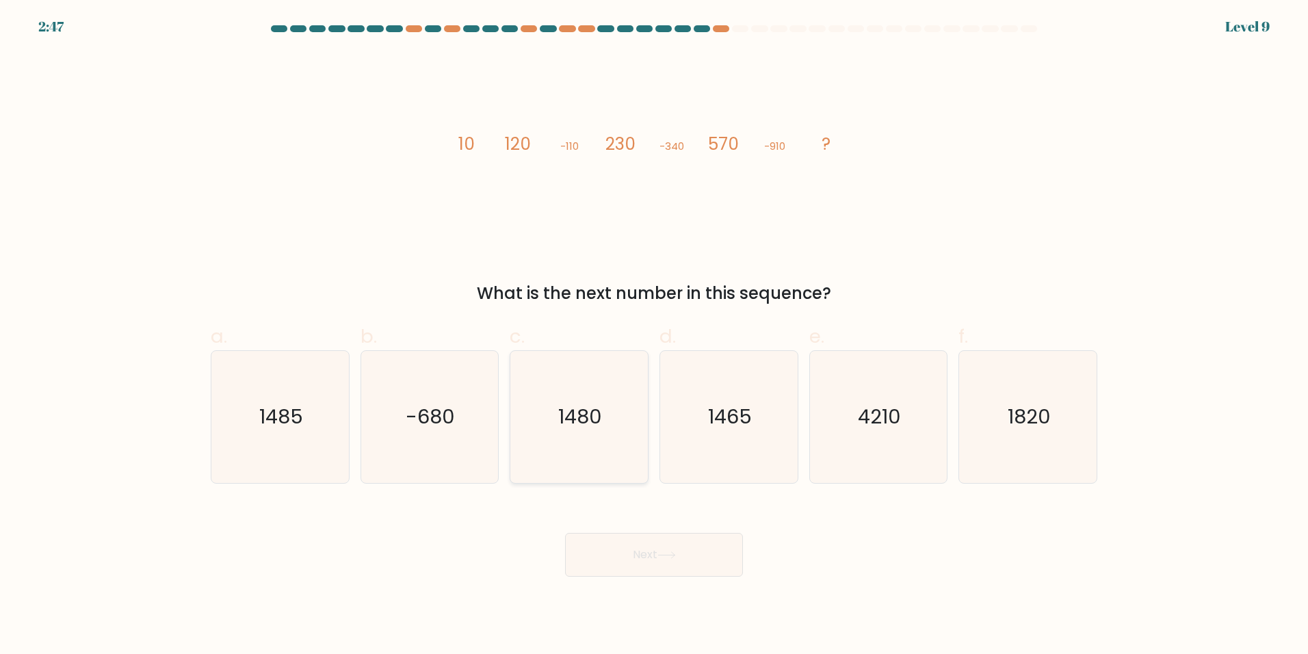
click at [654, 336] on input "c. [DATE]" at bounding box center [654, 331] width 1 height 9
radio input "true"
click at [642, 557] on button "Next" at bounding box center [654, 555] width 178 height 44
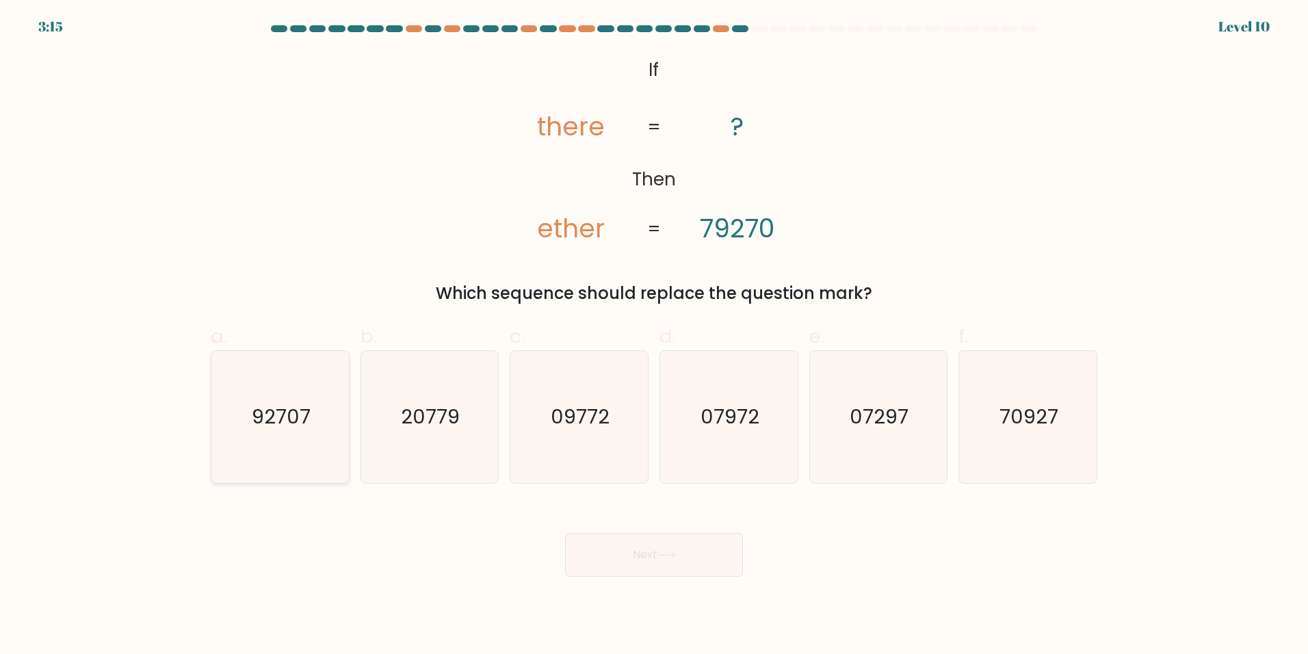
drag, startPoint x: 305, startPoint y: 423, endPoint x: 317, endPoint y: 427, distance: 12.6
click at [310, 423] on text "92707" at bounding box center [281, 416] width 59 height 27
click at [654, 336] on input "a. 92707" at bounding box center [654, 331] width 1 height 9
radio input "true"
click at [683, 553] on button "Next" at bounding box center [654, 555] width 178 height 44
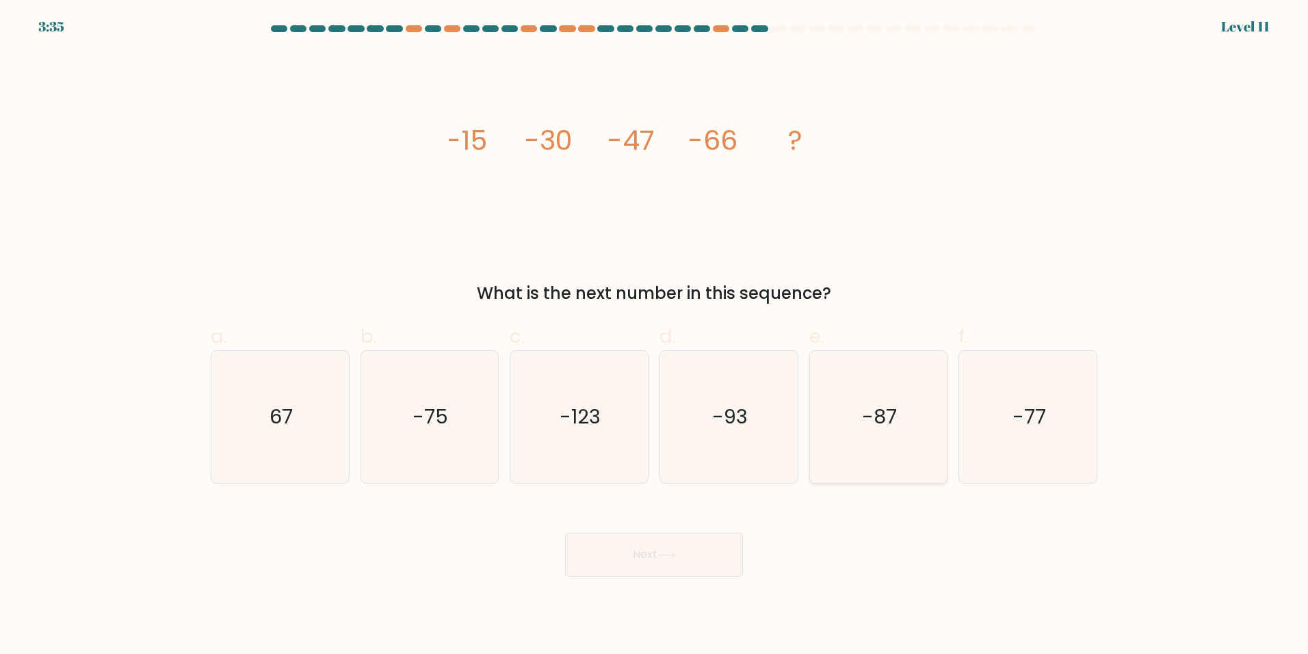
drag, startPoint x: 860, startPoint y: 382, endPoint x: 843, endPoint y: 451, distance: 71.0
click at [864, 380] on icon "-87" at bounding box center [878, 417] width 132 height 132
click at [655, 336] on input "e. -87" at bounding box center [654, 331] width 1 height 9
radio input "true"
click at [653, 554] on button "Next" at bounding box center [654, 555] width 178 height 44
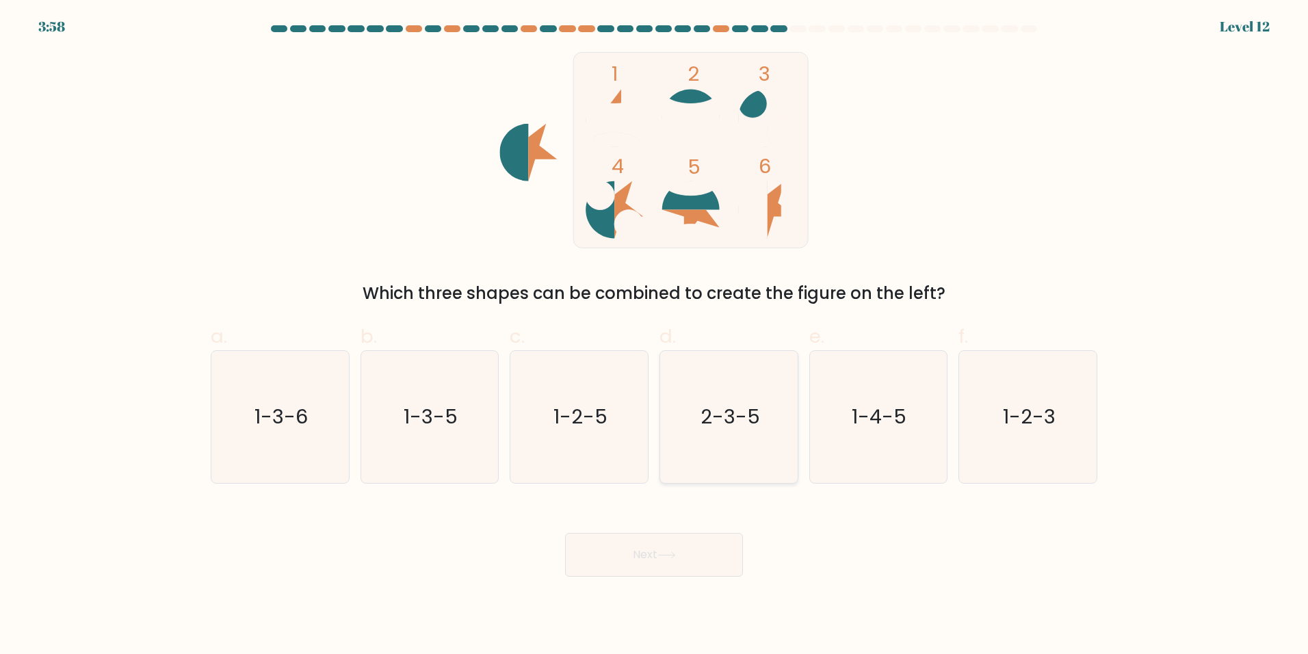
drag, startPoint x: 849, startPoint y: 427, endPoint x: 782, endPoint y: 457, distance: 73.2
click at [839, 426] on icon "1-4-5" at bounding box center [878, 417] width 132 height 132
click at [655, 336] on input "e. 1-4-5" at bounding box center [654, 331] width 1 height 9
radio input "true"
click at [594, 572] on button "Next" at bounding box center [654, 555] width 178 height 44
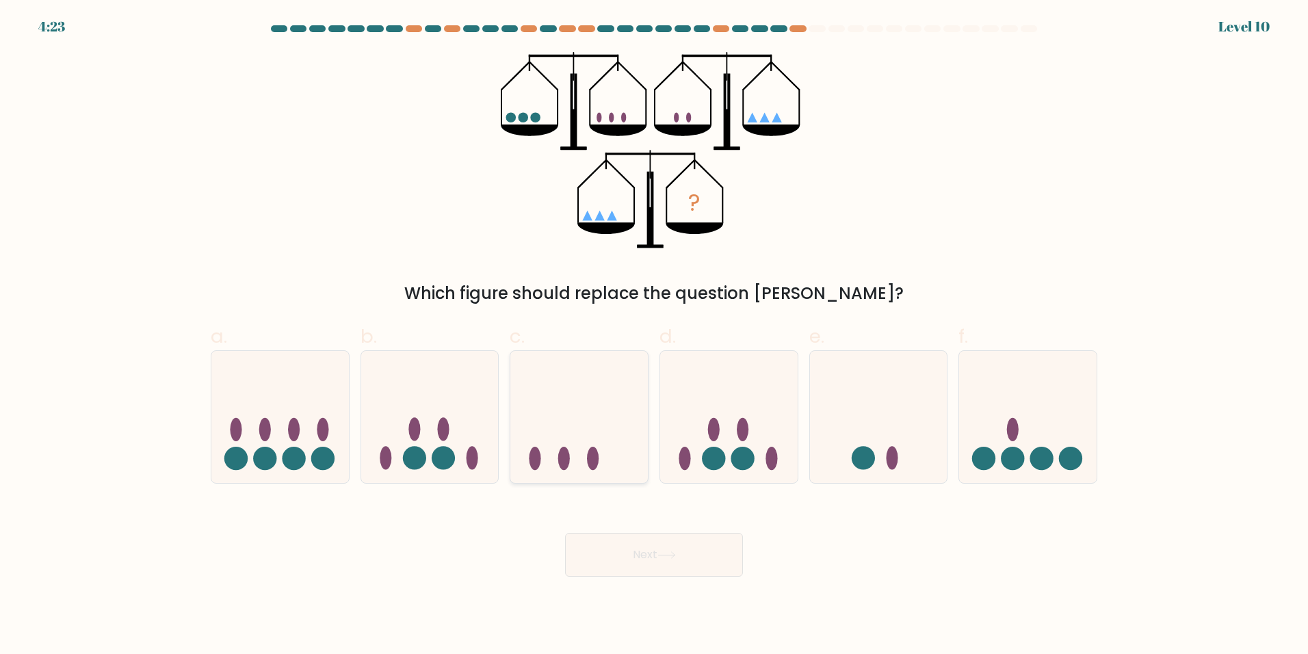
click at [582, 464] on icon at bounding box center [578, 417] width 137 height 114
click at [654, 336] on input "c." at bounding box center [654, 331] width 1 height 9
radio input "true"
click at [836, 440] on icon at bounding box center [878, 417] width 137 height 114
click at [655, 336] on input "e." at bounding box center [654, 331] width 1 height 9
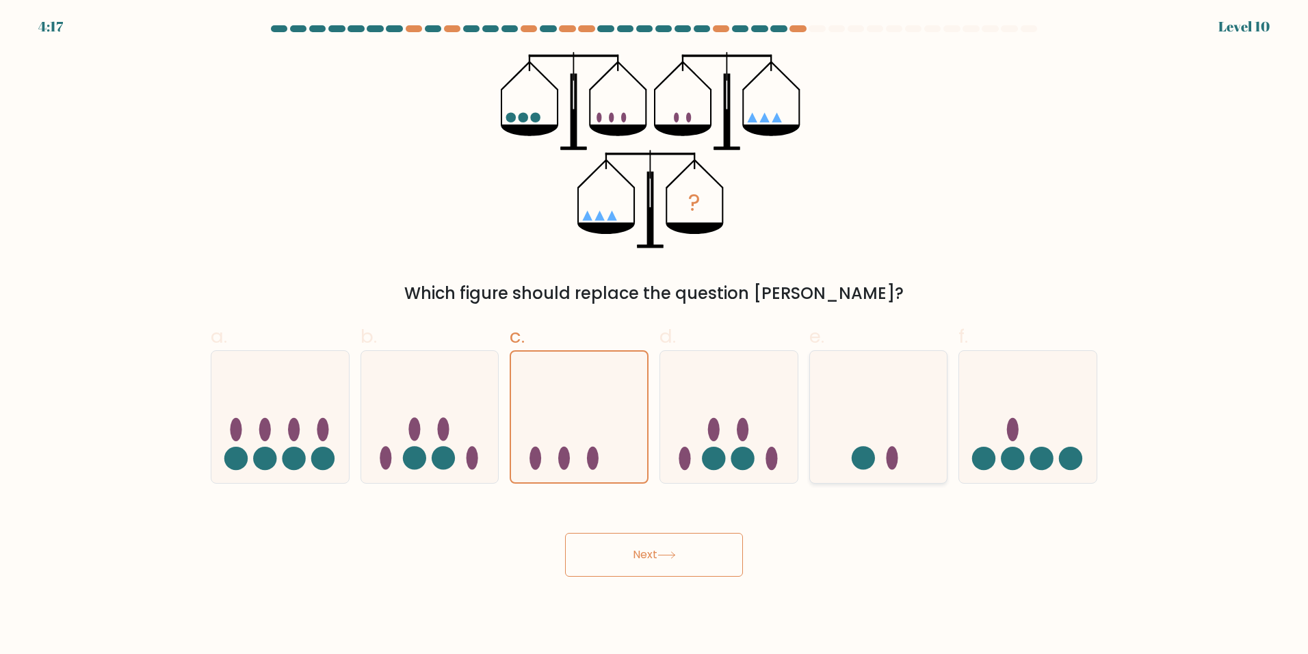
radio input "true"
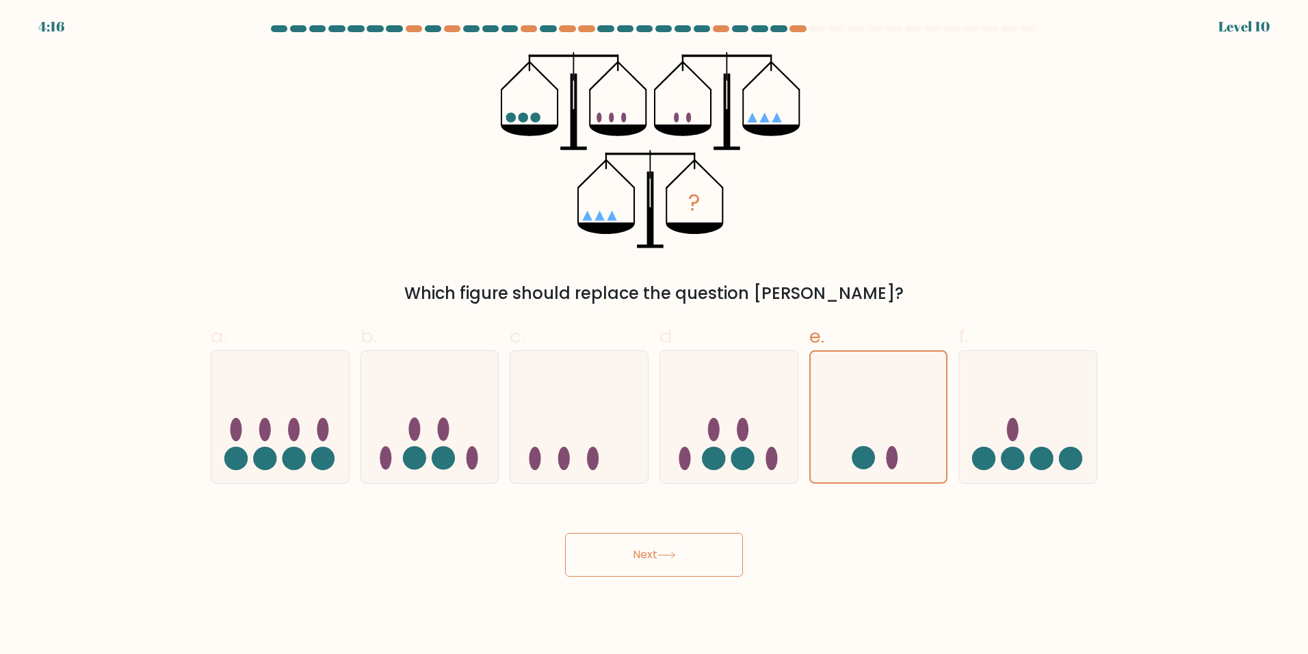
click at [636, 572] on button "Next" at bounding box center [654, 555] width 178 height 44
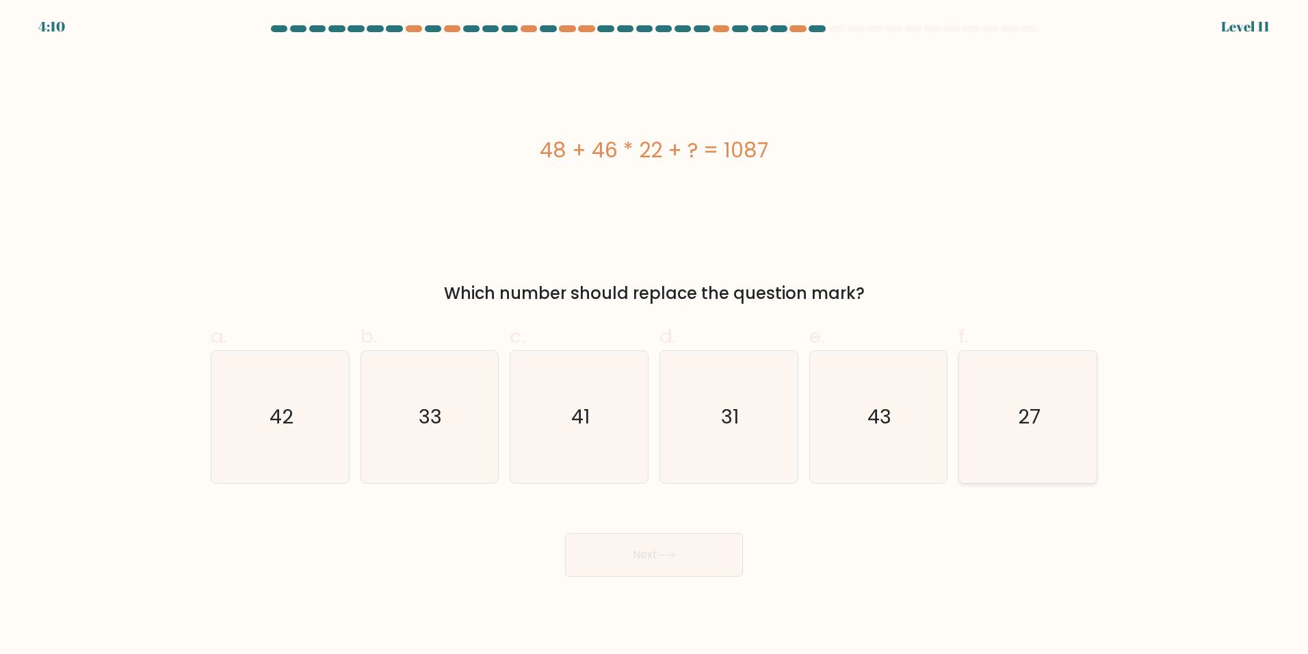
click at [1041, 414] on icon "27" at bounding box center [1028, 417] width 132 height 132
click at [655, 336] on input "f. 27" at bounding box center [654, 331] width 1 height 9
radio input "true"
click at [702, 564] on button "Next" at bounding box center [654, 555] width 178 height 44
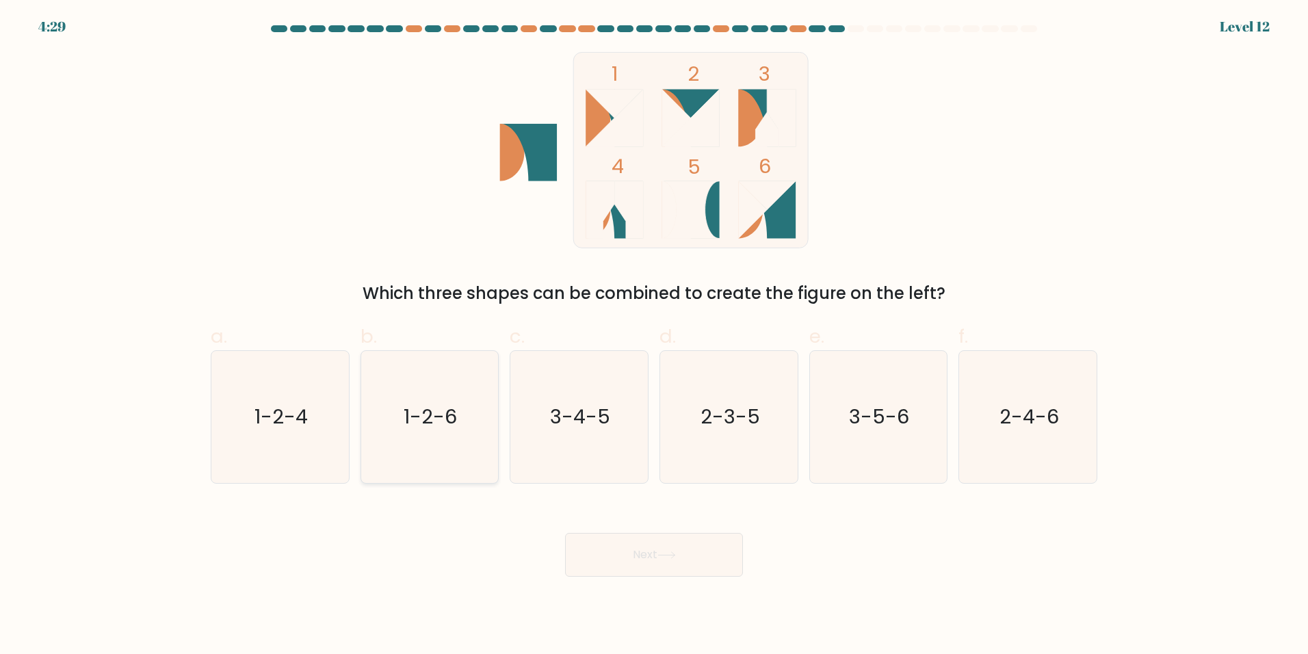
click at [470, 432] on icon "1-2-6" at bounding box center [429, 417] width 132 height 132
click at [654, 336] on input "b. 1-2-6" at bounding box center [654, 331] width 1 height 9
radio input "true"
click at [623, 568] on button "Next" at bounding box center [654, 555] width 178 height 44
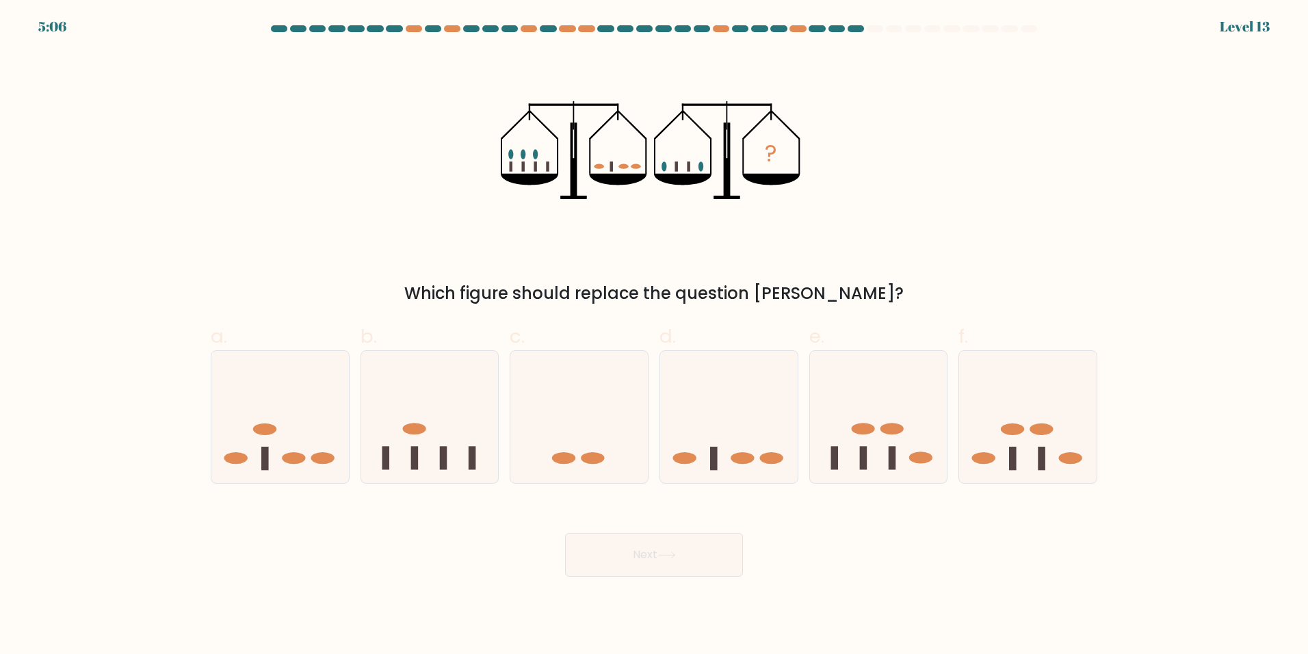
click at [609, 168] on icon "?" at bounding box center [654, 150] width 306 height 196
drag, startPoint x: 555, startPoint y: 163, endPoint x: 547, endPoint y: 166, distance: 8.7
click at [547, 166] on g at bounding box center [574, 150] width 146 height 98
click at [597, 438] on icon at bounding box center [578, 417] width 137 height 114
click at [654, 336] on input "c." at bounding box center [654, 331] width 1 height 9
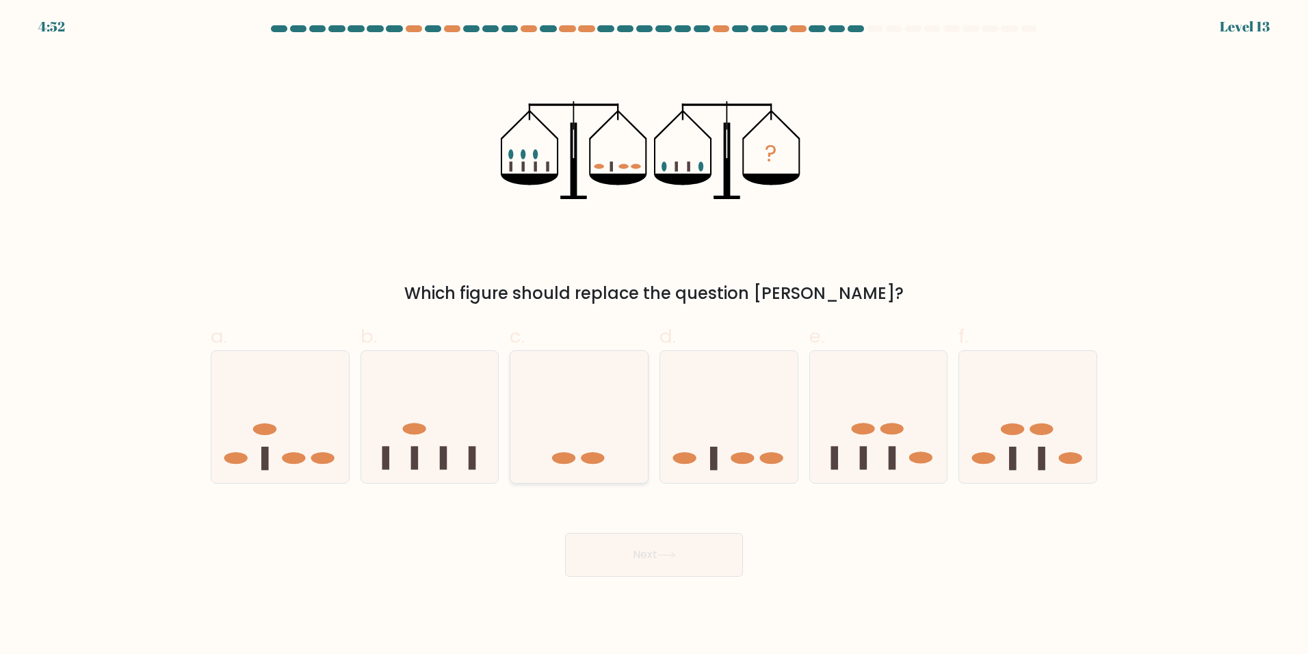
radio input "true"
click at [667, 566] on button "Next" at bounding box center [654, 555] width 178 height 44
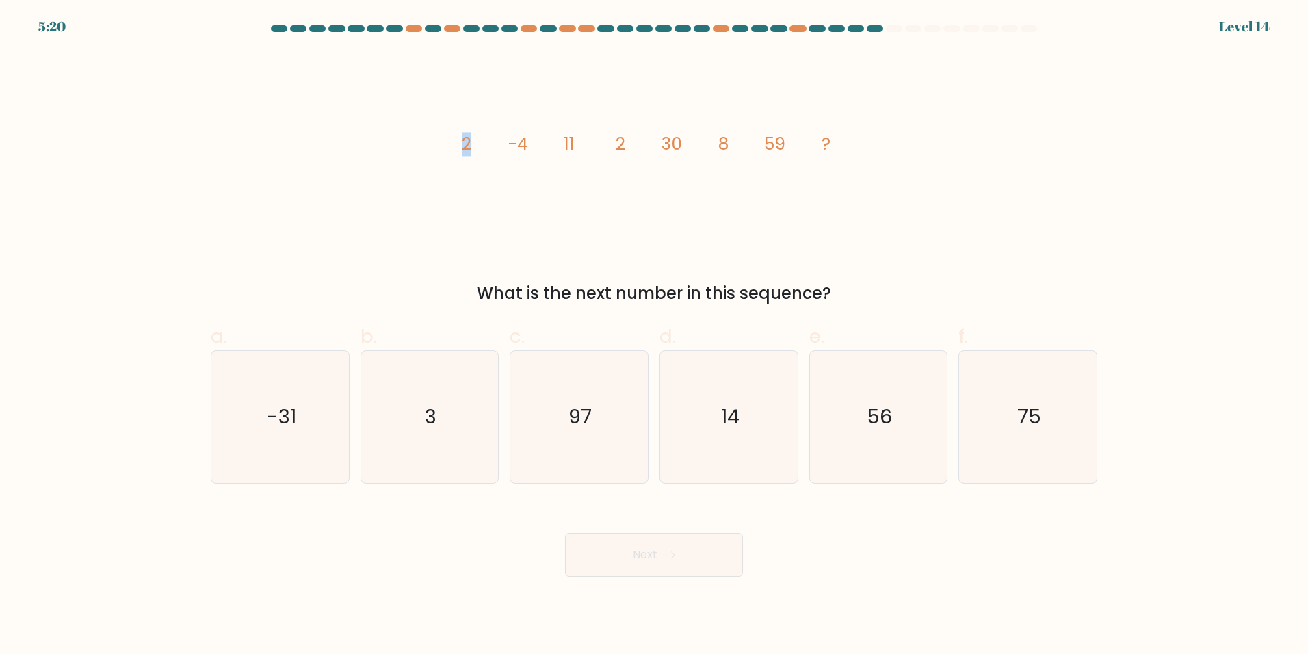
drag, startPoint x: 471, startPoint y: 170, endPoint x: 442, endPoint y: 161, distance: 29.9
click at [442, 161] on div "image/svg+xml 2 -4 11 2 30 8 59 ? What is the next number in this sequence?" at bounding box center [653, 179] width 903 height 254
drag, startPoint x: 523, startPoint y: 150, endPoint x: 513, endPoint y: 148, distance: 9.7
click at [514, 149] on tspan "-4" at bounding box center [518, 144] width 20 height 24
drag, startPoint x: 538, startPoint y: 188, endPoint x: 553, endPoint y: 156, distance: 35.5
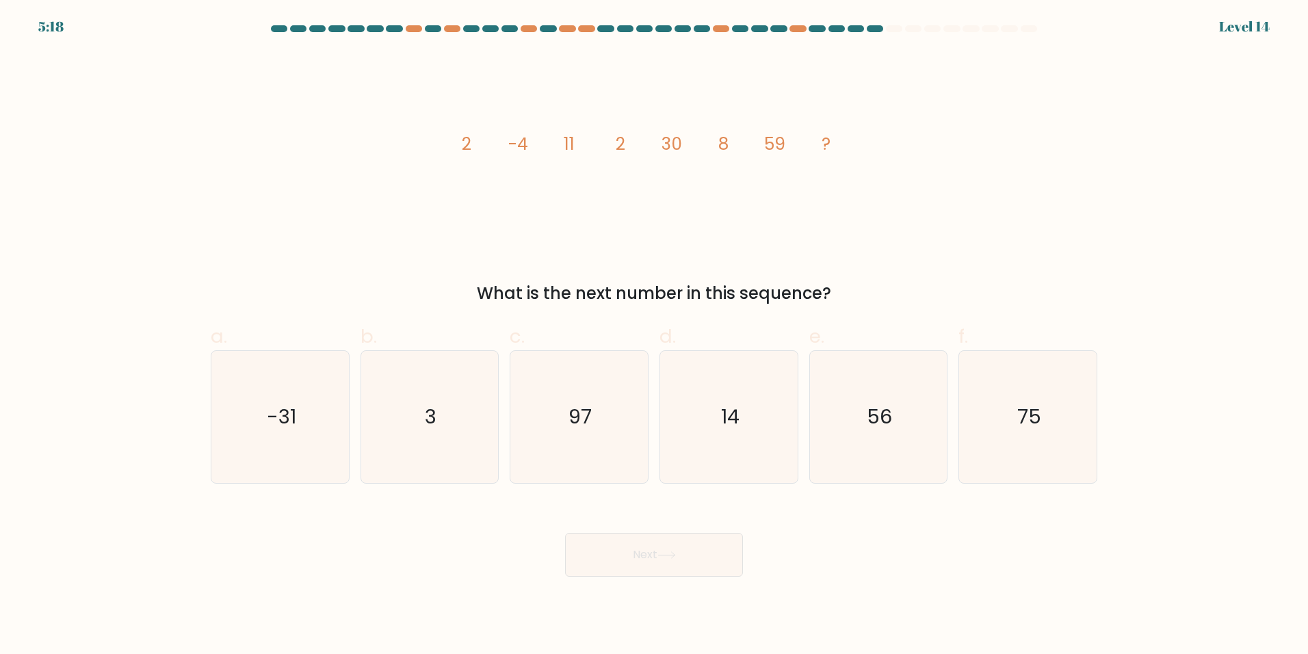
click at [536, 185] on icon "image/svg+xml 2 -4 11 2 30 8 59 ?" at bounding box center [654, 150] width 410 height 196
click at [763, 419] on icon "14" at bounding box center [729, 417] width 132 height 132
click at [655, 336] on input "d. 14" at bounding box center [654, 331] width 1 height 9
radio input "true"
click at [644, 549] on button "Next" at bounding box center [654, 555] width 178 height 44
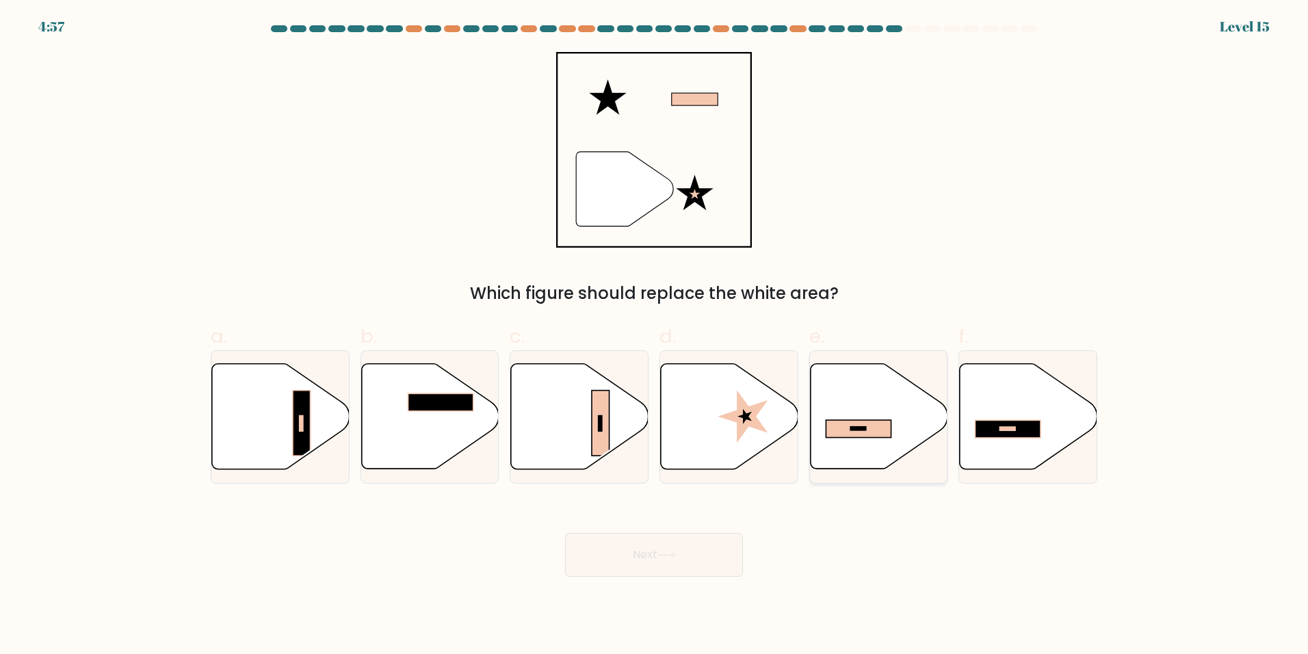
click at [842, 410] on icon at bounding box center [878, 416] width 137 height 105
click at [655, 336] on input "e." at bounding box center [654, 331] width 1 height 9
radio input "true"
click at [656, 562] on button "Next" at bounding box center [654, 555] width 178 height 44
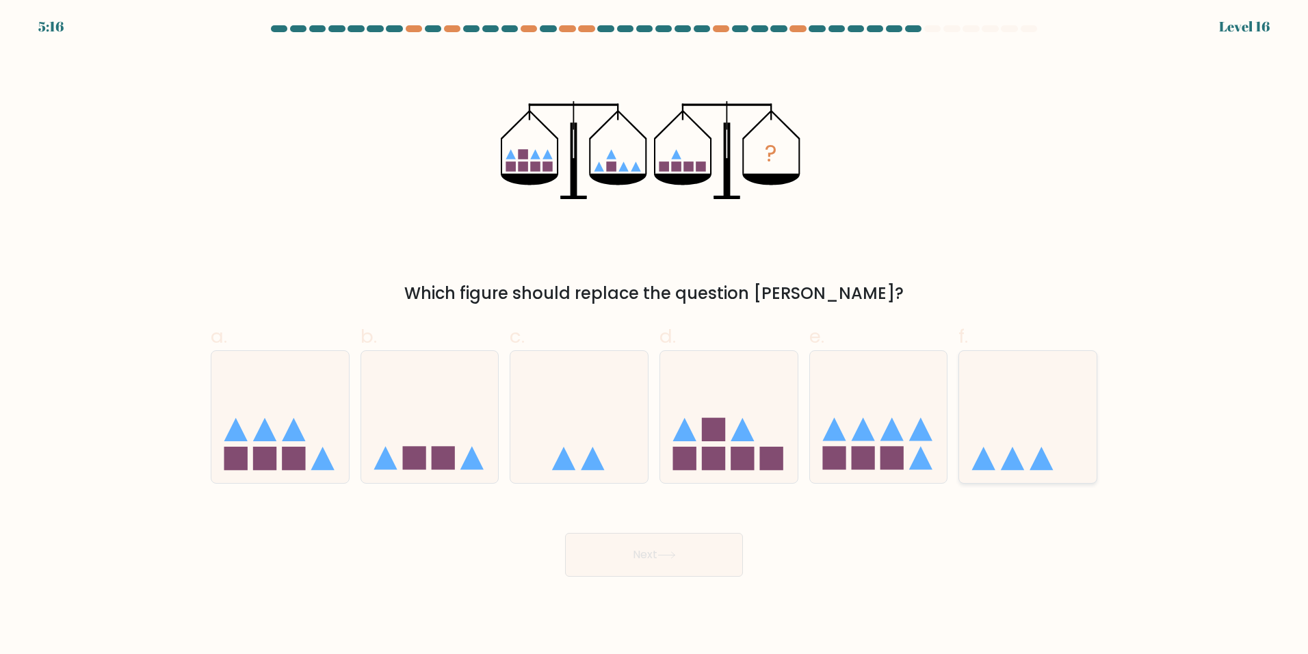
drag, startPoint x: 1034, startPoint y: 456, endPoint x: 992, endPoint y: 445, distance: 43.1
click at [1027, 453] on icon at bounding box center [1027, 417] width 137 height 114
click at [655, 336] on input "f." at bounding box center [654, 331] width 1 height 9
radio input "true"
click at [675, 554] on icon at bounding box center [666, 555] width 18 height 8
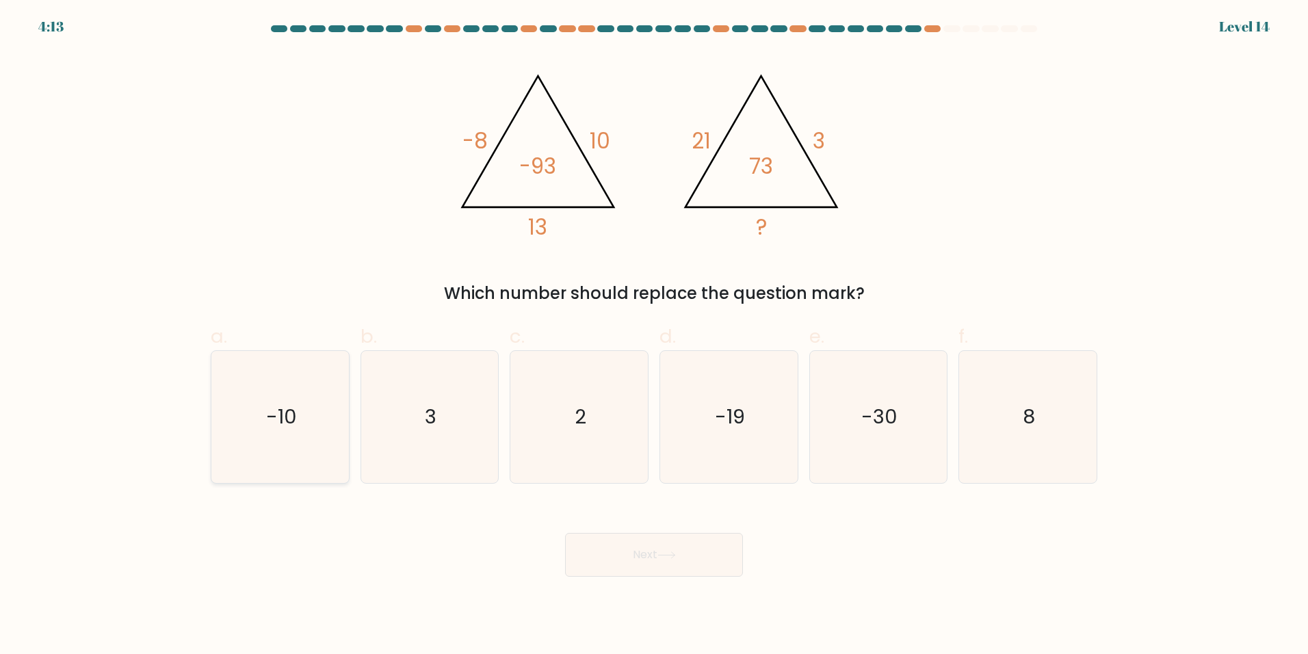
click at [310, 391] on icon "-10" at bounding box center [280, 417] width 132 height 132
click at [654, 336] on input "a. -10" at bounding box center [654, 331] width 1 height 9
radio input "true"
click at [666, 559] on icon at bounding box center [666, 555] width 18 height 8
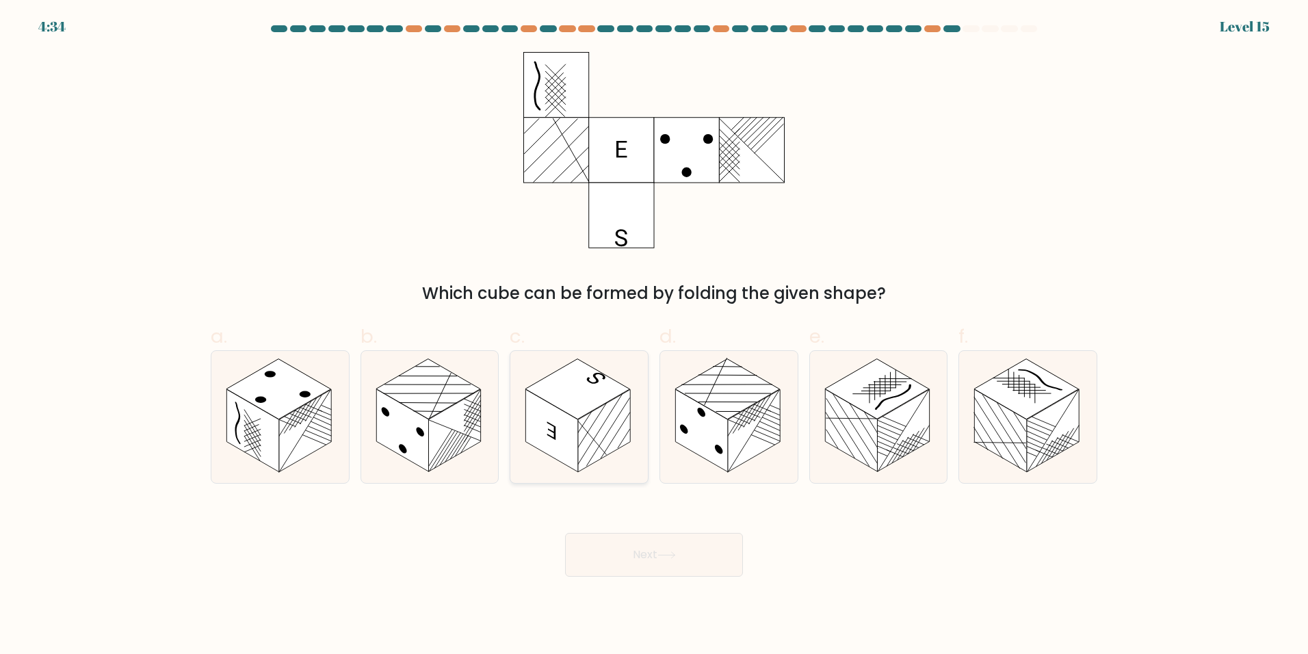
click at [583, 385] on rect at bounding box center [577, 389] width 105 height 60
click at [654, 336] on input "c." at bounding box center [654, 331] width 1 height 9
radio input "true"
click at [656, 555] on button "Next" at bounding box center [654, 555] width 178 height 44
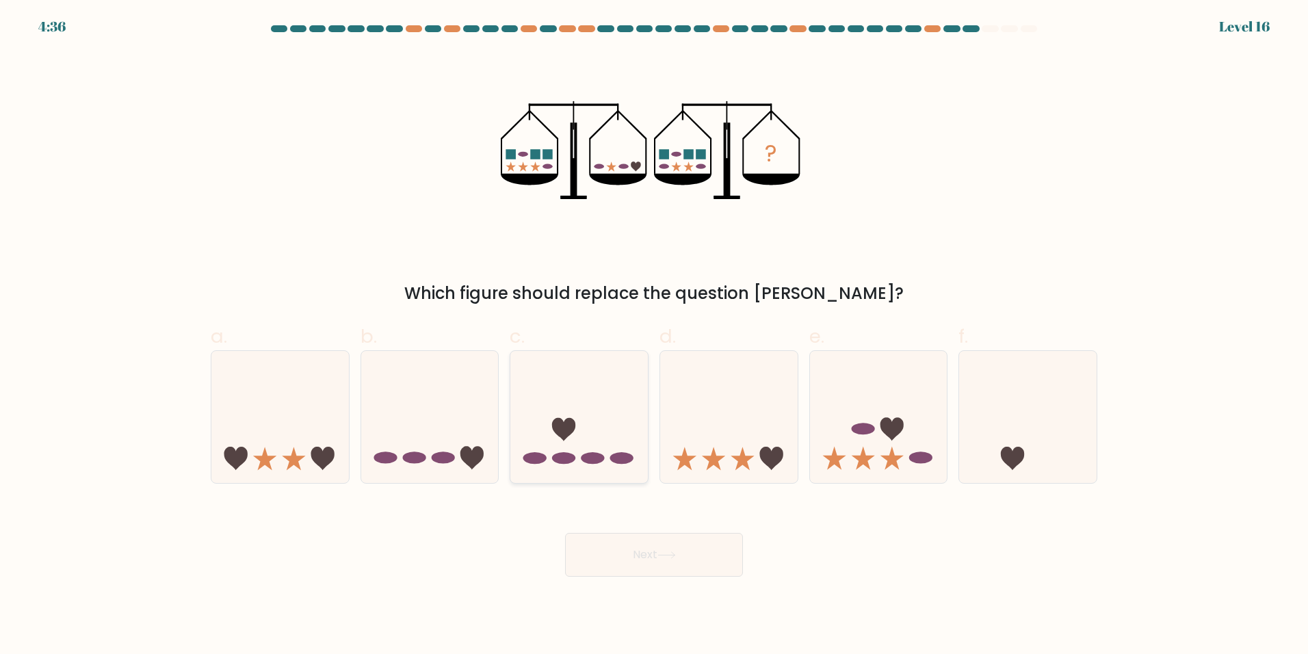
click at [591, 450] on icon at bounding box center [578, 417] width 137 height 114
click at [654, 336] on input "c." at bounding box center [654, 331] width 1 height 9
radio input "true"
click at [480, 450] on icon at bounding box center [471, 458] width 23 height 23
click at [654, 336] on input "b." at bounding box center [654, 331] width 1 height 9
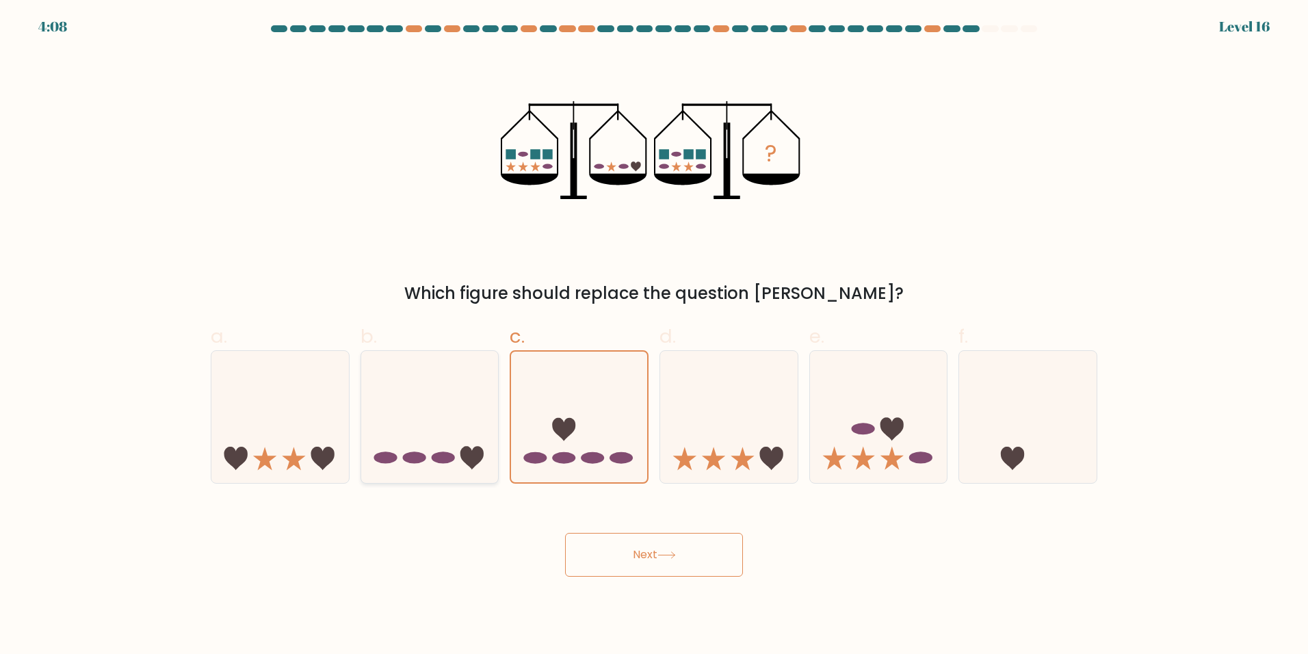
radio input "true"
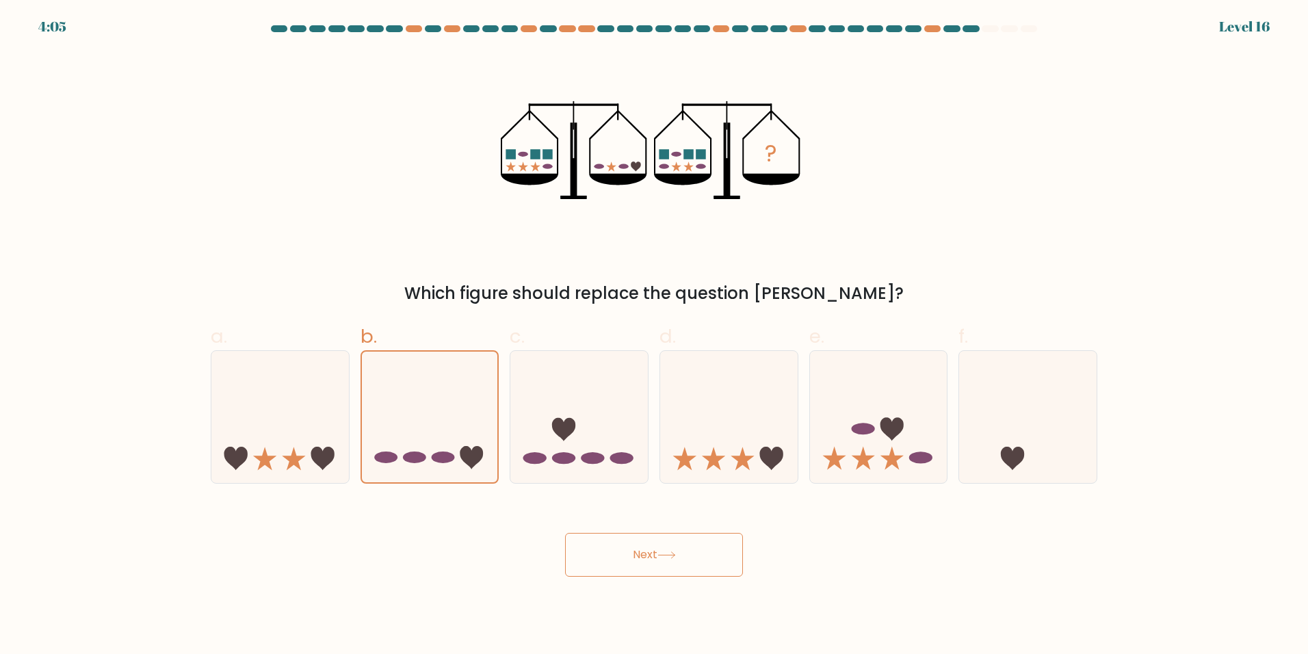
click at [674, 552] on icon at bounding box center [666, 555] width 16 height 6
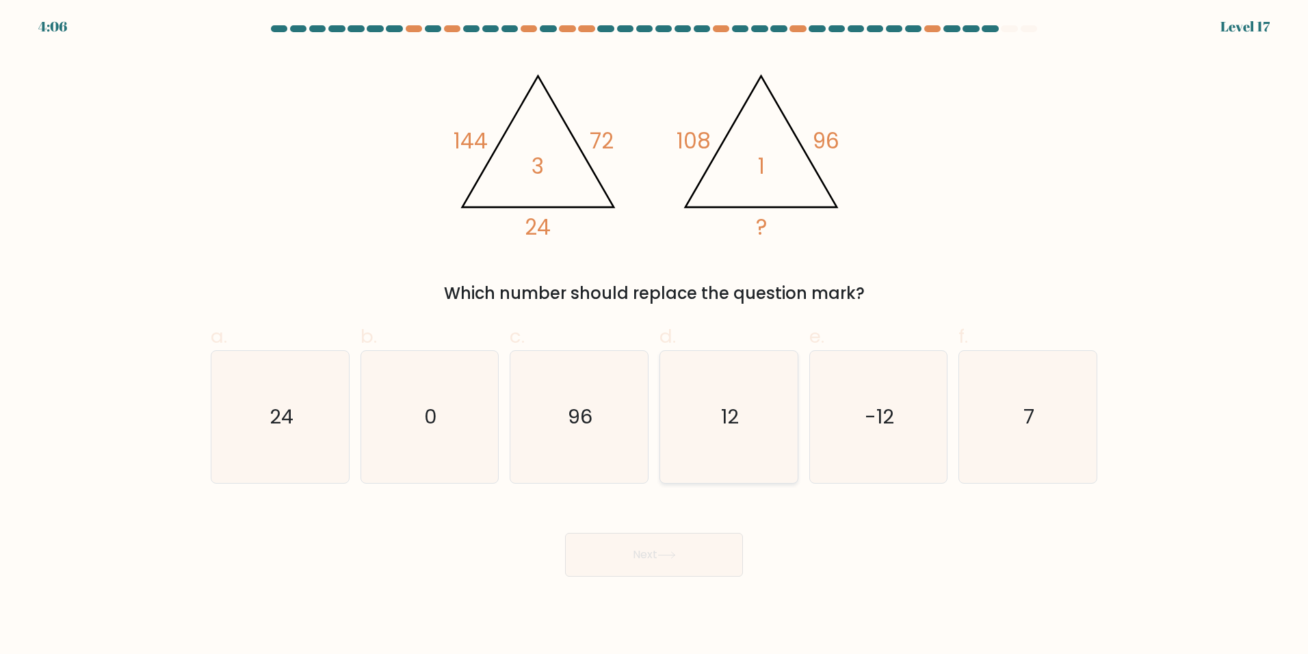
click at [752, 430] on icon "12" at bounding box center [729, 417] width 132 height 132
click at [655, 336] on input "d. 12" at bounding box center [654, 331] width 1 height 9
radio input "true"
click at [858, 238] on icon "@import url('[URL][DOMAIN_NAME]); 144 72 24 3 @import url('[URL][DOMAIN_NAME]);…" at bounding box center [654, 150] width 410 height 196
click at [676, 570] on button "Next" at bounding box center [654, 555] width 178 height 44
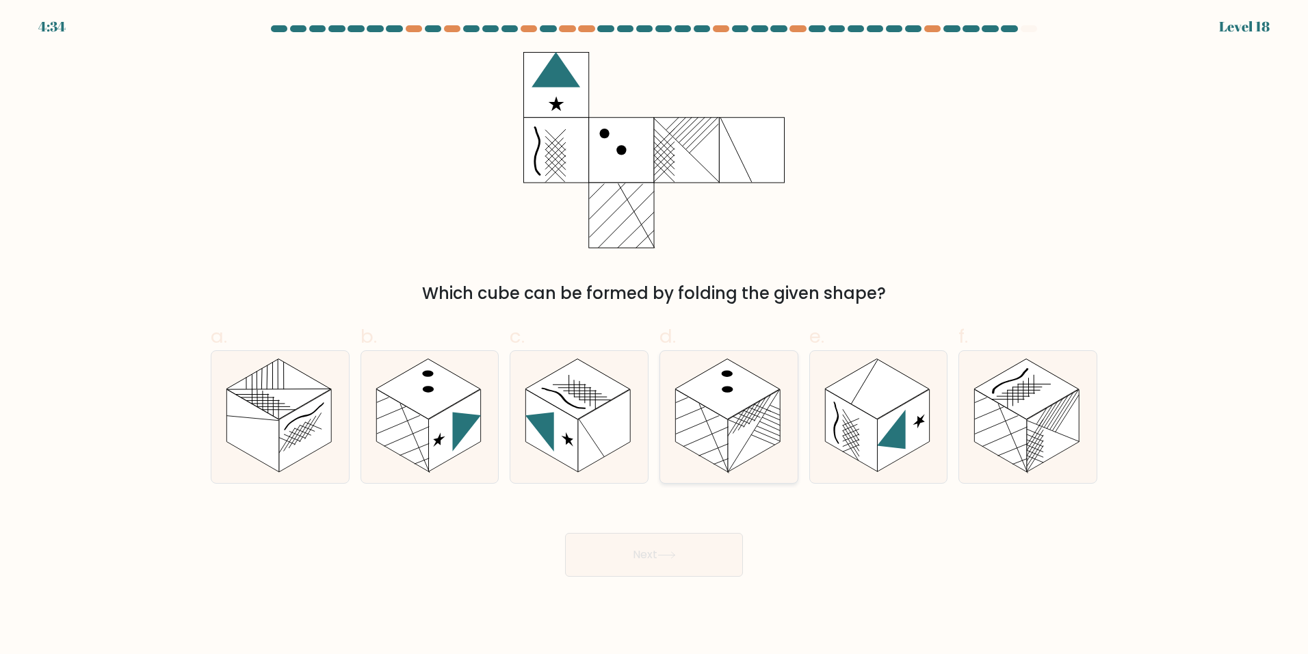
click at [725, 379] on rect at bounding box center [727, 389] width 105 height 60
click at [655, 336] on input "d." at bounding box center [654, 331] width 1 height 9
radio input "true"
click at [656, 567] on button "Next" at bounding box center [654, 555] width 178 height 44
